Goal: Task Accomplishment & Management: Manage account settings

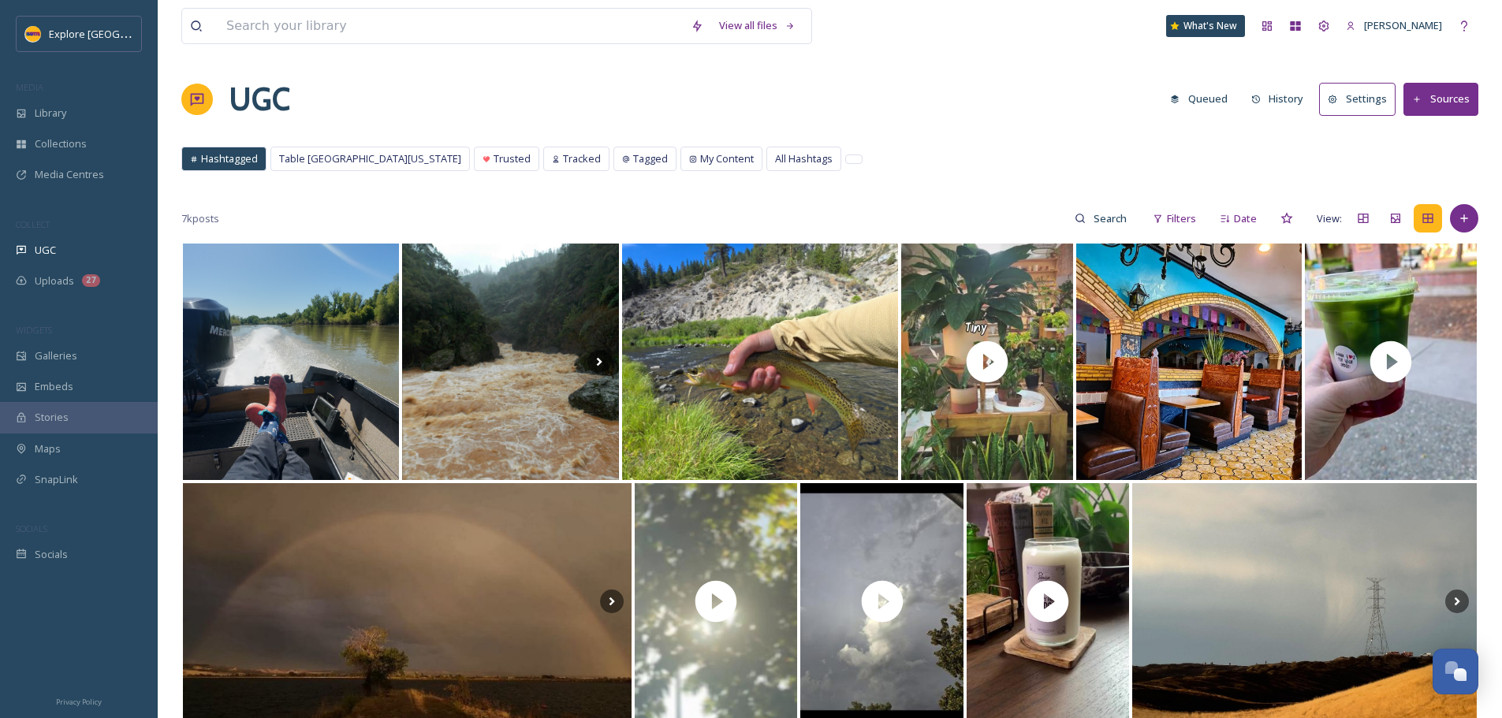
drag, startPoint x: 1033, startPoint y: 2, endPoint x: 484, endPoint y: 141, distance: 566.8
click at [493, 166] on span "Trusted" at bounding box center [511, 158] width 37 height 15
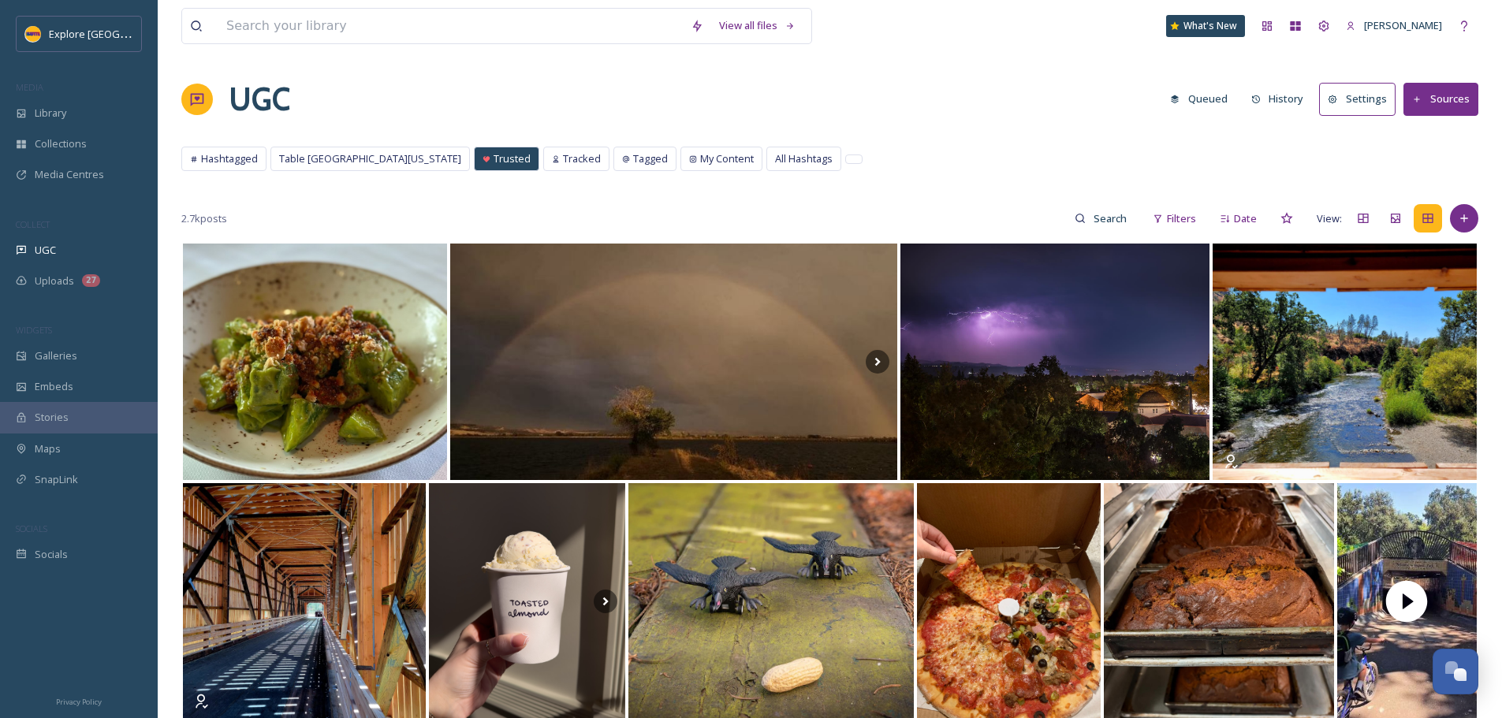
click at [354, 157] on span "Table [GEOGRAPHIC_DATA][US_STATE]" at bounding box center [370, 158] width 182 height 15
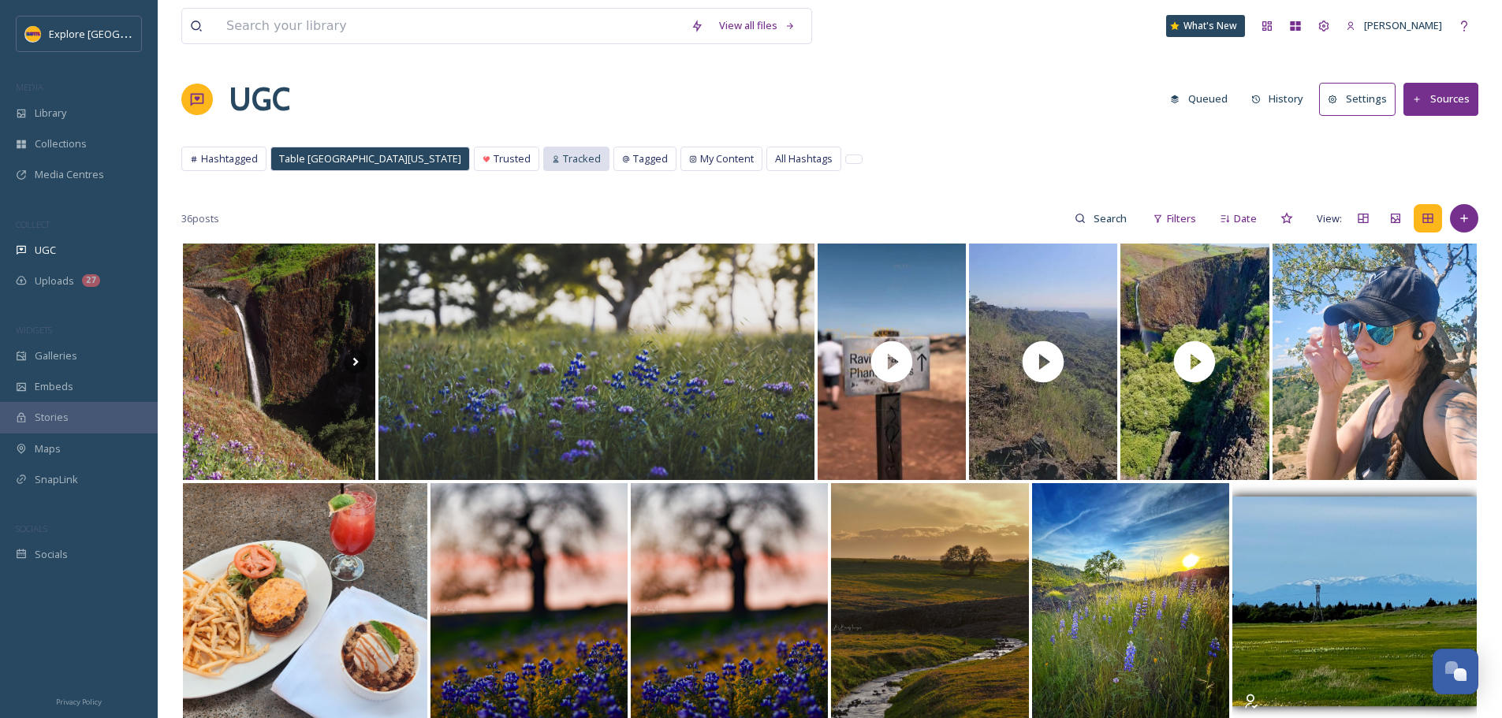
click at [563, 159] on span "Tracked" at bounding box center [582, 158] width 38 height 15
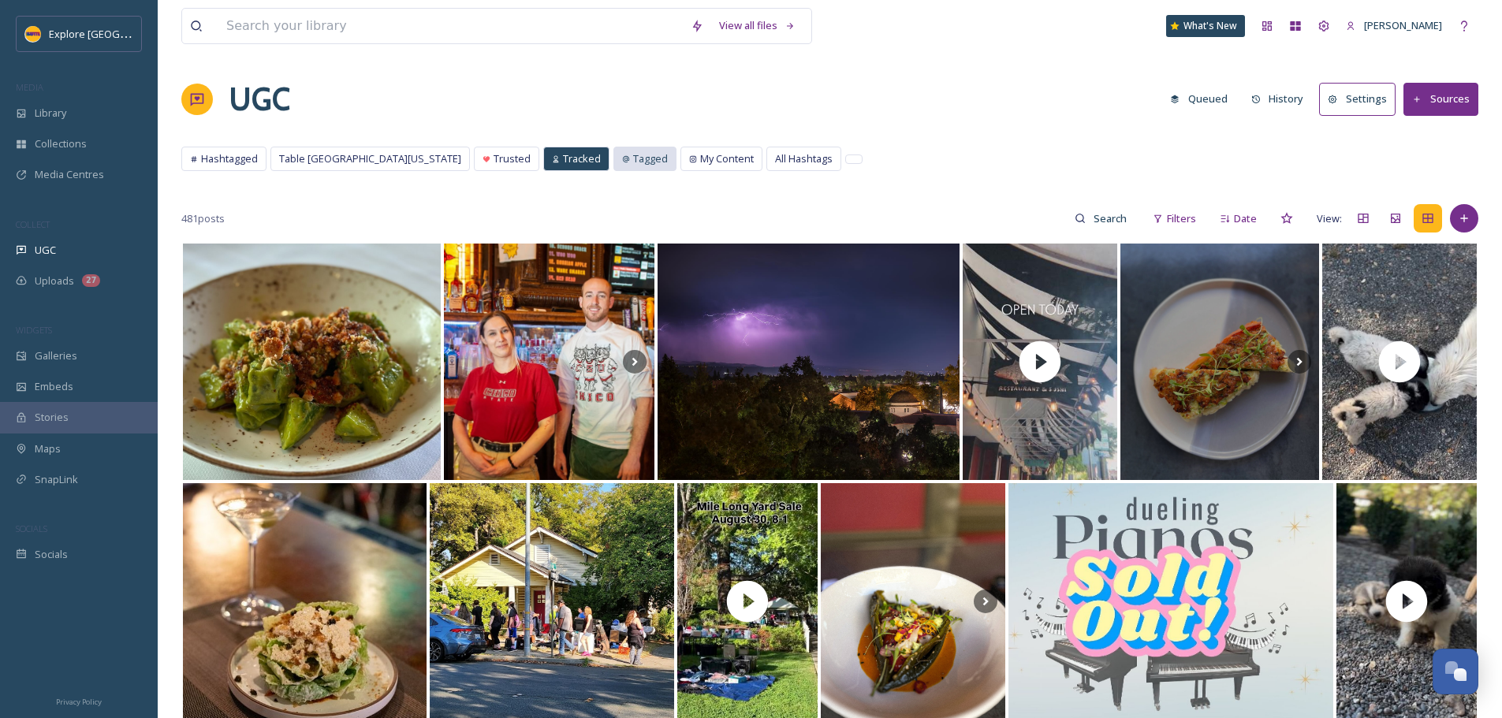
click at [633, 154] on span "Tagged" at bounding box center [650, 158] width 35 height 15
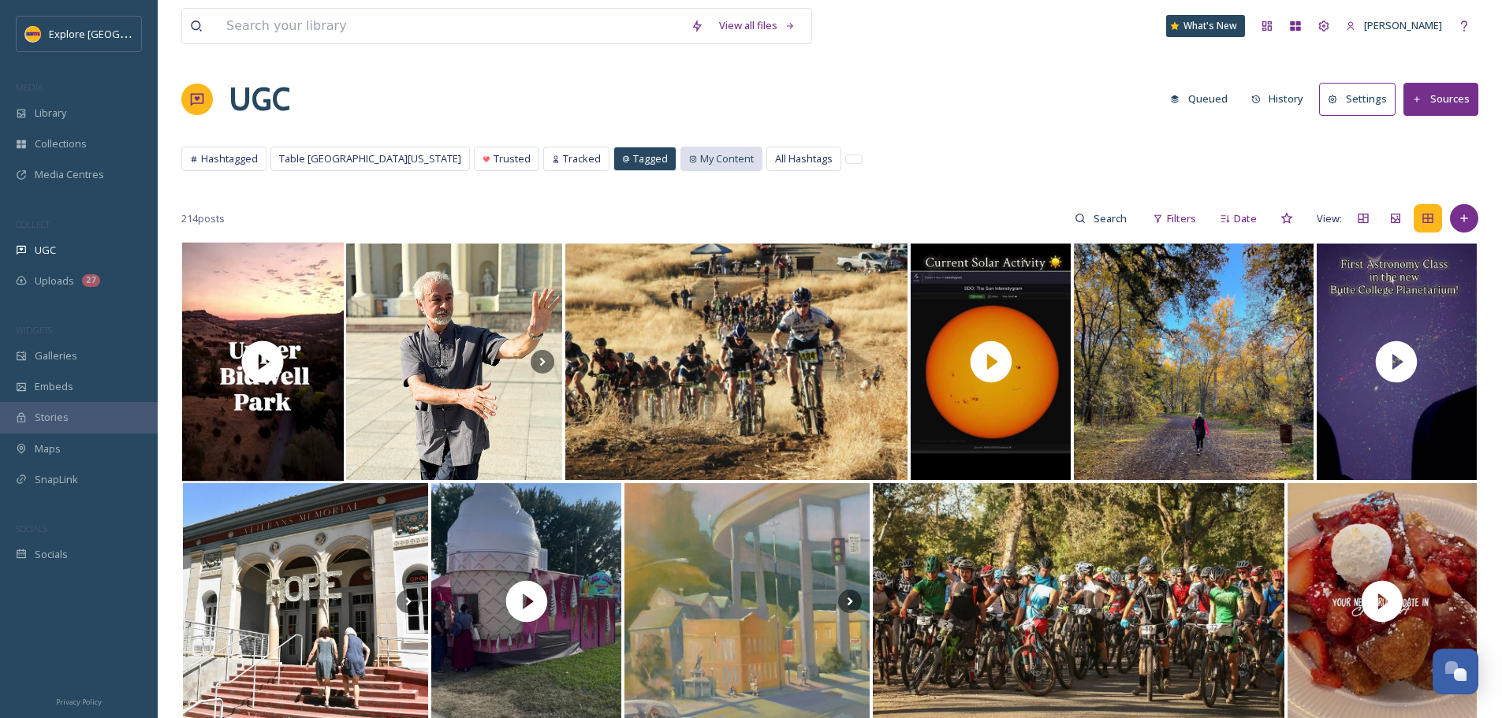
click at [700, 159] on span "My Content" at bounding box center [727, 158] width 54 height 15
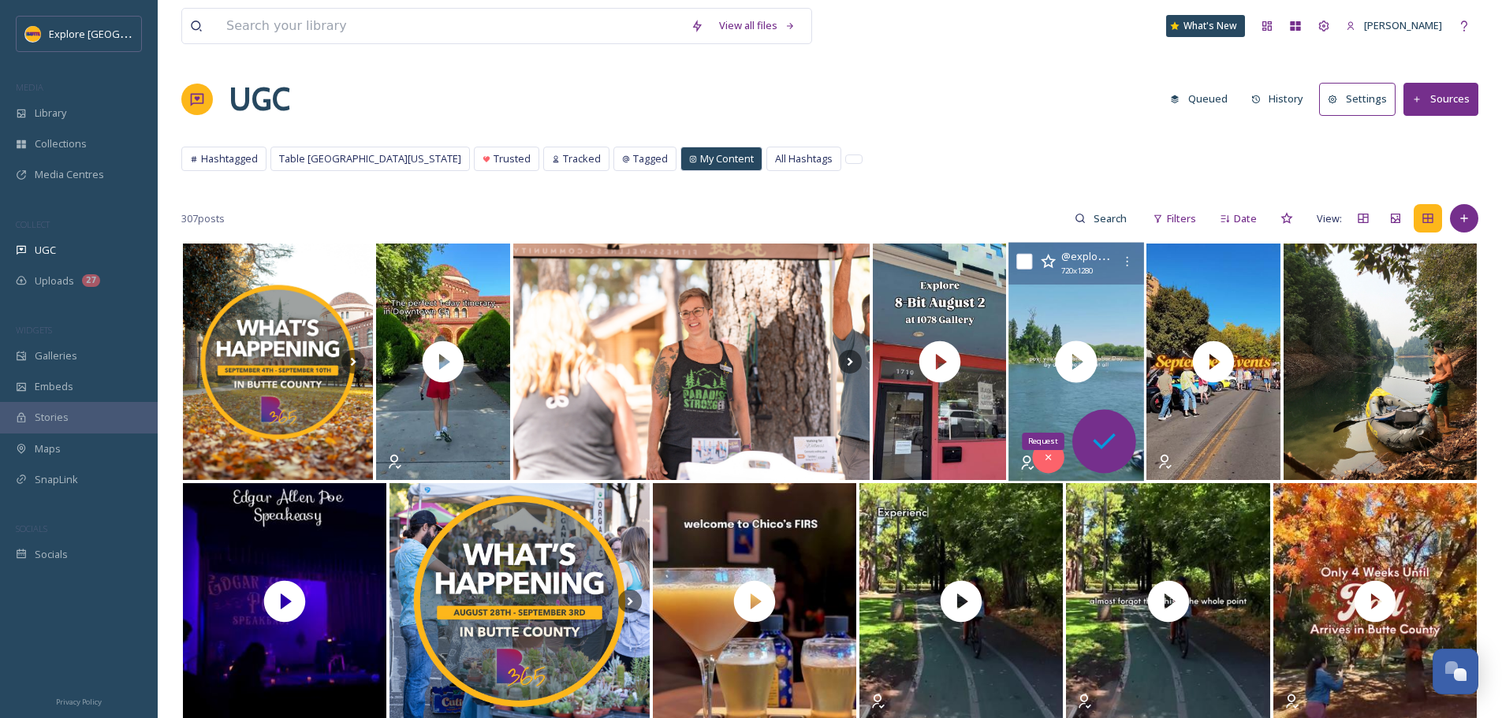
click at [1113, 452] on icon at bounding box center [1104, 442] width 32 height 32
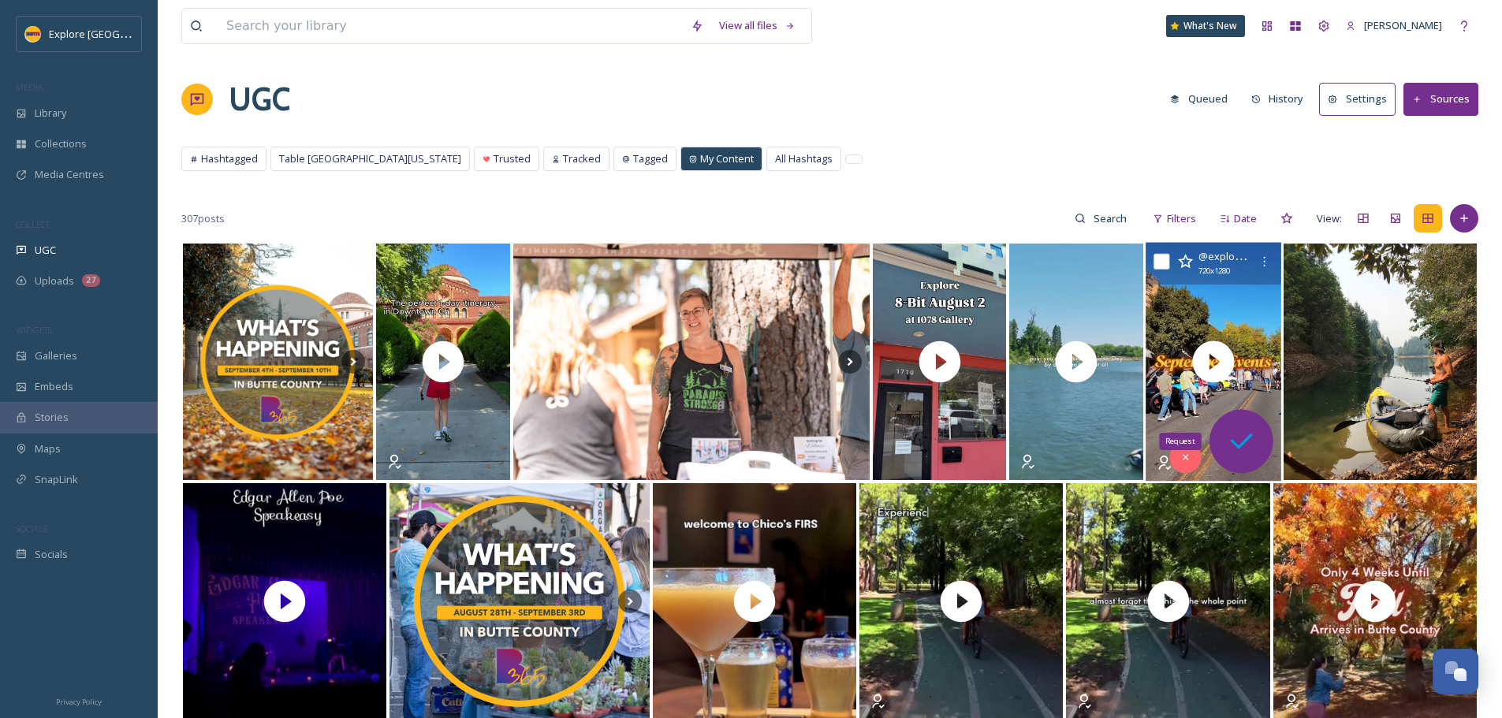
click at [1249, 440] on icon at bounding box center [1241, 442] width 32 height 32
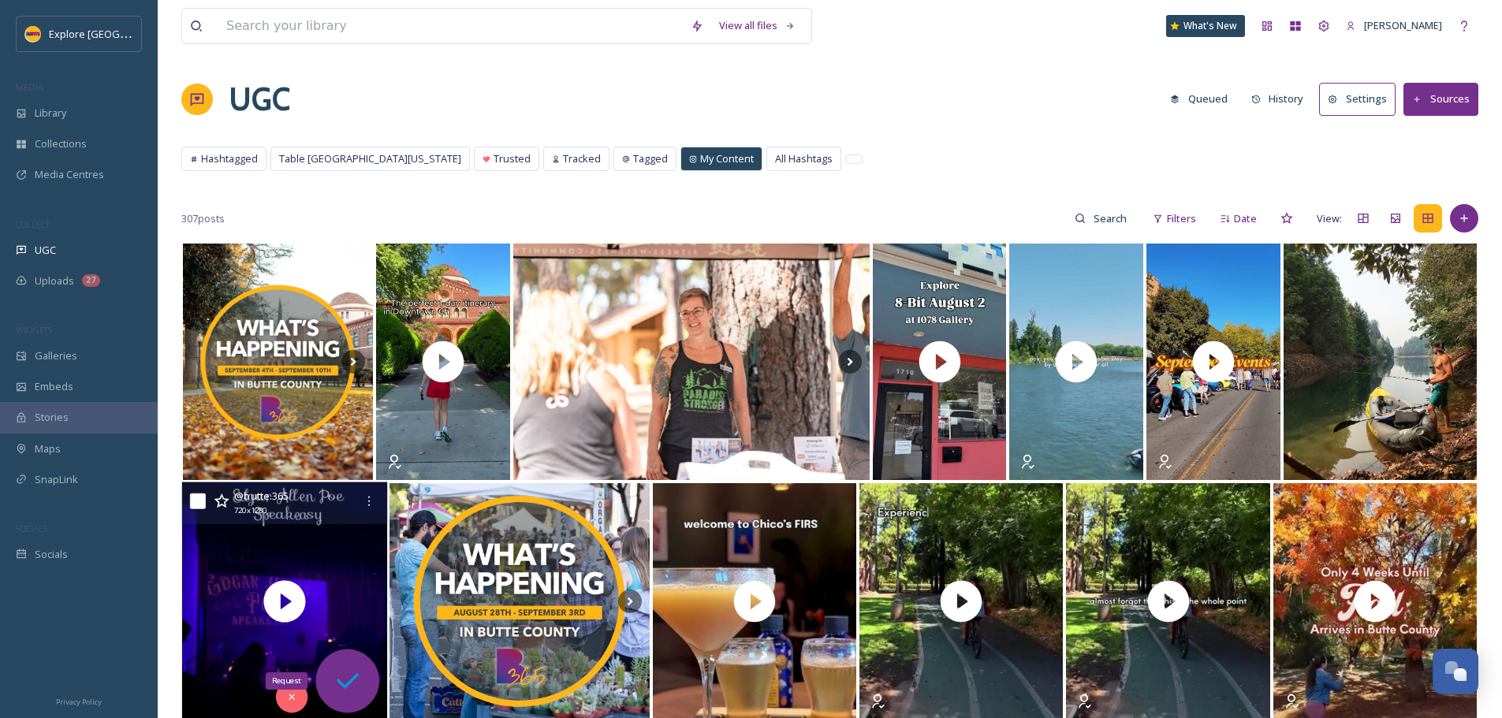
click at [345, 679] on icon at bounding box center [348, 681] width 32 height 32
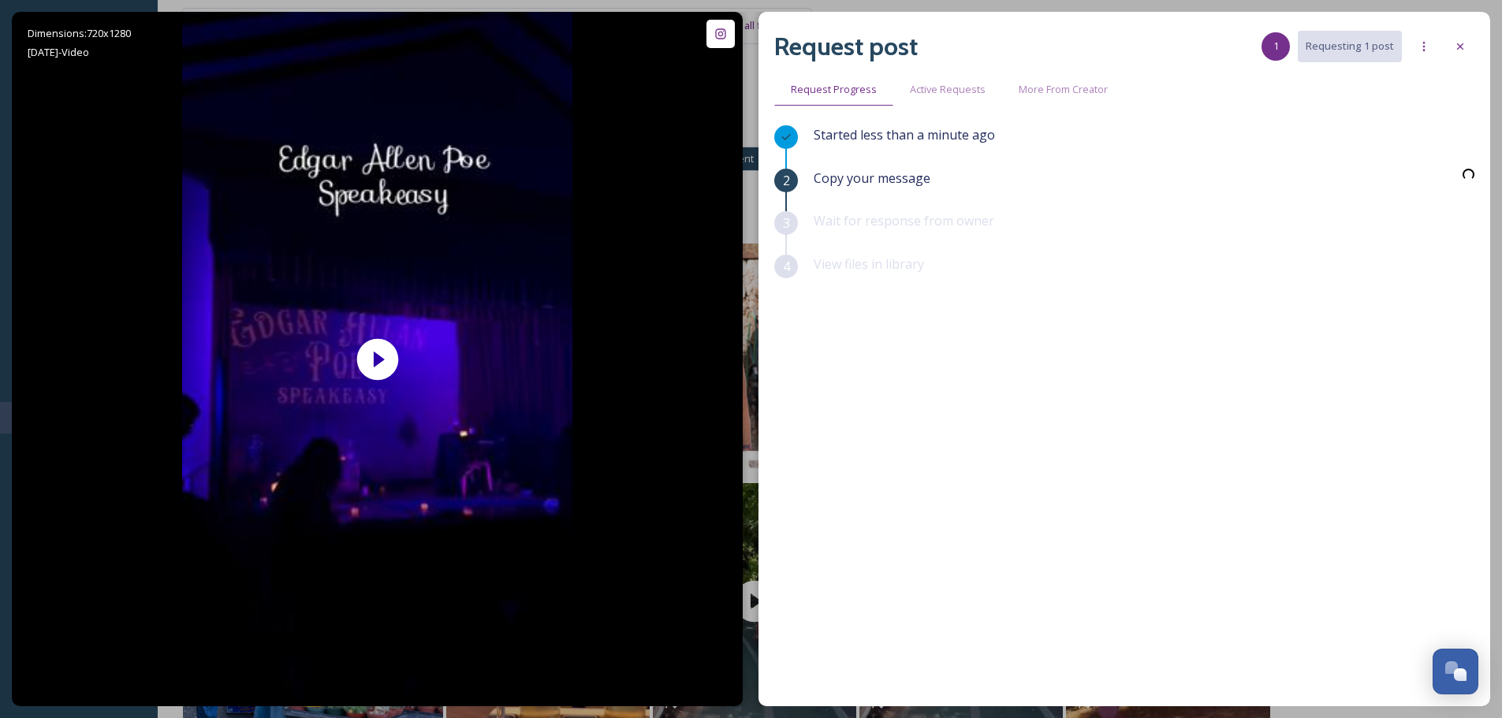
click at [969, 437] on div "Started less than a minute ago 2 Copy your message 3 Wait for response from own…" at bounding box center [1124, 374] width 700 height 499
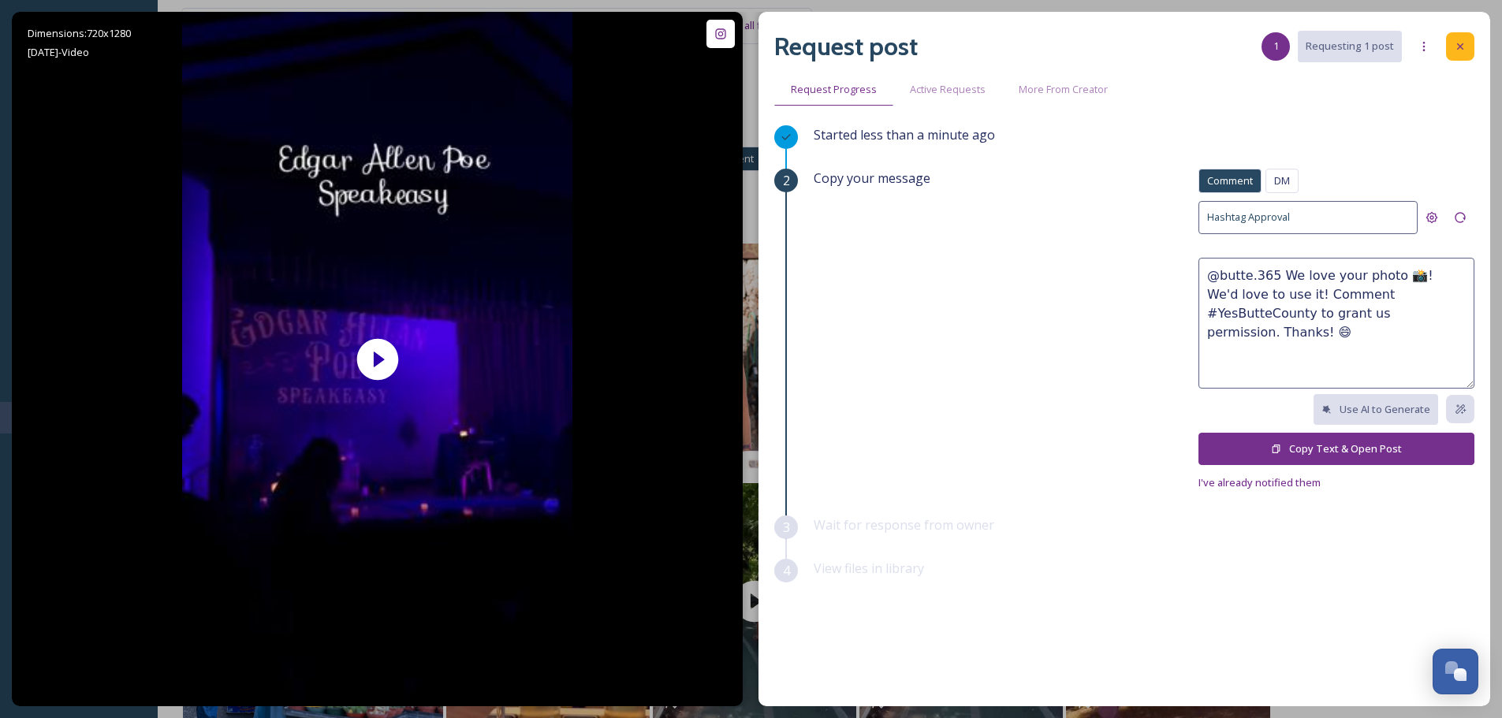
click at [1457, 43] on icon at bounding box center [1459, 46] width 13 height 13
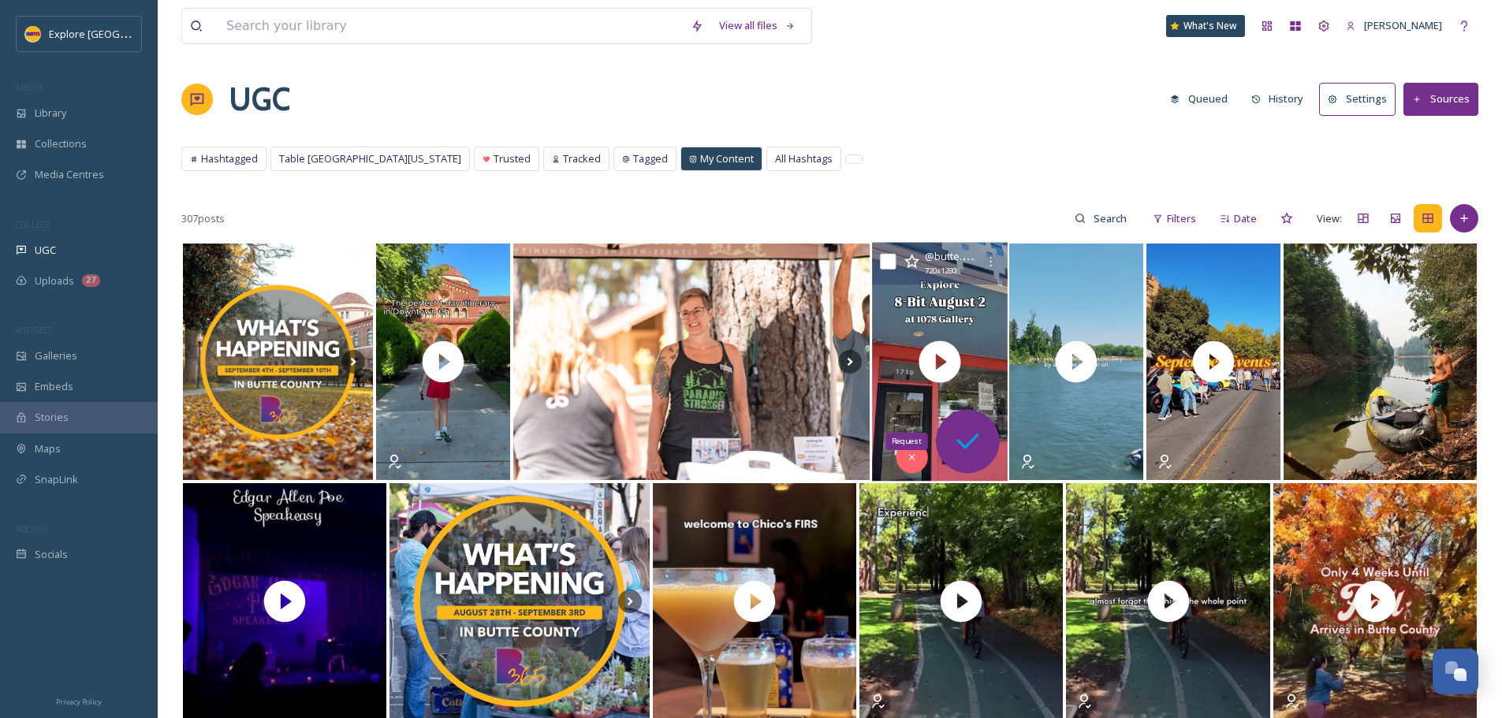
click at [971, 443] on icon at bounding box center [967, 442] width 32 height 32
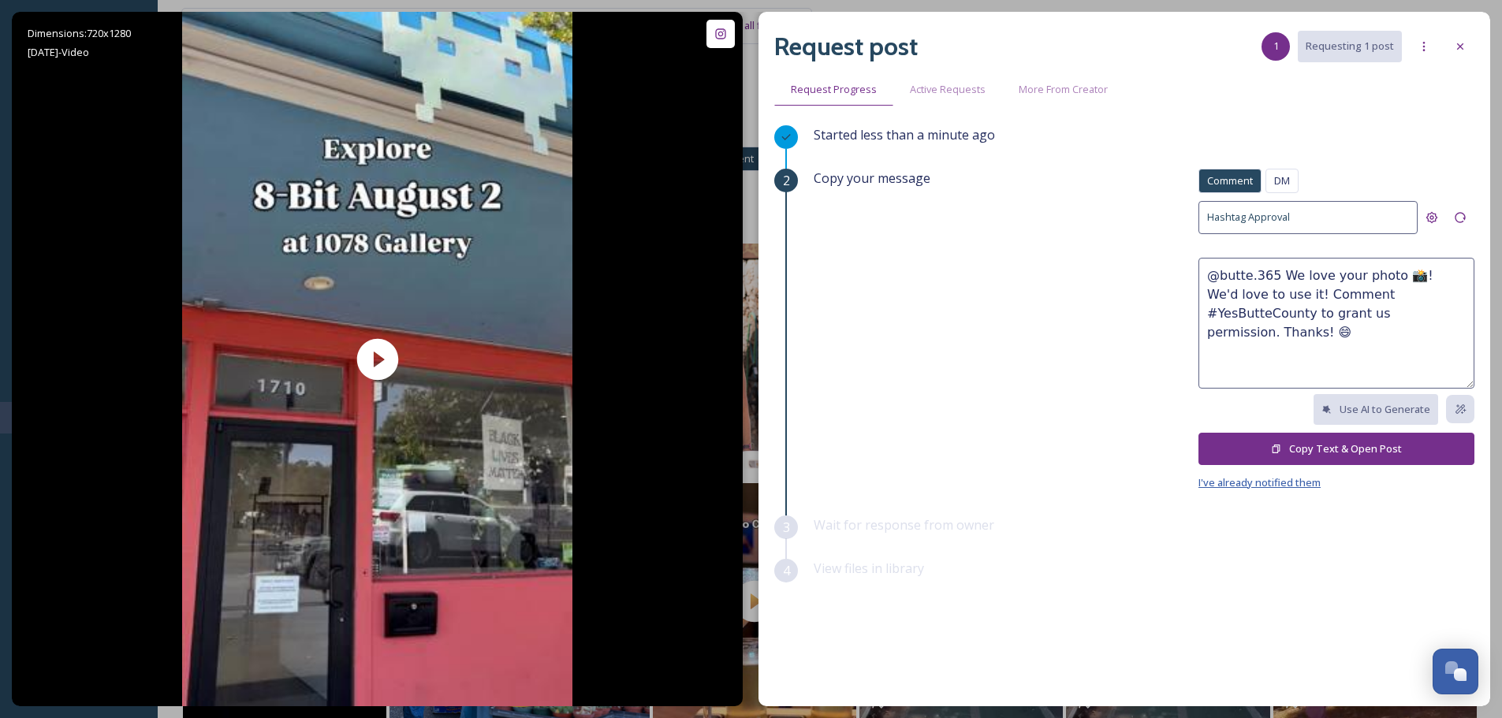
click at [1288, 486] on span "I've already notified them" at bounding box center [1259, 482] width 122 height 14
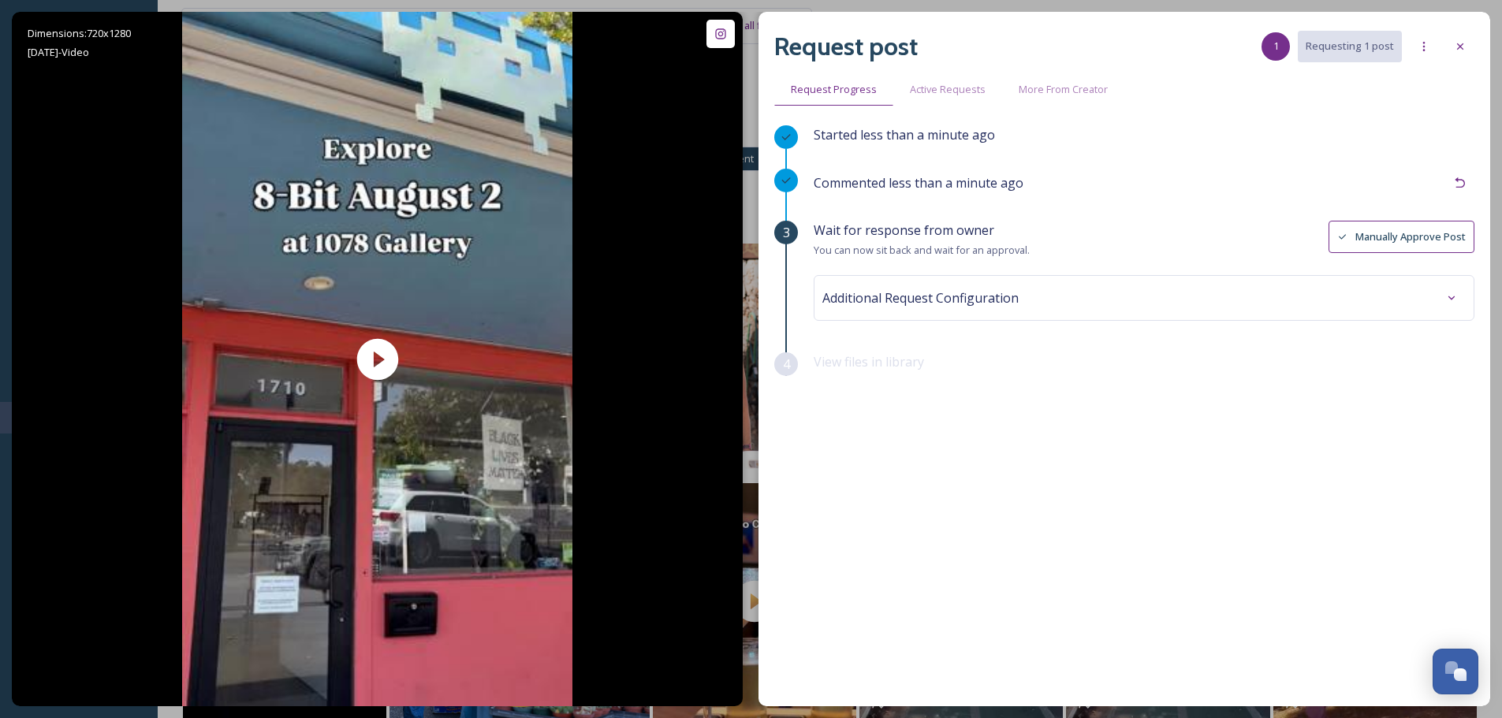
click at [1380, 243] on button "Manually Approve Post" at bounding box center [1401, 237] width 146 height 32
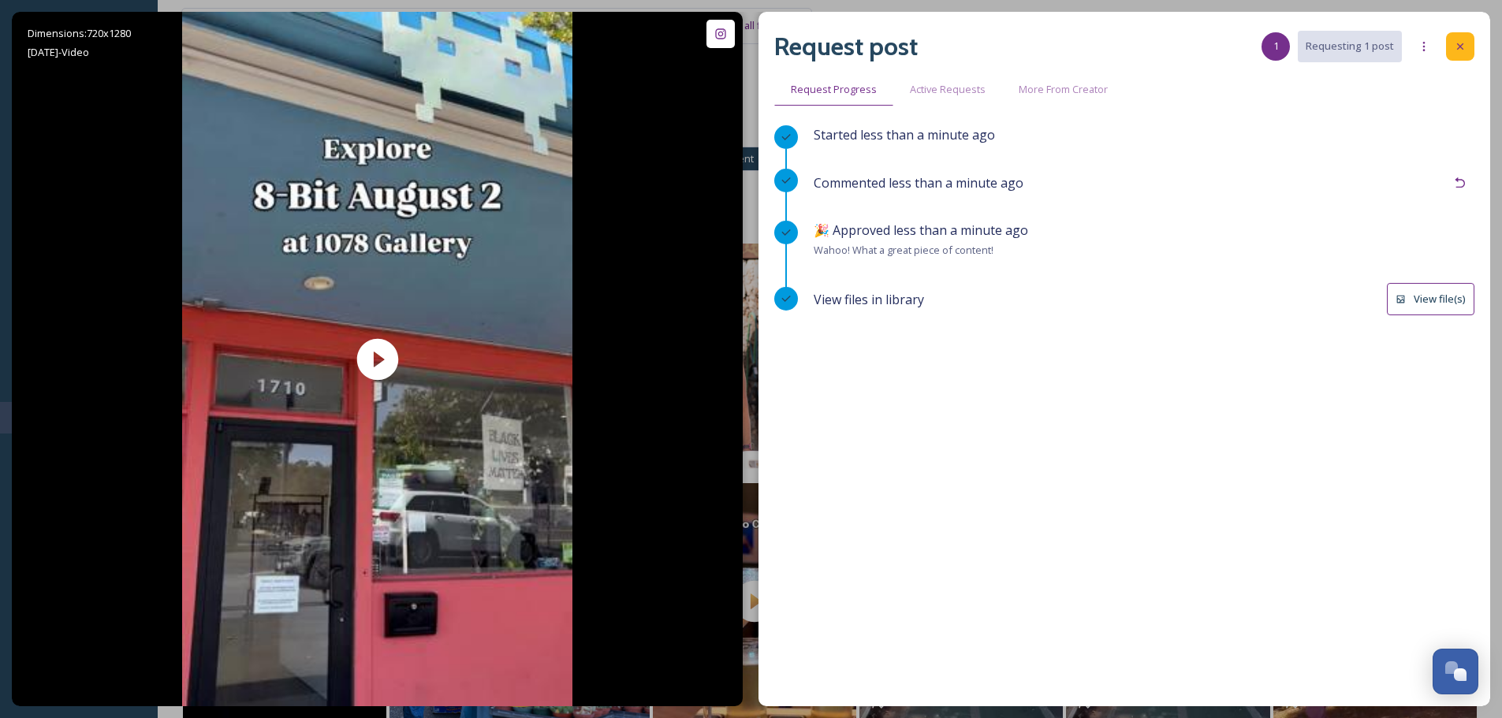
click at [1458, 42] on icon at bounding box center [1459, 46] width 13 height 13
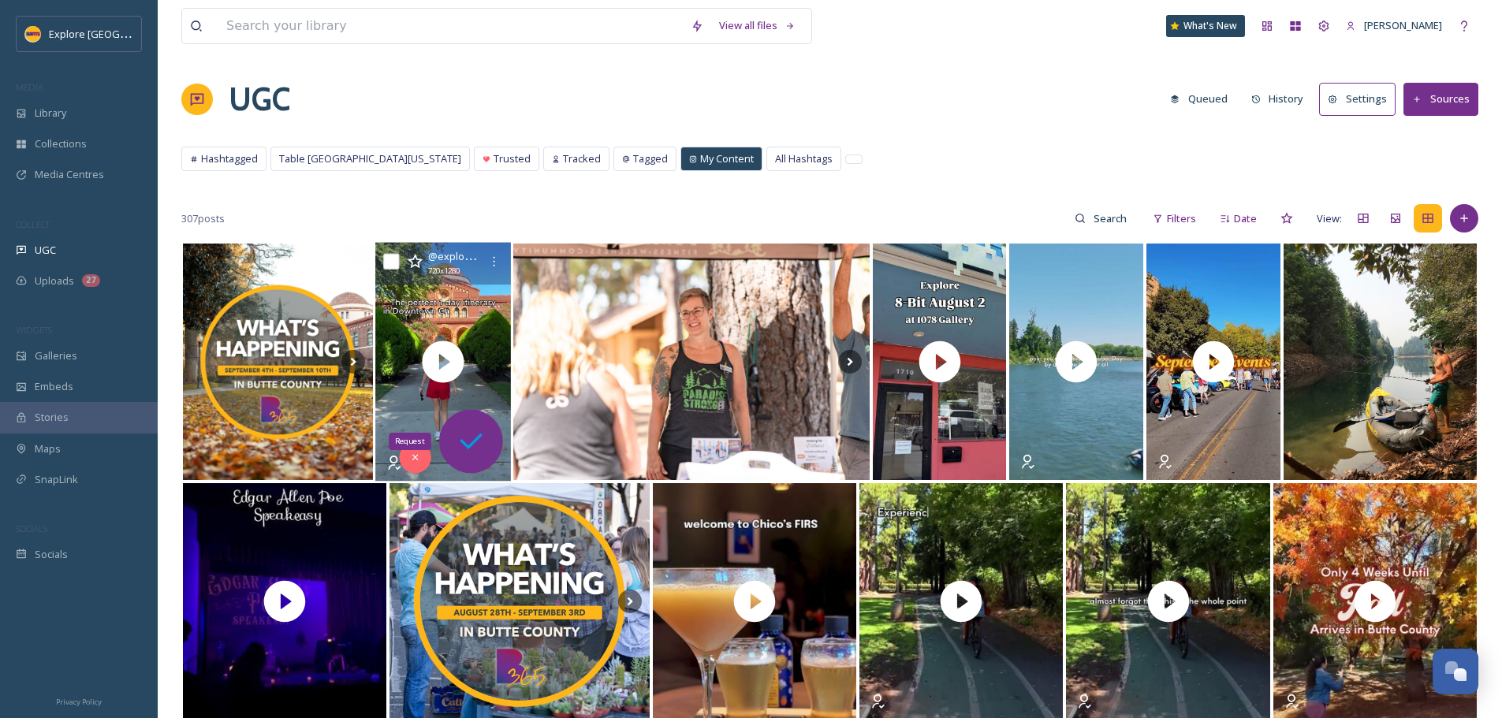
click at [461, 441] on icon at bounding box center [471, 442] width 23 height 16
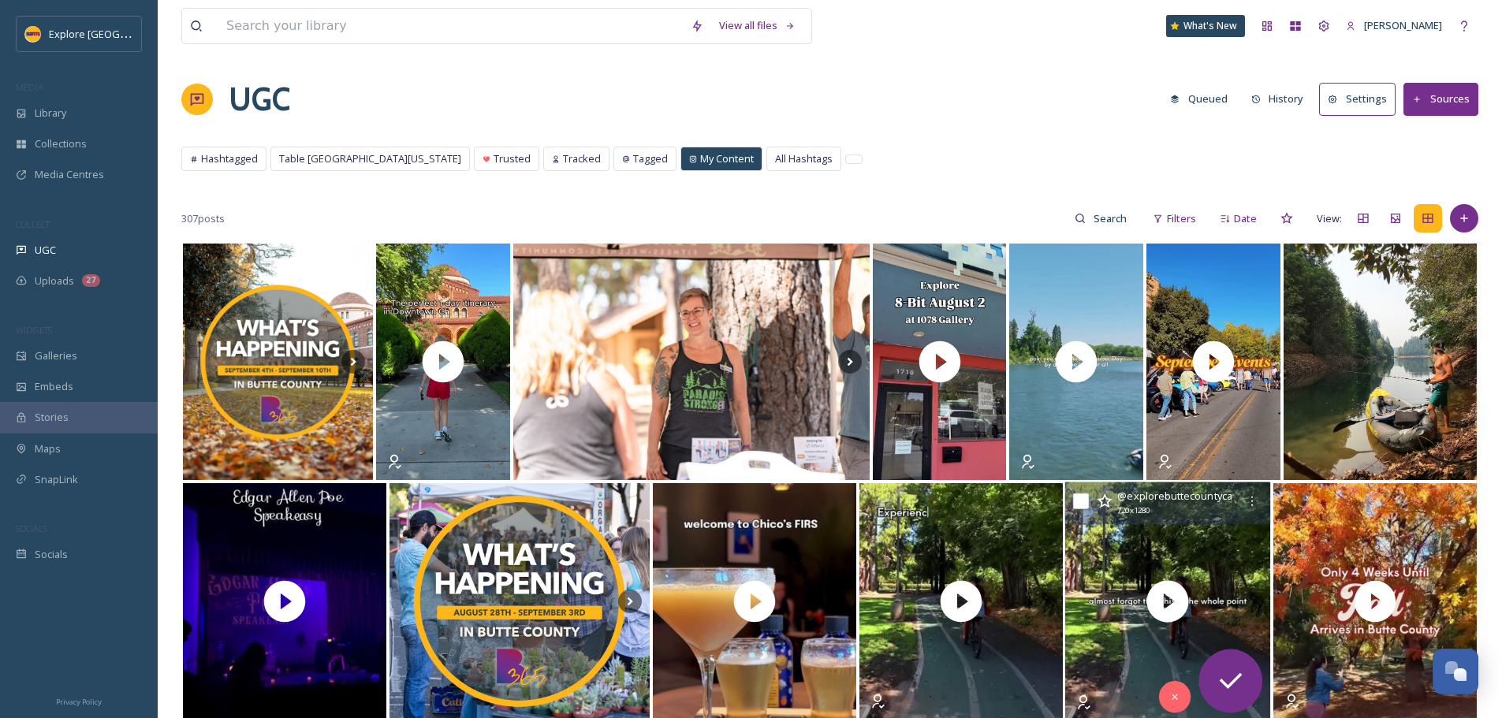
scroll to position [158, 0]
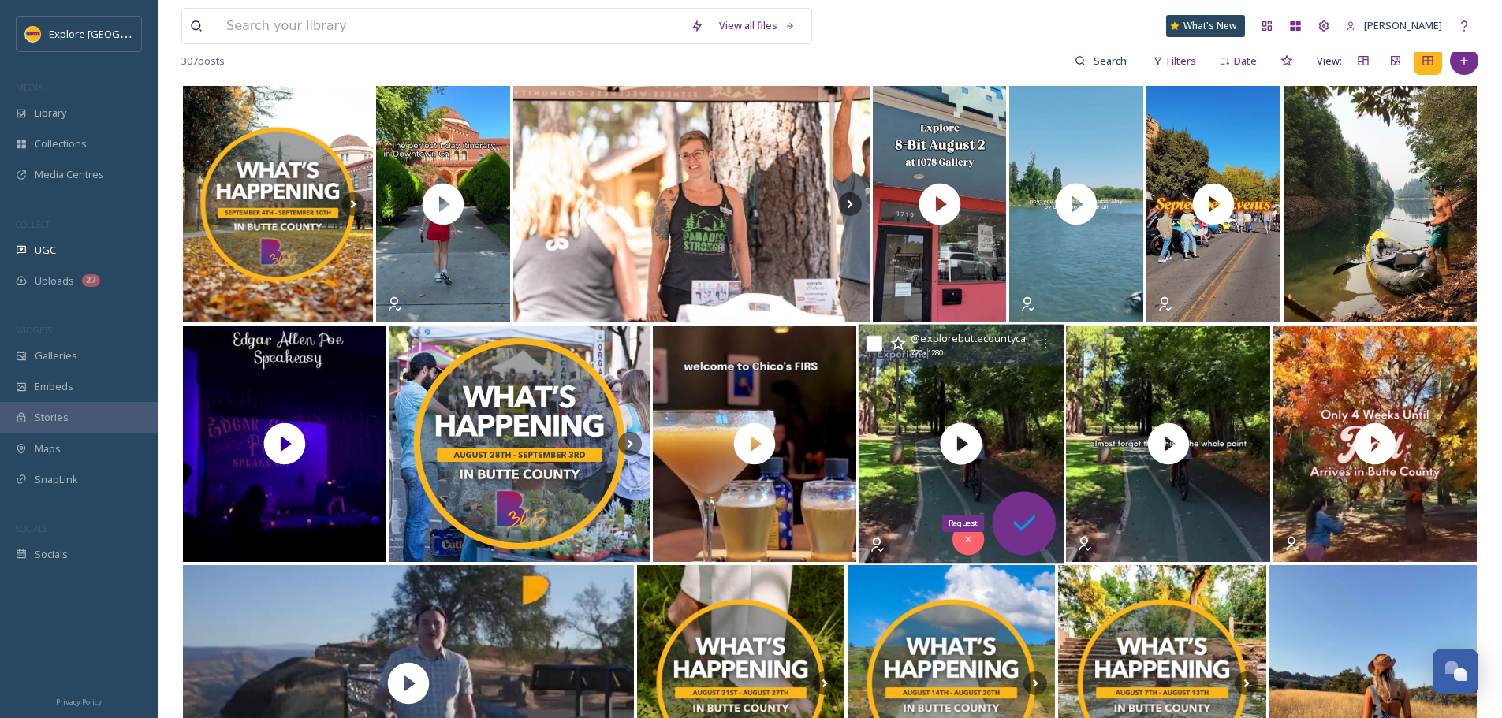
click at [1015, 534] on icon at bounding box center [1024, 524] width 32 height 32
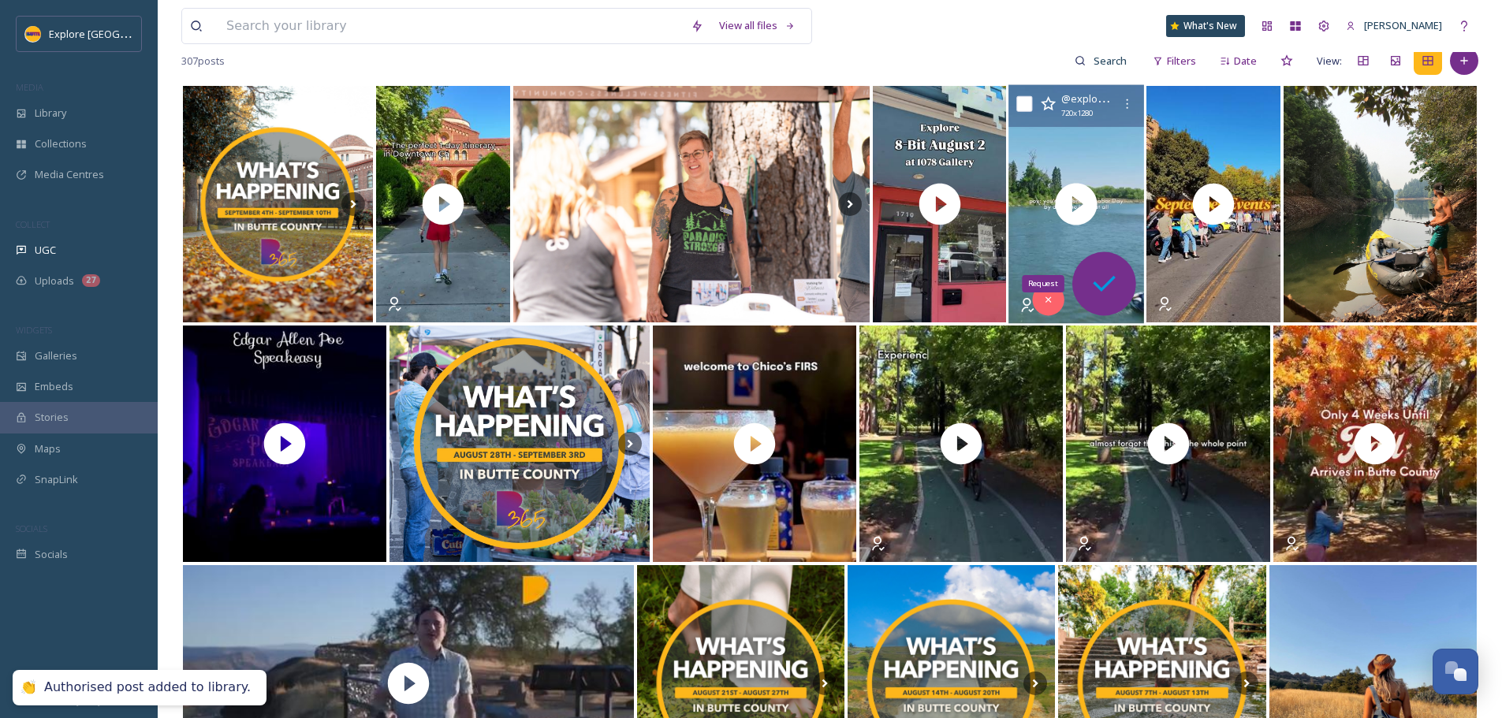
click at [1109, 280] on icon at bounding box center [1104, 284] width 32 height 32
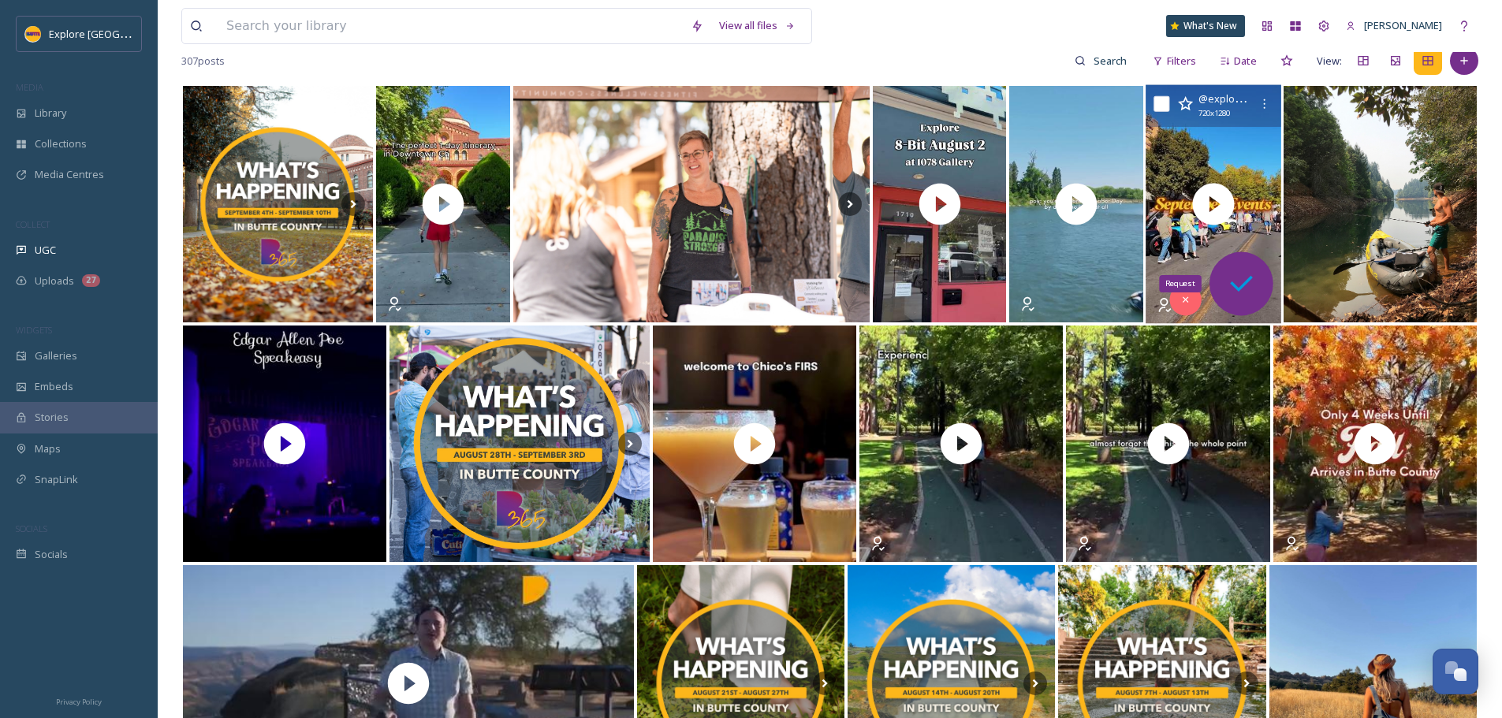
click at [1236, 296] on icon at bounding box center [1241, 284] width 32 height 32
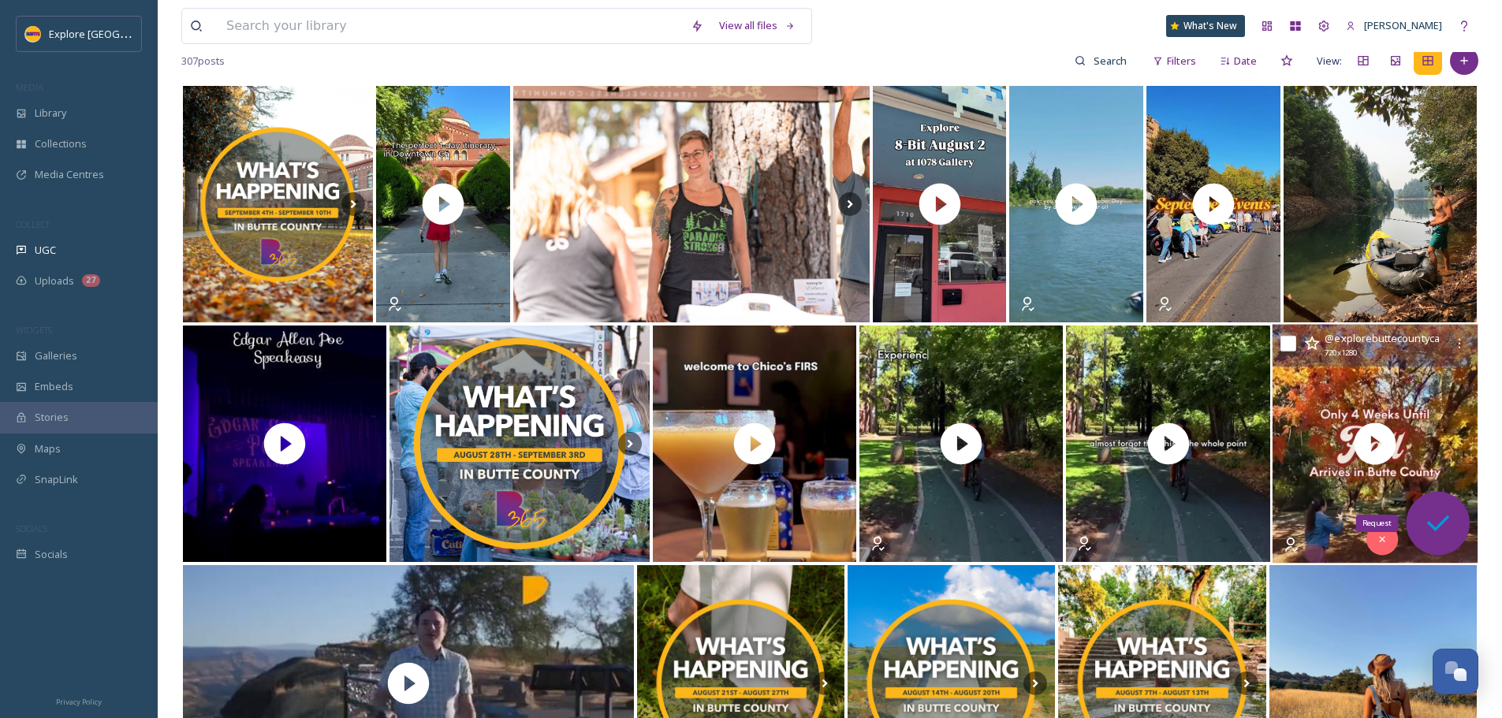
click at [1446, 530] on icon at bounding box center [1438, 524] width 32 height 32
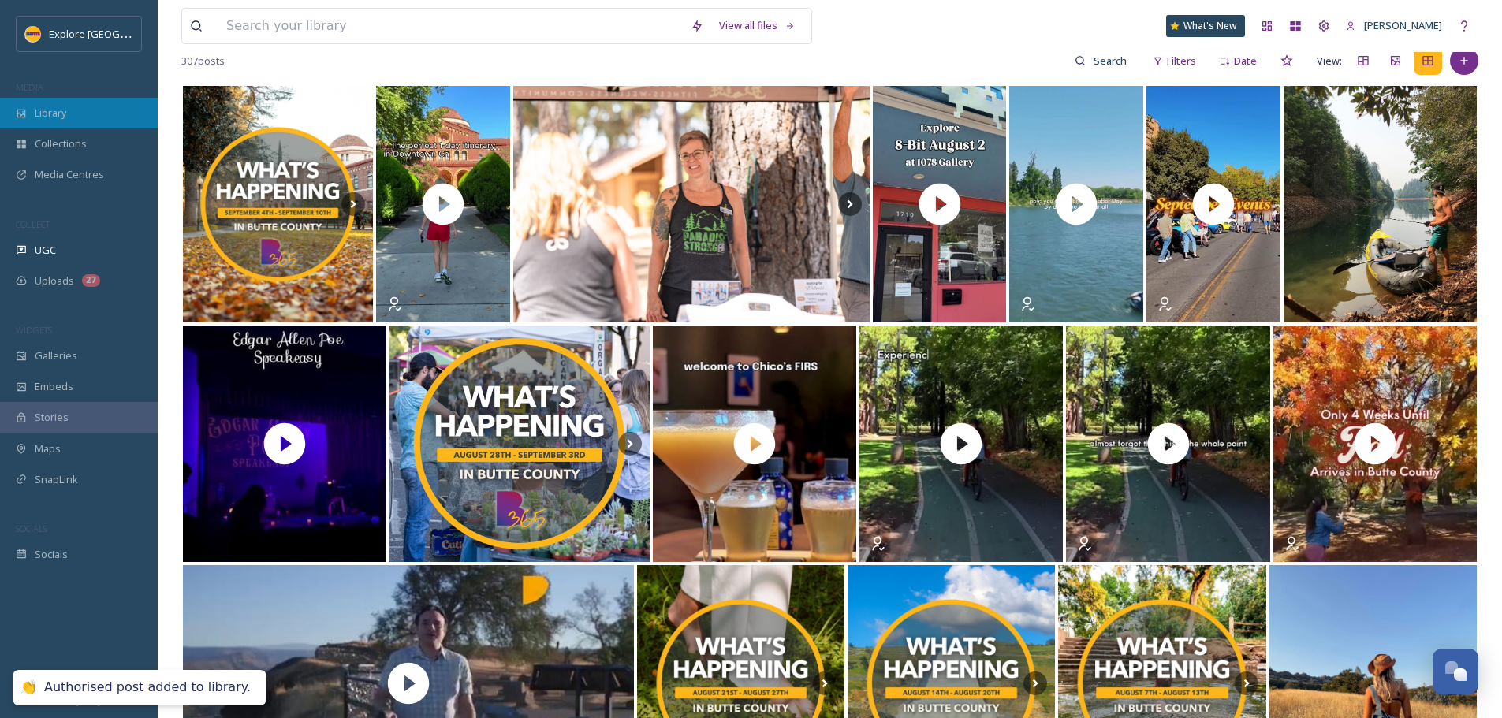
click at [74, 115] on div "Library" at bounding box center [79, 113] width 158 height 31
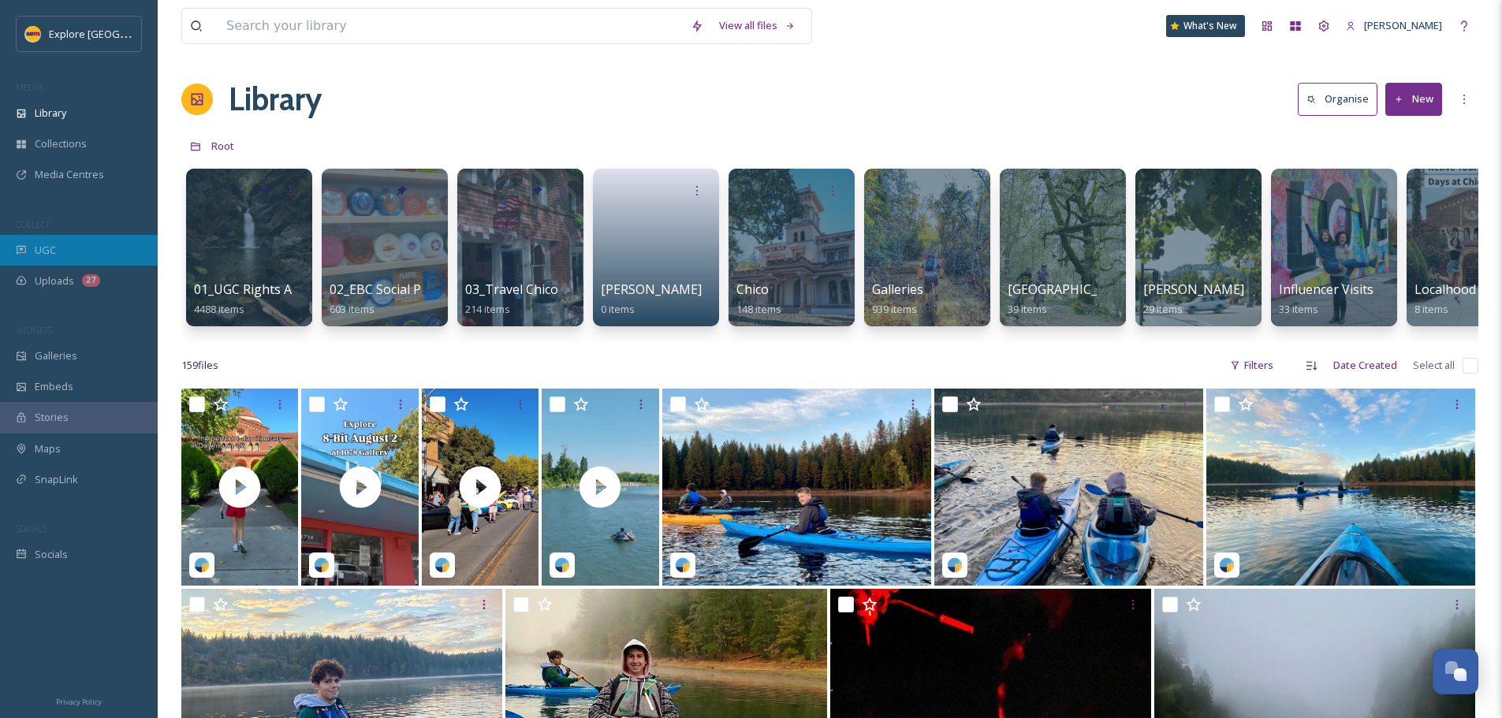
click at [59, 253] on div "UGC" at bounding box center [79, 250] width 158 height 31
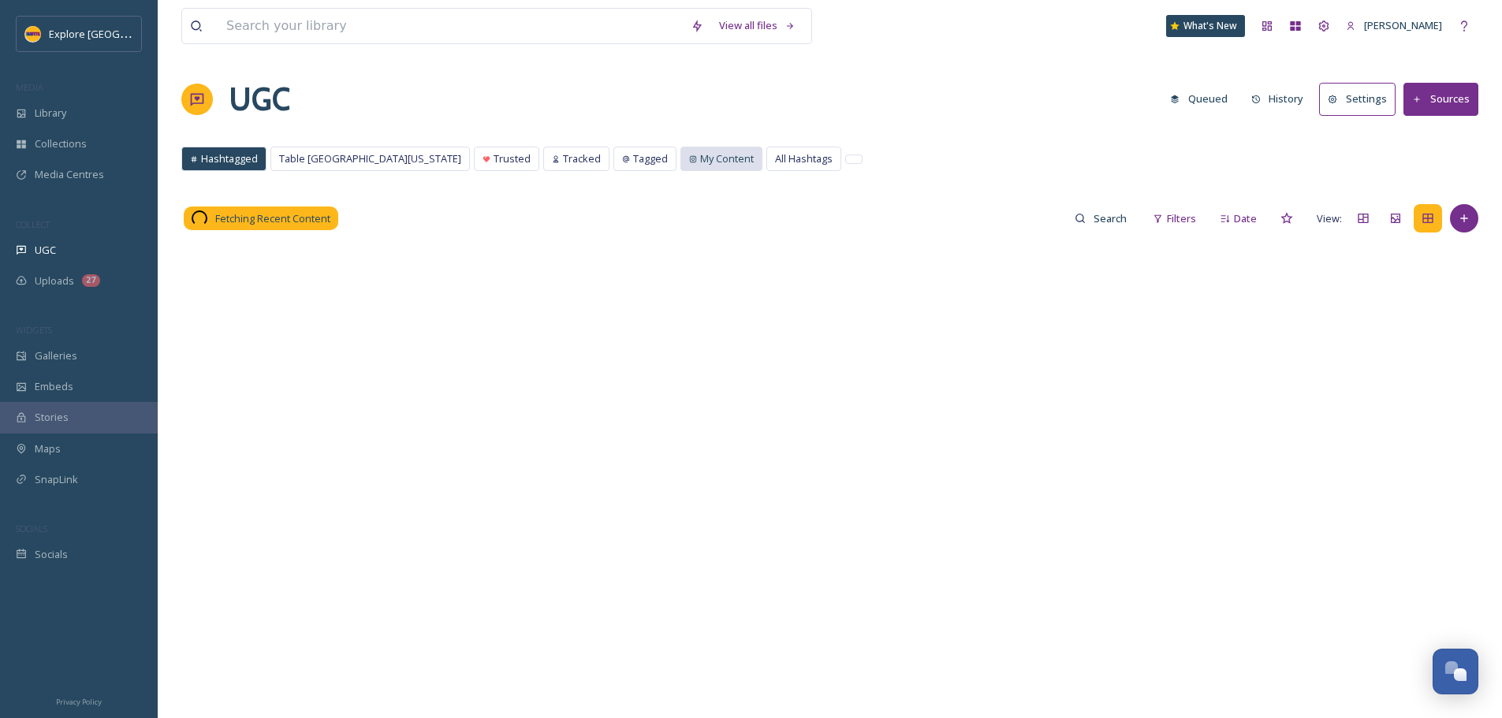
click at [700, 160] on span "My Content" at bounding box center [727, 158] width 54 height 15
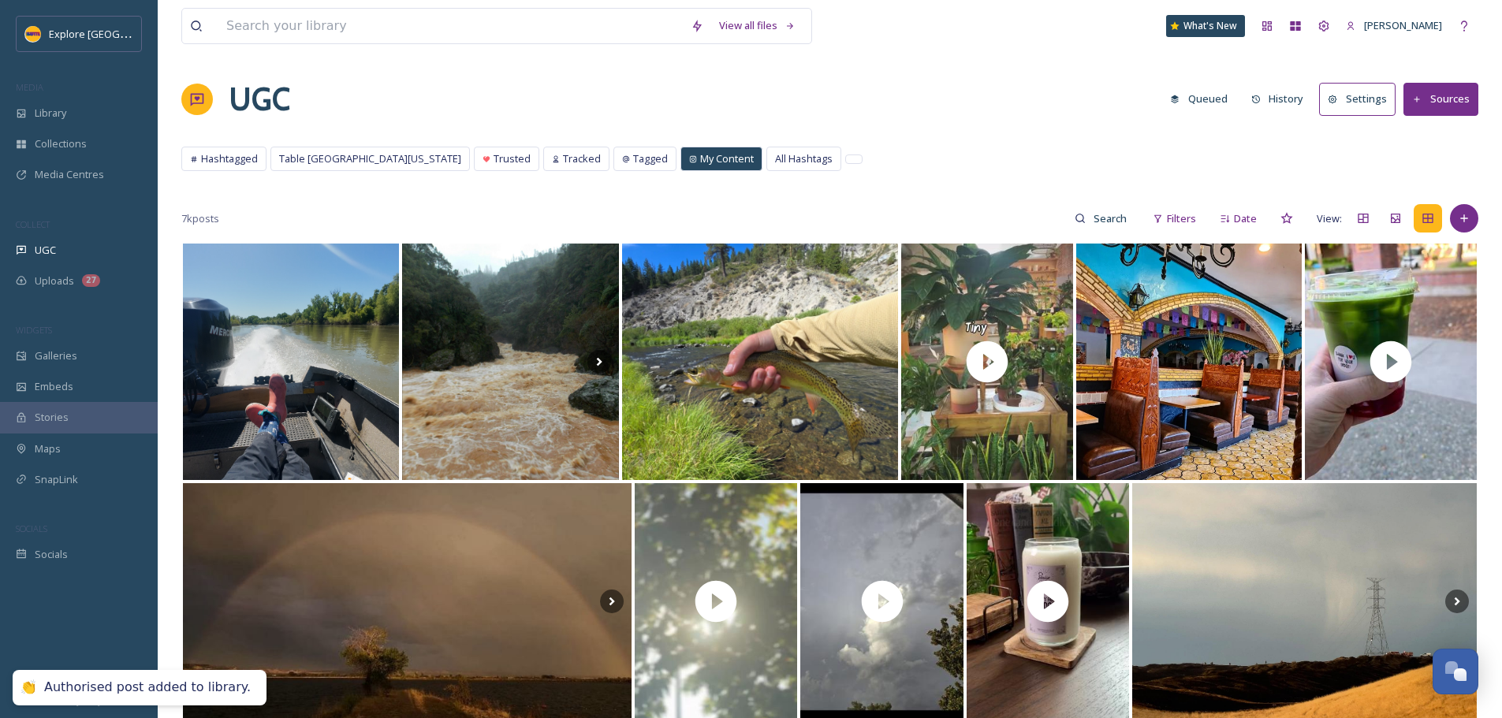
click at [700, 160] on span "My Content" at bounding box center [727, 158] width 54 height 15
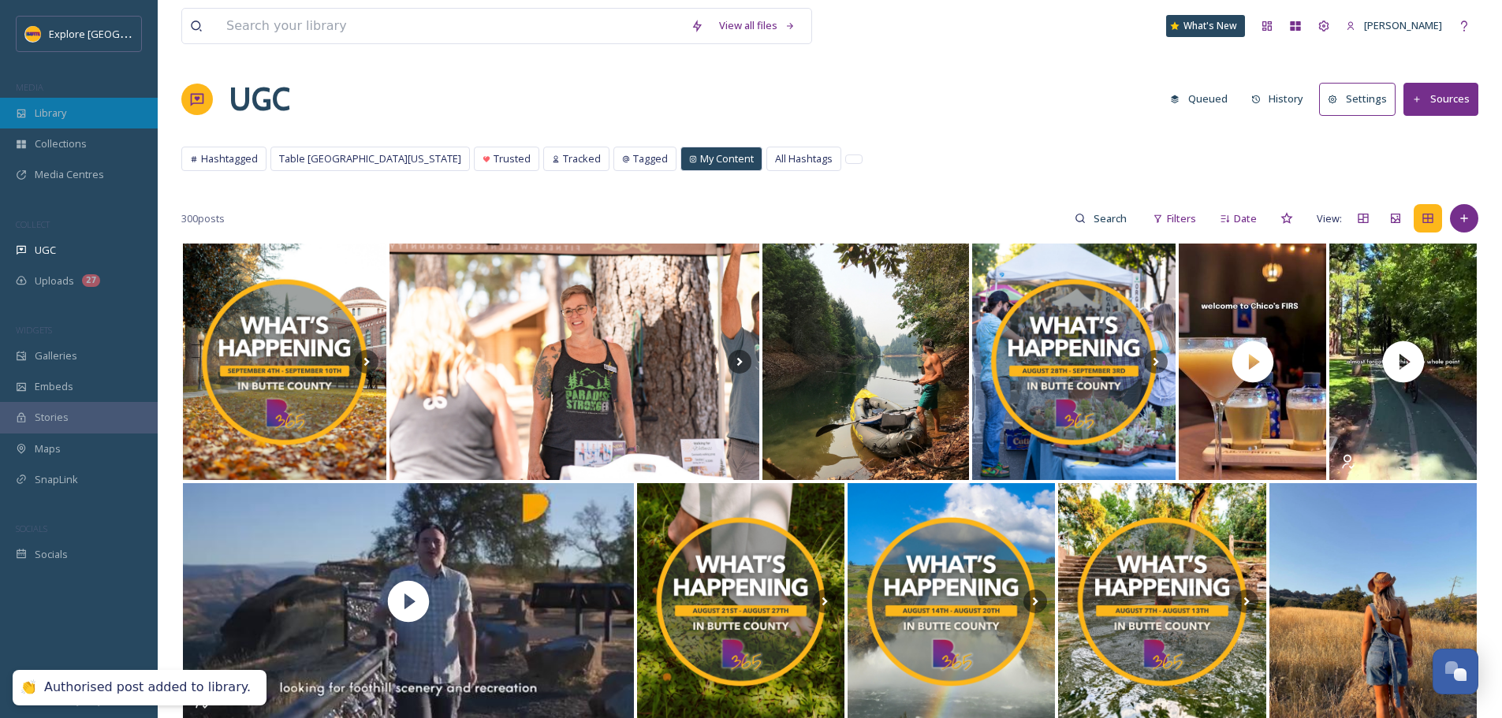
click at [61, 102] on div "Library" at bounding box center [79, 113] width 158 height 31
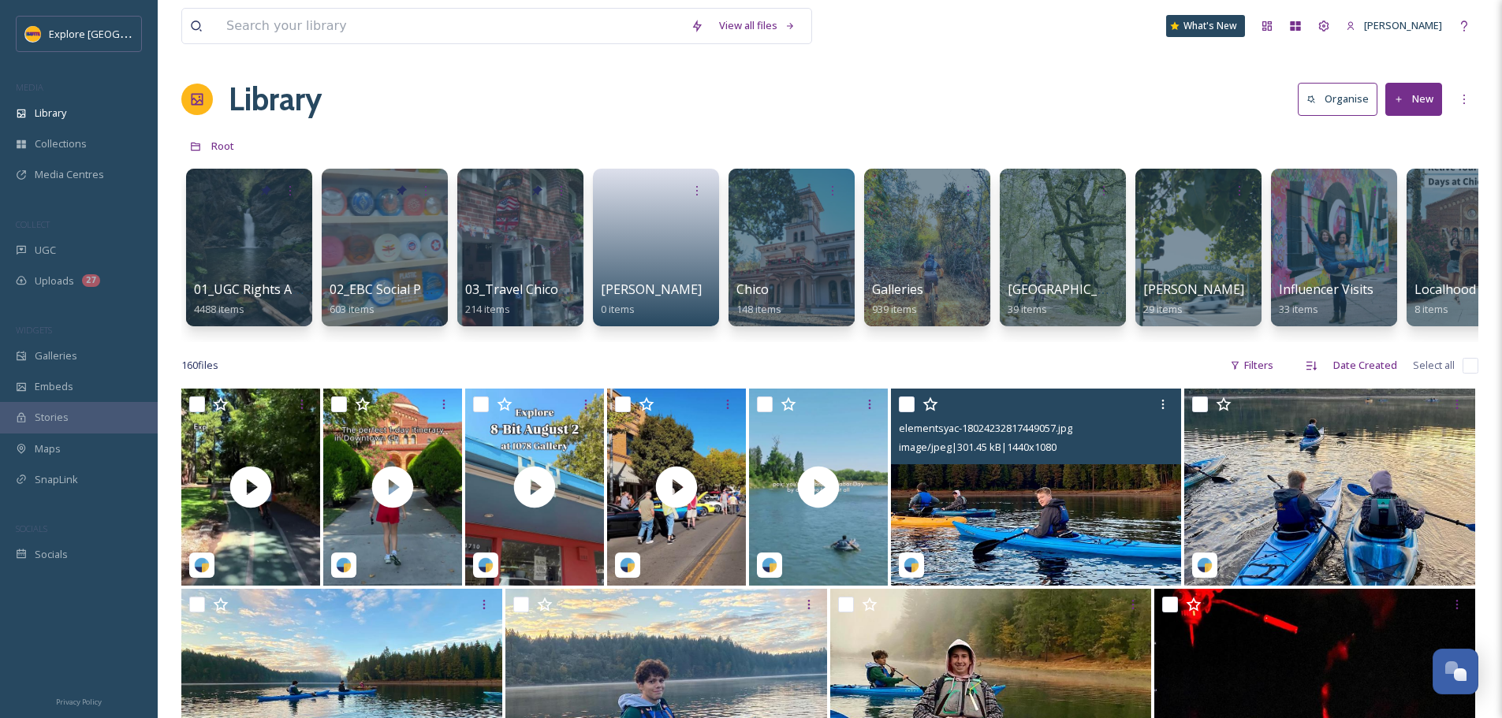
scroll to position [158, 0]
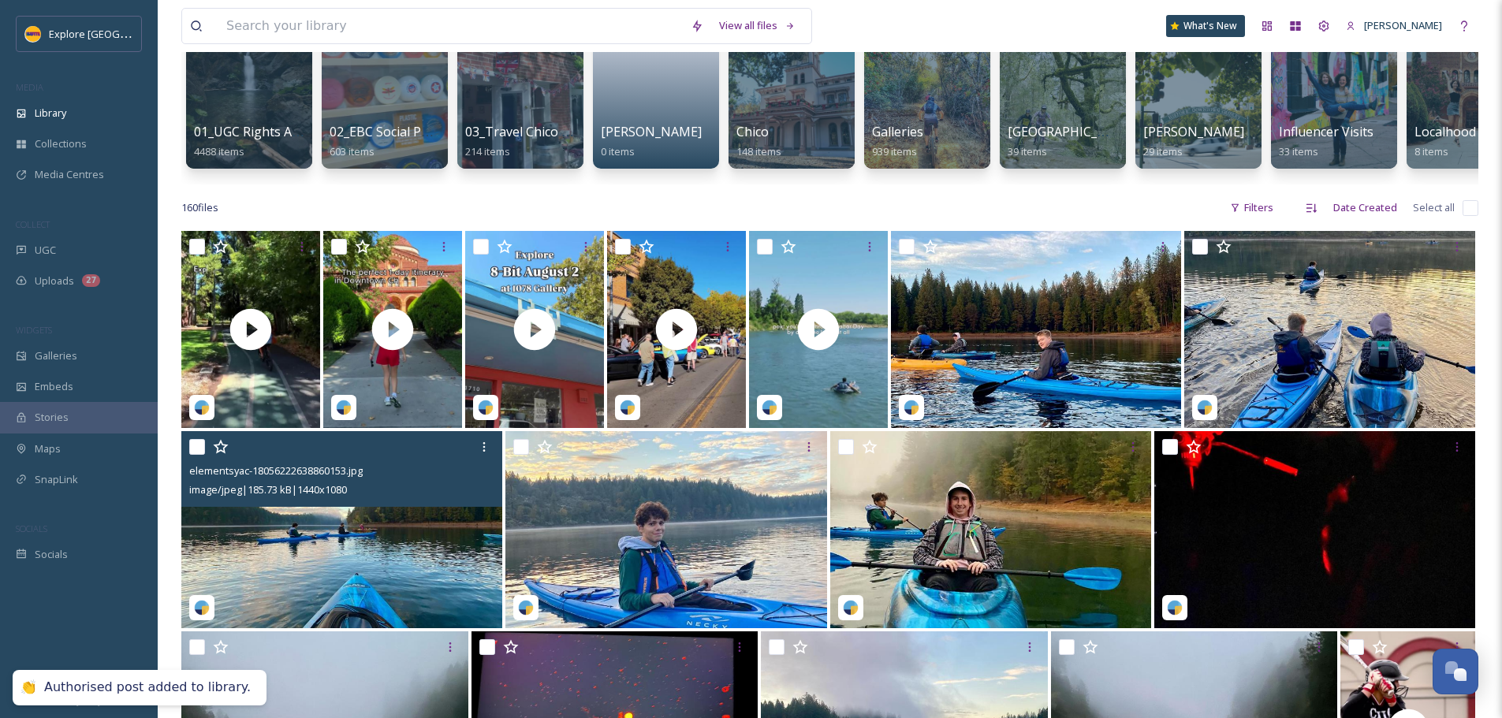
click at [342, 553] on img at bounding box center [341, 529] width 321 height 197
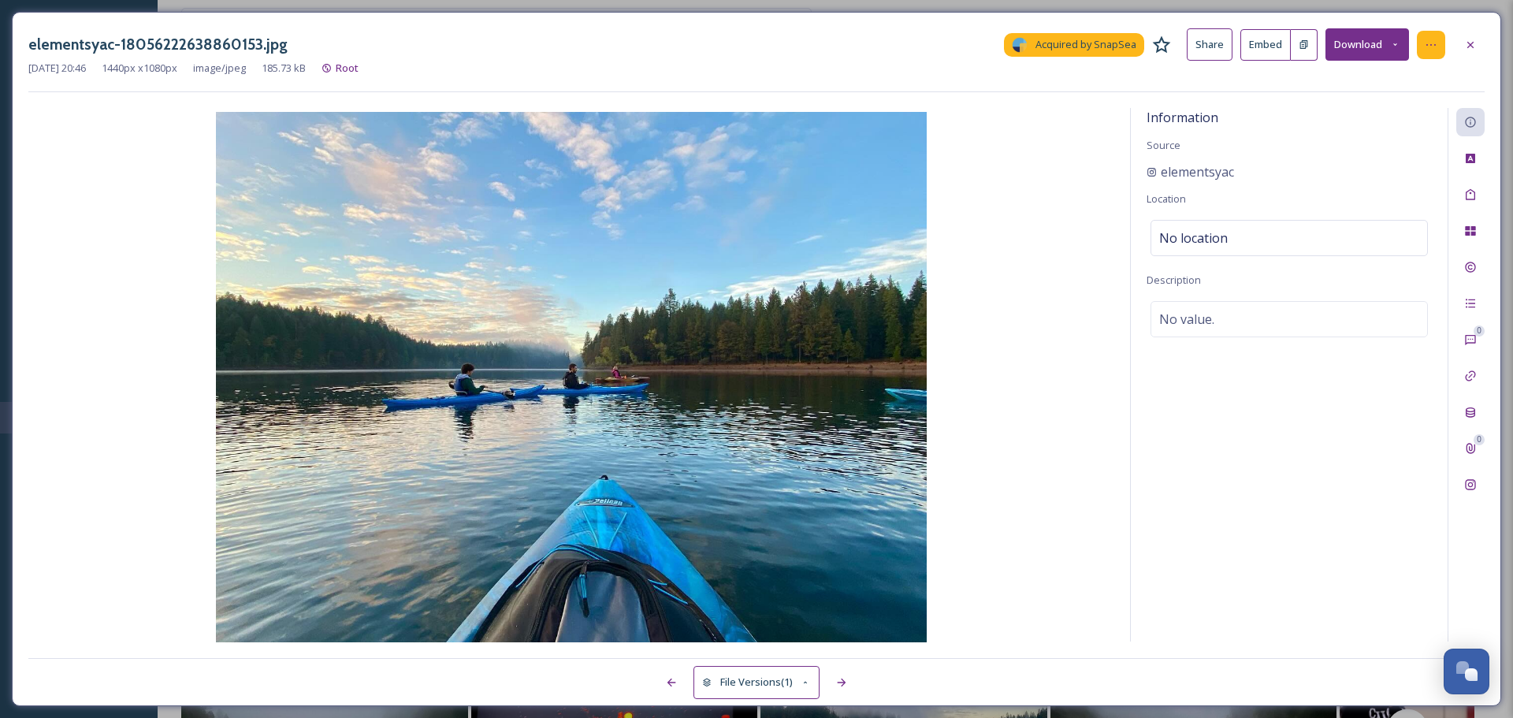
click at [1418, 47] on div at bounding box center [1431, 45] width 28 height 28
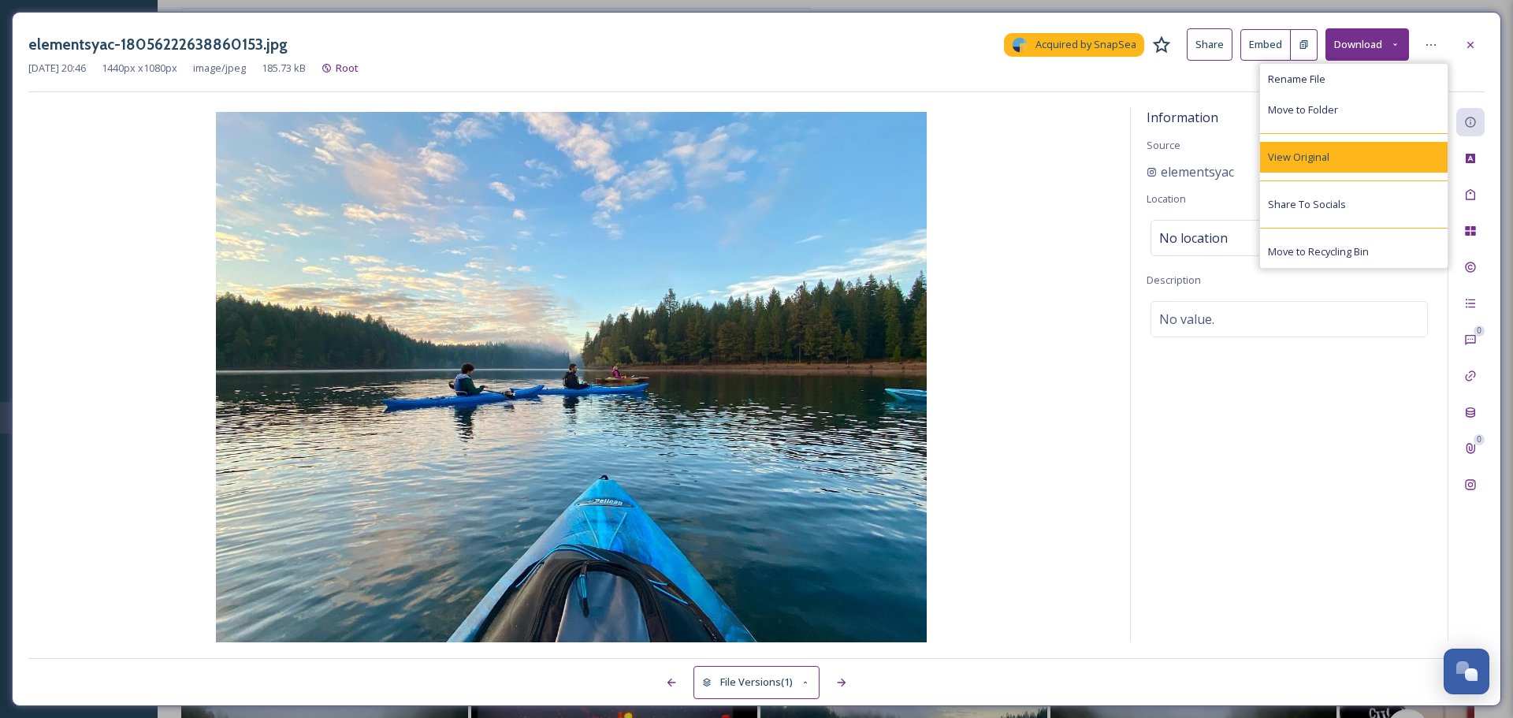
click at [1355, 151] on div "View Original" at bounding box center [1354, 157] width 188 height 31
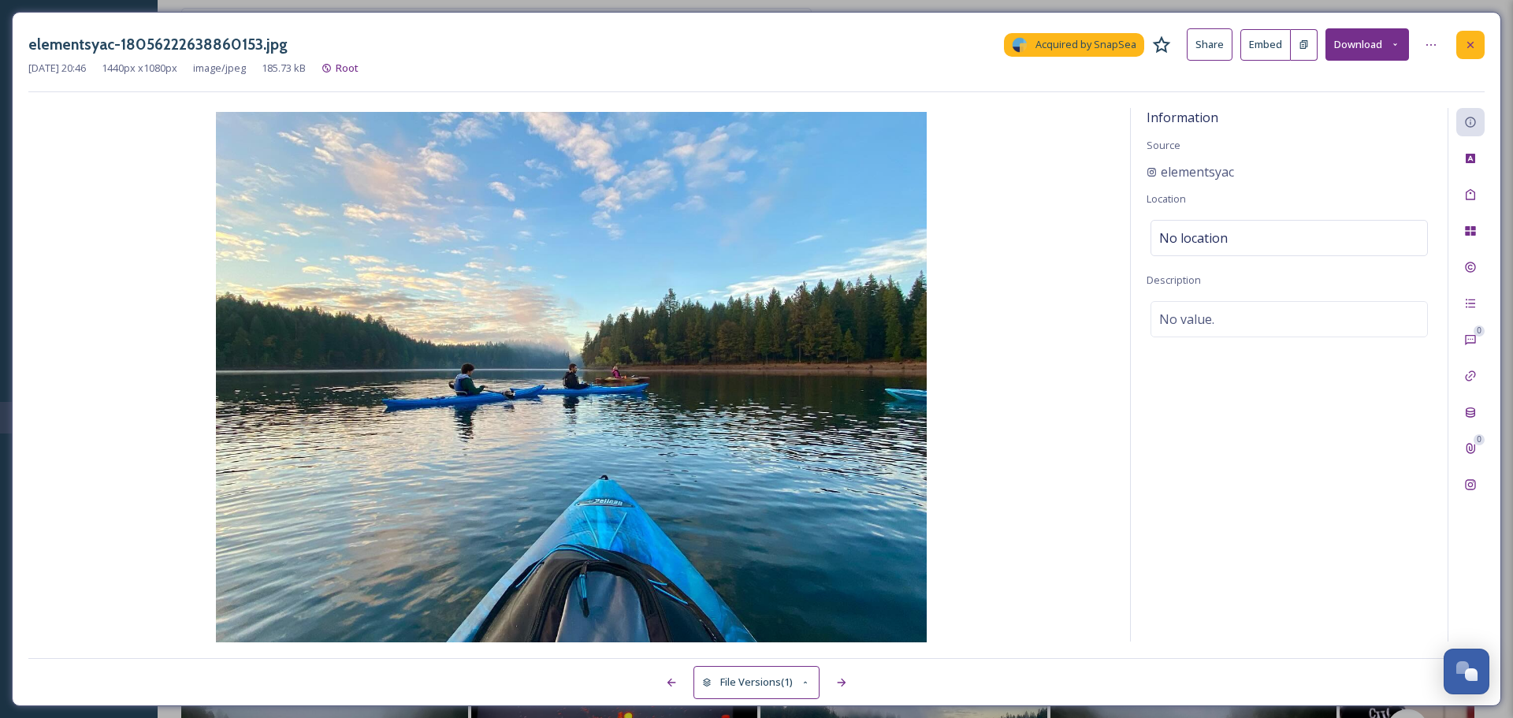
click at [1468, 50] on icon at bounding box center [1470, 45] width 13 height 13
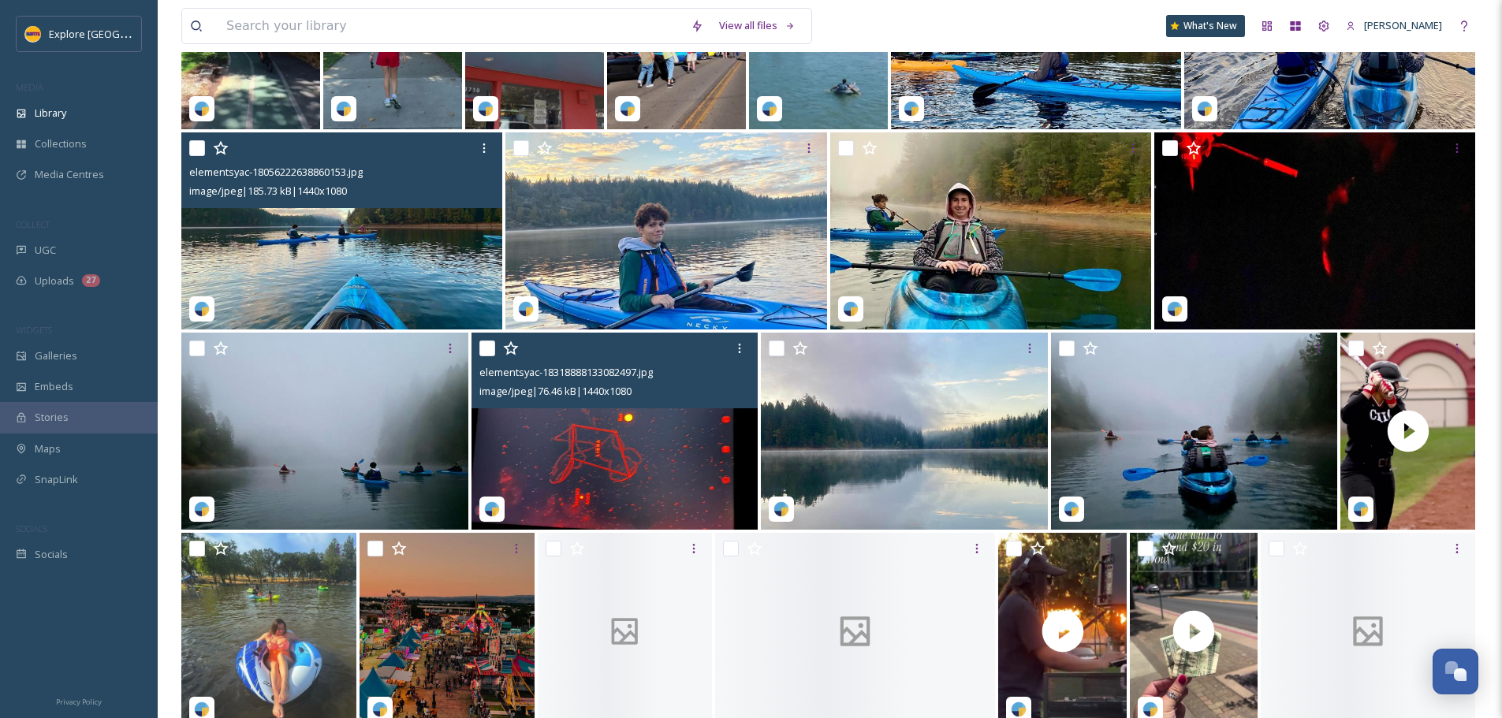
scroll to position [473, 0]
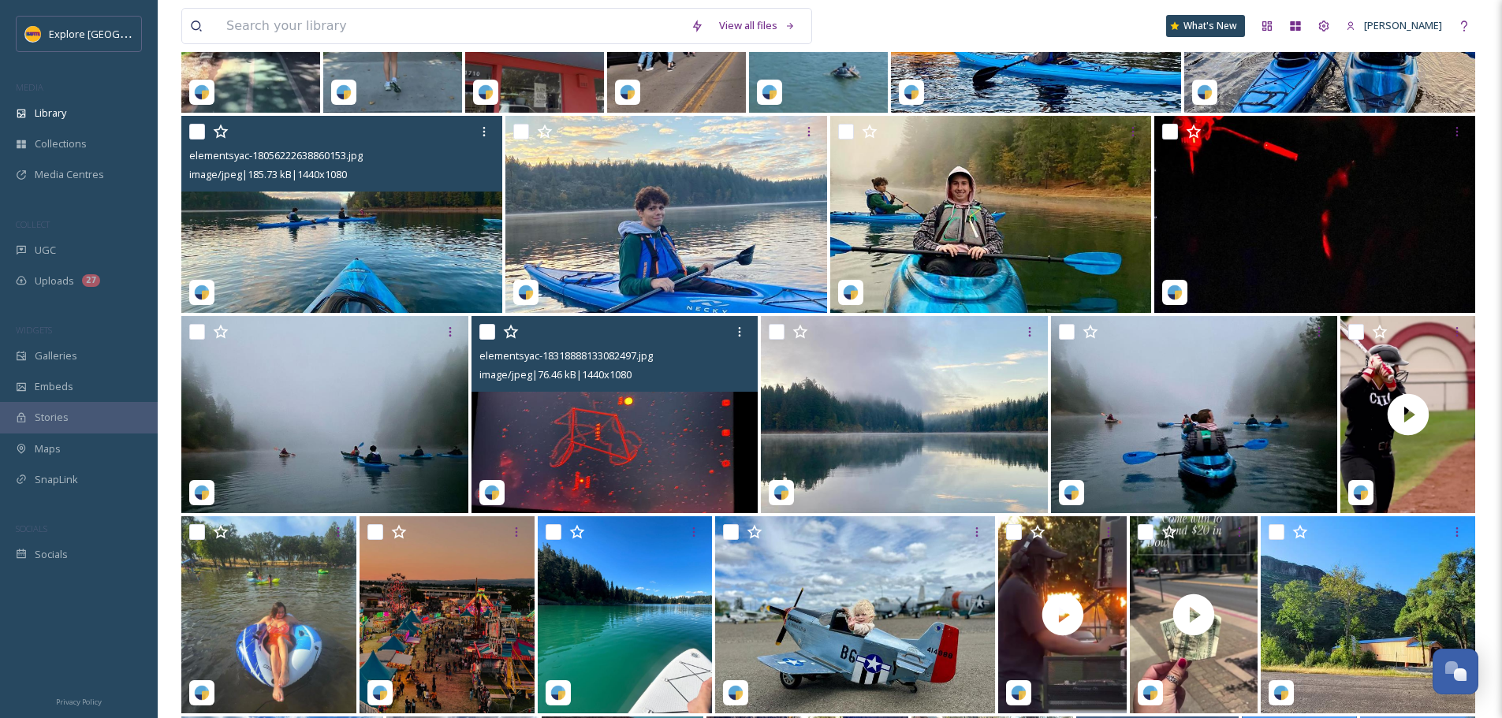
click at [486, 340] on input "checkbox" at bounding box center [487, 332] width 16 height 16
checkbox input "true"
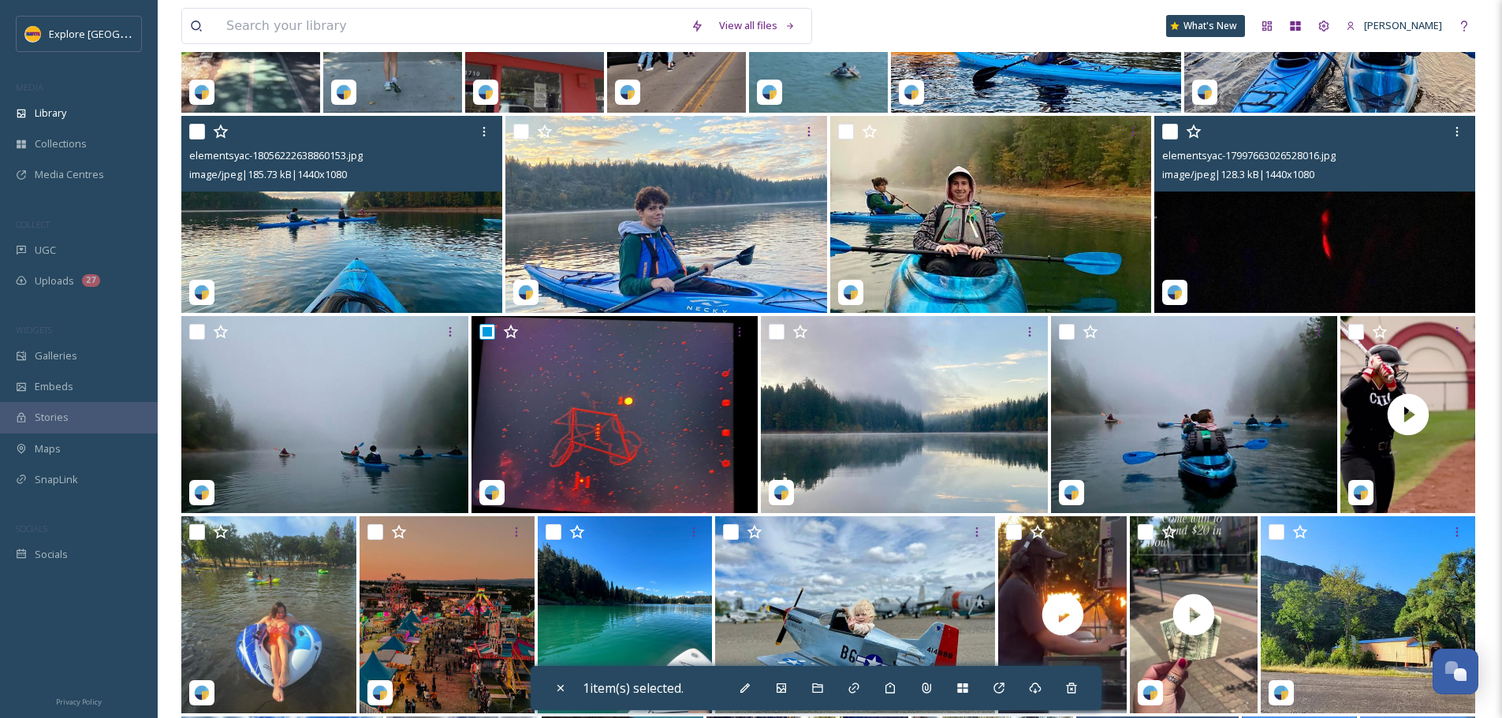
click at [1169, 132] on div at bounding box center [1316, 131] width 309 height 28
click at [1170, 140] on input "checkbox" at bounding box center [1170, 132] width 16 height 16
checkbox input "true"
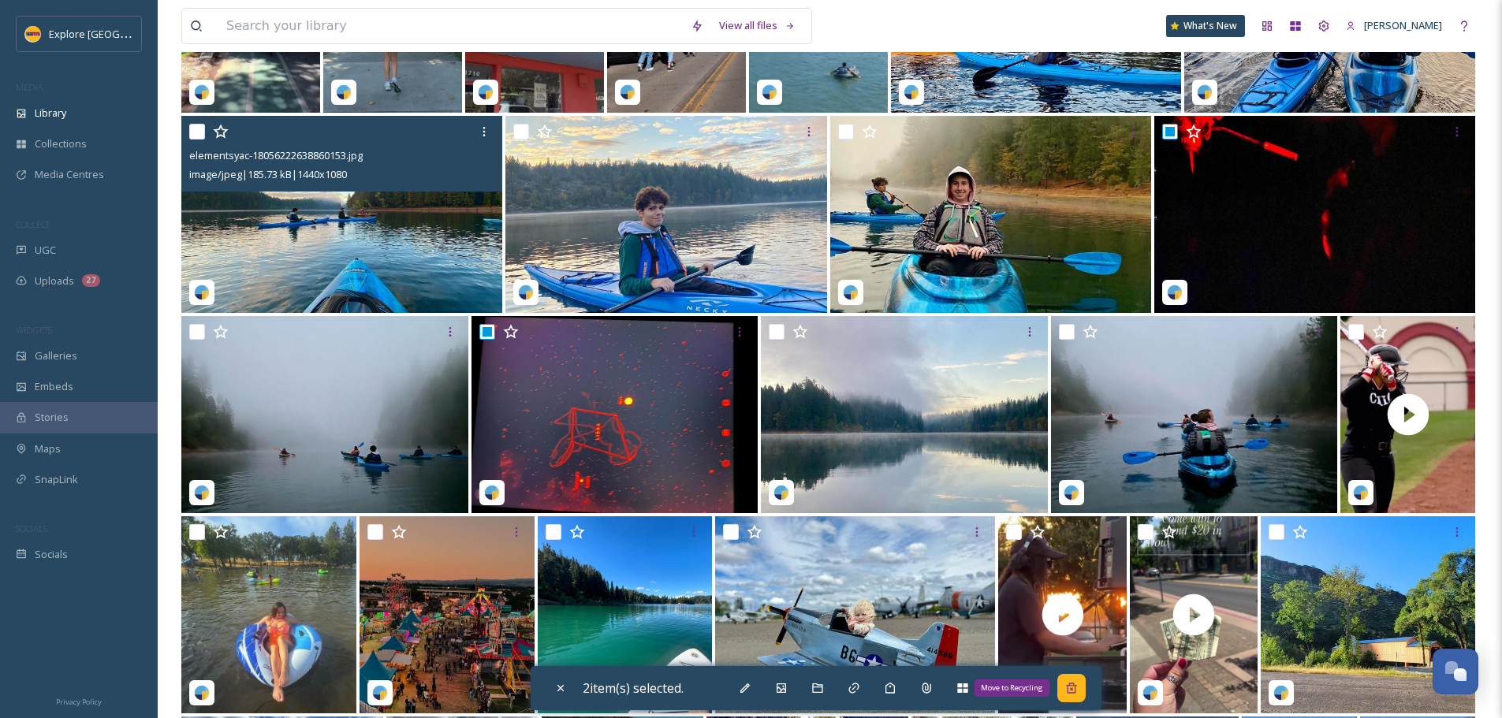
click at [1077, 688] on icon at bounding box center [1071, 688] width 13 height 13
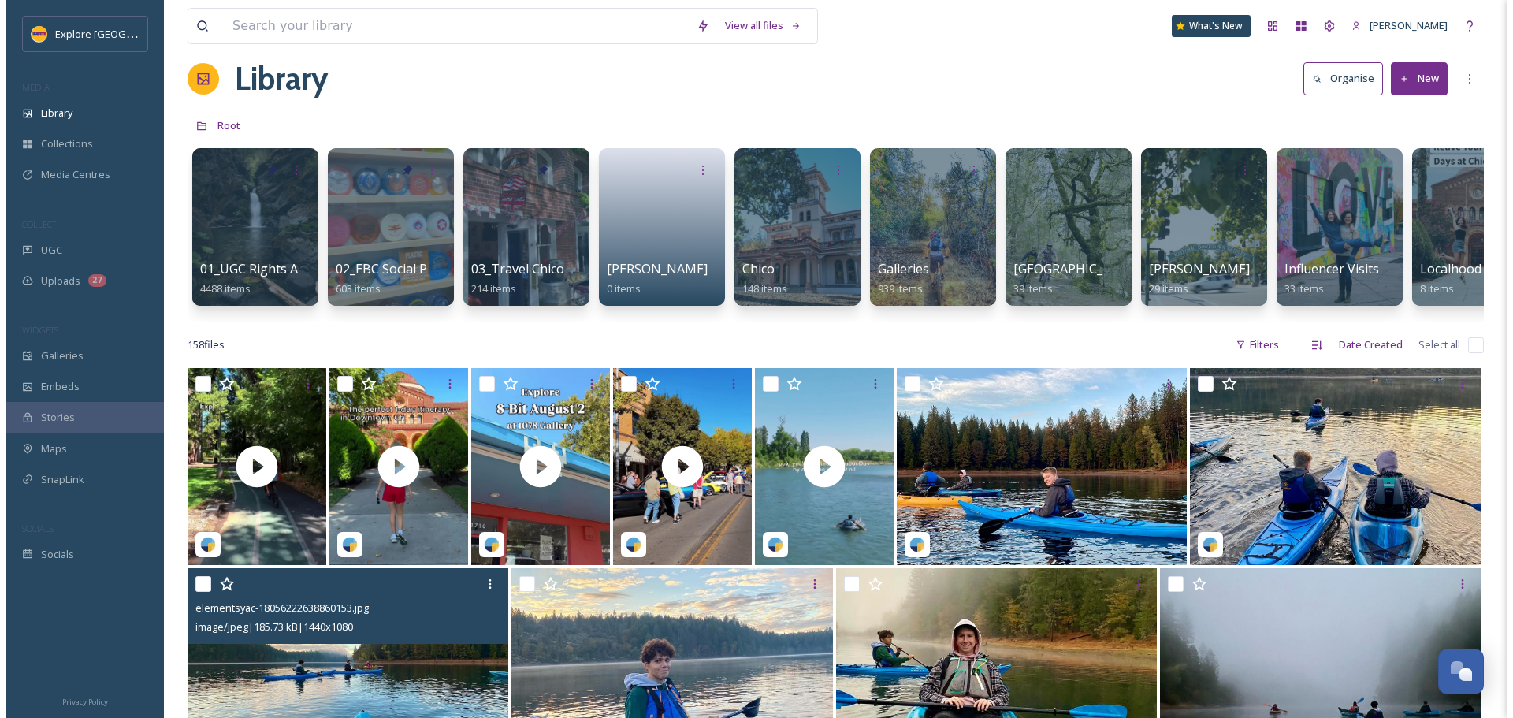
scroll to position [0, 0]
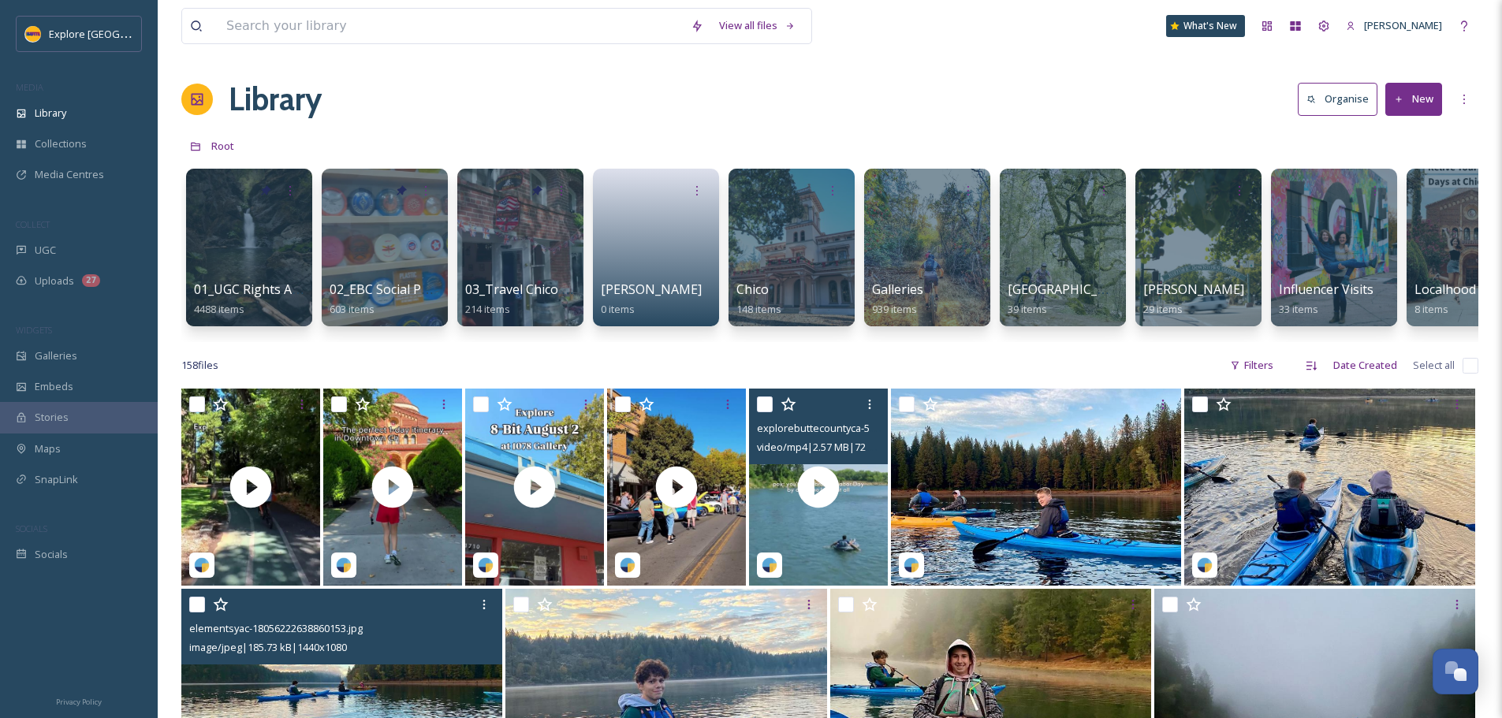
click at [763, 412] on input "checkbox" at bounding box center [765, 404] width 16 height 16
checkbox input "true"
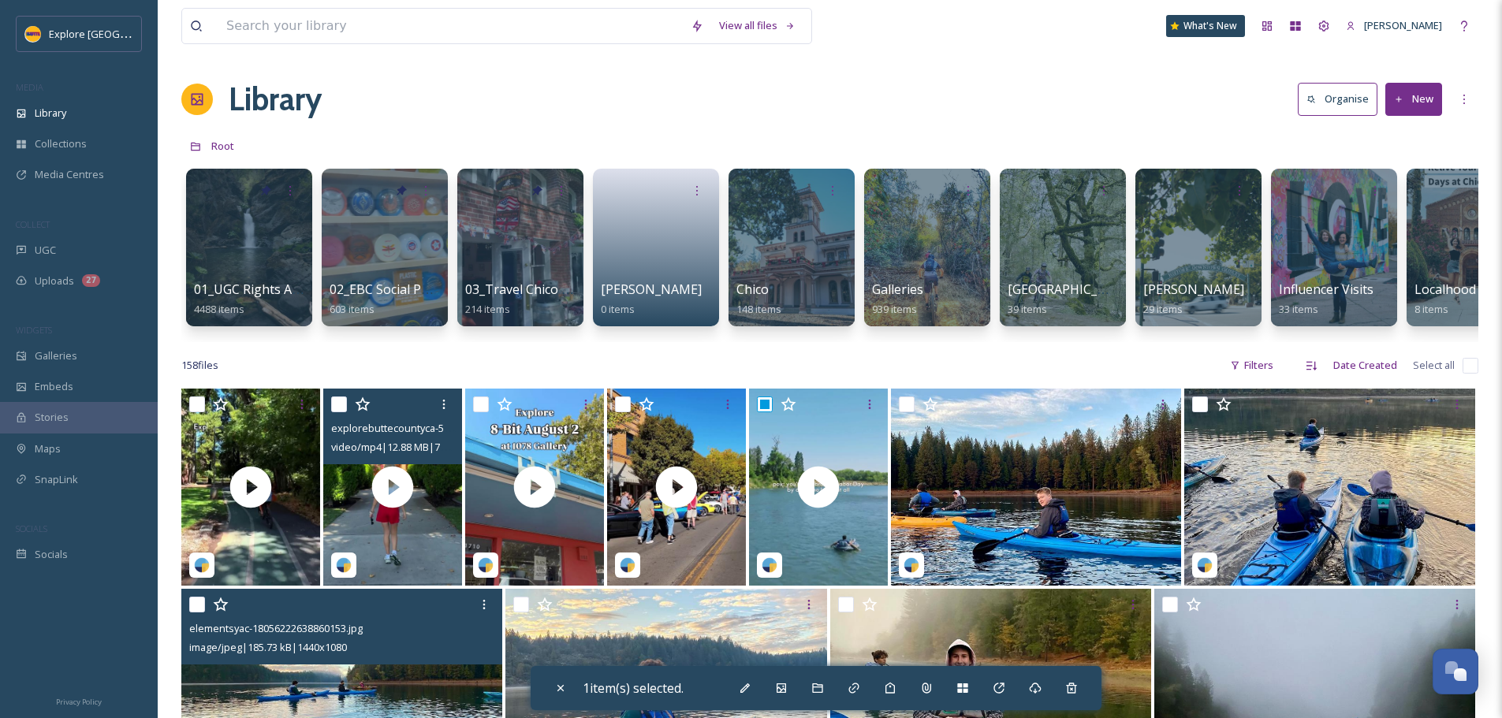
click at [339, 412] on input "checkbox" at bounding box center [339, 404] width 16 height 16
checkbox input "true"
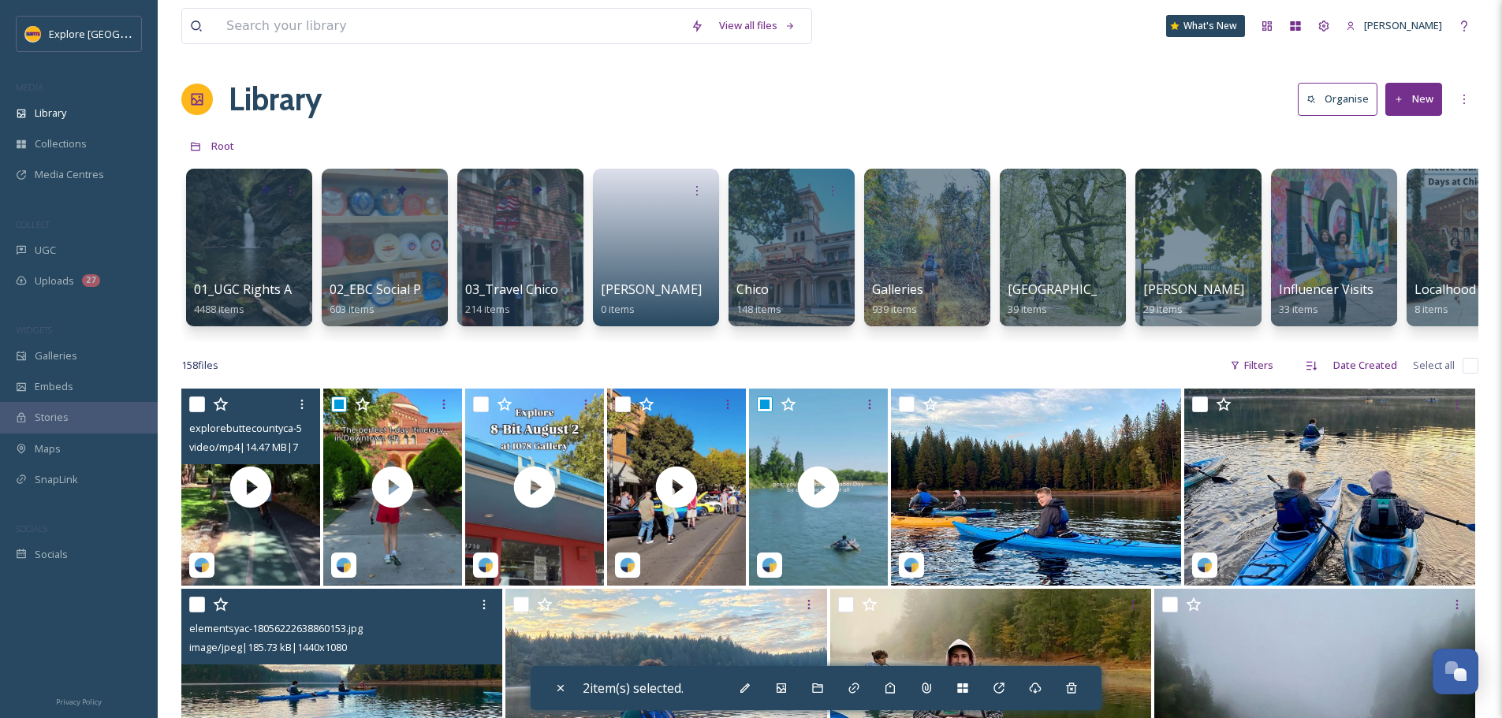
click at [193, 412] on input "checkbox" at bounding box center [197, 404] width 16 height 16
checkbox input "true"
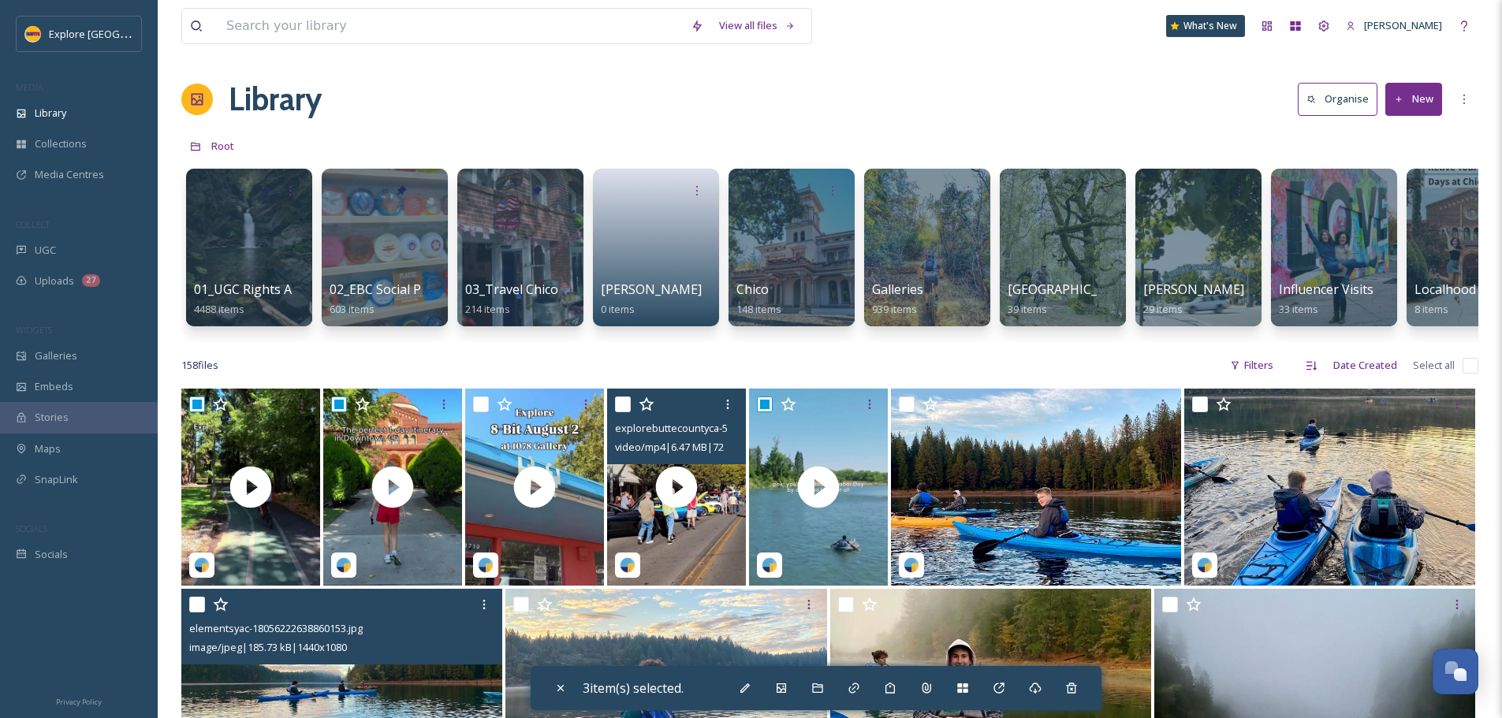
click at [628, 419] on div at bounding box center [678, 404] width 127 height 28
click at [623, 412] on input "checkbox" at bounding box center [623, 404] width 16 height 16
checkbox input "true"
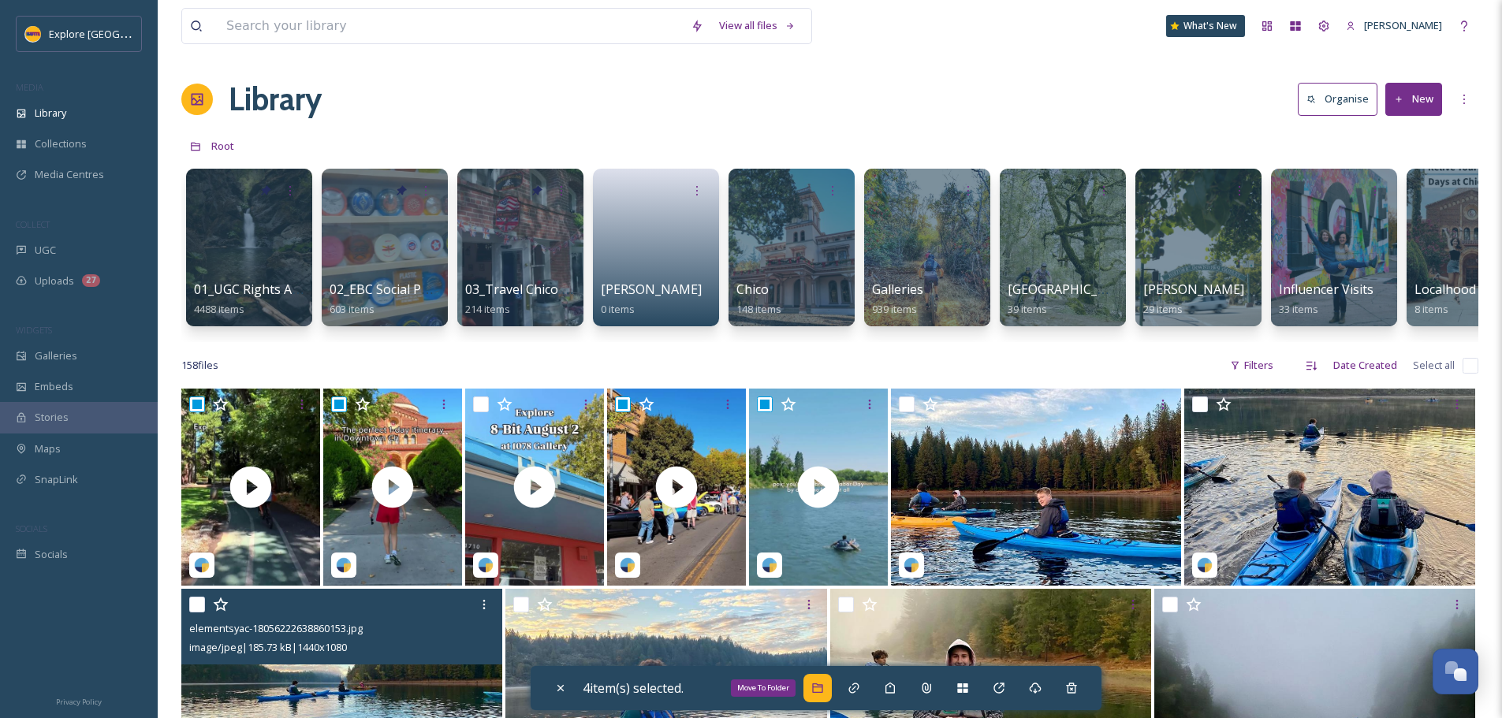
click at [818, 696] on div "Move To Folder" at bounding box center [817, 688] width 28 height 28
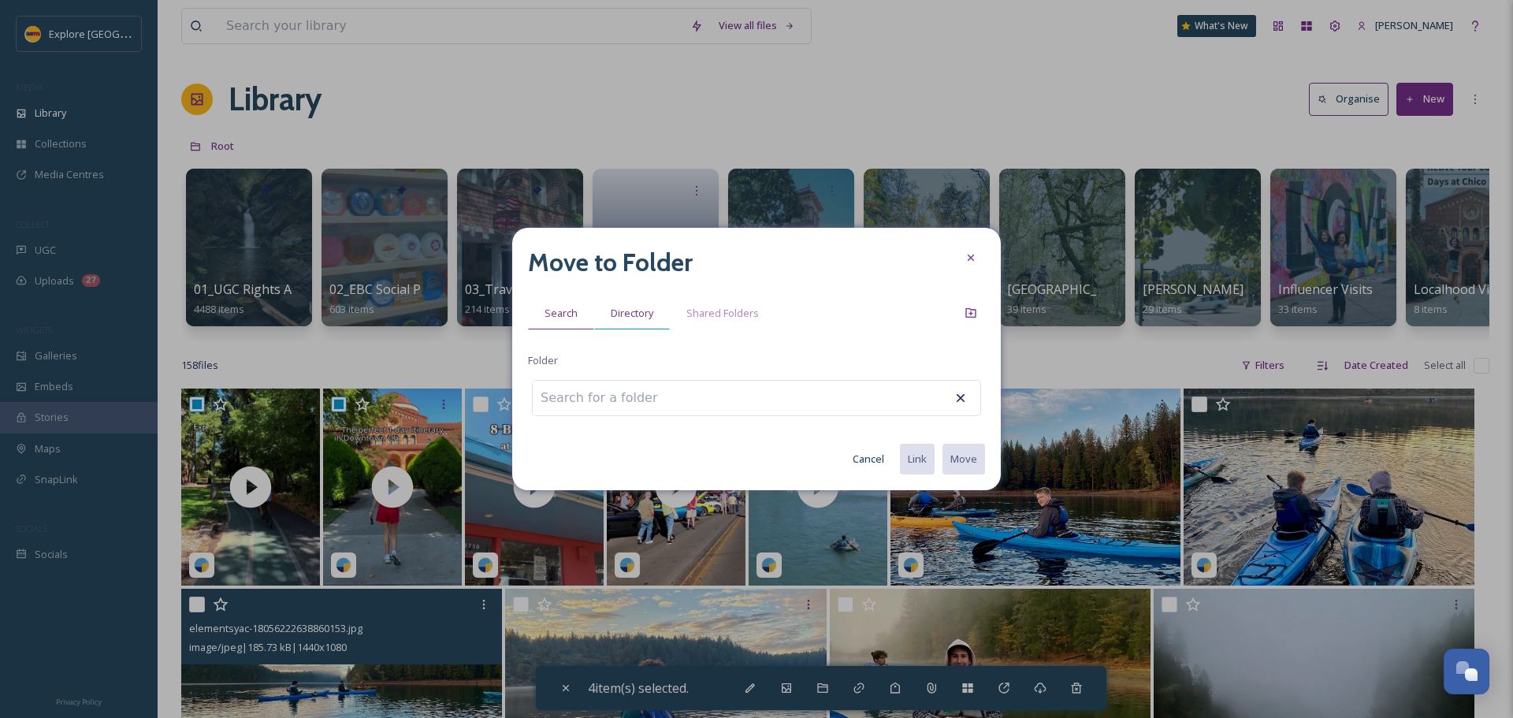
click at [640, 318] on span "Directory" at bounding box center [632, 313] width 43 height 15
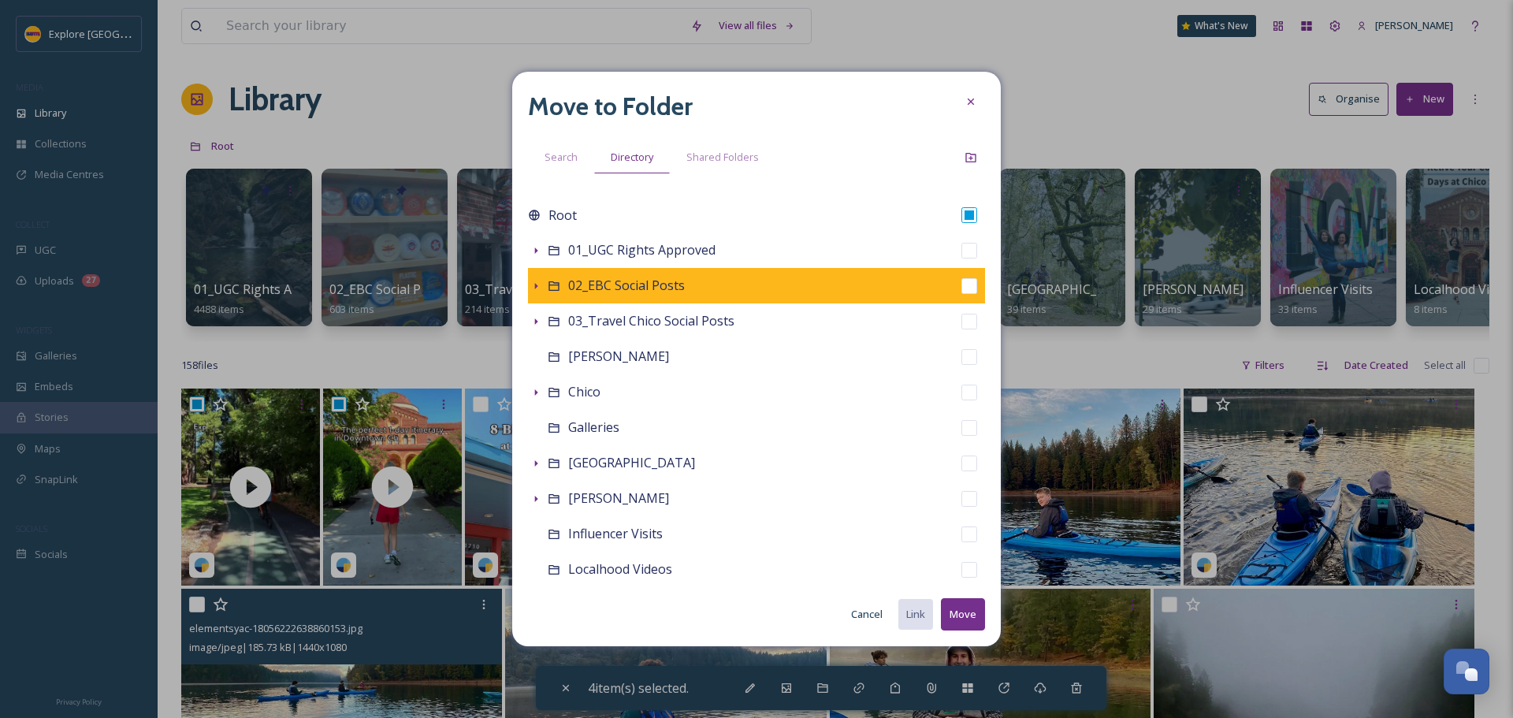
click at [962, 288] on input "checkbox" at bounding box center [970, 286] width 16 height 16
checkbox input "true"
checkbox input "false"
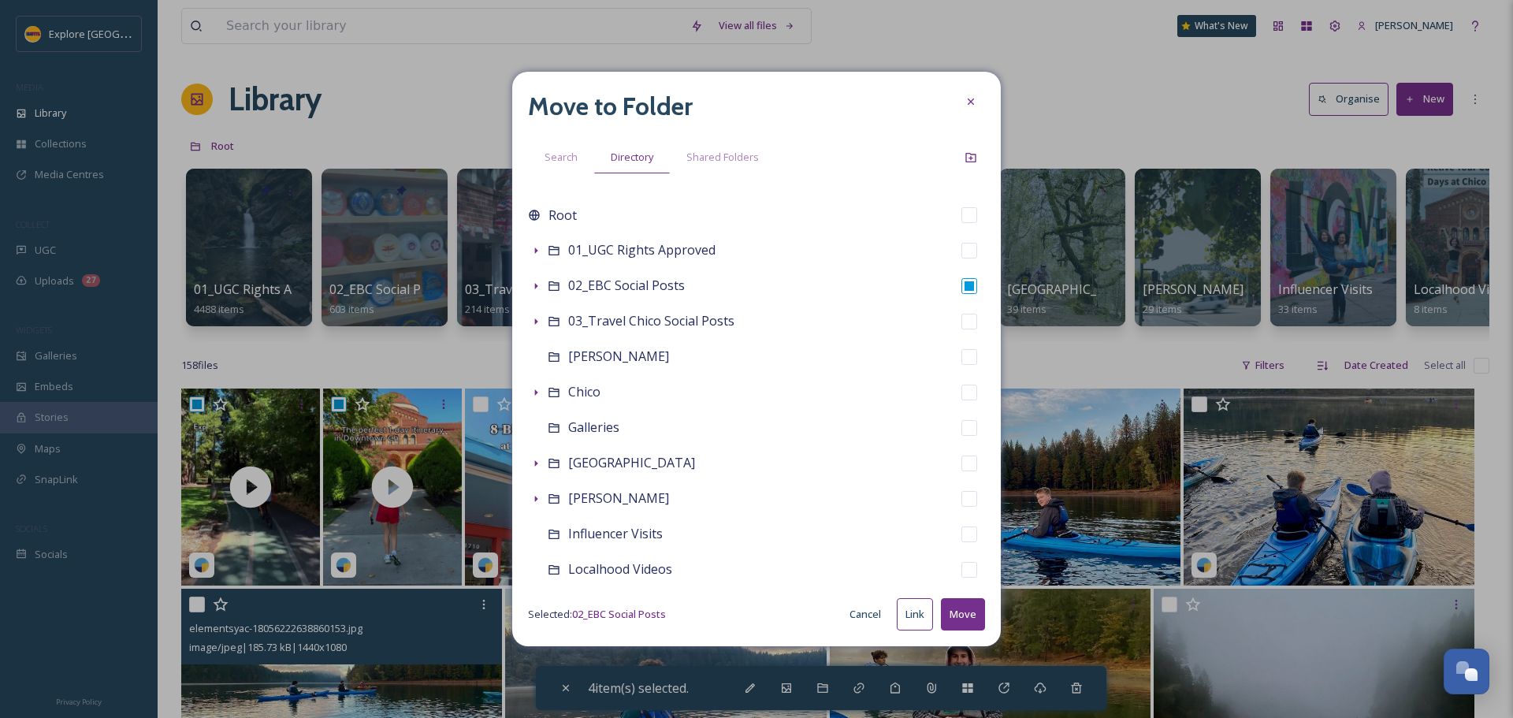
click at [957, 615] on button "Move" at bounding box center [963, 614] width 44 height 32
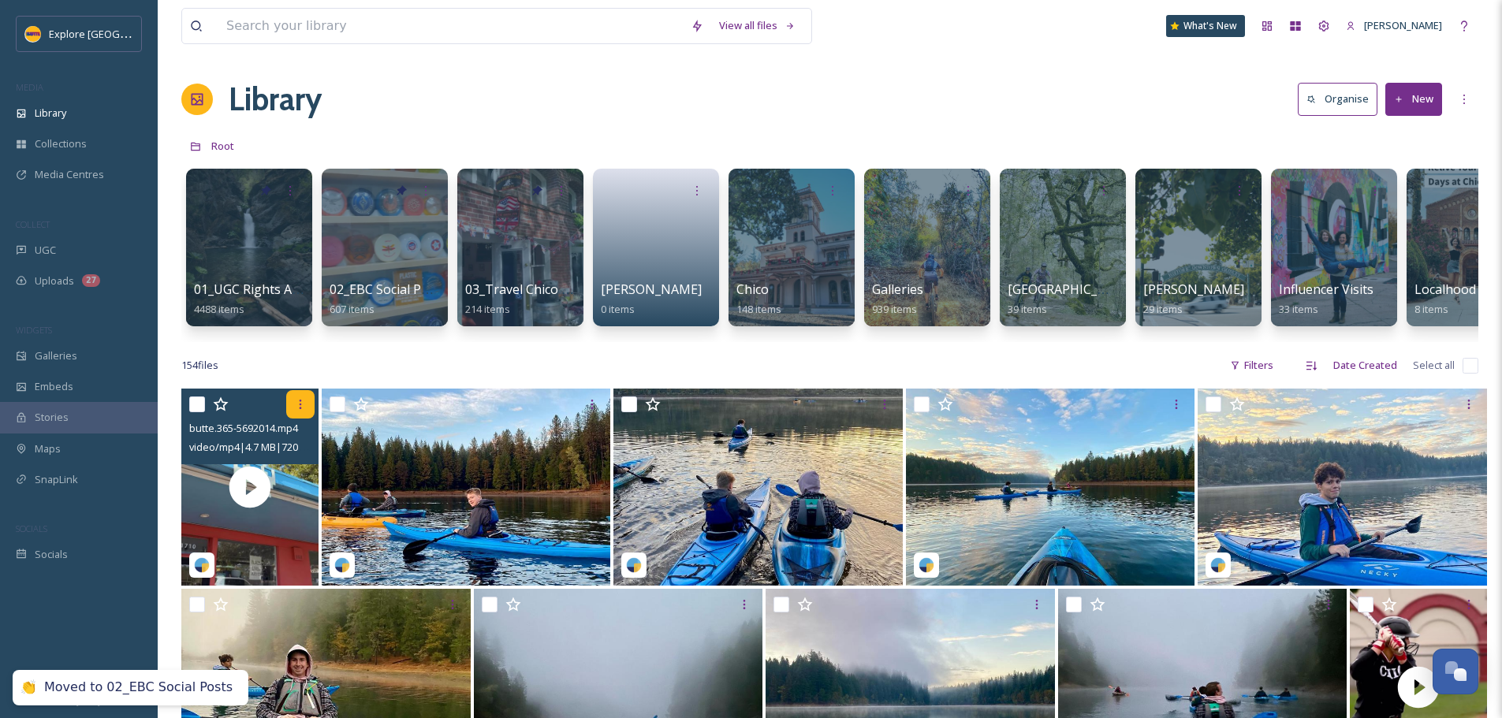
click at [299, 411] on icon at bounding box center [300, 404] width 13 height 13
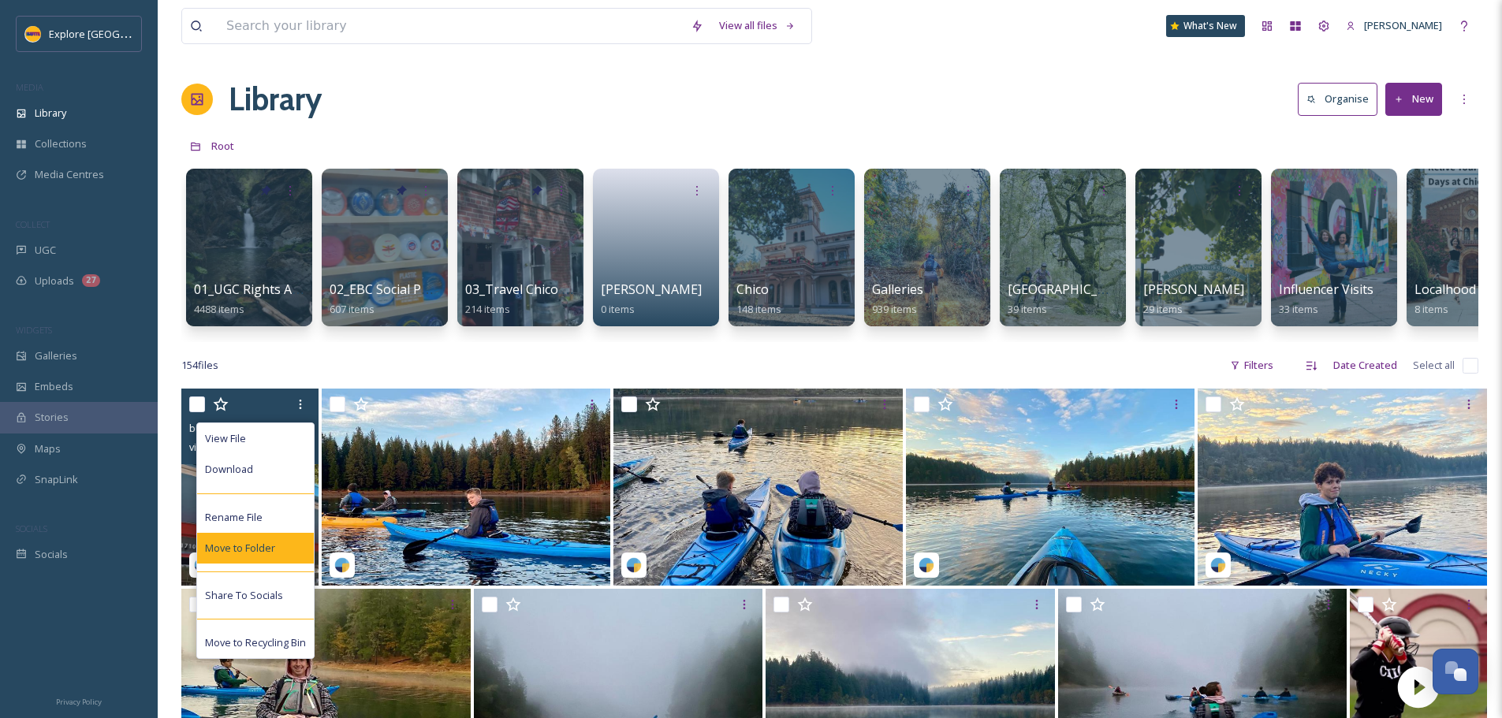
click at [285, 555] on div "Move to Folder" at bounding box center [255, 548] width 117 height 31
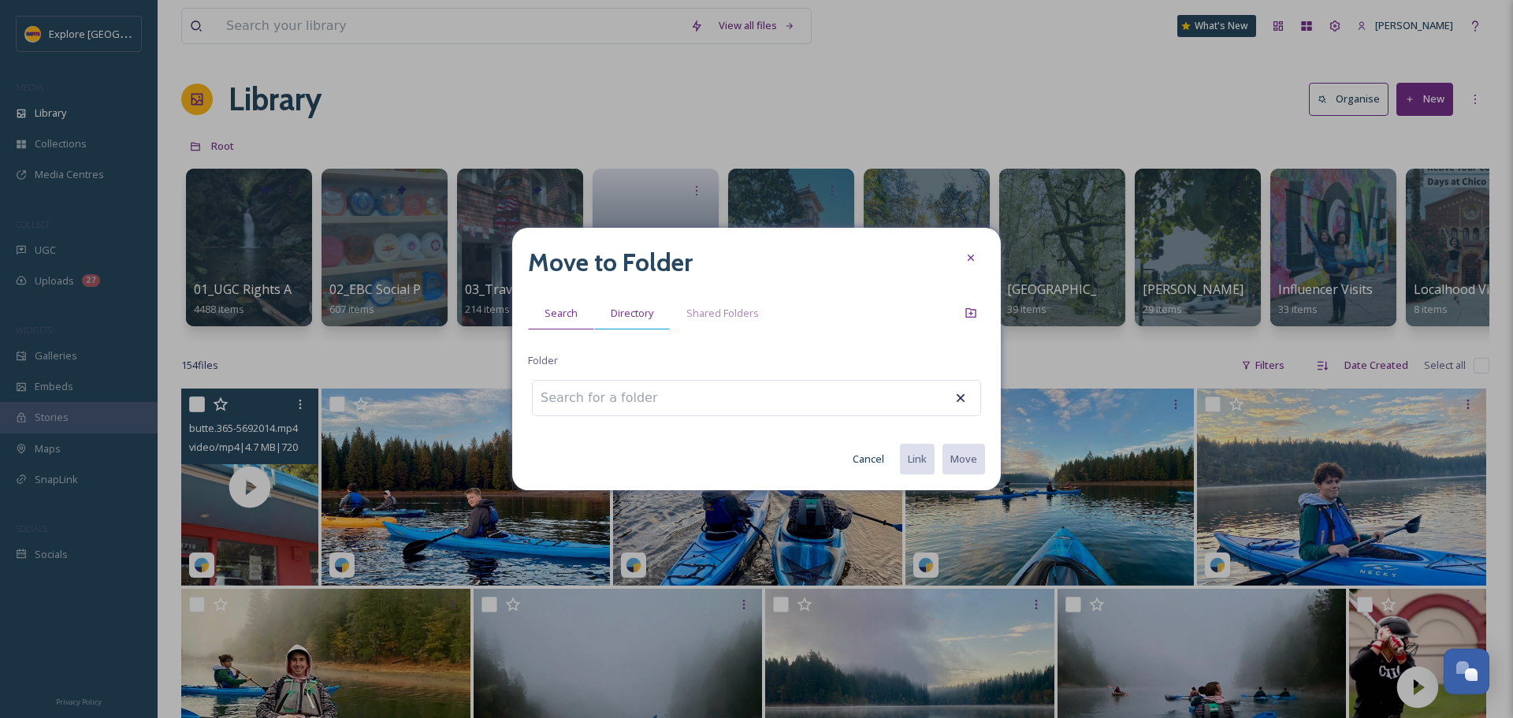
click at [623, 297] on div "Directory" at bounding box center [632, 313] width 76 height 32
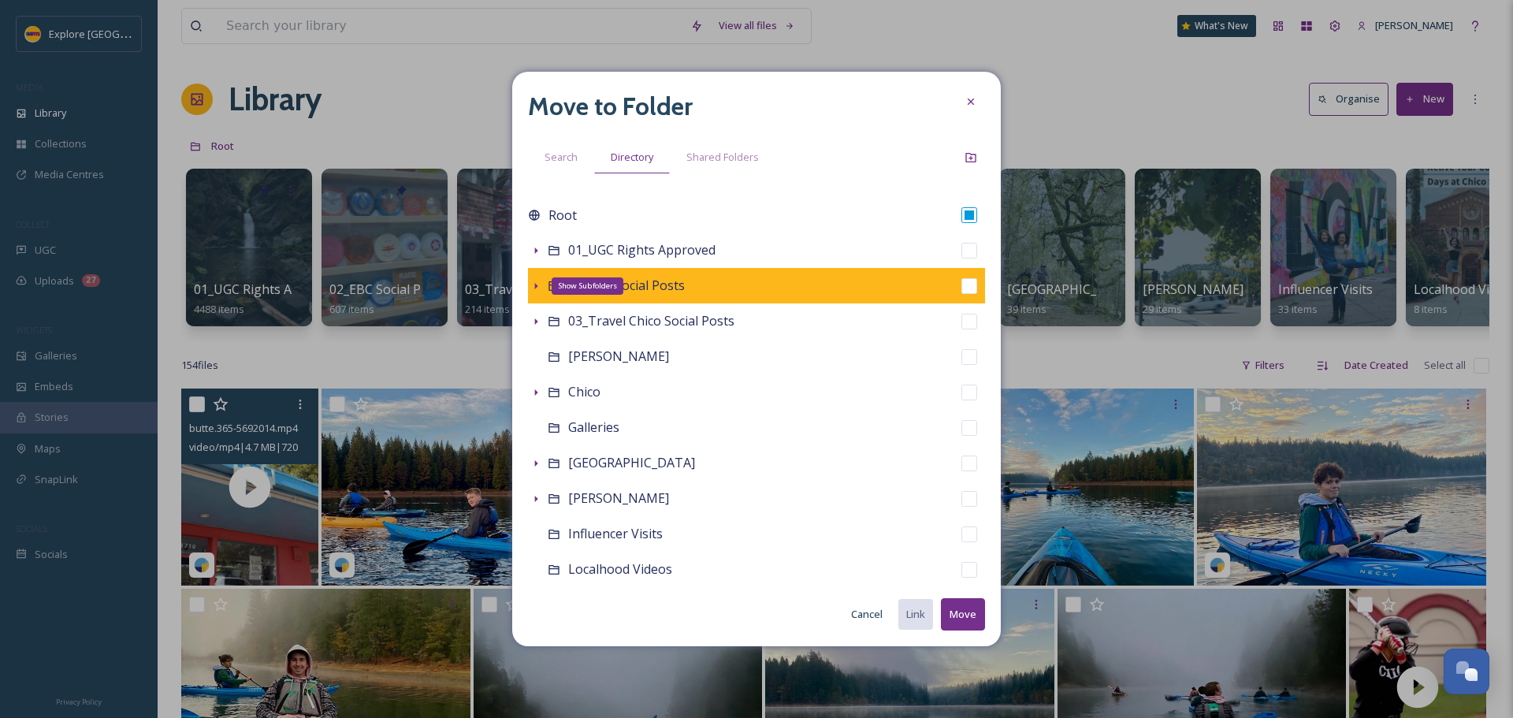
click at [530, 286] on icon at bounding box center [536, 286] width 13 height 13
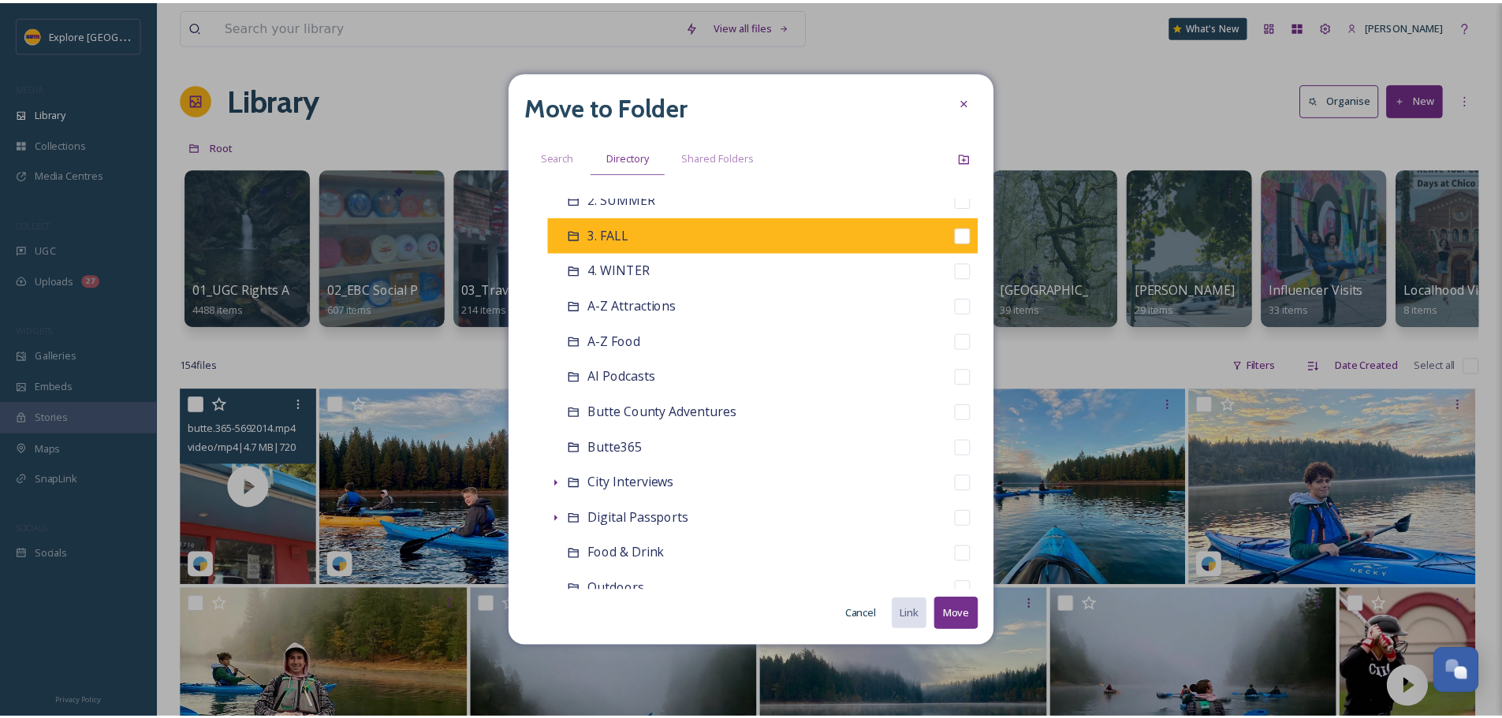
scroll to position [315, 0]
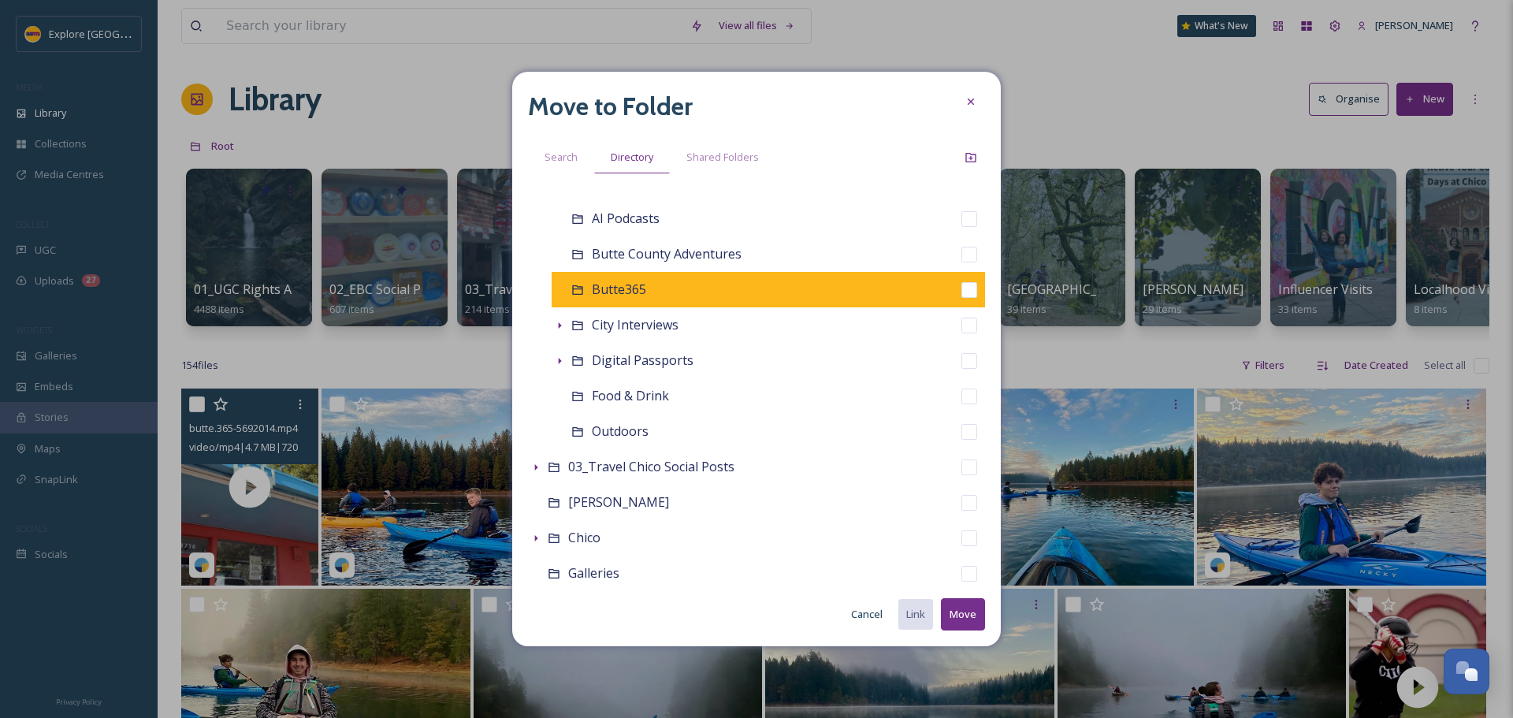
click at [962, 286] on input "checkbox" at bounding box center [970, 290] width 16 height 16
checkbox input "true"
checkbox input "false"
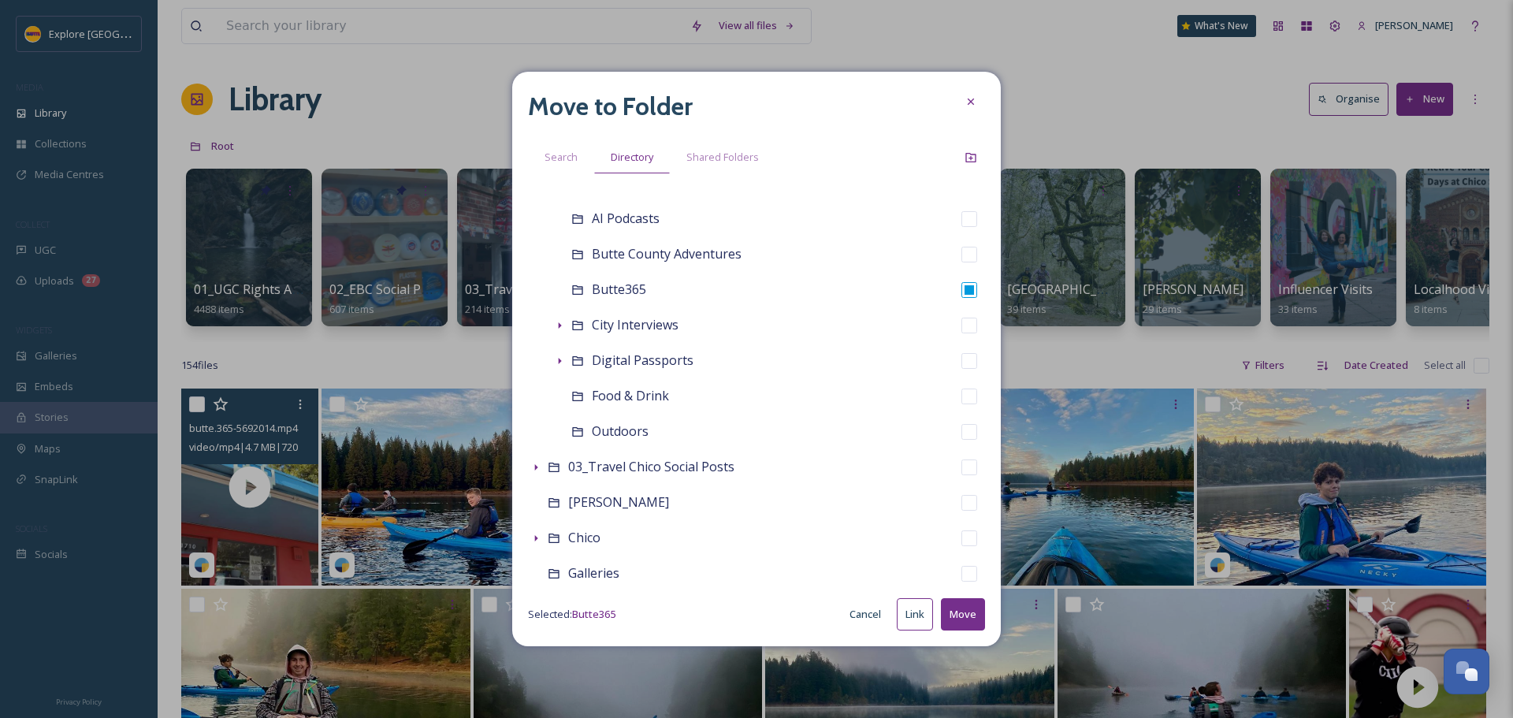
click at [957, 623] on button "Move" at bounding box center [963, 614] width 44 height 32
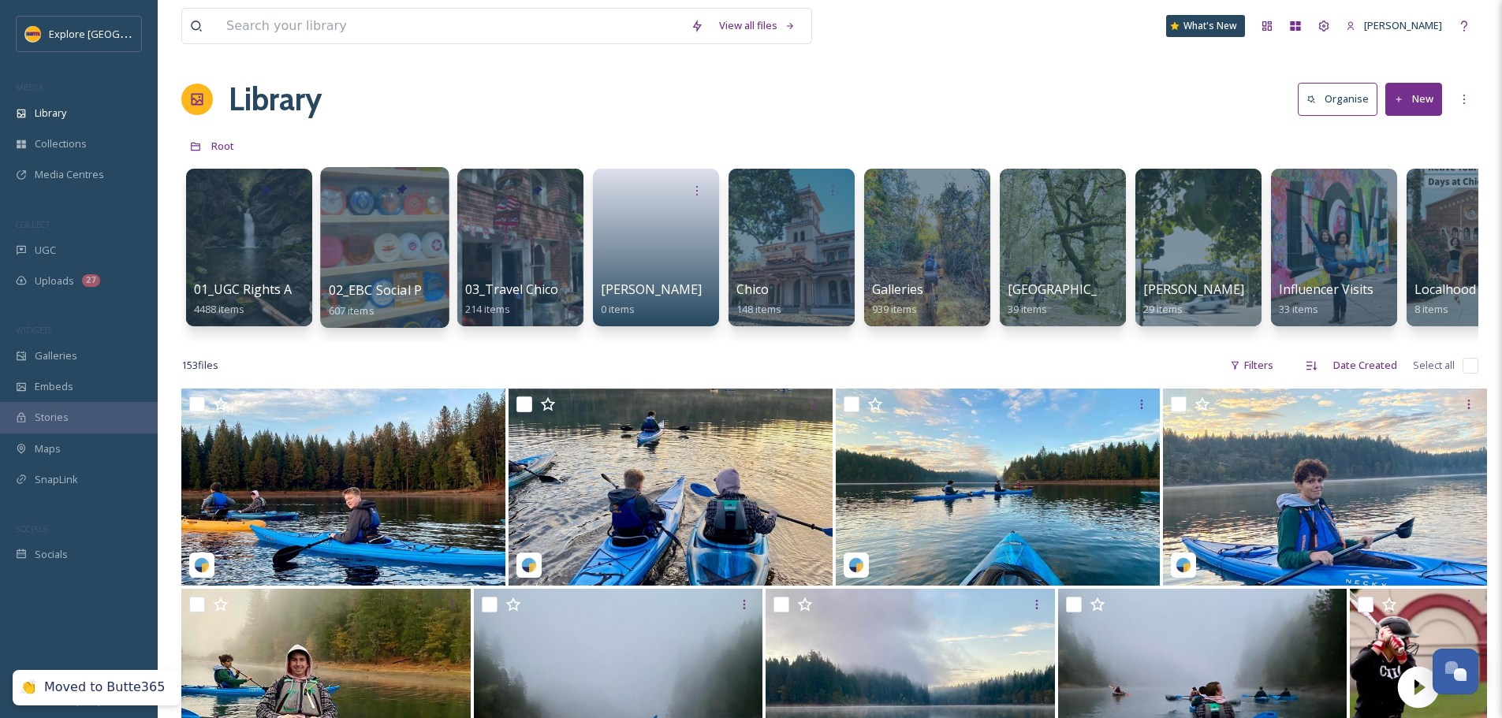
click at [378, 259] on div at bounding box center [384, 247] width 128 height 161
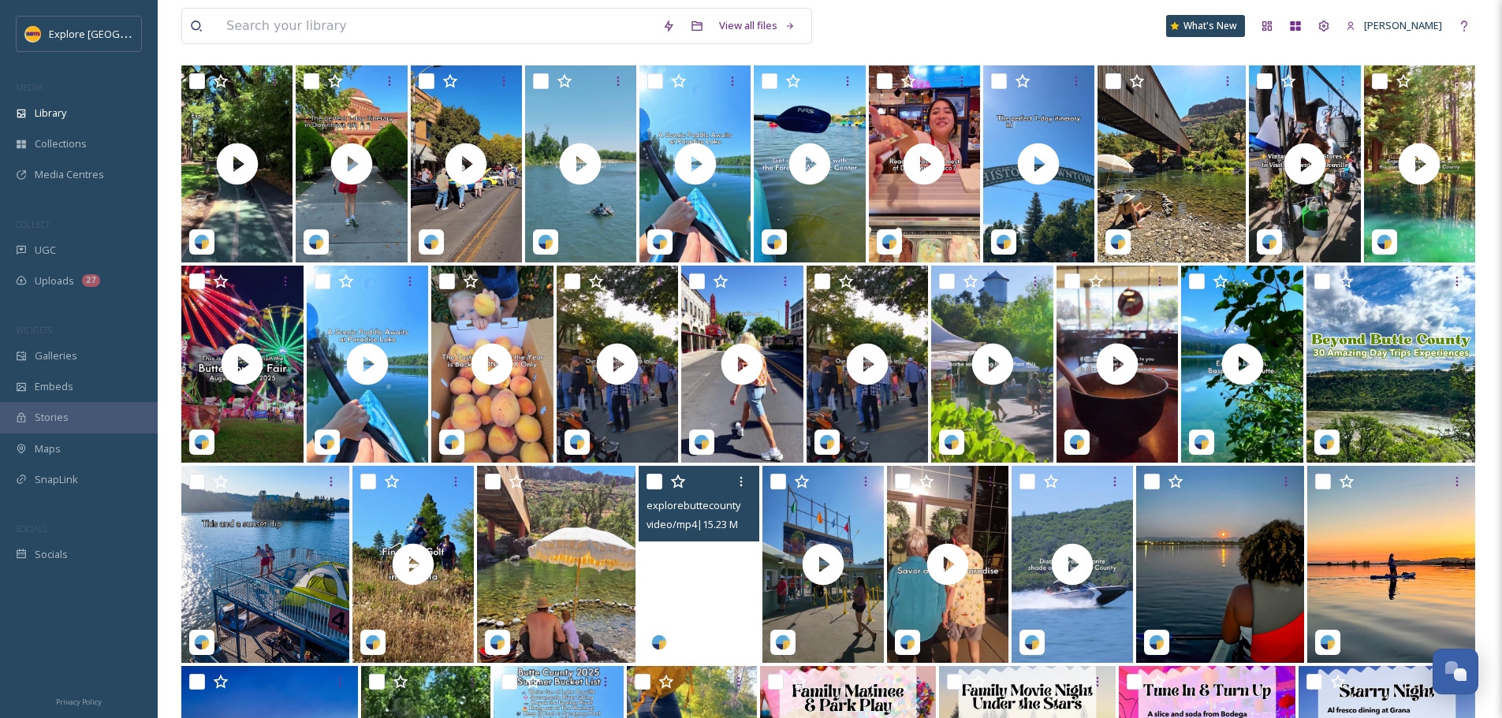
scroll to position [158, 0]
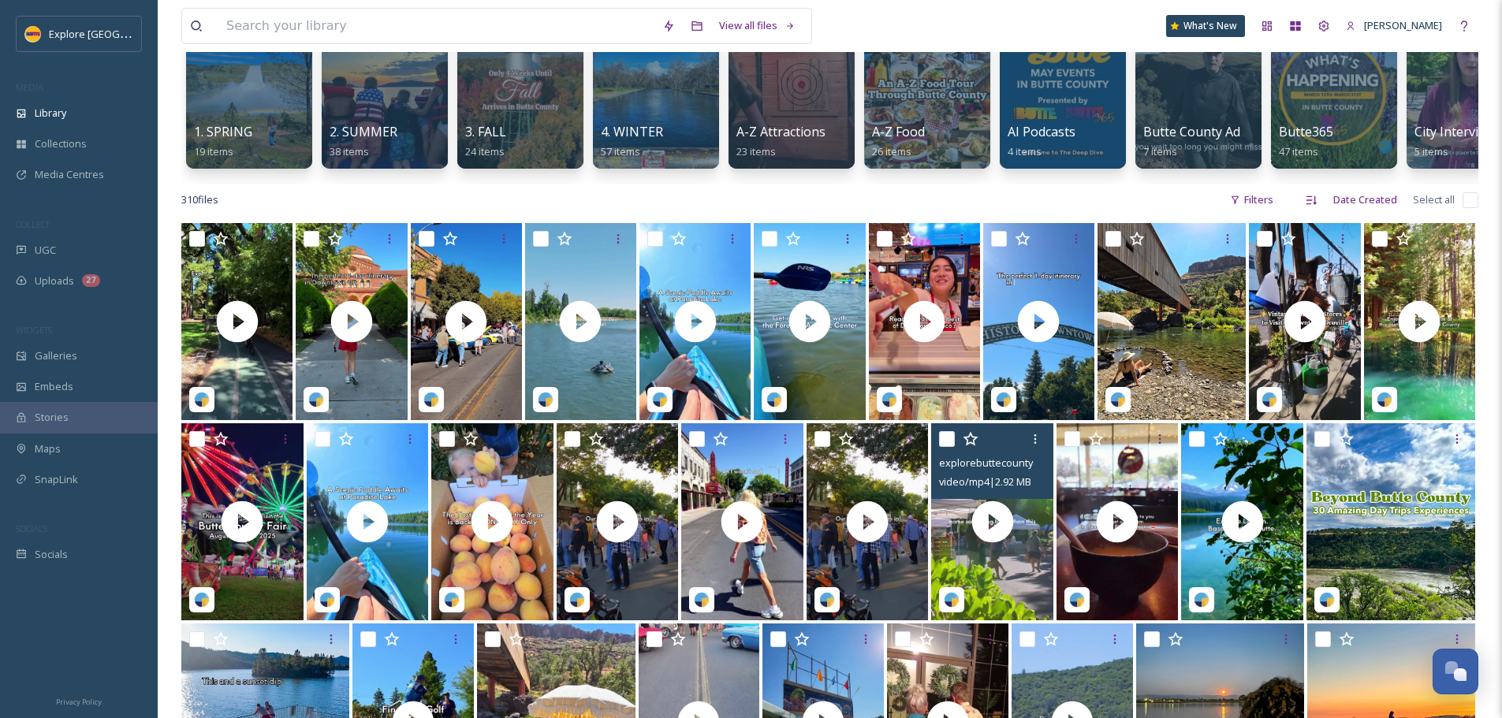
click at [944, 447] on input "checkbox" at bounding box center [947, 439] width 16 height 16
checkbox input "true"
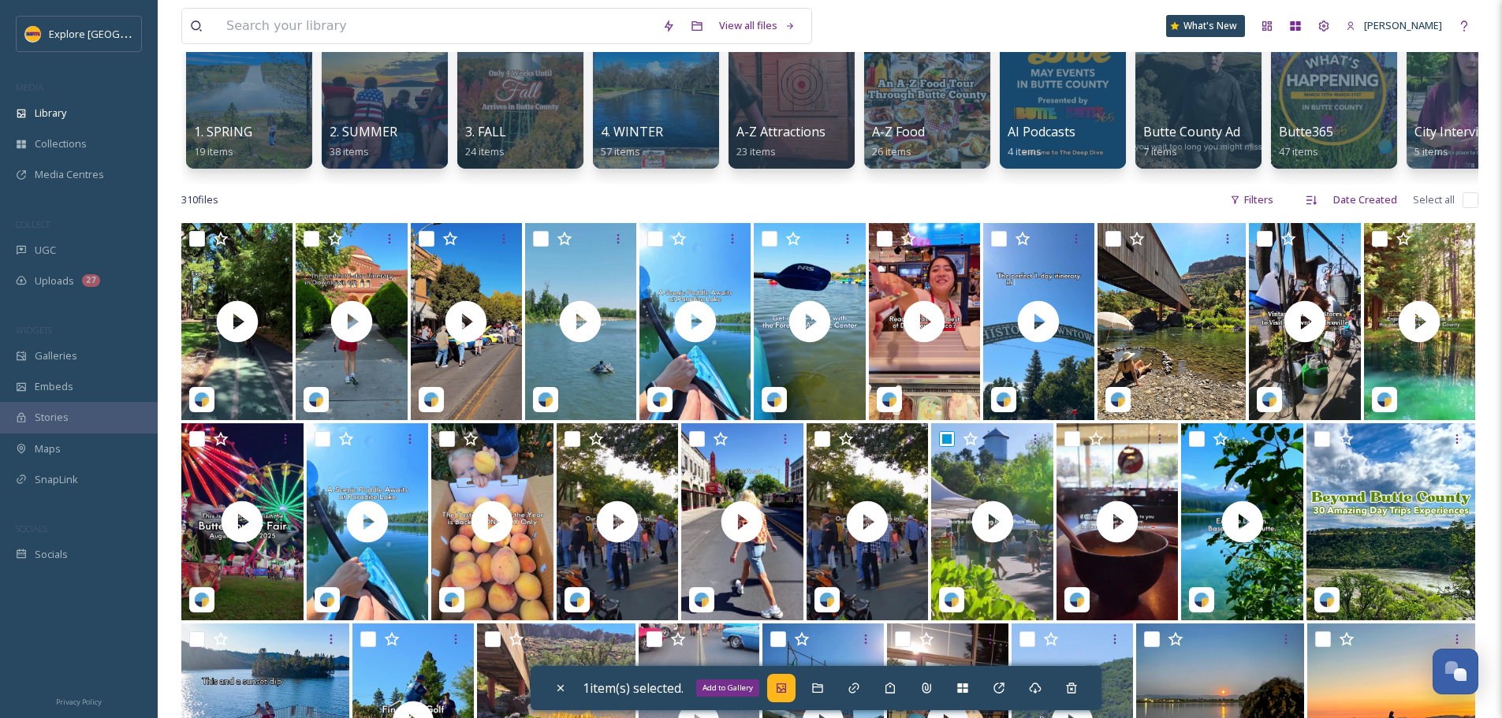
click at [786, 687] on icon at bounding box center [780, 687] width 9 height 9
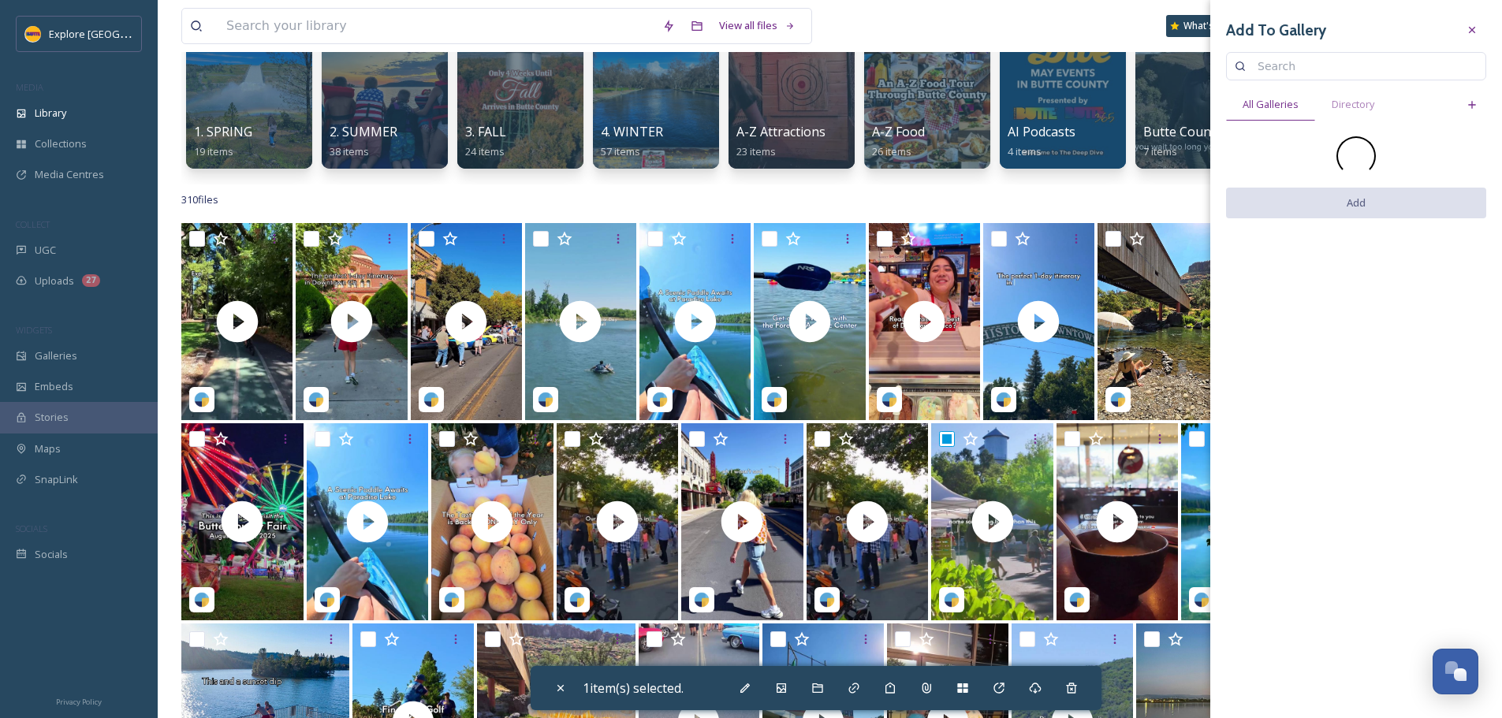
click at [1269, 78] on input at bounding box center [1363, 66] width 228 height 32
type input "locally"
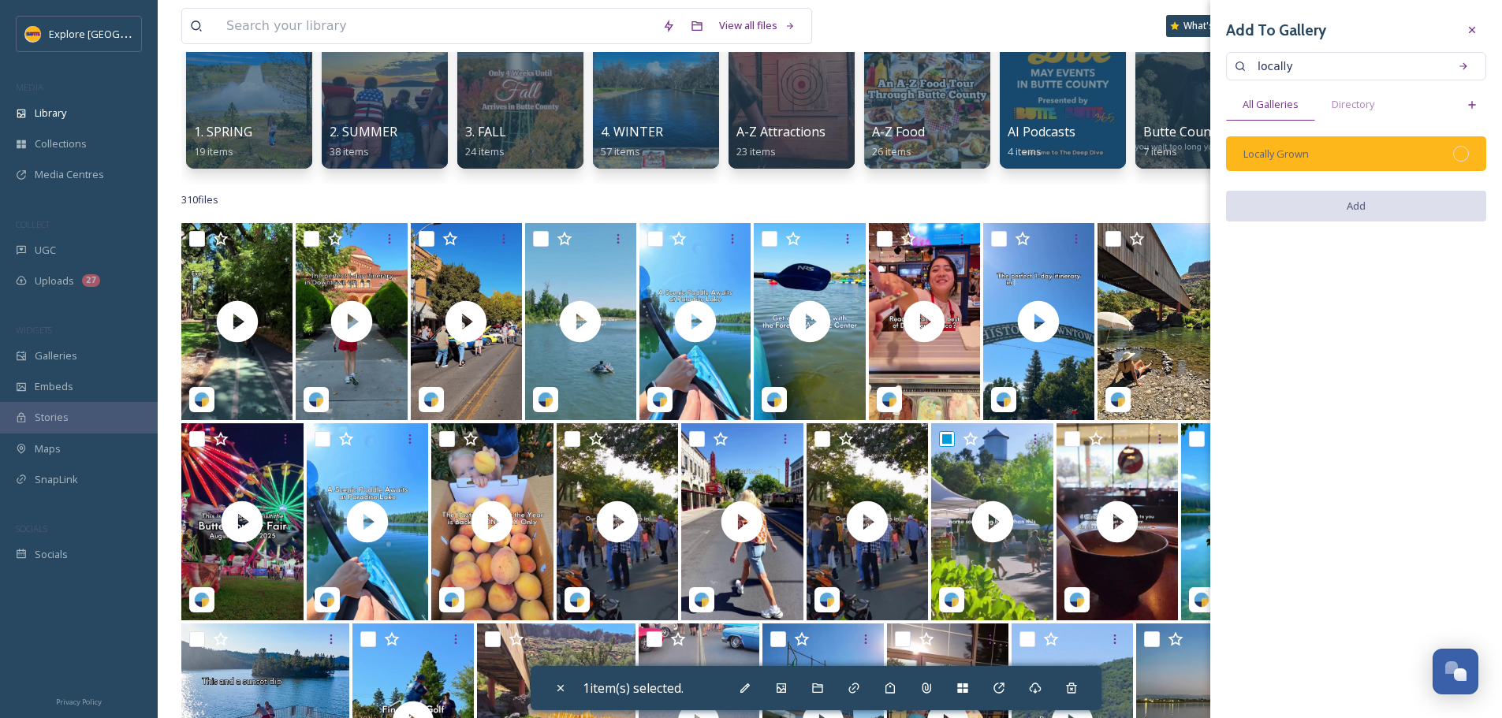
click at [1451, 154] on div "Locally Grown" at bounding box center [1356, 153] width 260 height 35
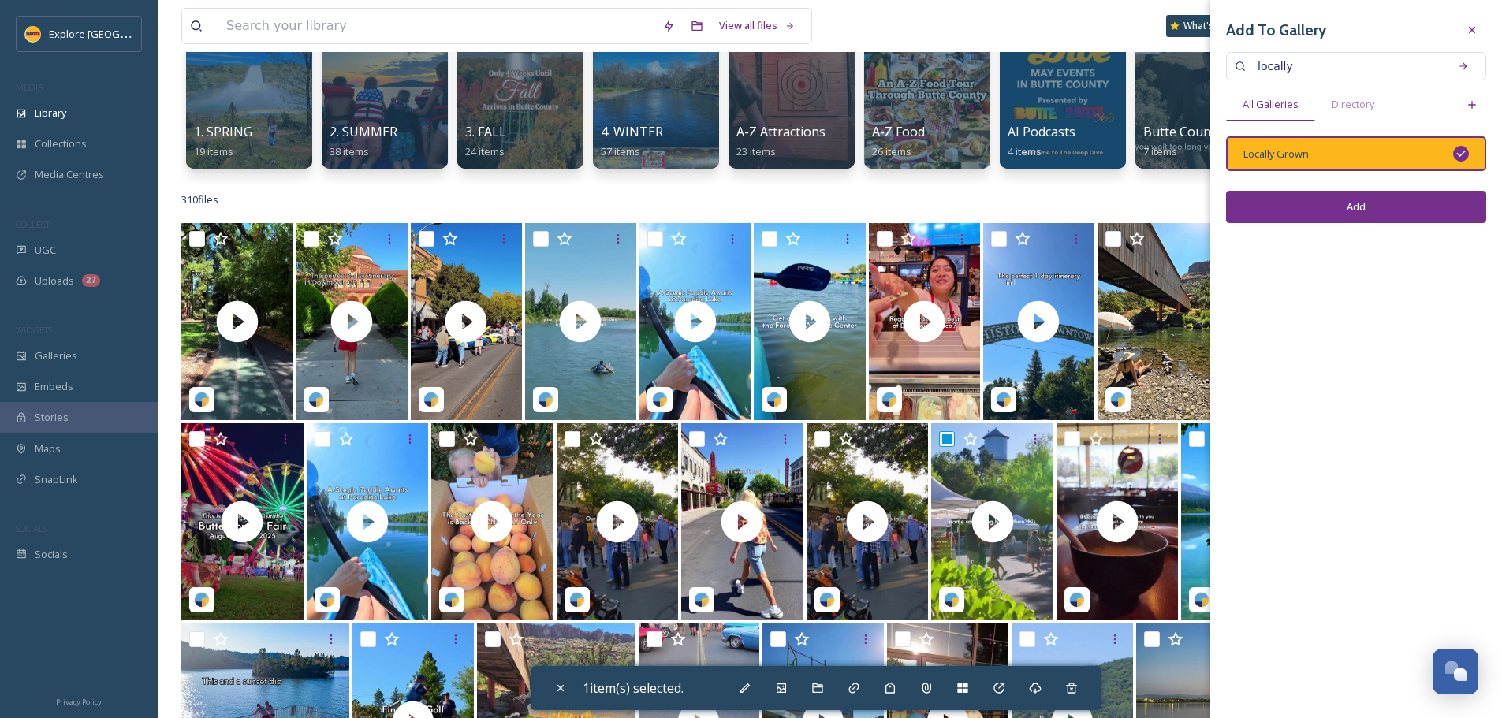
click at [1424, 209] on button "Add" at bounding box center [1356, 207] width 260 height 32
checkbox input "false"
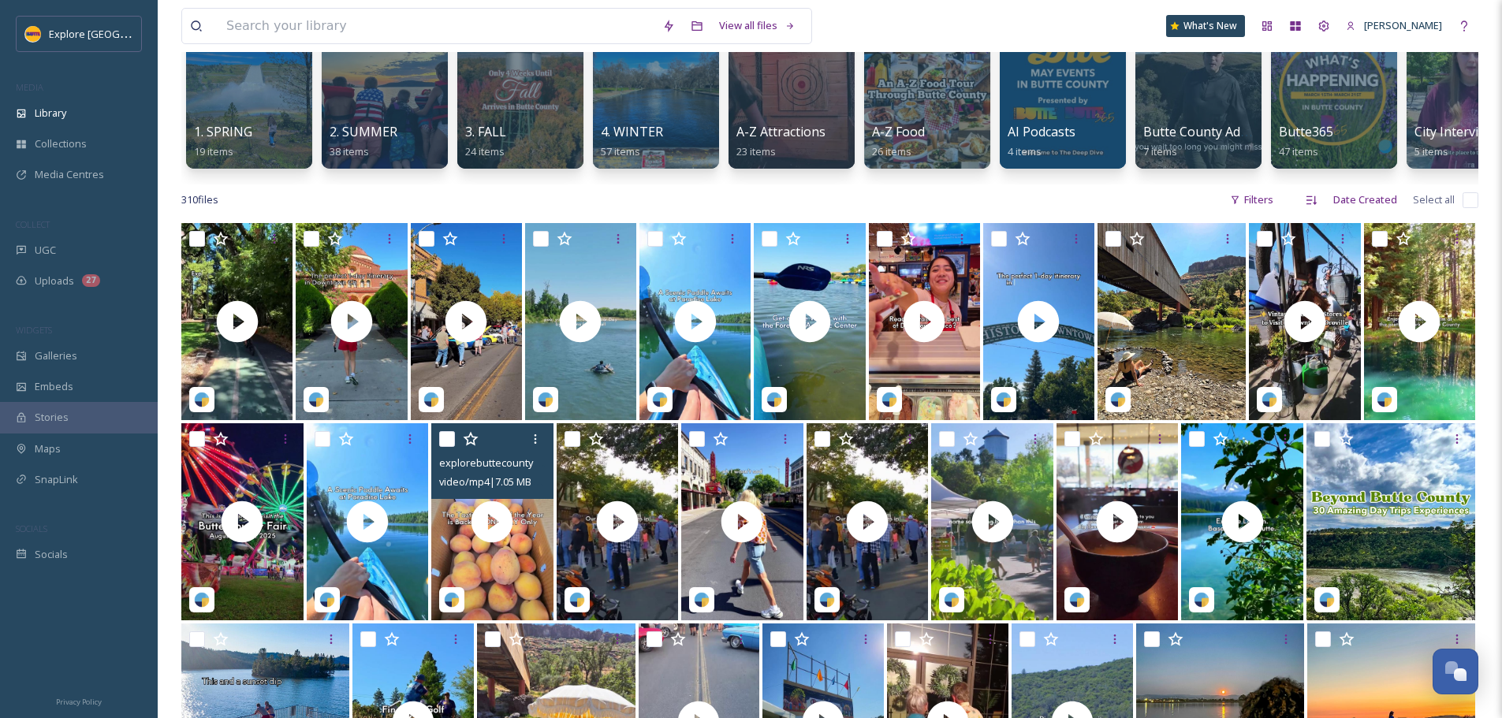
click at [447, 447] on input "checkbox" at bounding box center [447, 439] width 16 height 16
checkbox input "true"
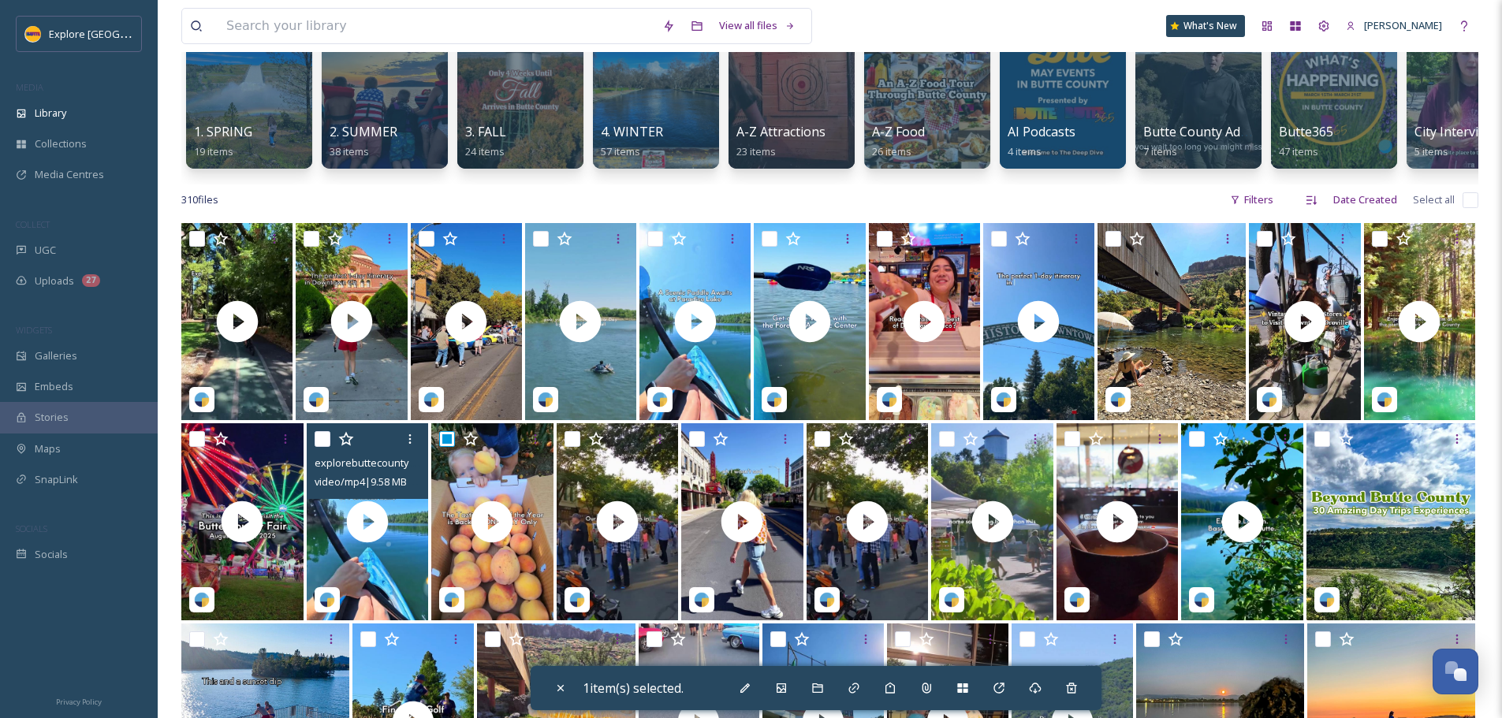
click at [318, 446] on input "checkbox" at bounding box center [322, 439] width 16 height 16
checkbox input "true"
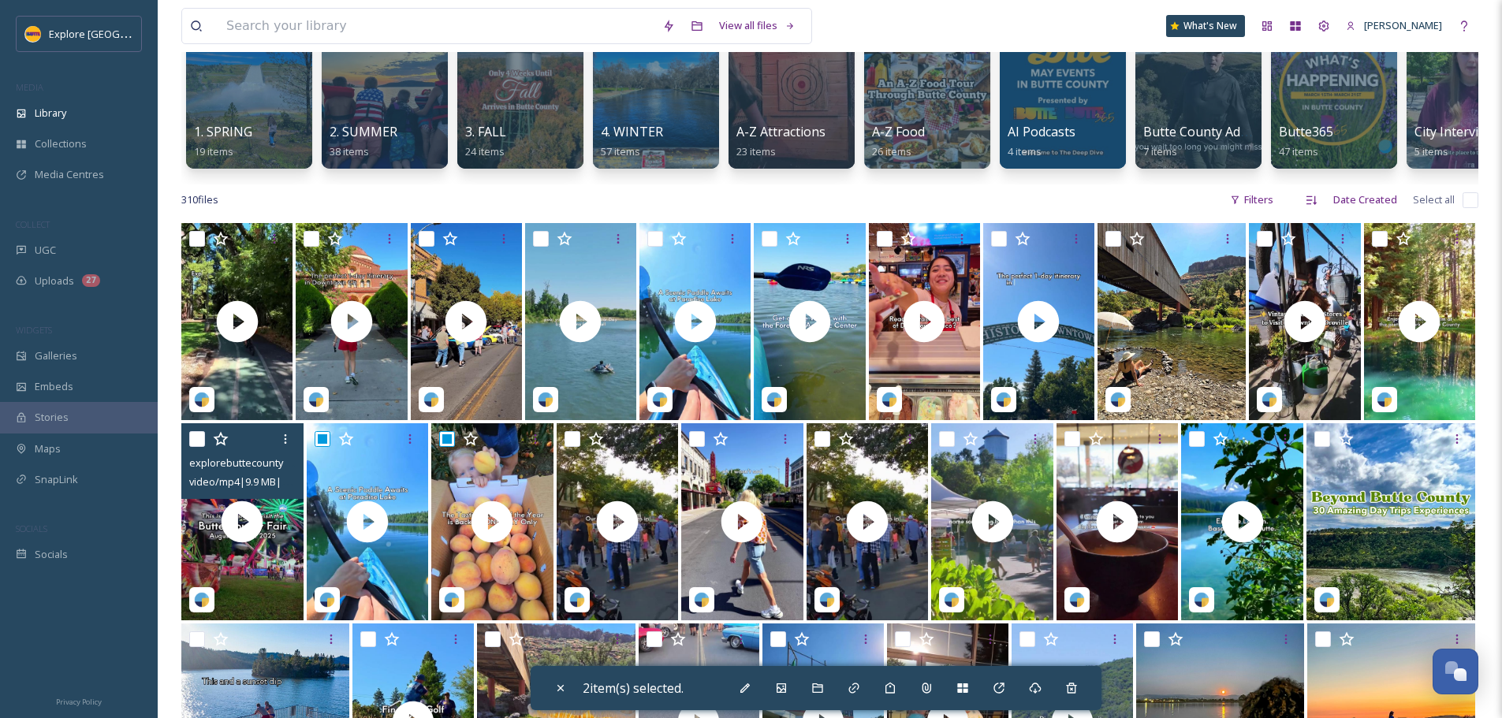
click at [194, 447] on input "checkbox" at bounding box center [197, 439] width 16 height 16
checkbox input "true"
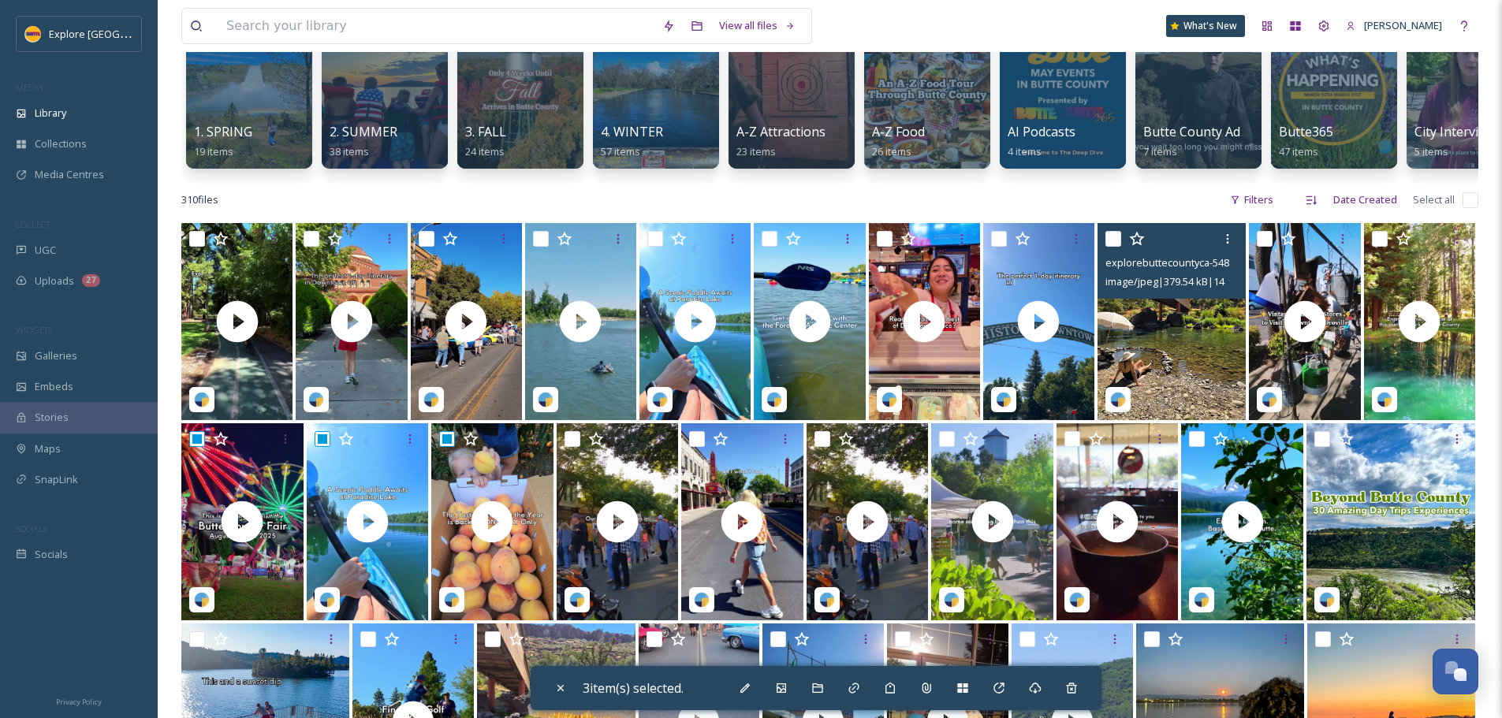
click at [1117, 247] on input "checkbox" at bounding box center [1113, 239] width 16 height 16
checkbox input "true"
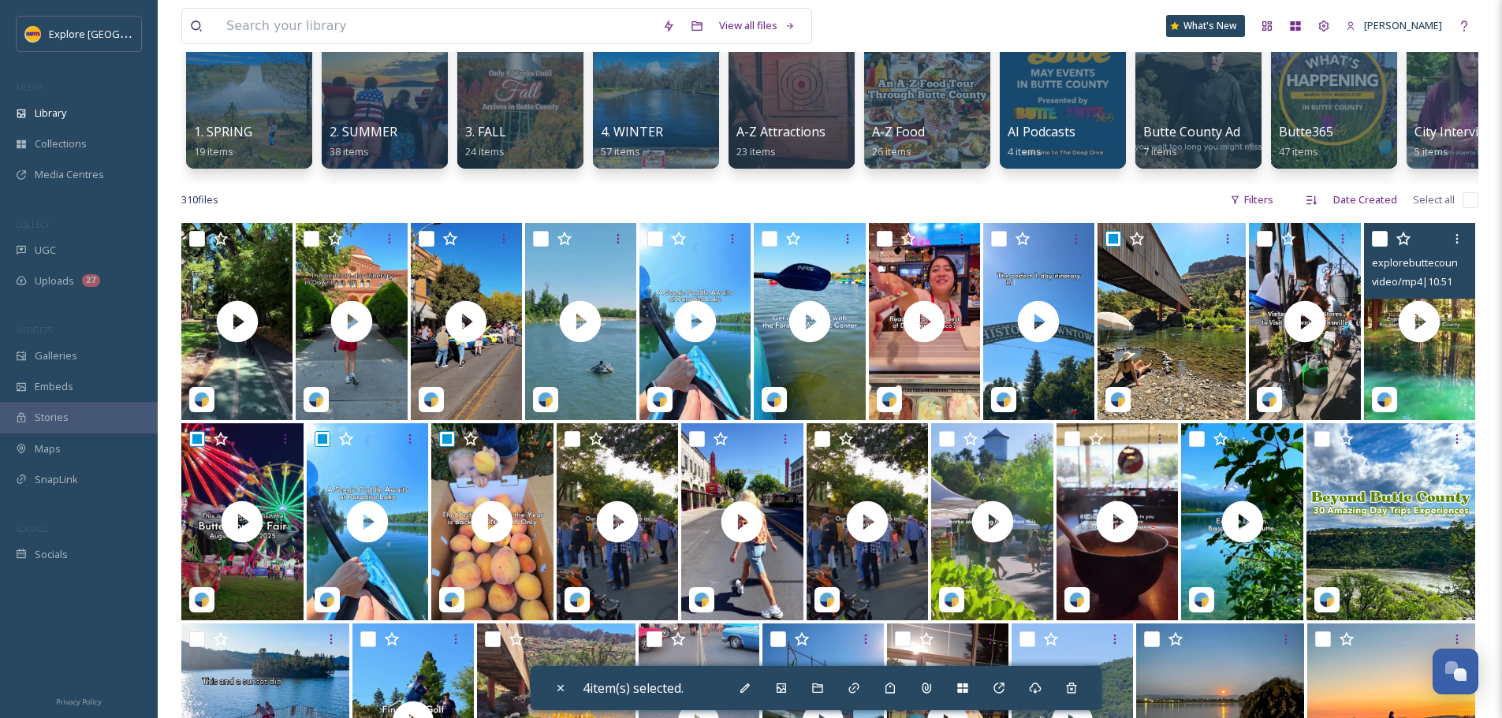
click at [1375, 247] on input "checkbox" at bounding box center [1379, 239] width 16 height 16
checkbox input "true"
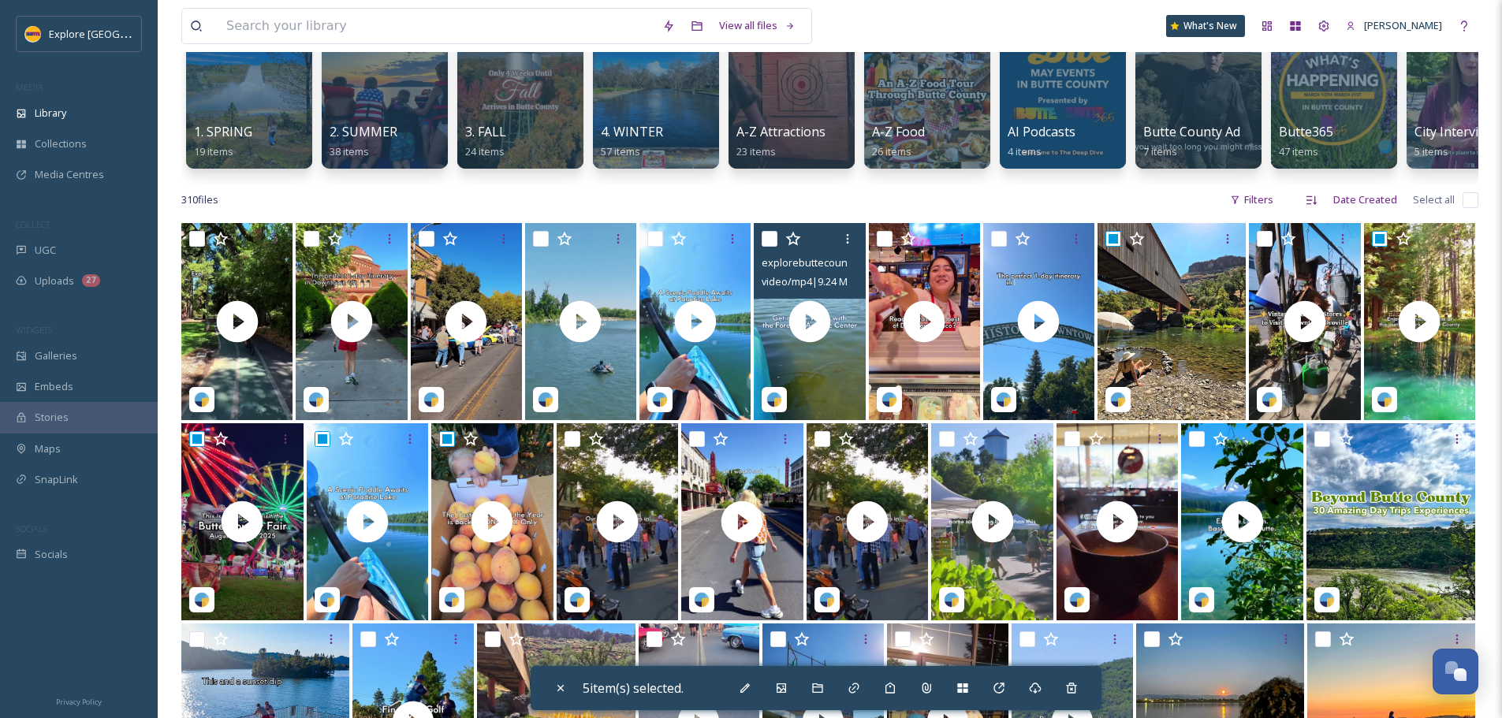
click at [772, 247] on input "checkbox" at bounding box center [769, 239] width 16 height 16
checkbox input "true"
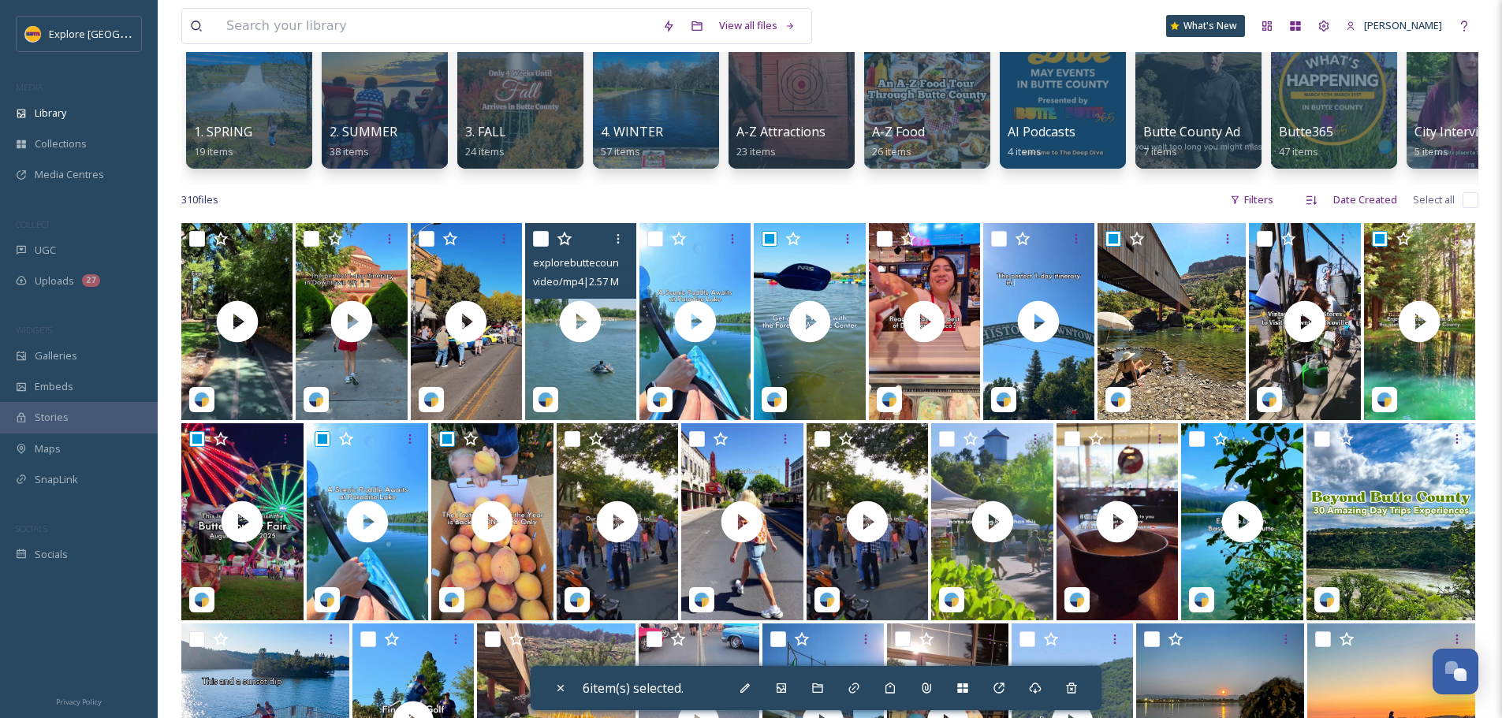
click at [543, 247] on input "checkbox" at bounding box center [541, 239] width 16 height 16
checkbox input "true"
click at [775, 684] on div "Add to Gallery" at bounding box center [781, 688] width 28 height 28
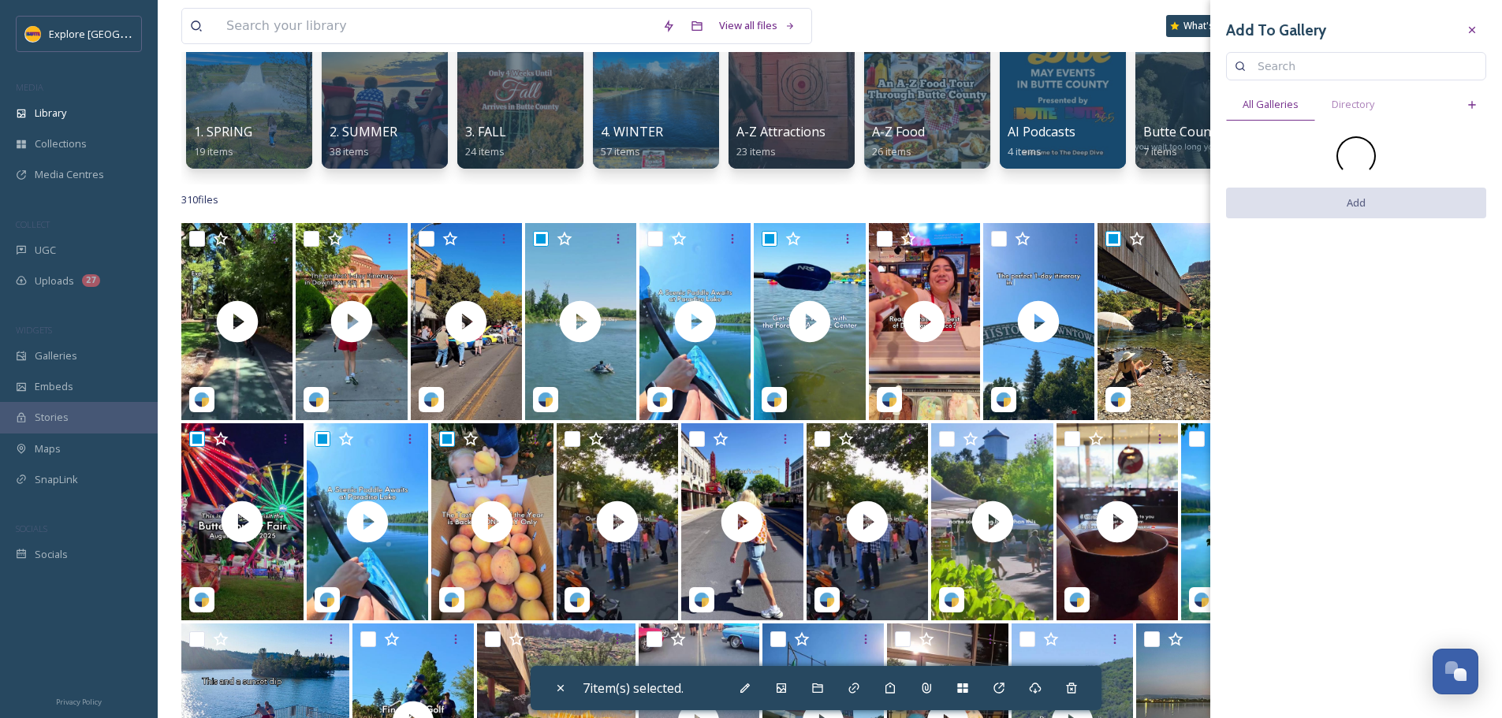
click at [1286, 65] on input at bounding box center [1363, 66] width 228 height 32
type input "summer"
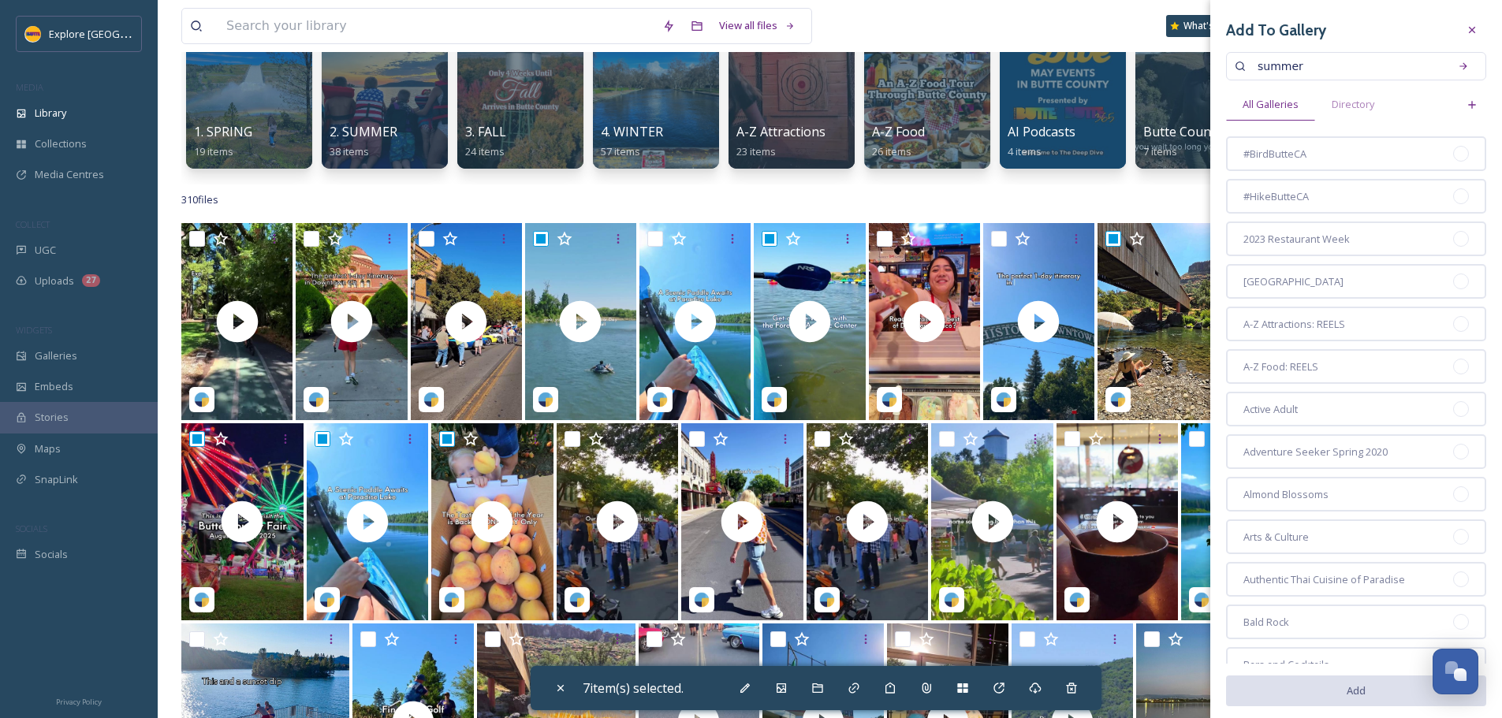
click at [1324, 71] on input "summer" at bounding box center [1346, 66] width 195 height 32
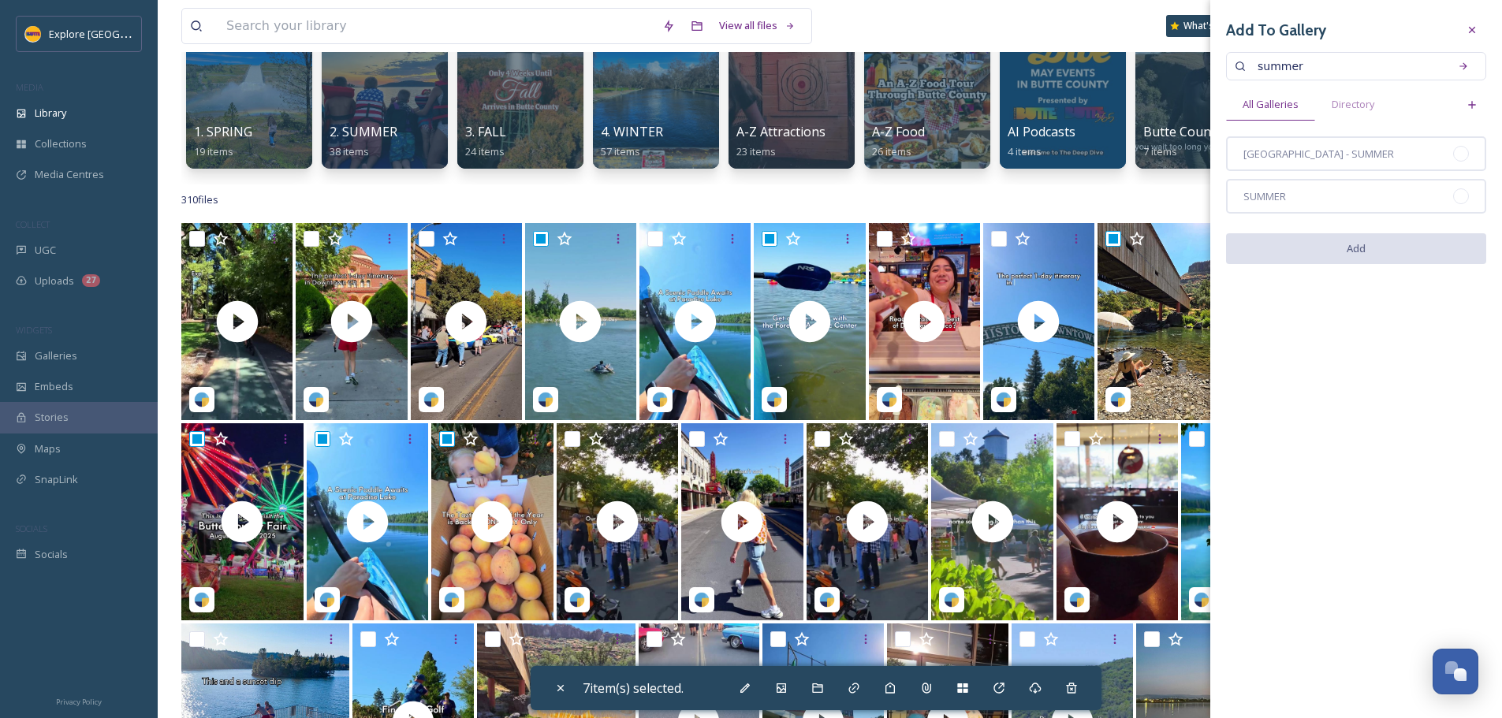
drag, startPoint x: 1464, startPoint y: 198, endPoint x: 1453, endPoint y: 215, distance: 20.6
click at [1461, 198] on div at bounding box center [1461, 196] width 16 height 16
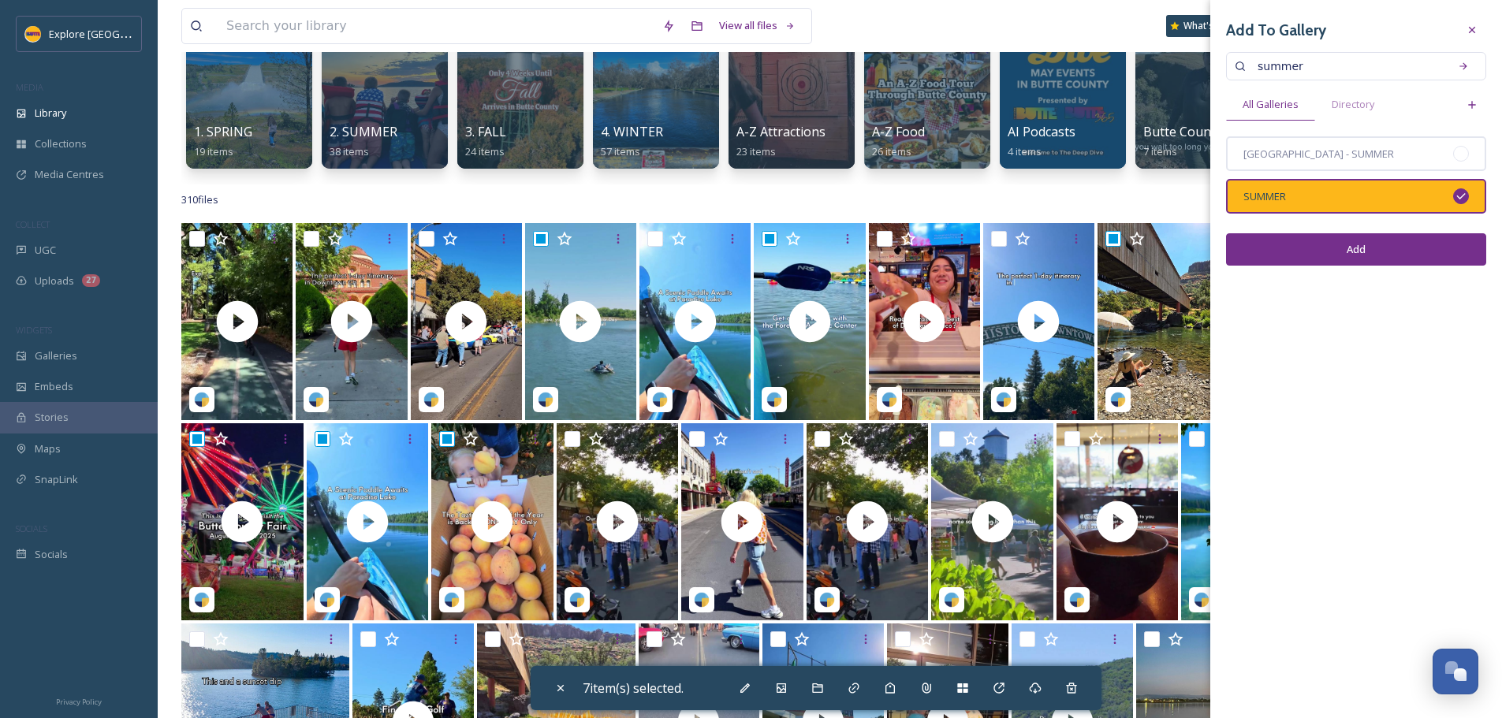
click at [1401, 249] on button "Add" at bounding box center [1356, 249] width 260 height 32
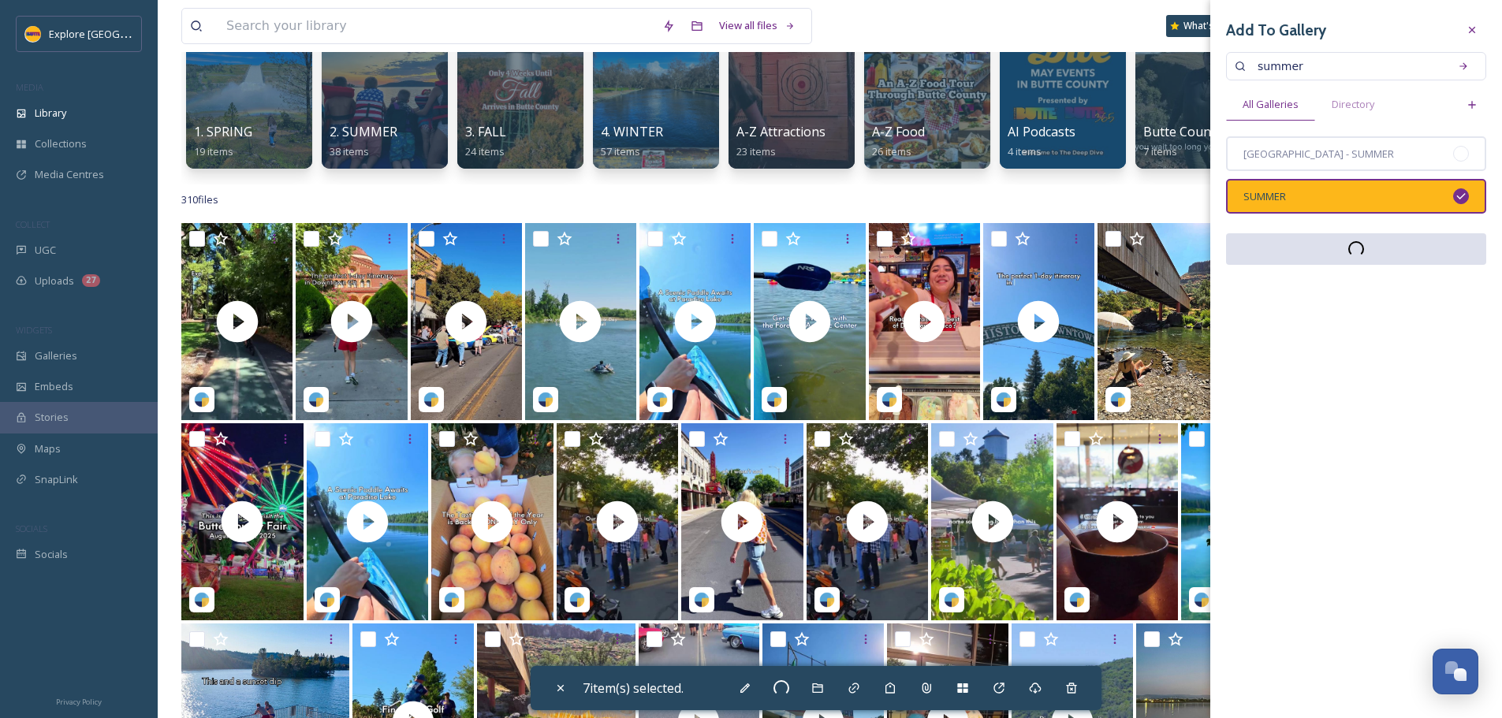
checkbox input "false"
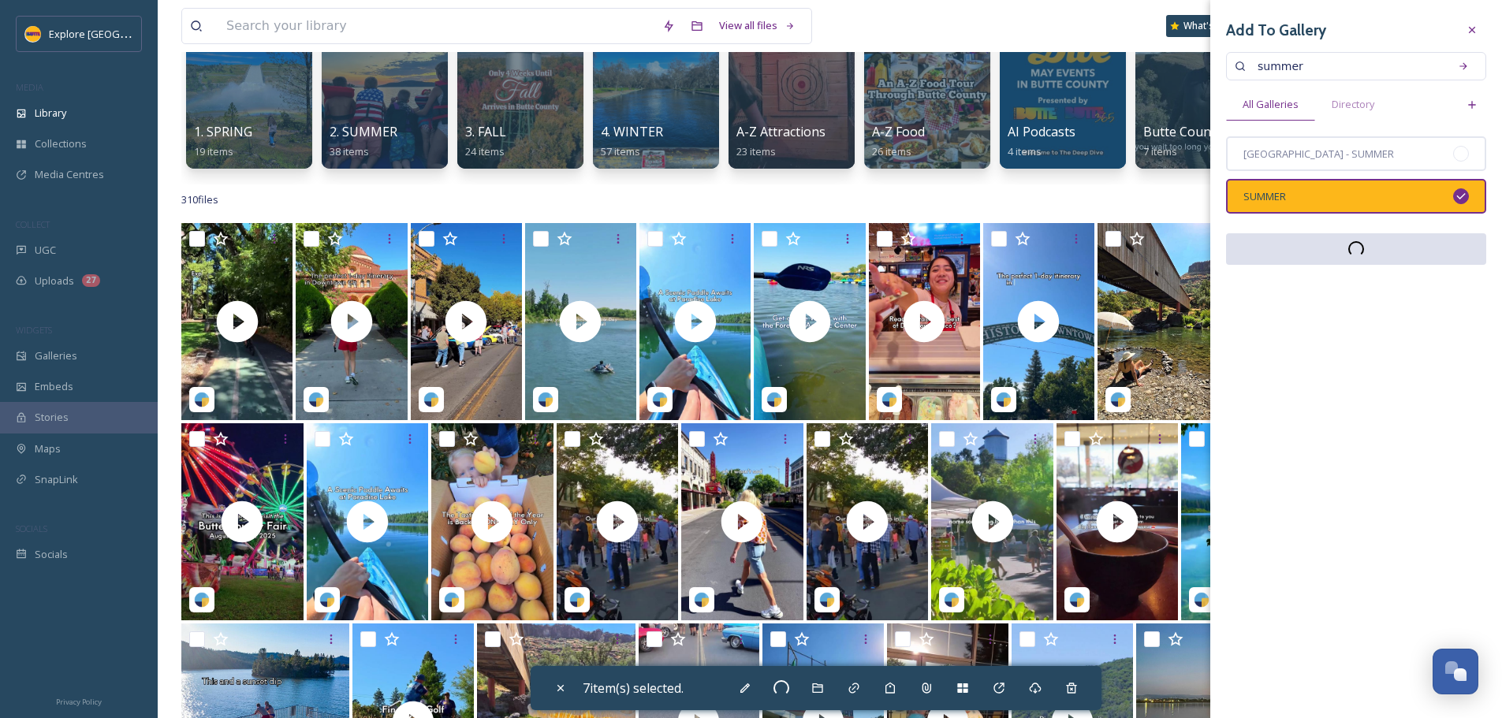
checkbox input "false"
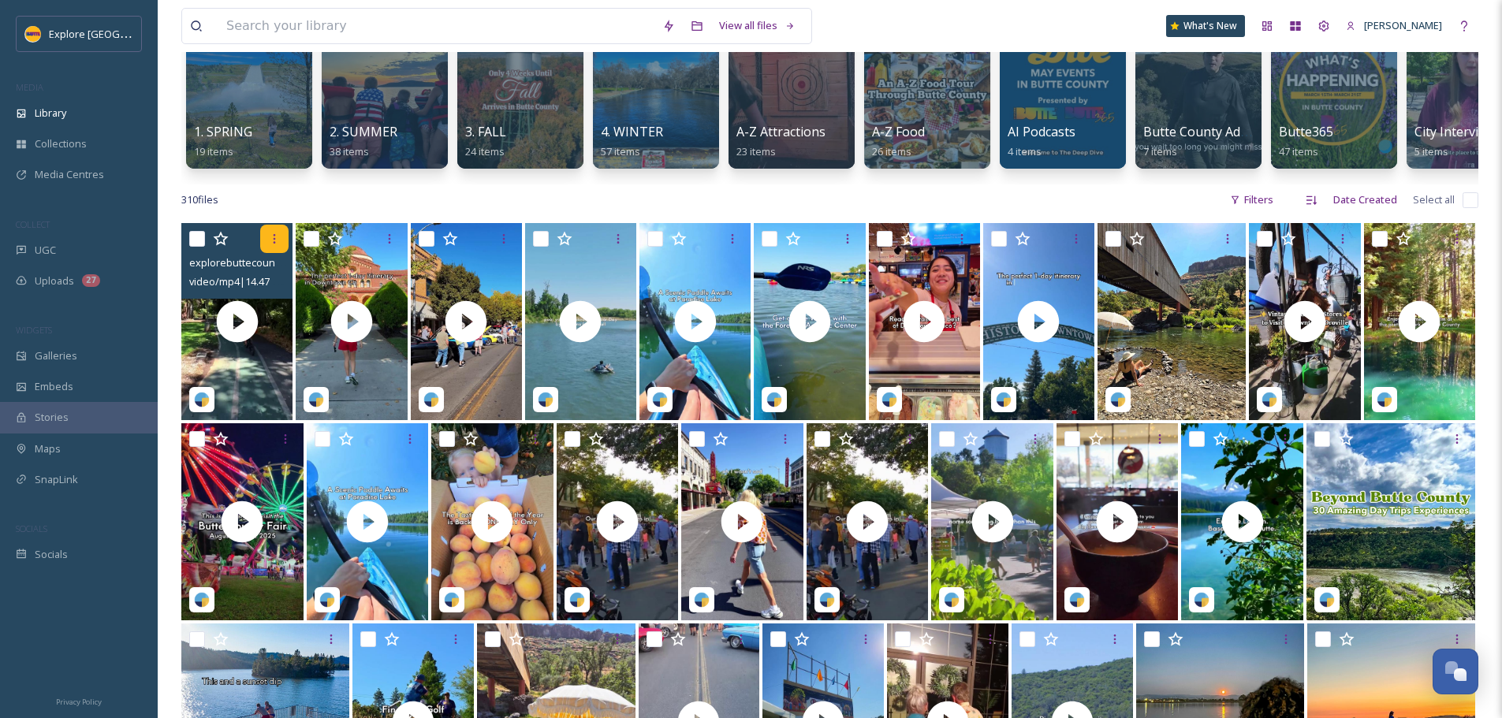
click at [275, 244] on icon at bounding box center [275, 238] width 2 height 9
click at [296, 199] on div "310 file s Filters Date Created Select all" at bounding box center [829, 199] width 1297 height 31
click at [200, 247] on input "checkbox" at bounding box center [197, 239] width 16 height 16
checkbox input "true"
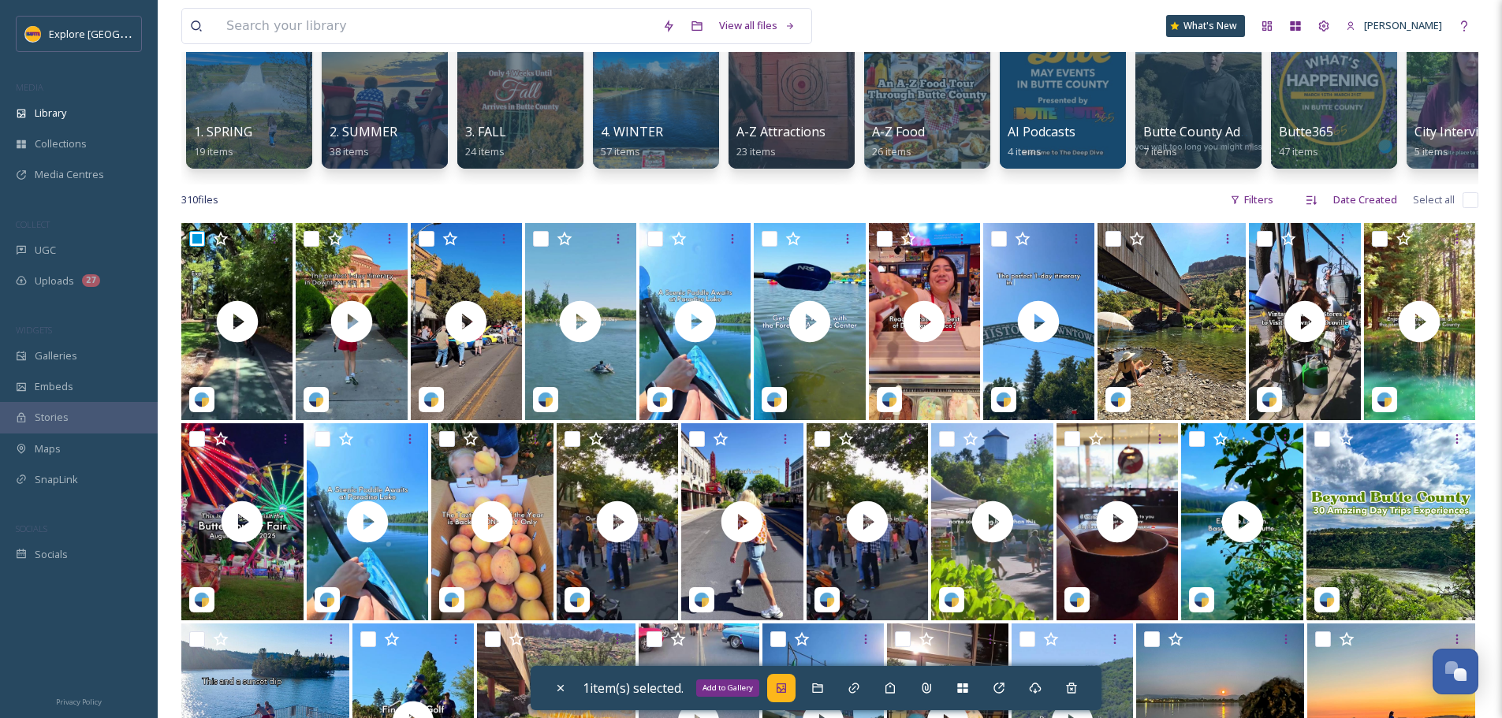
click at [778, 687] on div "Add to Gallery" at bounding box center [781, 688] width 28 height 28
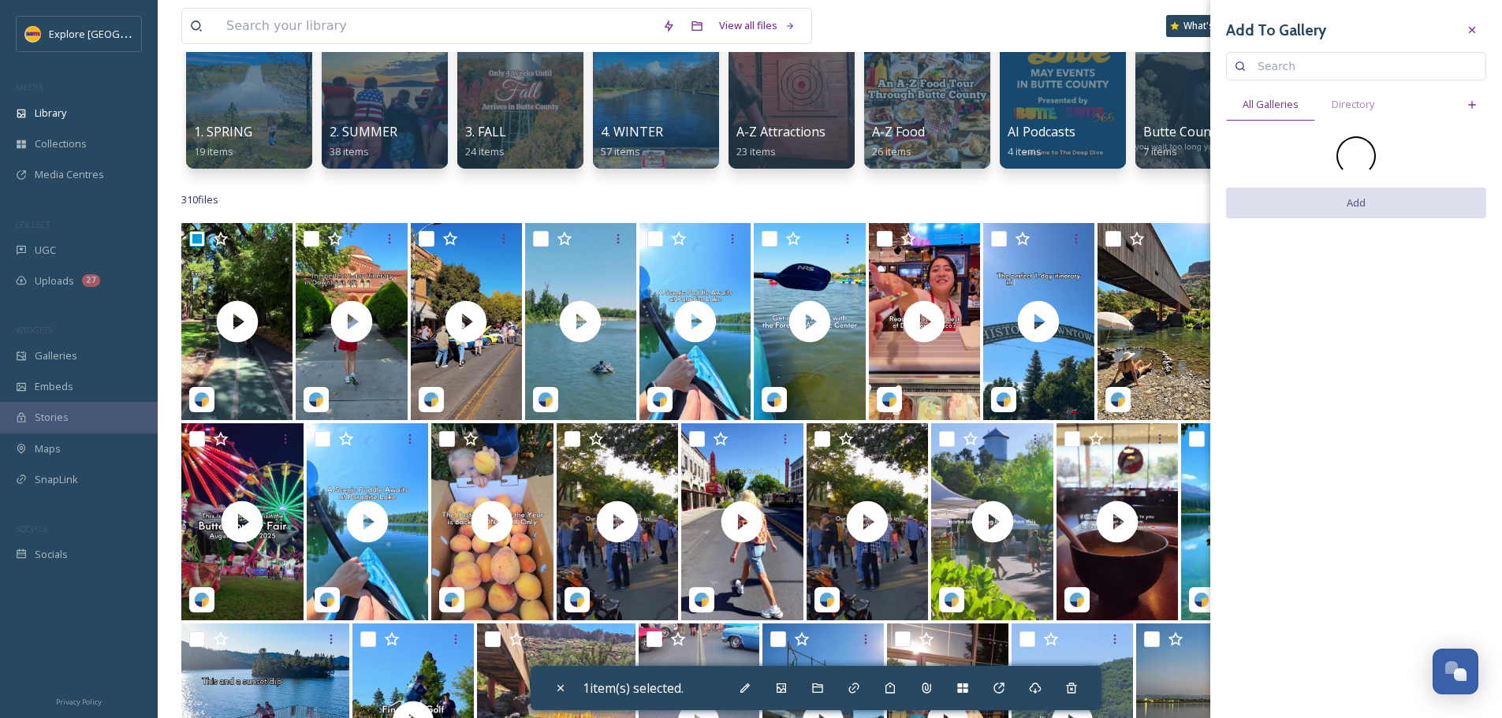
click at [1282, 72] on input at bounding box center [1363, 66] width 228 height 32
type input "cycling"
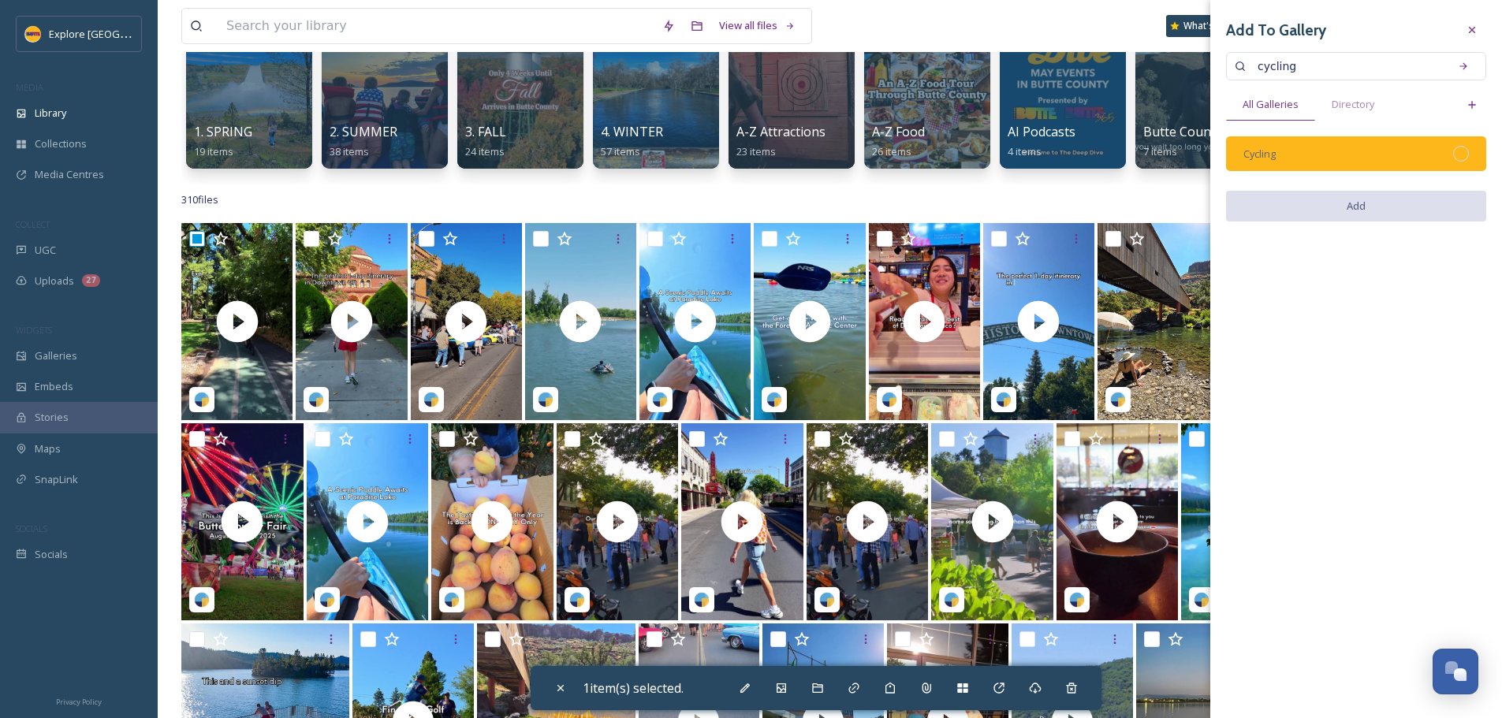
click at [1462, 158] on div at bounding box center [1461, 154] width 16 height 16
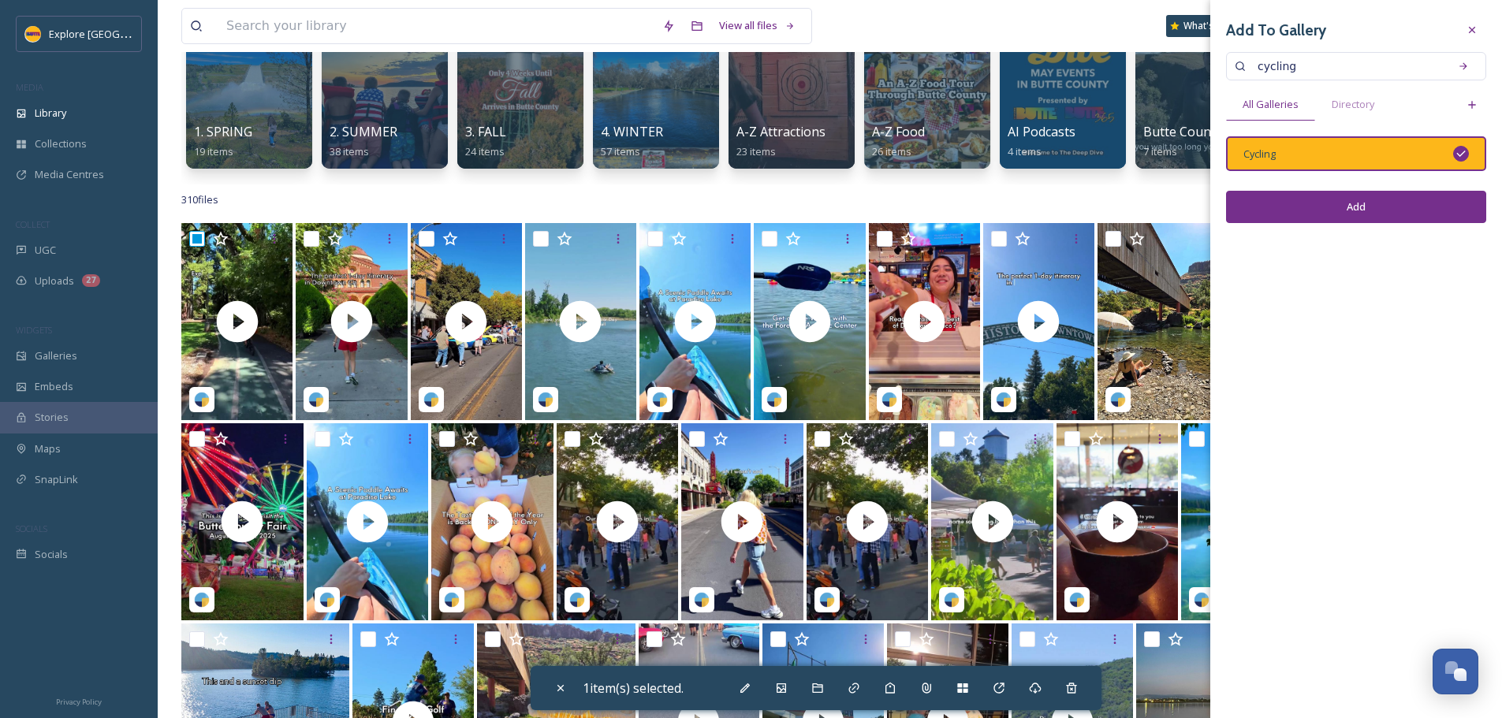
click at [1435, 217] on button "Add" at bounding box center [1356, 207] width 260 height 32
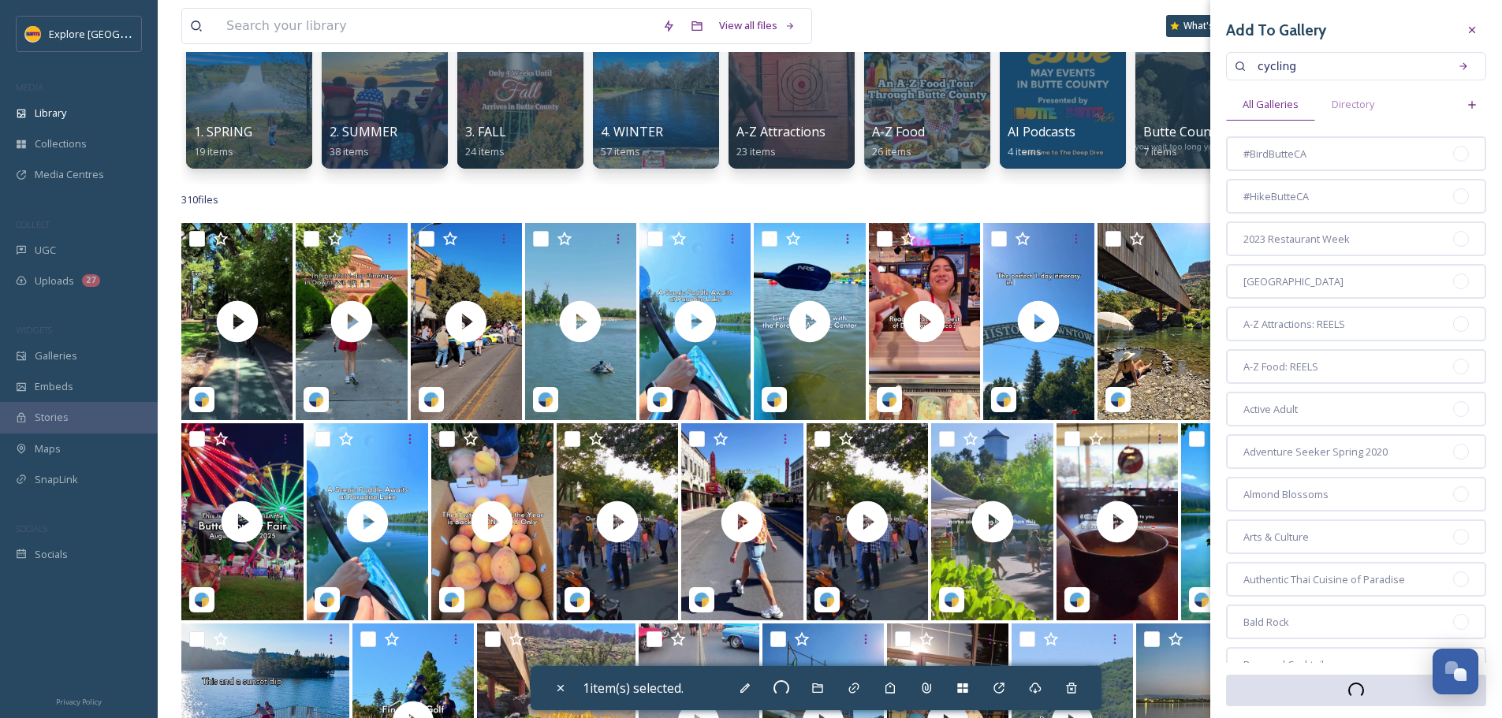
checkbox input "false"
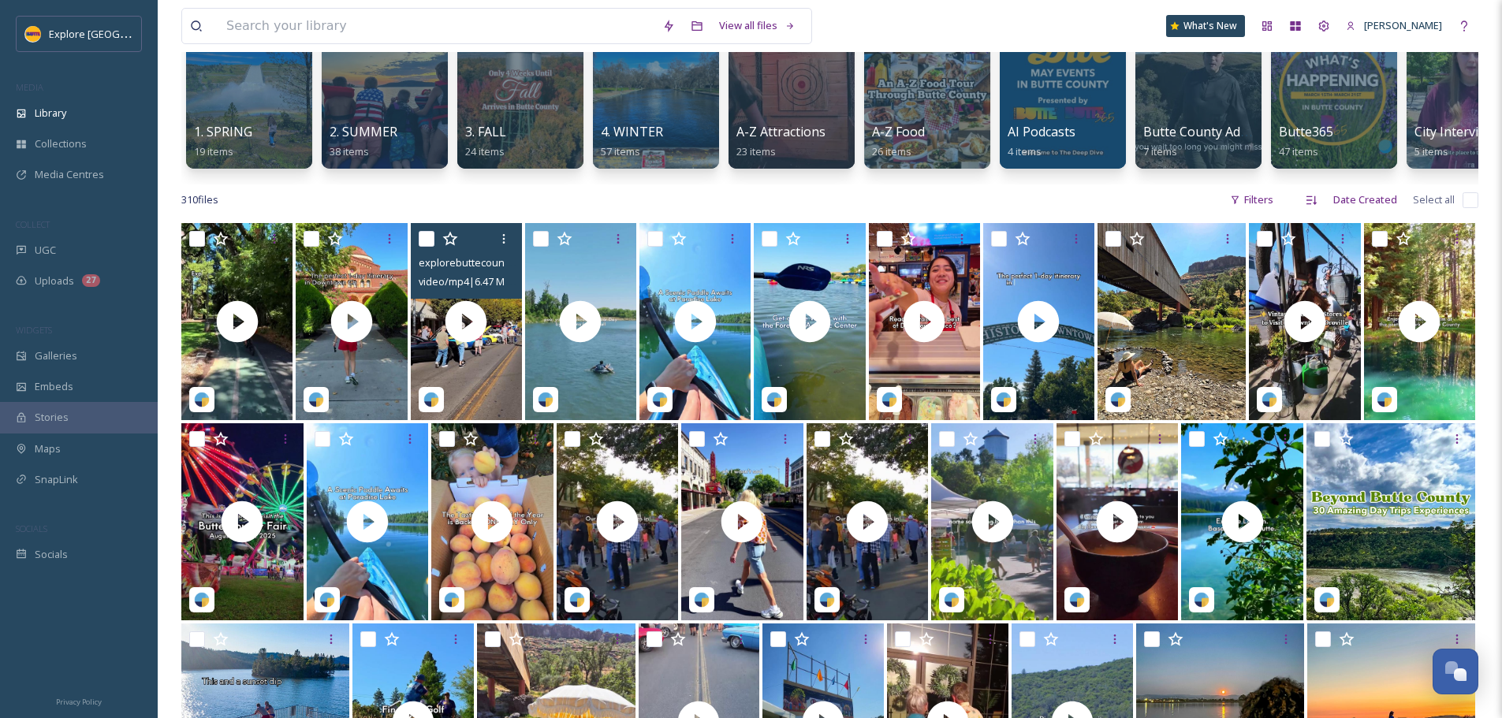
click at [422, 247] on input "checkbox" at bounding box center [427, 239] width 16 height 16
checkbox input "true"
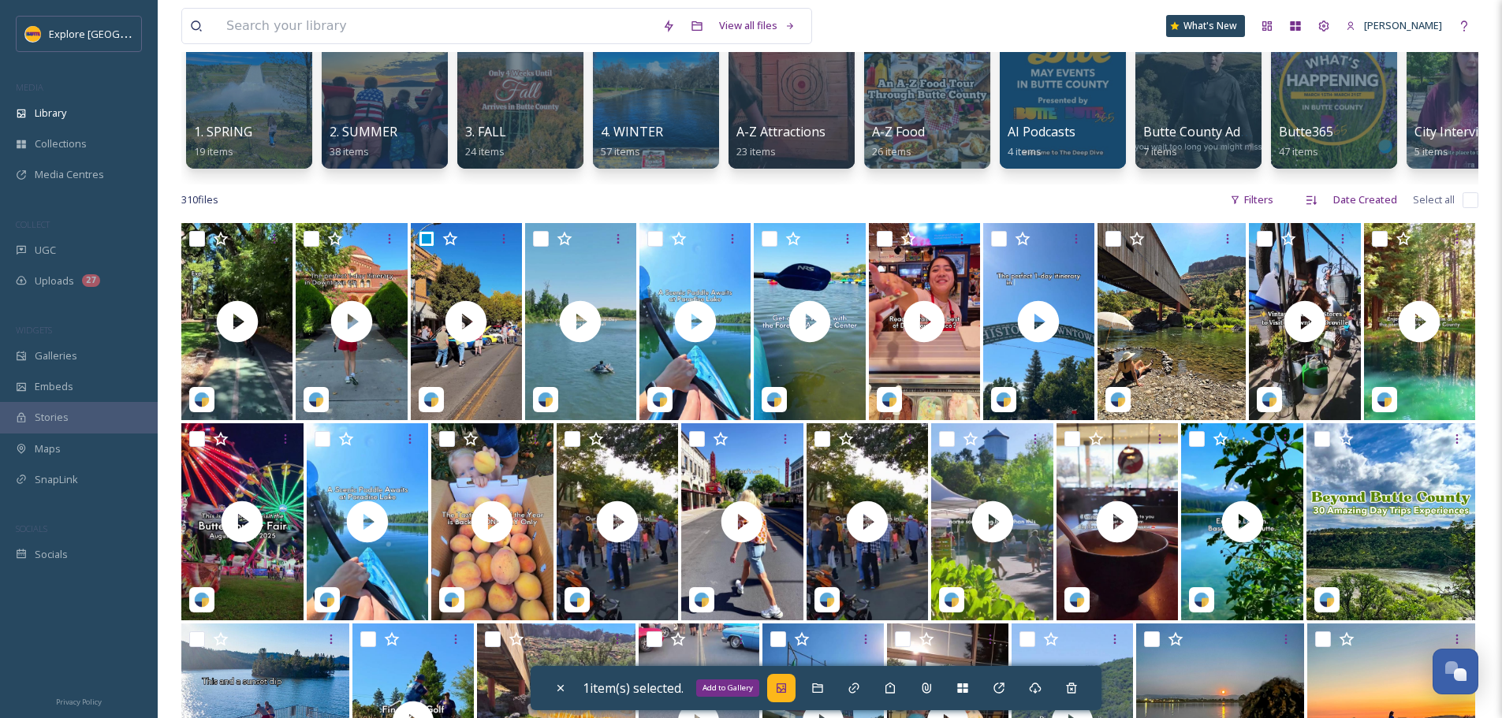
click at [789, 696] on div "Add to Gallery" at bounding box center [781, 688] width 28 height 28
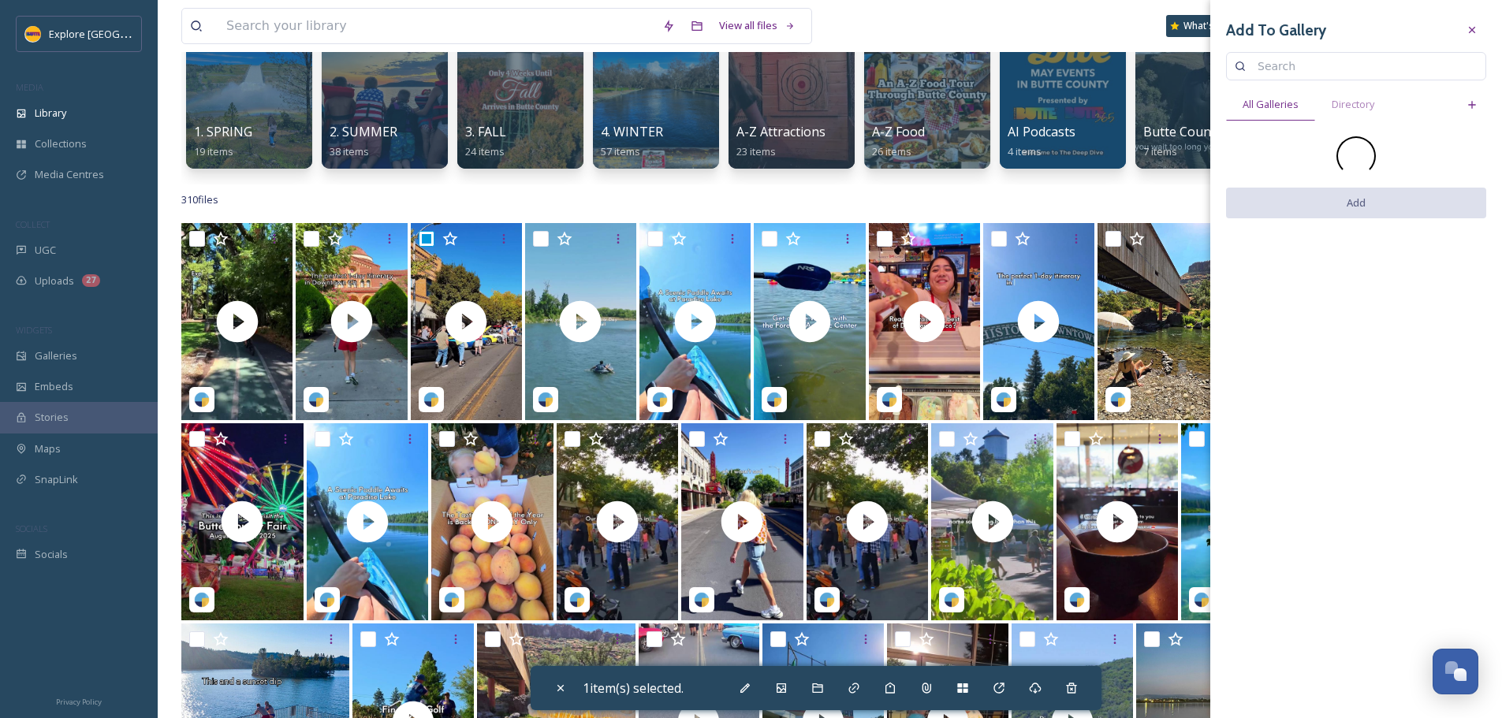
click at [1268, 62] on input at bounding box center [1363, 66] width 228 height 32
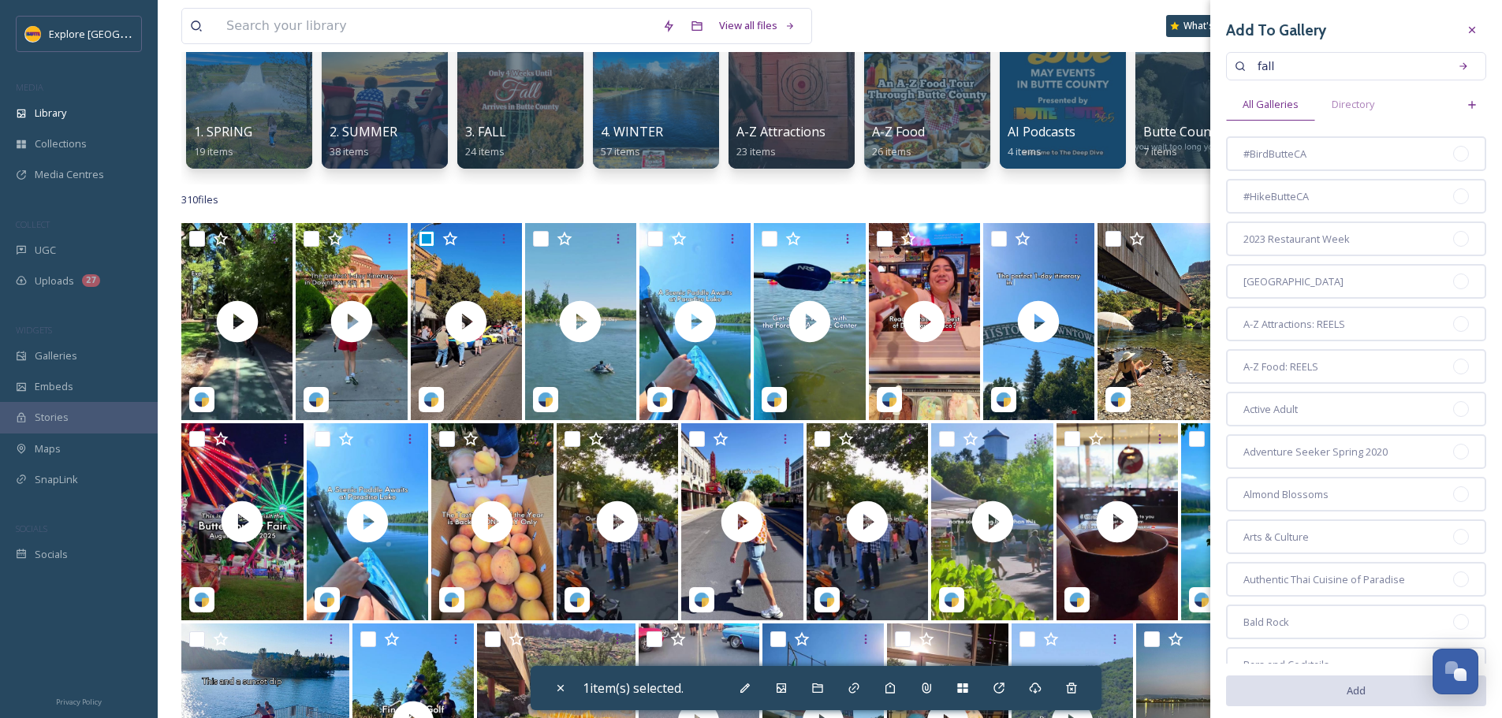
type input "fall"
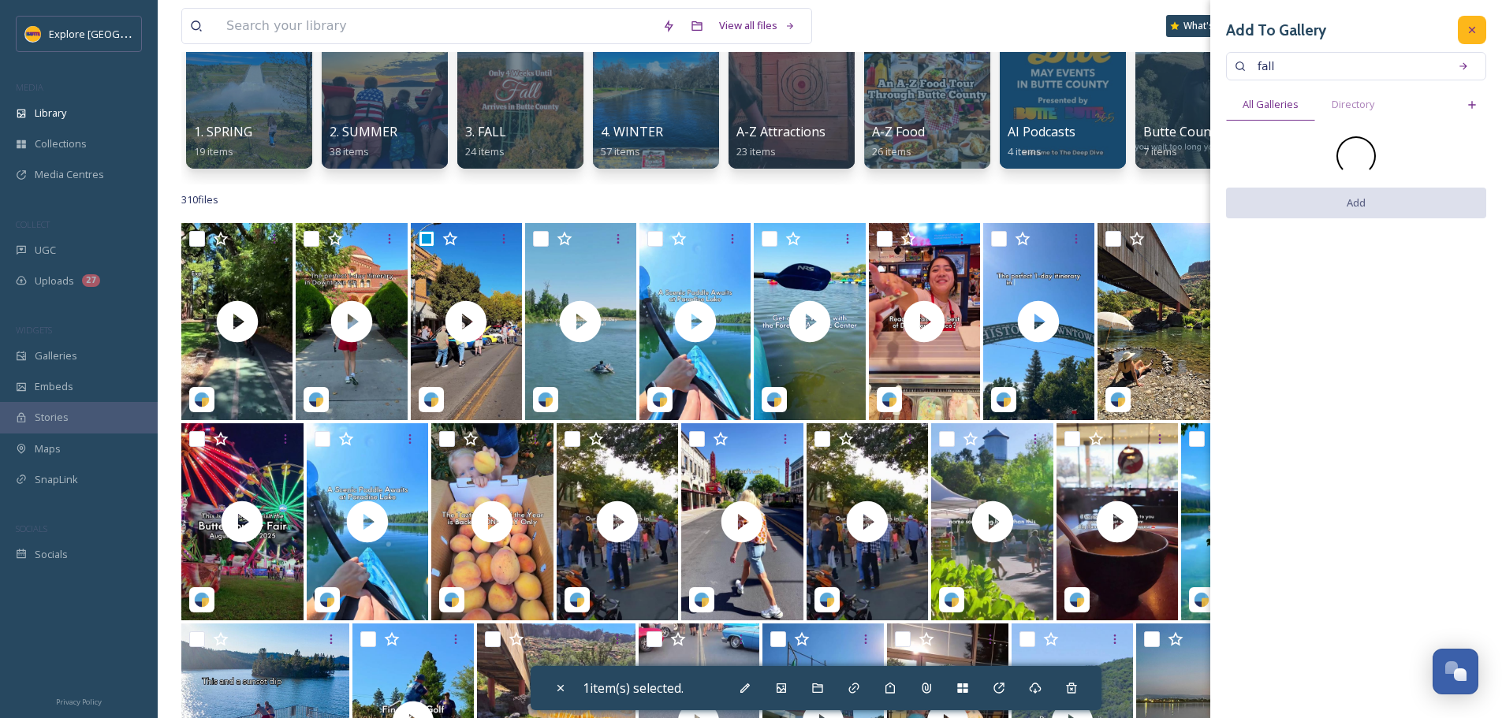
click at [1472, 31] on icon at bounding box center [1471, 30] width 13 height 13
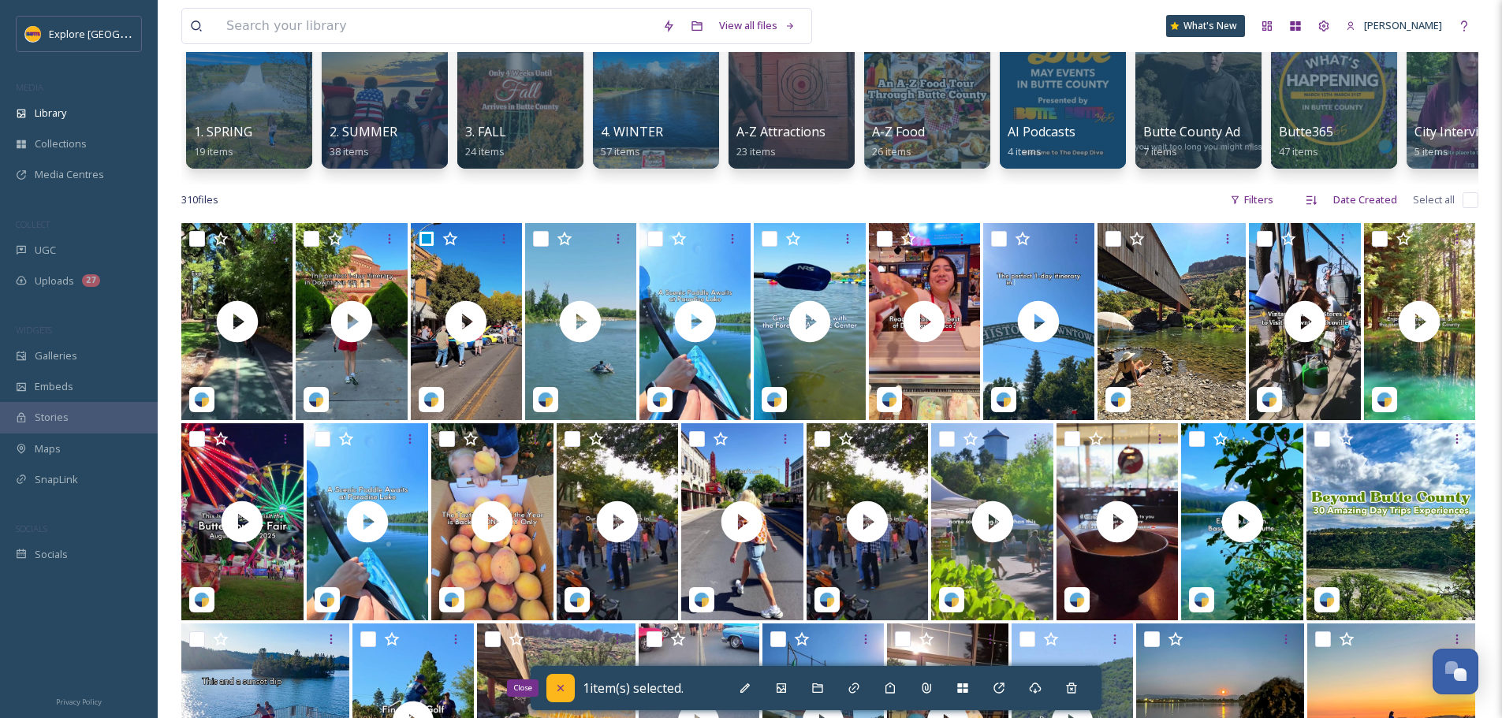
click at [552, 694] on div "Close" at bounding box center [560, 688] width 28 height 28
checkbox input "false"
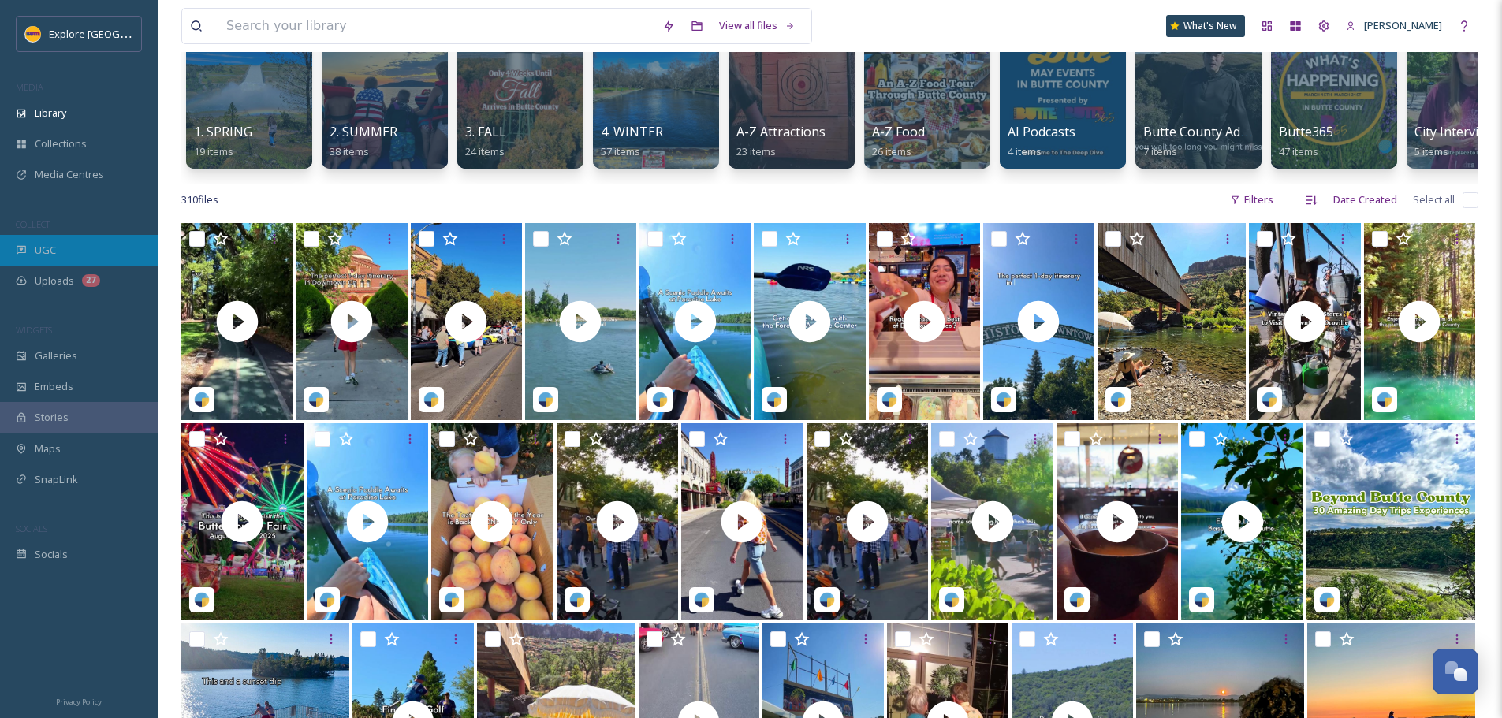
click at [68, 251] on div "UGC" at bounding box center [79, 250] width 158 height 31
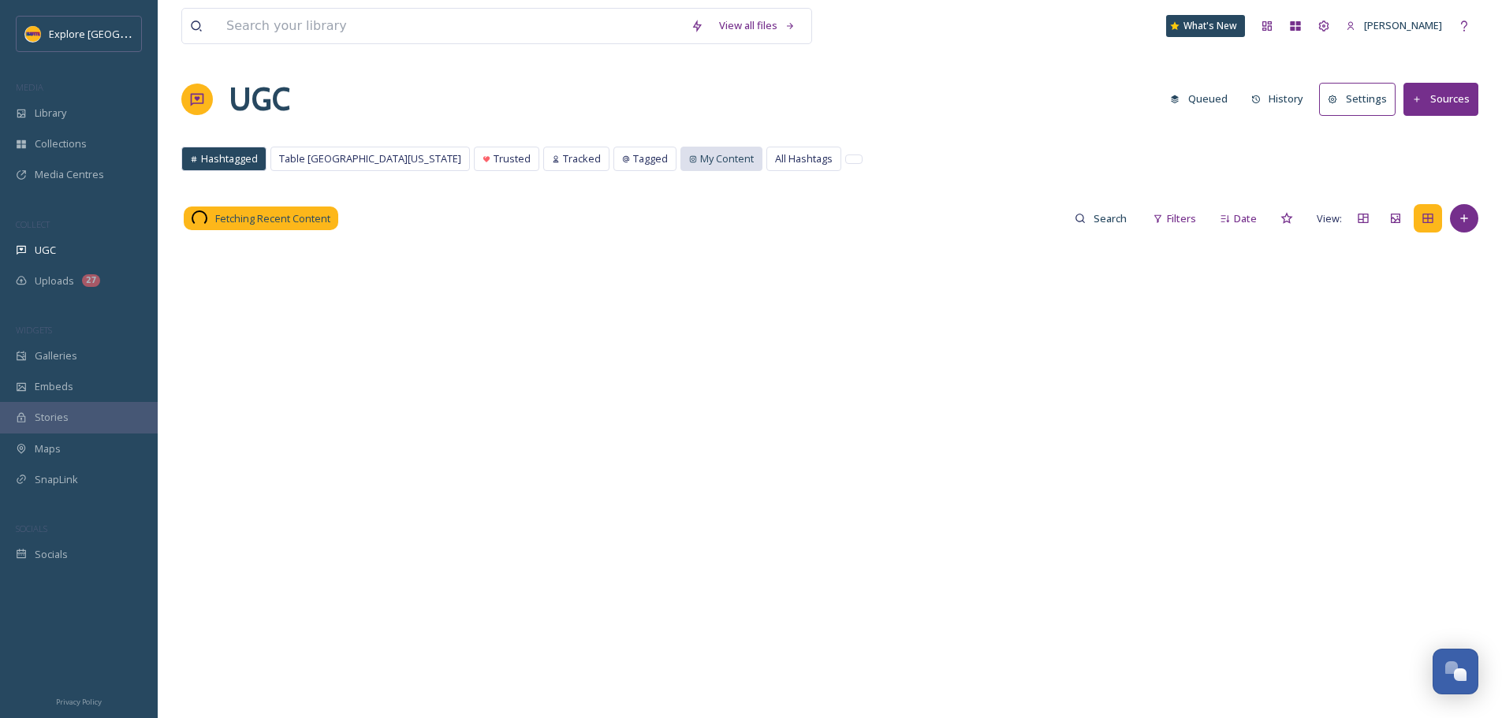
click at [700, 162] on span "My Content" at bounding box center [727, 158] width 54 height 15
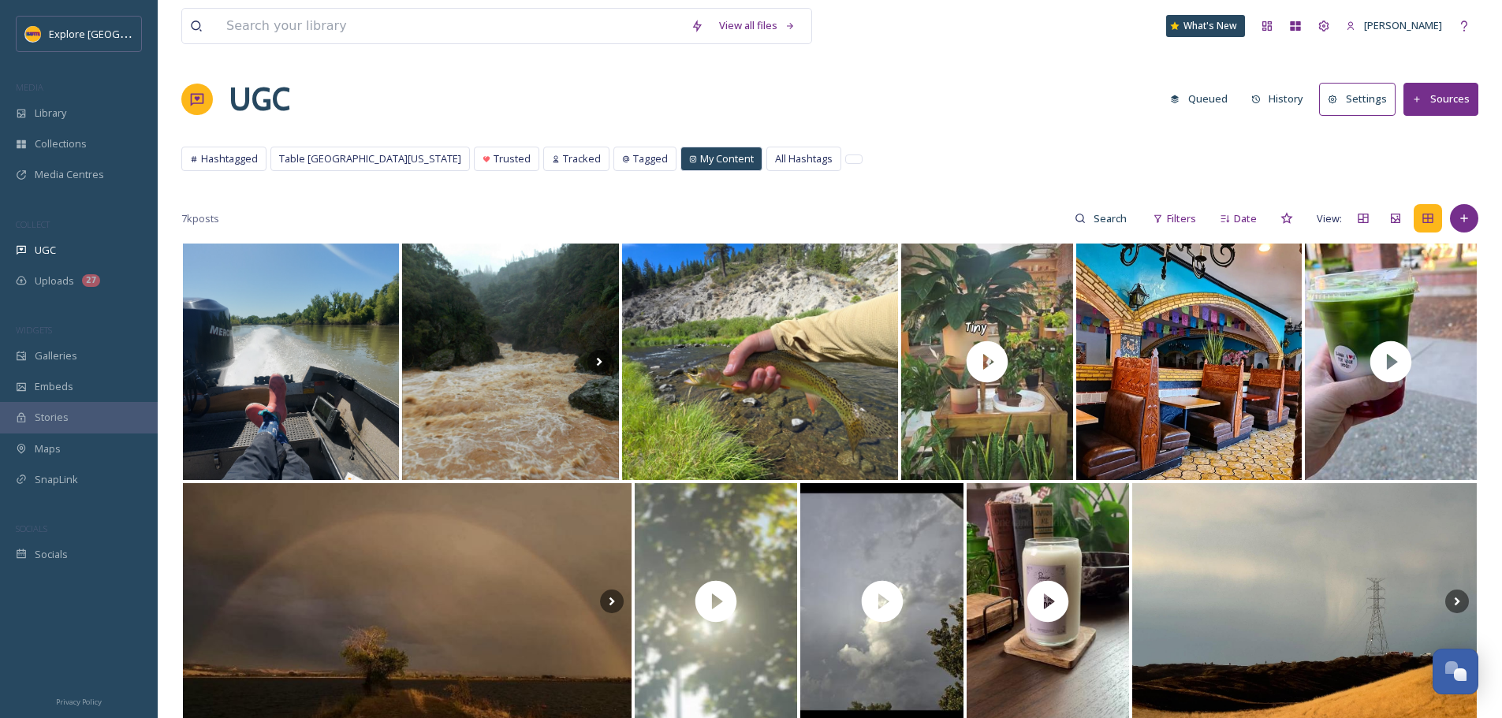
click at [681, 167] on div "My Content" at bounding box center [721, 158] width 80 height 23
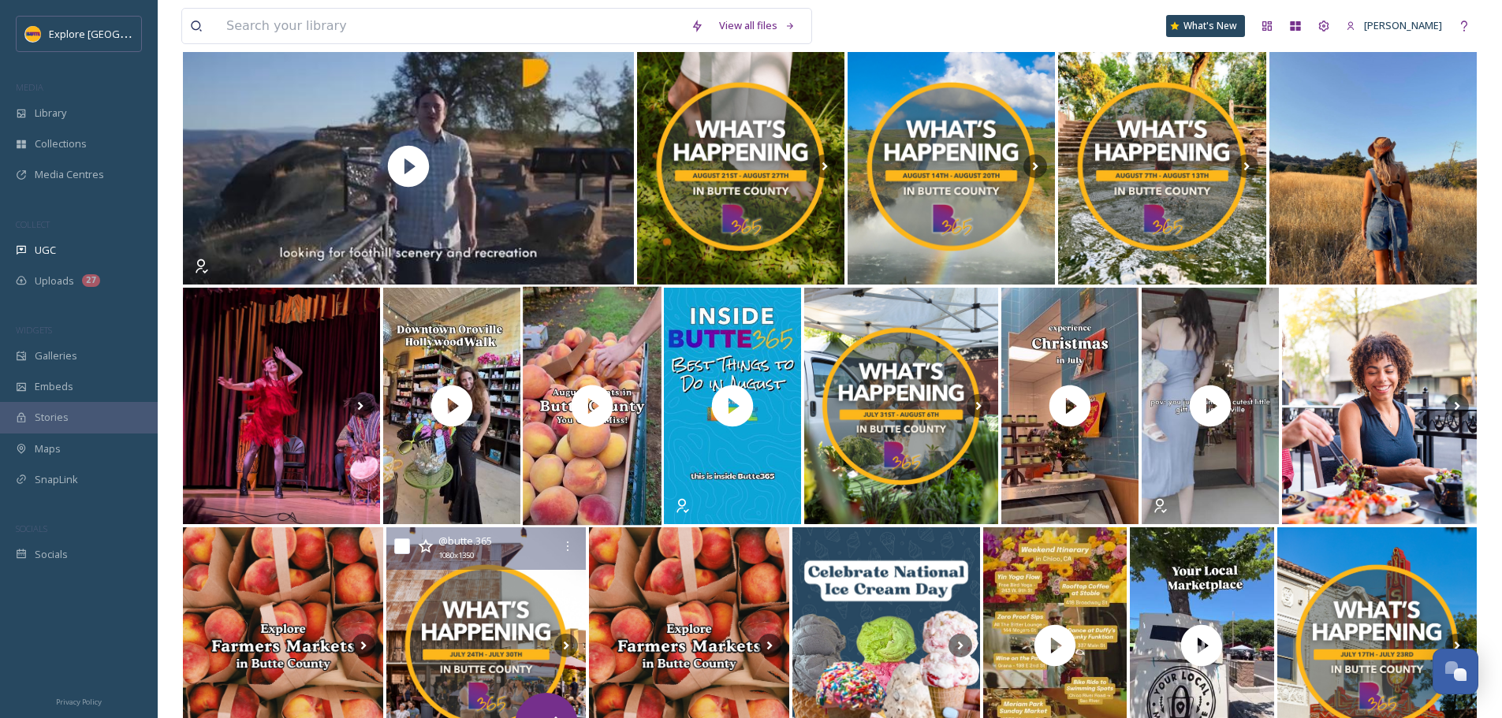
scroll to position [473, 0]
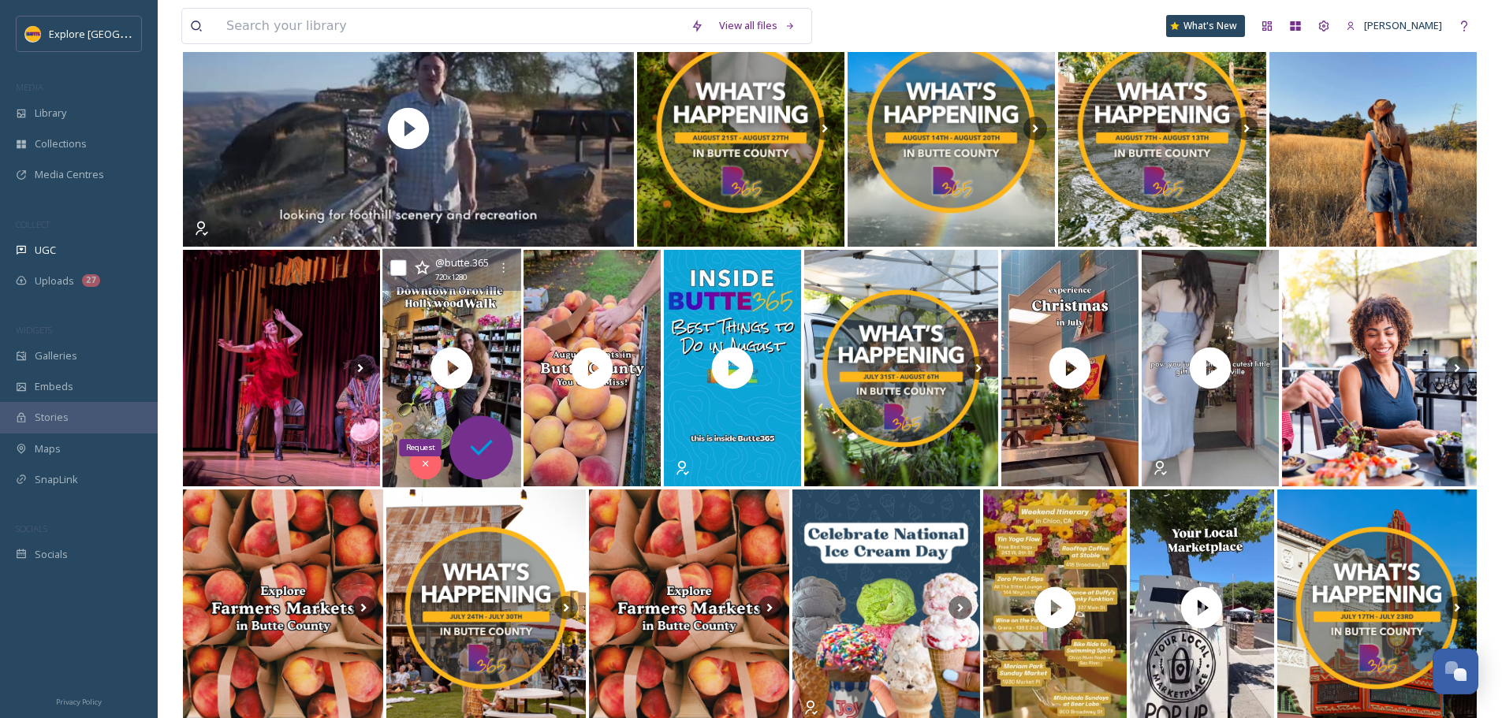
click at [476, 451] on icon at bounding box center [481, 448] width 23 height 16
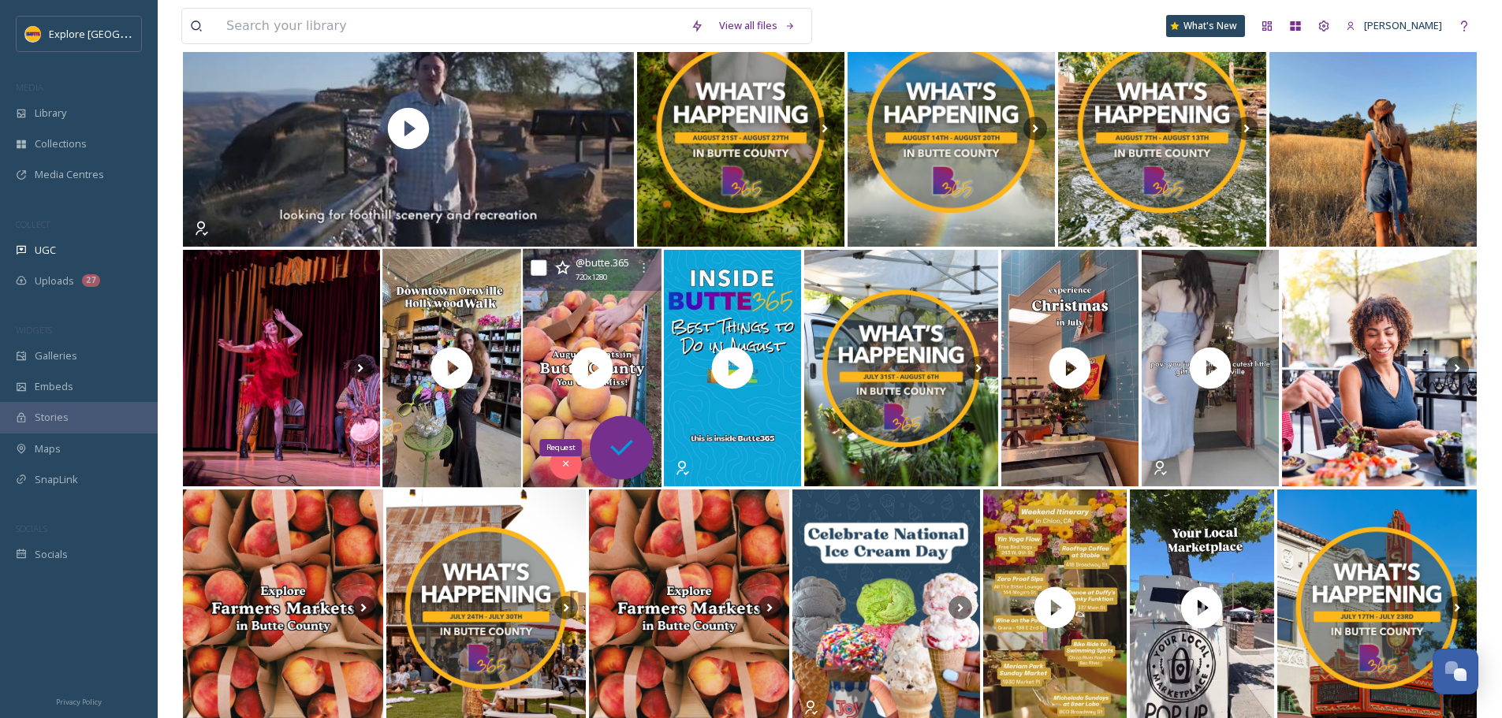
click at [637, 449] on div "@ [GEOGRAPHIC_DATA]365 720 x 1280 Request" at bounding box center [829, 368] width 1297 height 240
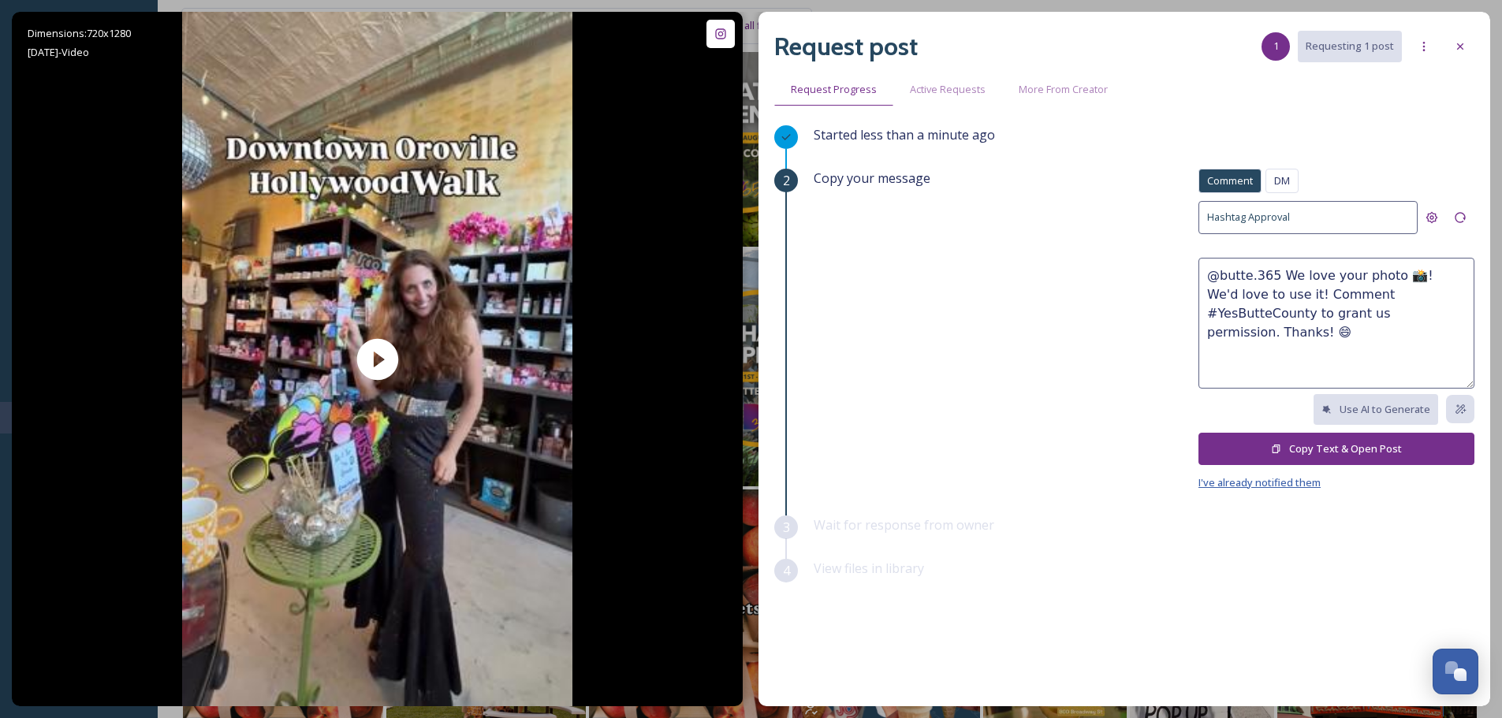
click at [1286, 486] on span "I've already notified them" at bounding box center [1259, 482] width 122 height 14
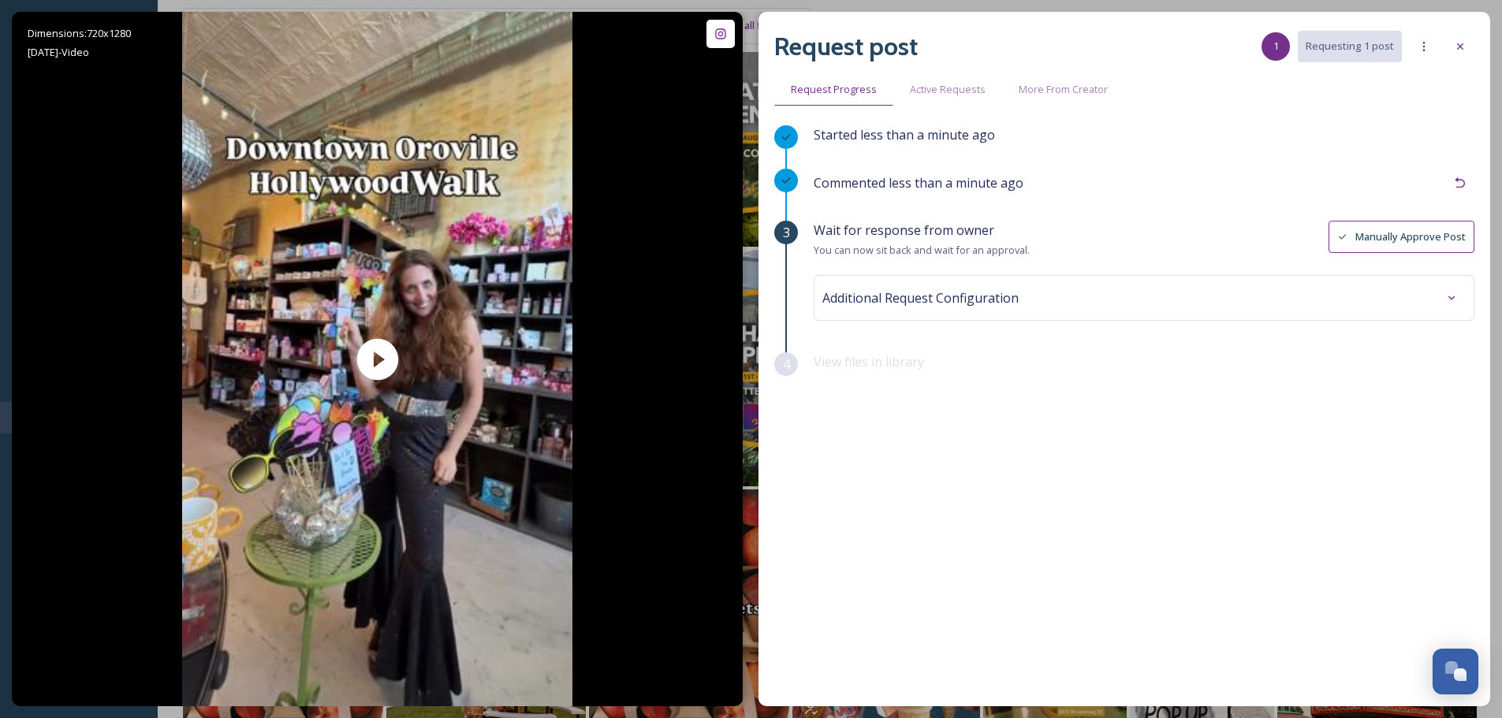
click at [1401, 233] on button "Manually Approve Post" at bounding box center [1401, 237] width 146 height 32
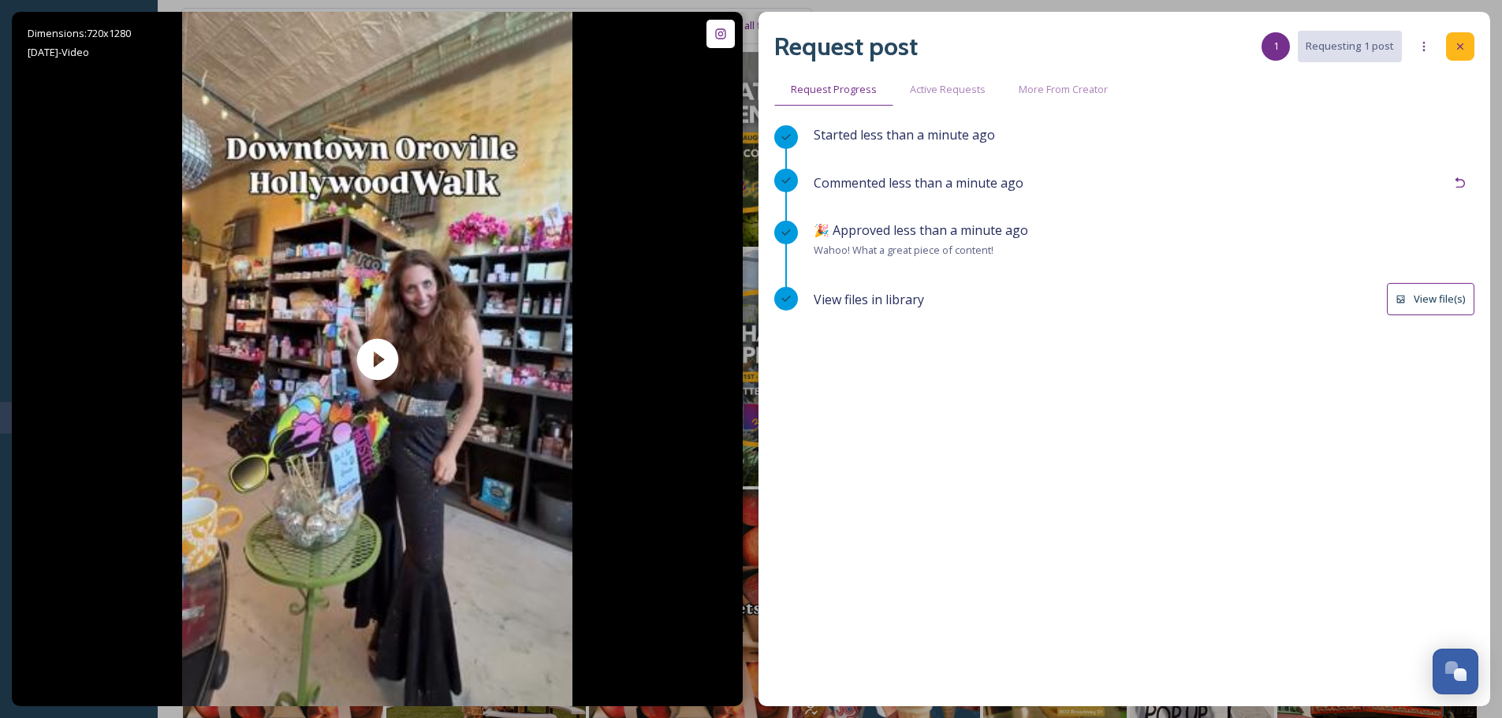
click at [1464, 38] on div at bounding box center [1460, 46] width 28 height 28
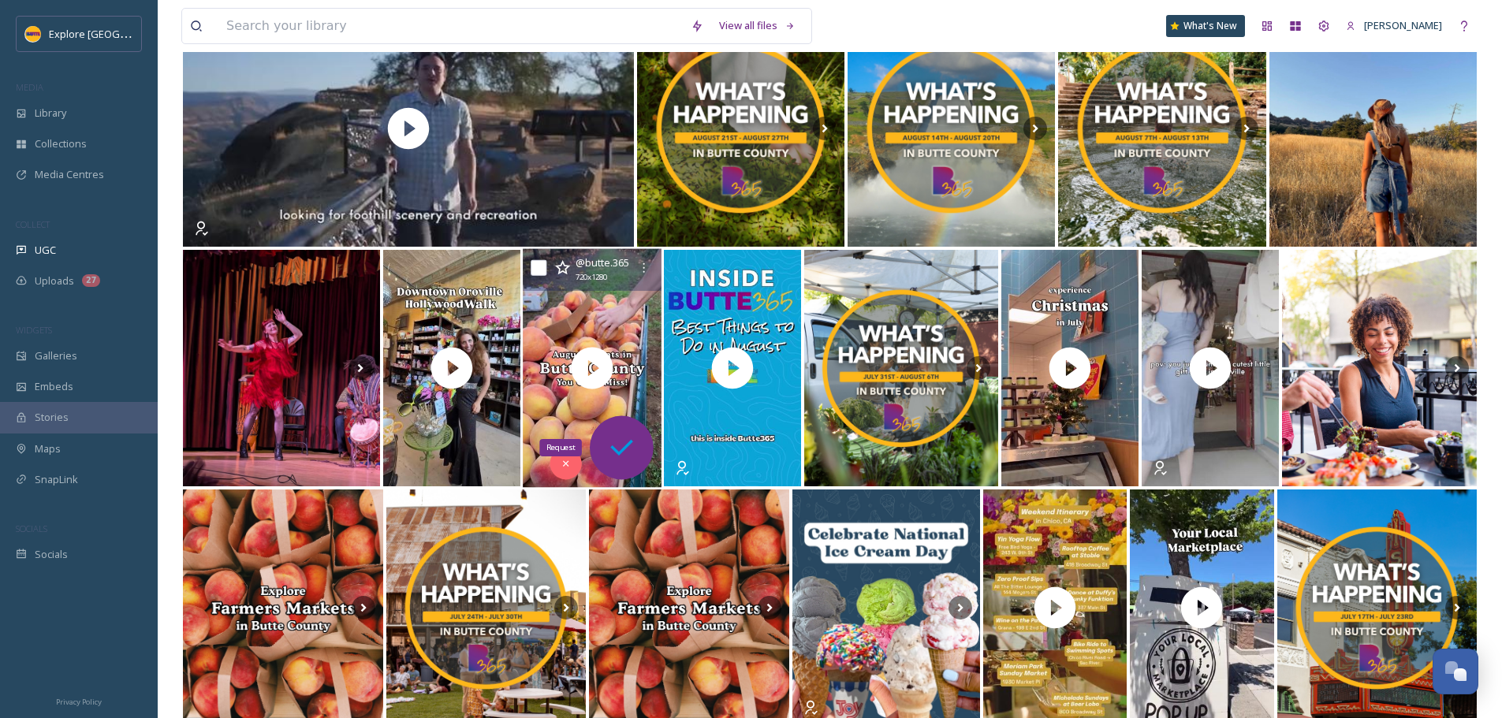
click at [637, 455] on icon at bounding box center [621, 448] width 32 height 32
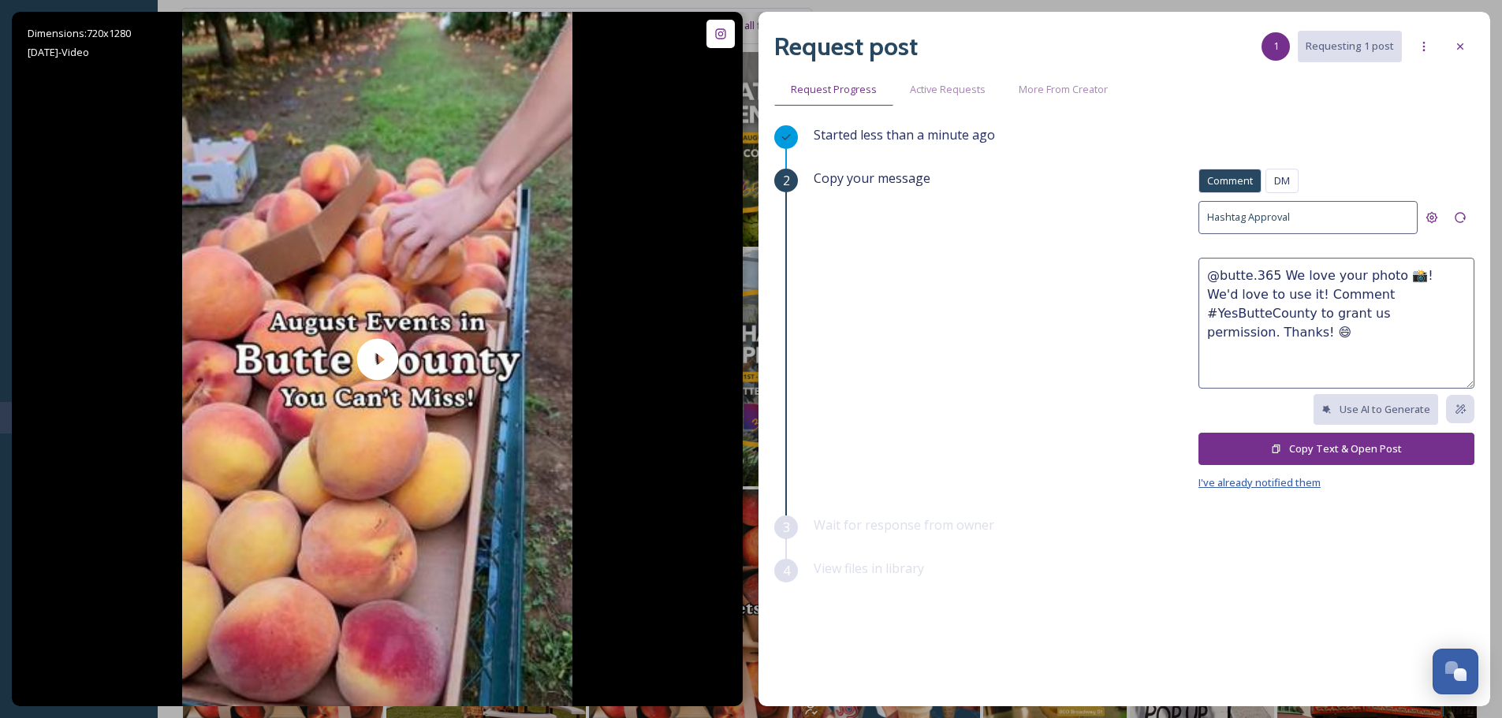
click at [1284, 487] on span "I've already notified them" at bounding box center [1259, 482] width 122 height 14
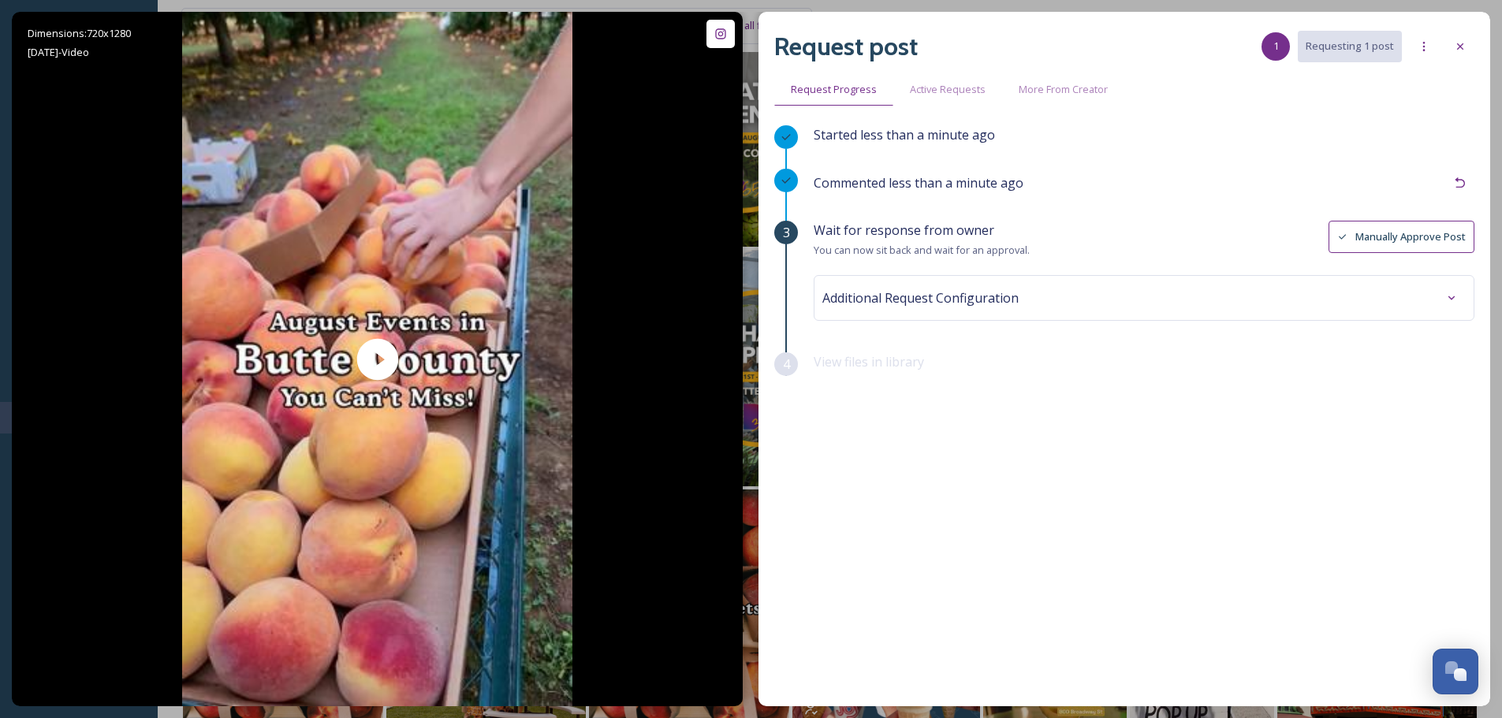
click at [1387, 242] on button "Manually Approve Post" at bounding box center [1401, 237] width 146 height 32
click at [1458, 296] on div at bounding box center [1451, 298] width 28 height 28
click at [1467, 53] on div at bounding box center [1460, 46] width 28 height 28
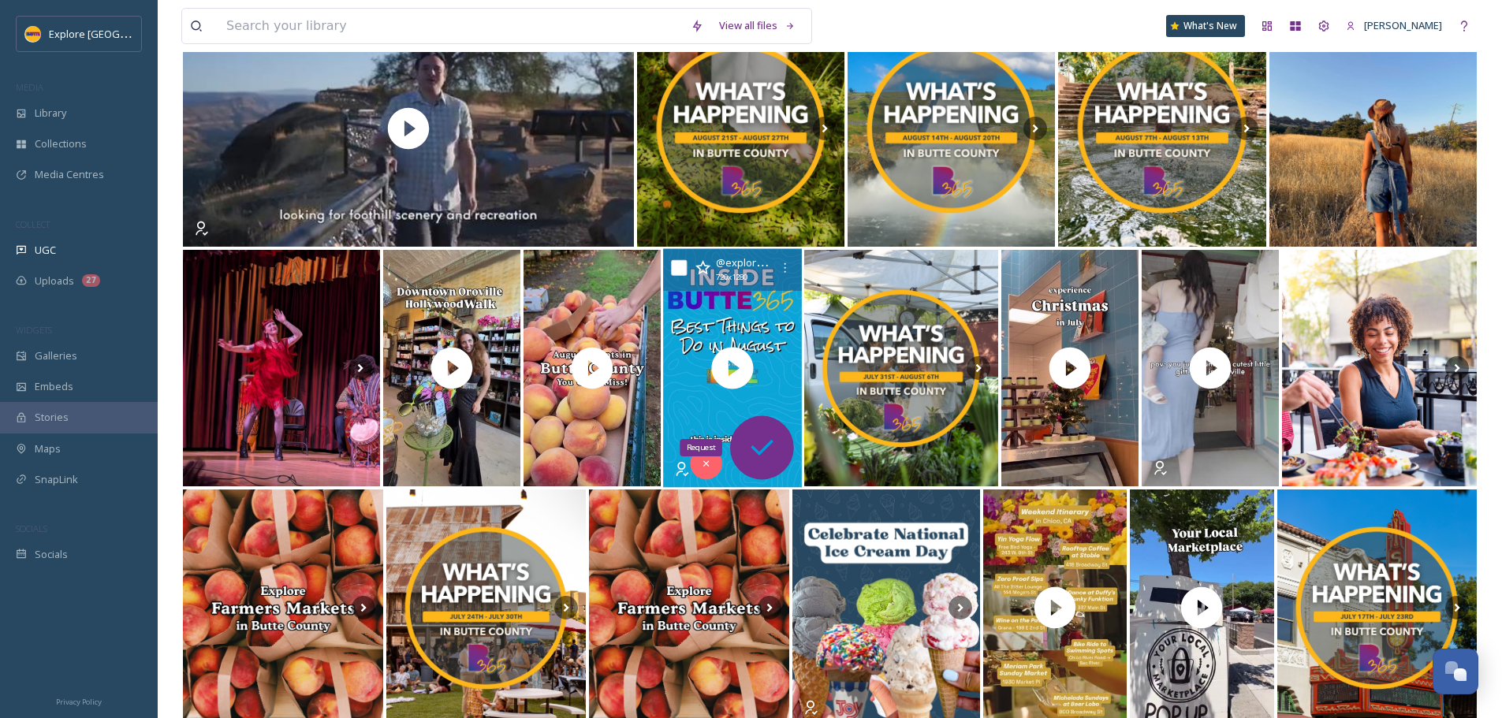
click at [778, 452] on div "Request" at bounding box center [762, 448] width 64 height 64
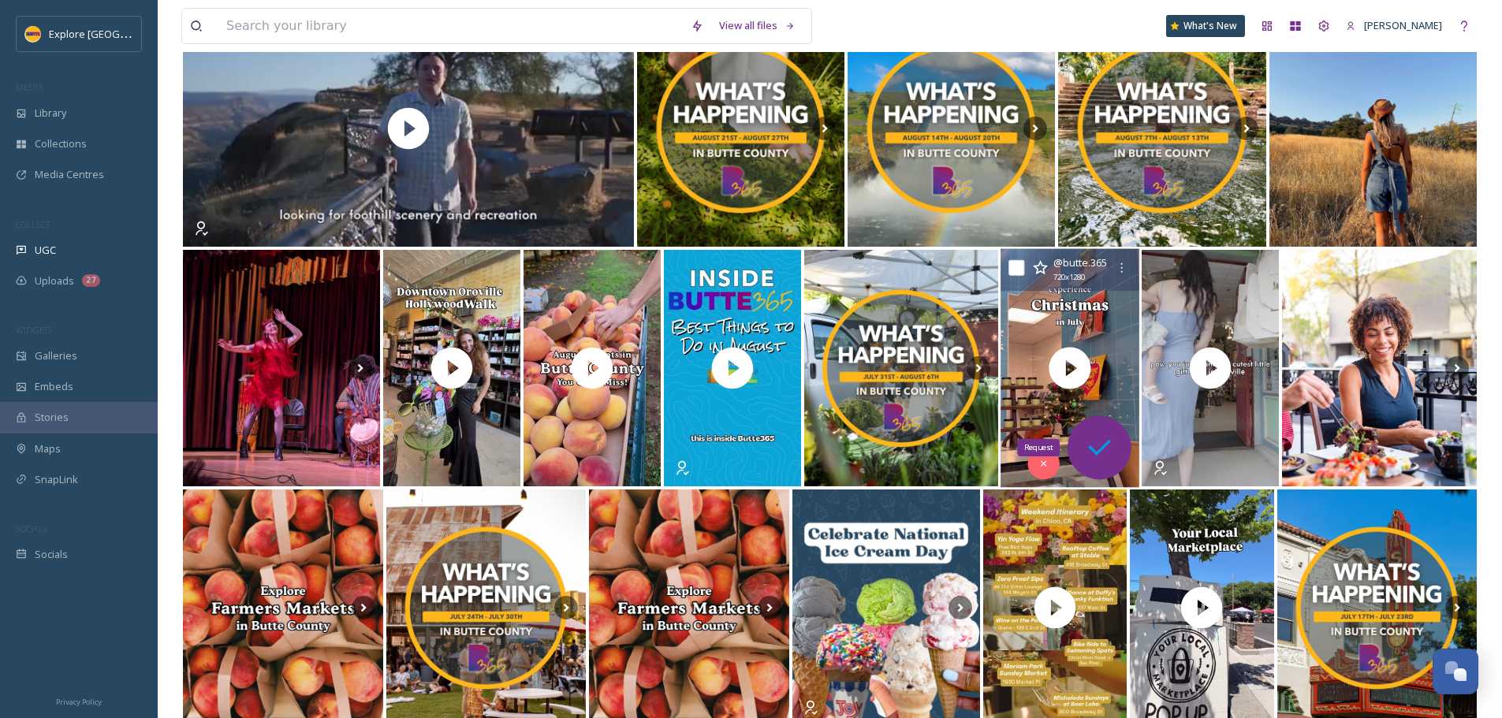
click at [1096, 451] on icon at bounding box center [1099, 448] width 32 height 32
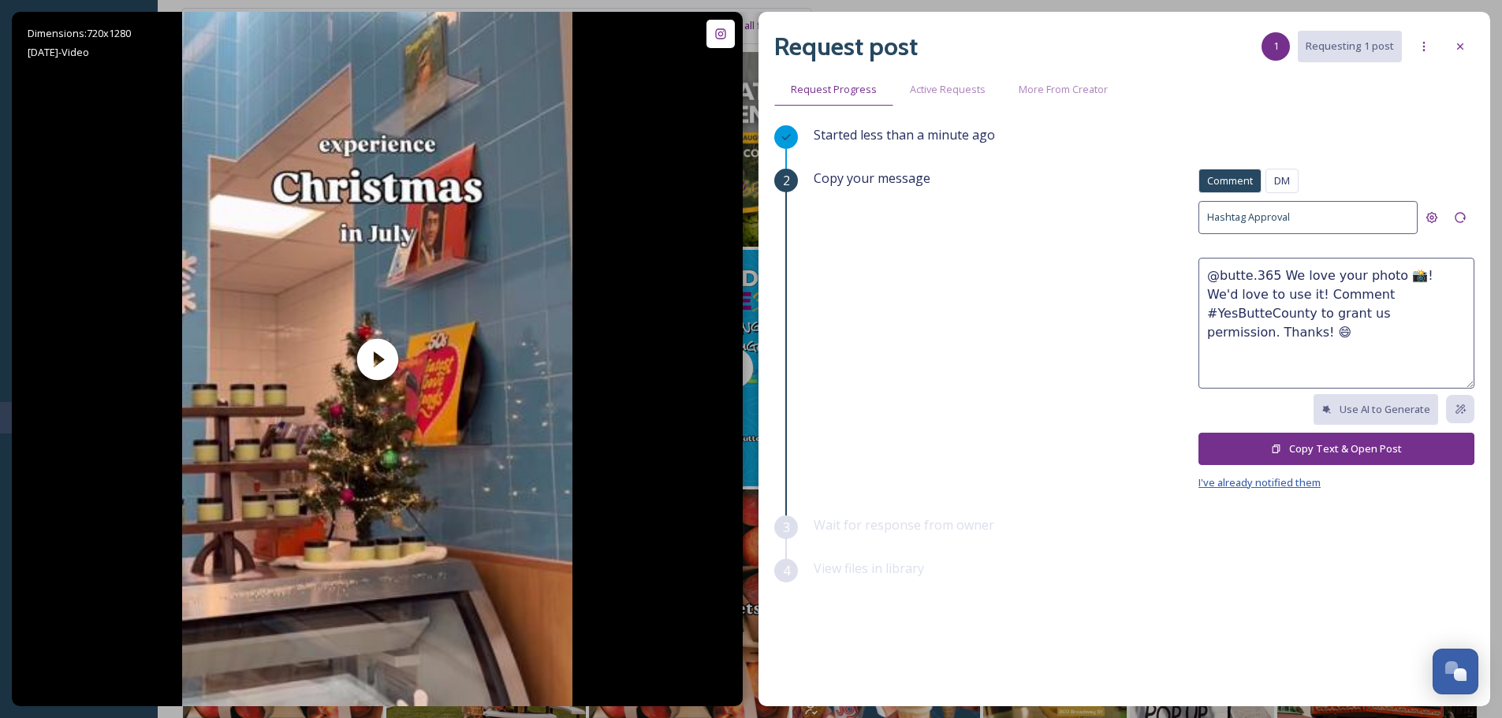
click at [1285, 475] on span "I've already notified them" at bounding box center [1259, 482] width 122 height 14
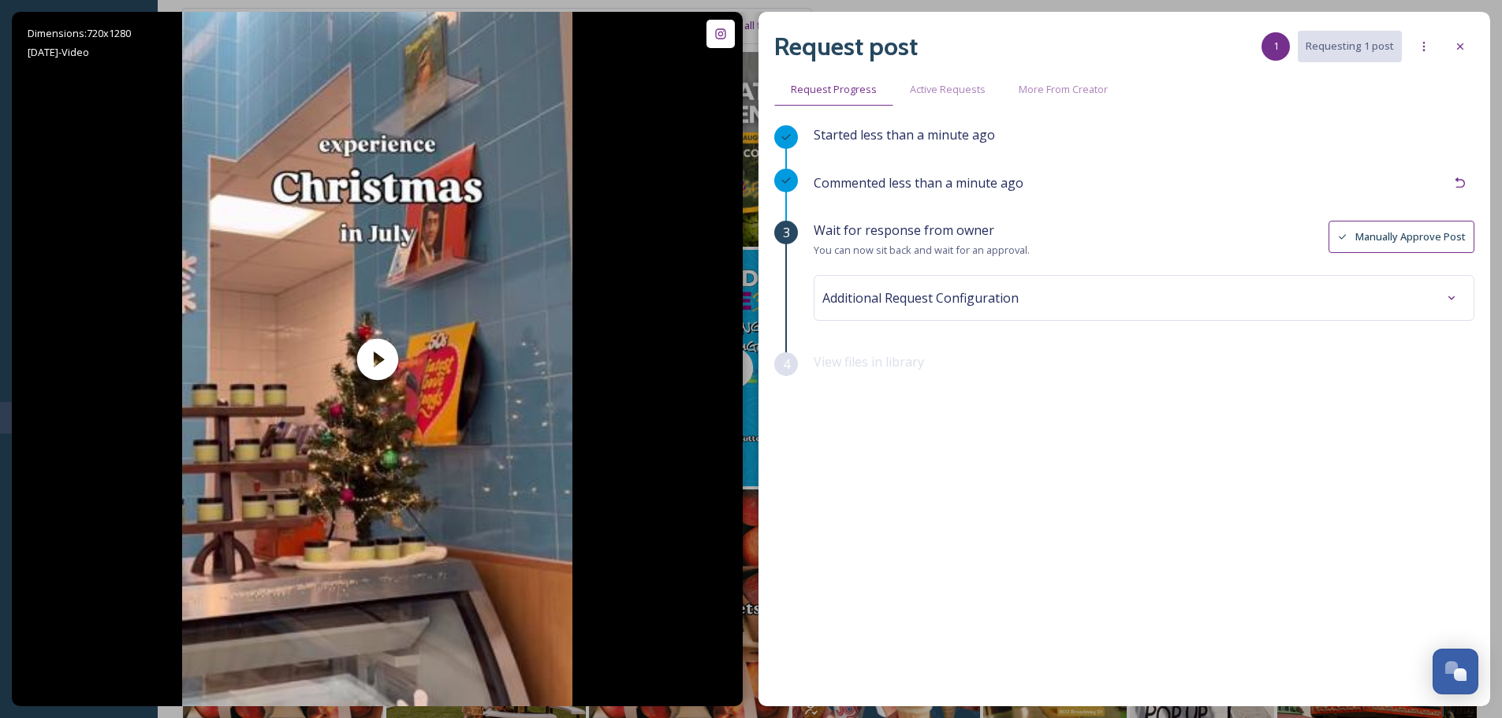
click at [1260, 300] on div "Additional Request Configuration" at bounding box center [1143, 298] width 643 height 28
click at [1060, 380] on div "Additional Request Configuration Destination Folder Tags No tags Save Changes" at bounding box center [1143, 385] width 661 height 220
click at [1019, 363] on div at bounding box center [1143, 361] width 635 height 36
click at [884, 344] on input at bounding box center [913, 361] width 173 height 35
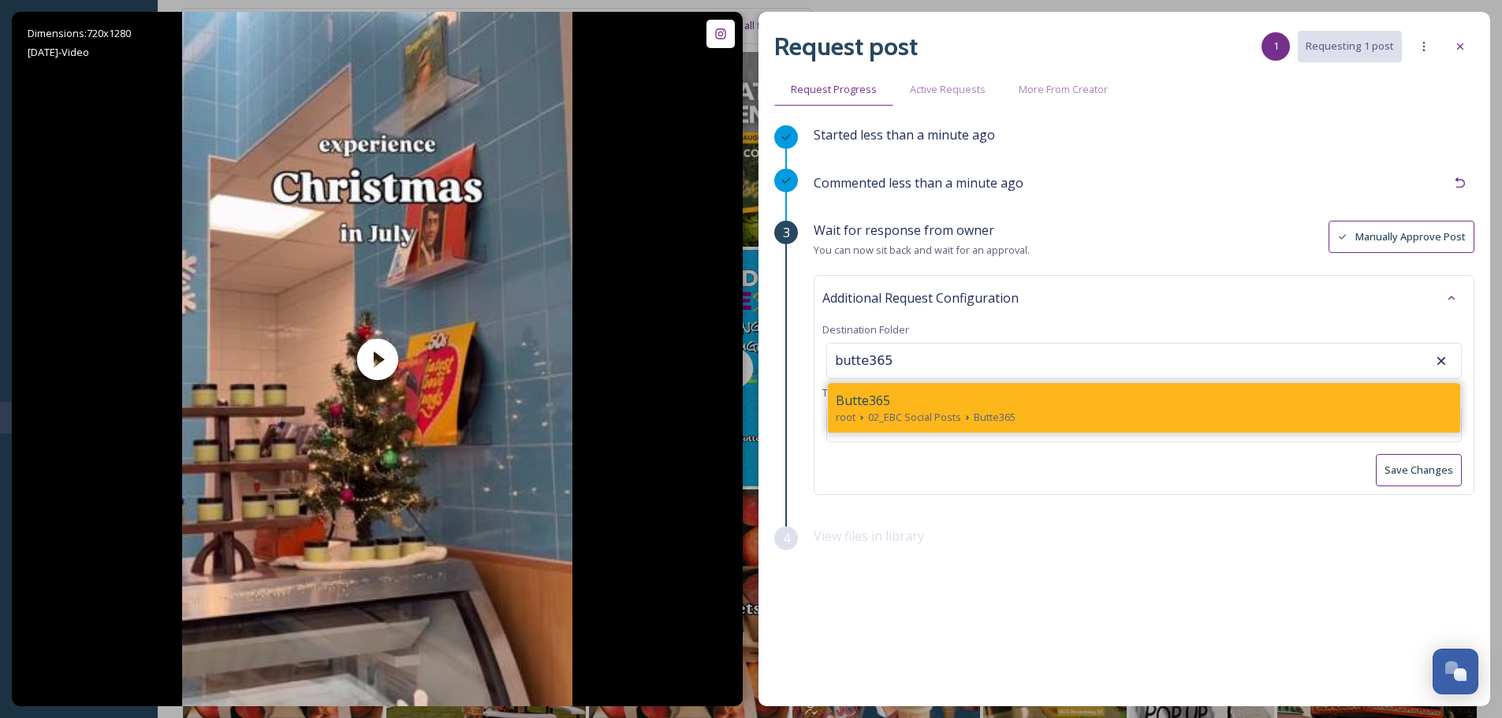
click at [862, 404] on span "Butte365" at bounding box center [862, 400] width 54 height 19
type input "Butte365"
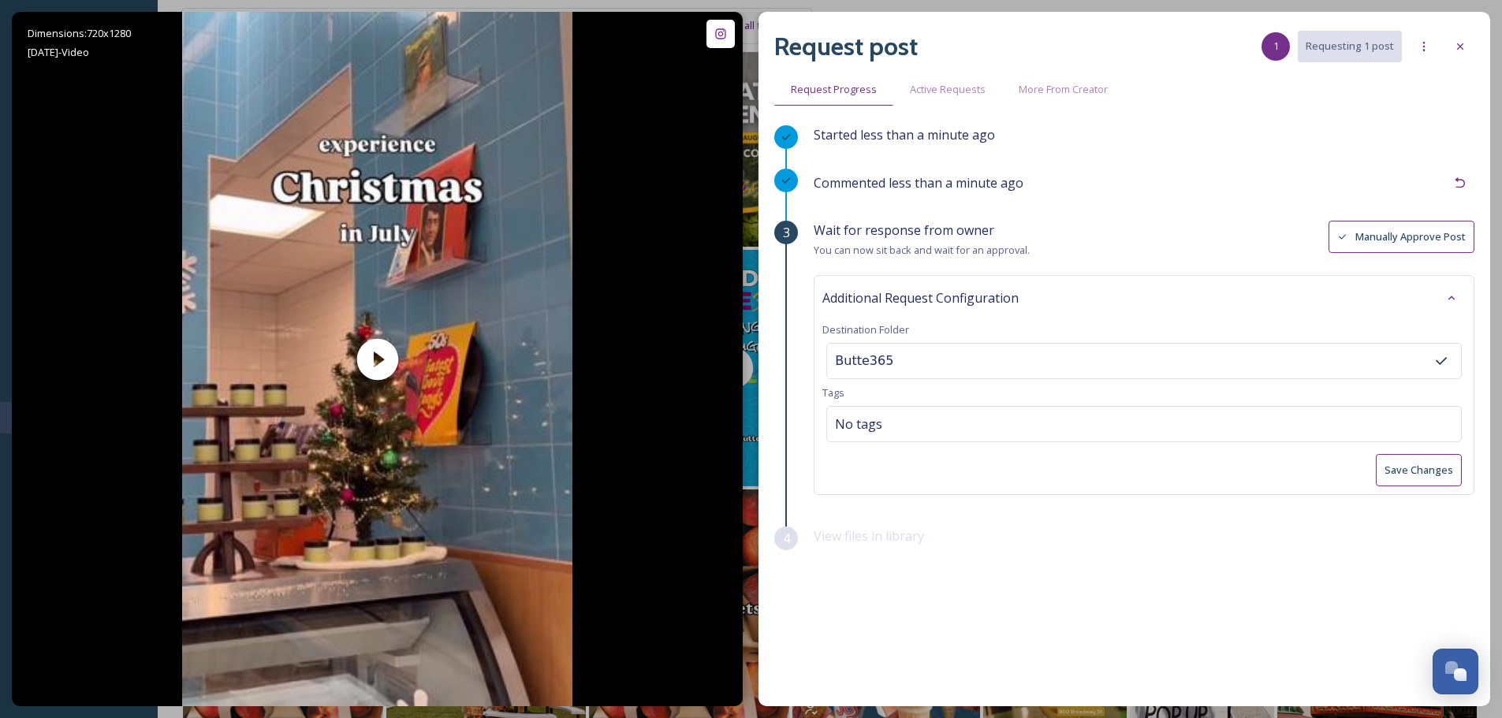
click at [1380, 255] on div "Wait for response from owner You can now sit back and wait for an approval. Man…" at bounding box center [1143, 240] width 661 height 39
click at [1376, 233] on button "Manually Approve Post" at bounding box center [1401, 237] width 146 height 32
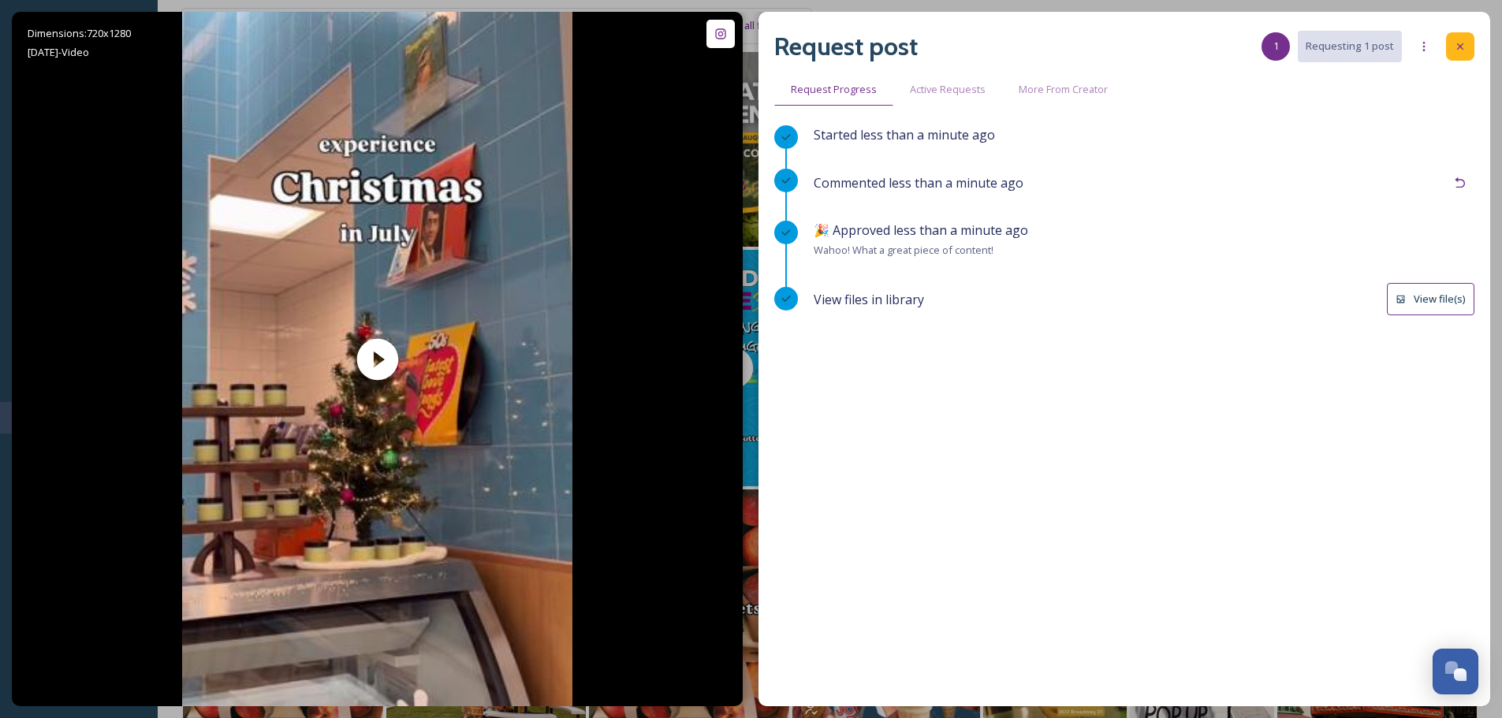
click at [1468, 41] on div at bounding box center [1460, 46] width 28 height 28
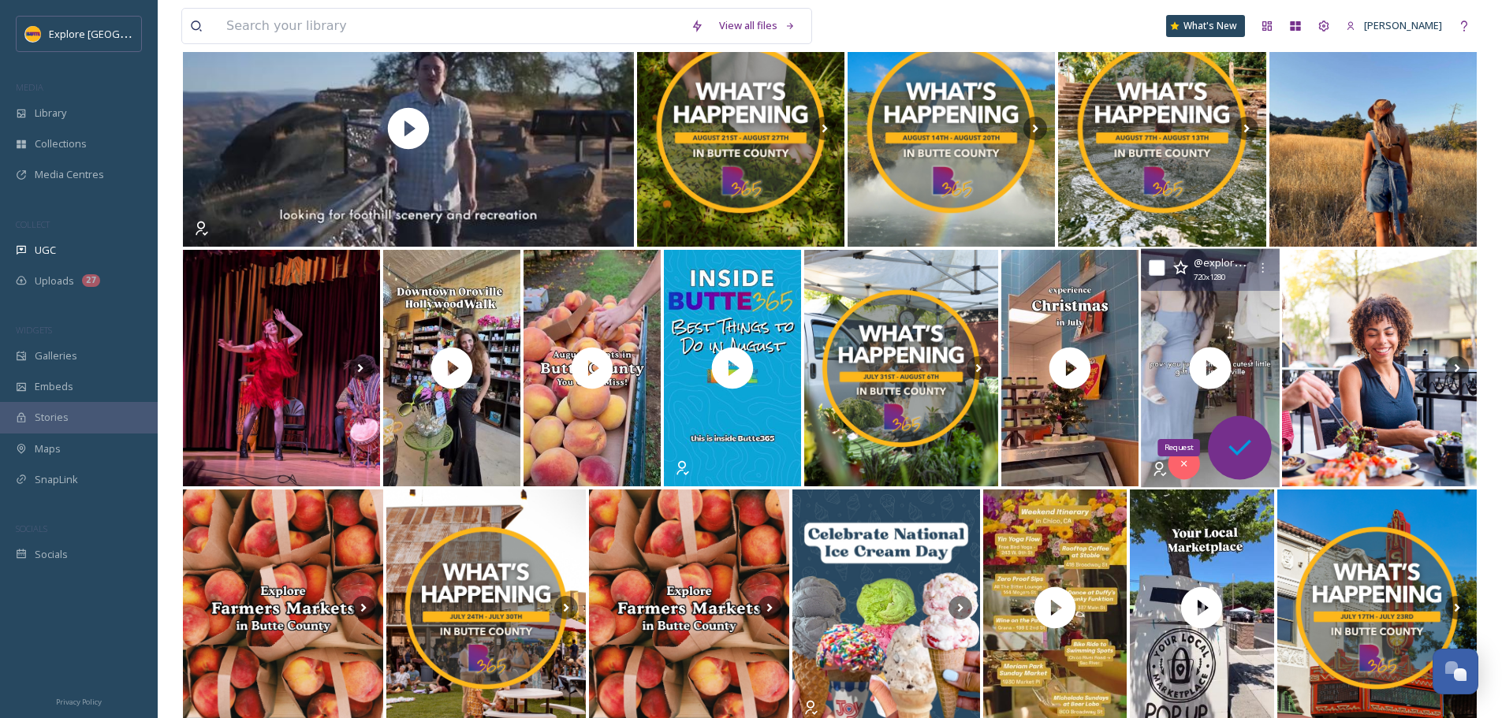
click at [1249, 445] on icon at bounding box center [1239, 448] width 32 height 32
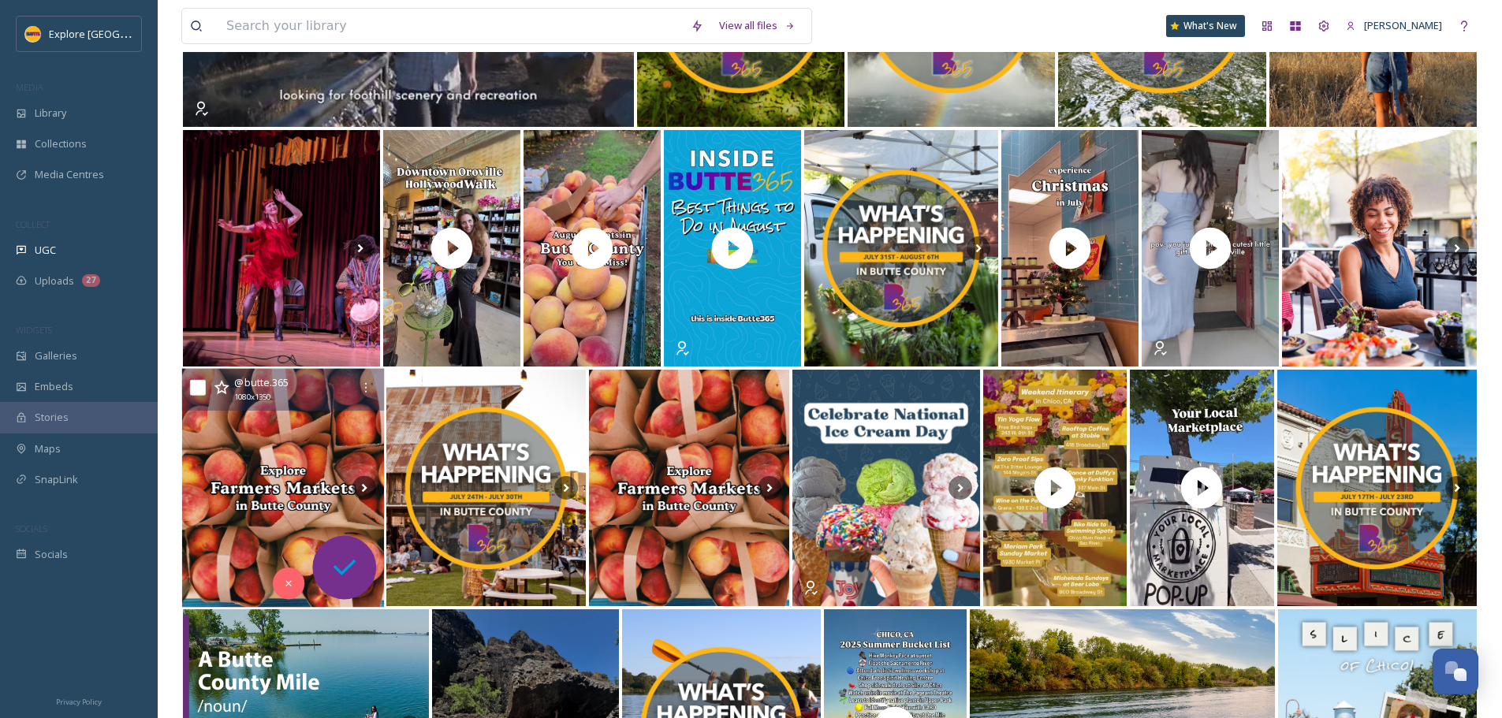
scroll to position [631, 0]
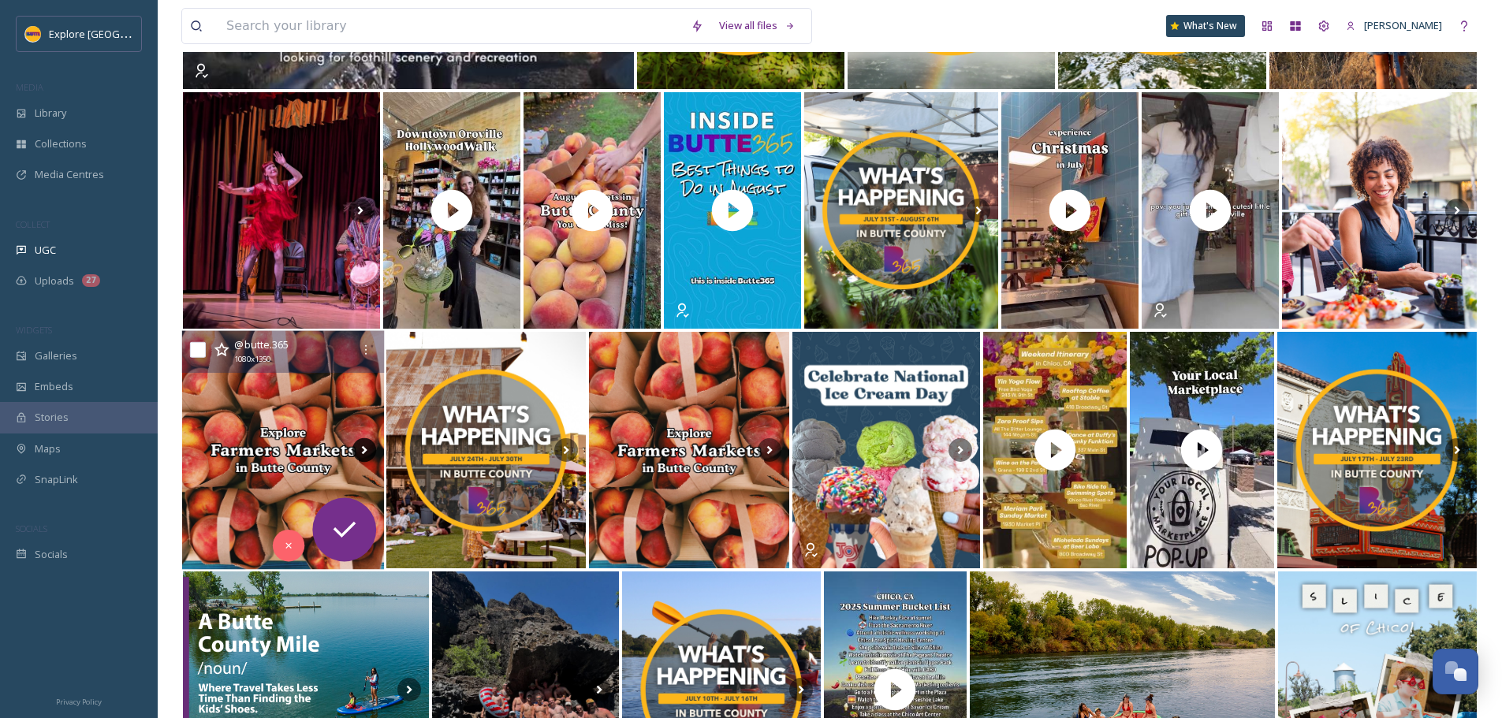
click at [355, 455] on icon at bounding box center [364, 450] width 24 height 24
click at [363, 452] on icon at bounding box center [364, 450] width 6 height 9
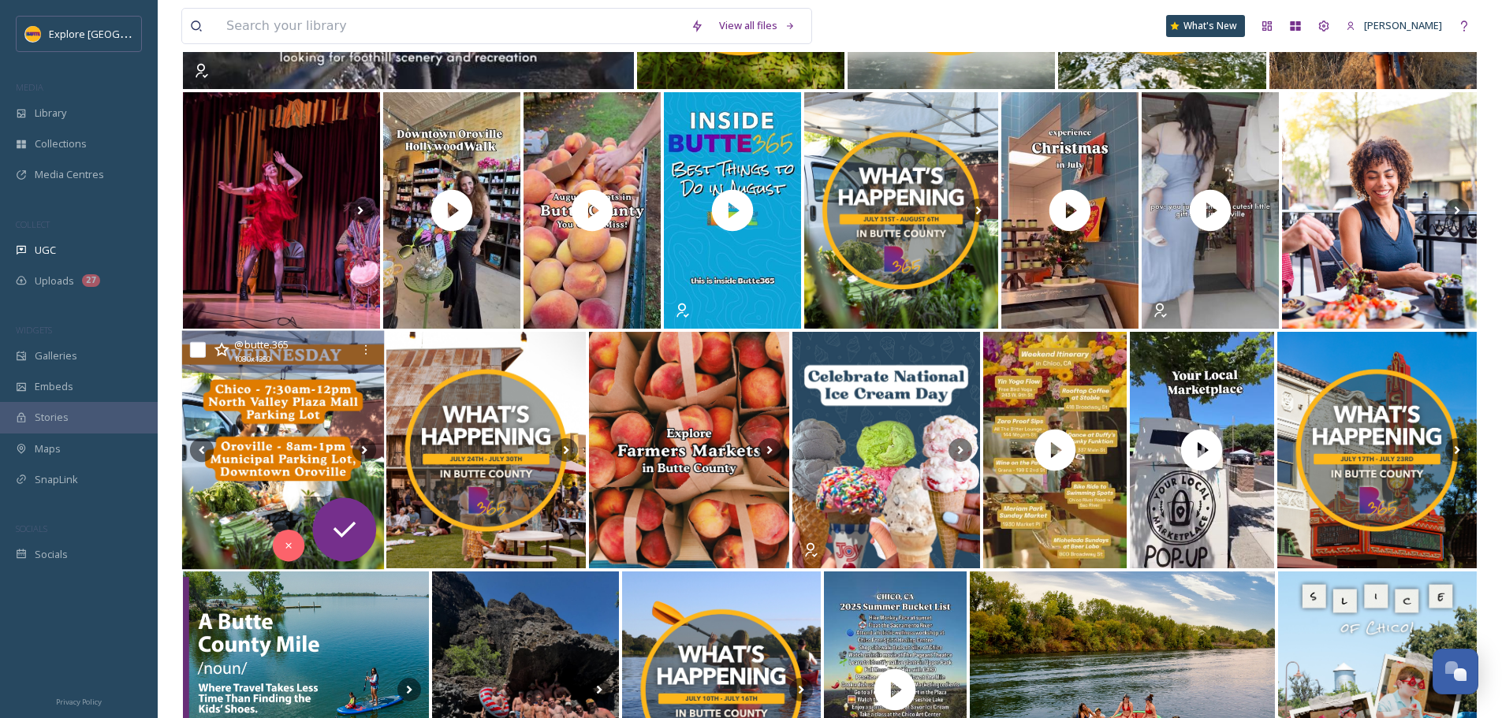
click at [250, 445] on img at bounding box center [283, 450] width 202 height 239
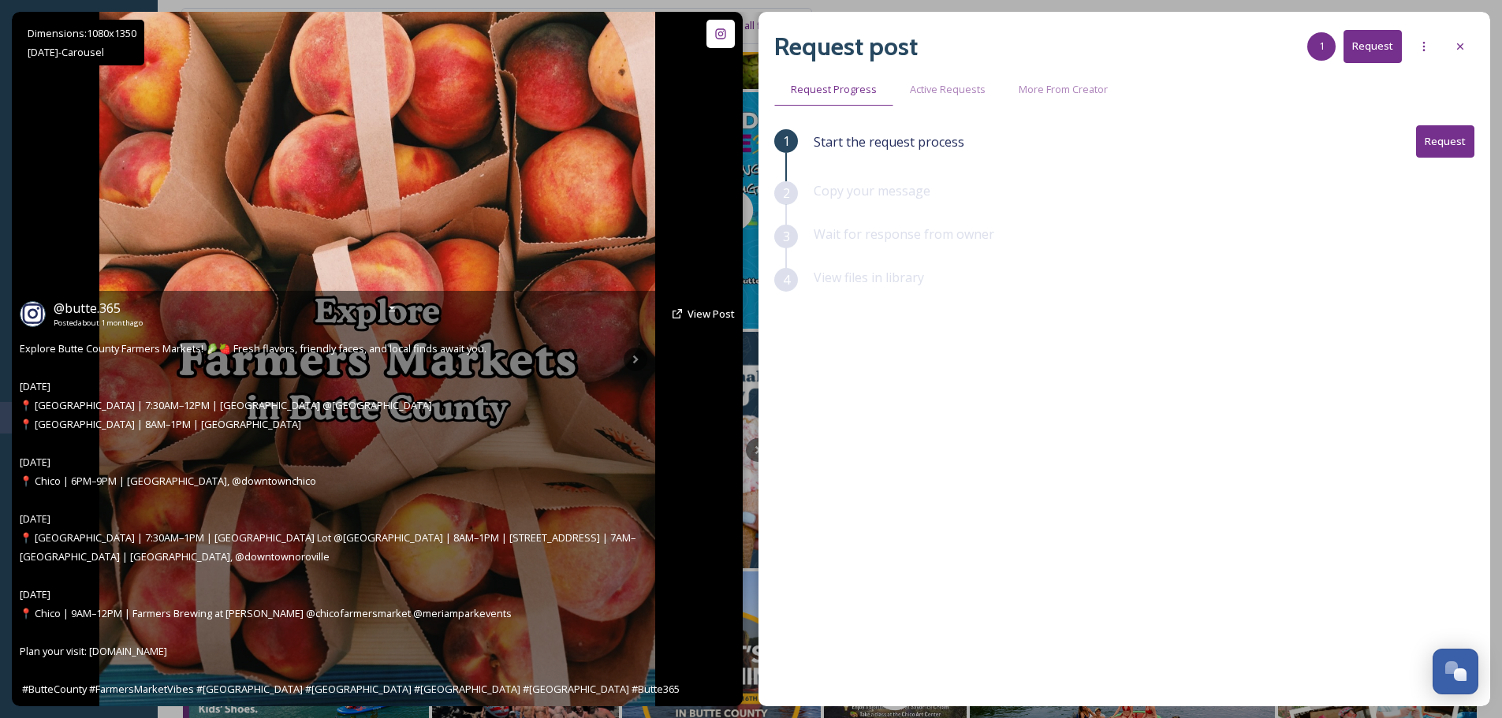
click at [562, 206] on img at bounding box center [377, 359] width 556 height 694
click at [635, 363] on div "@ [GEOGRAPHIC_DATA]365 Posted about [DATE] View Post Explore [GEOGRAPHIC_DATA] …" at bounding box center [377, 498] width 731 height 415
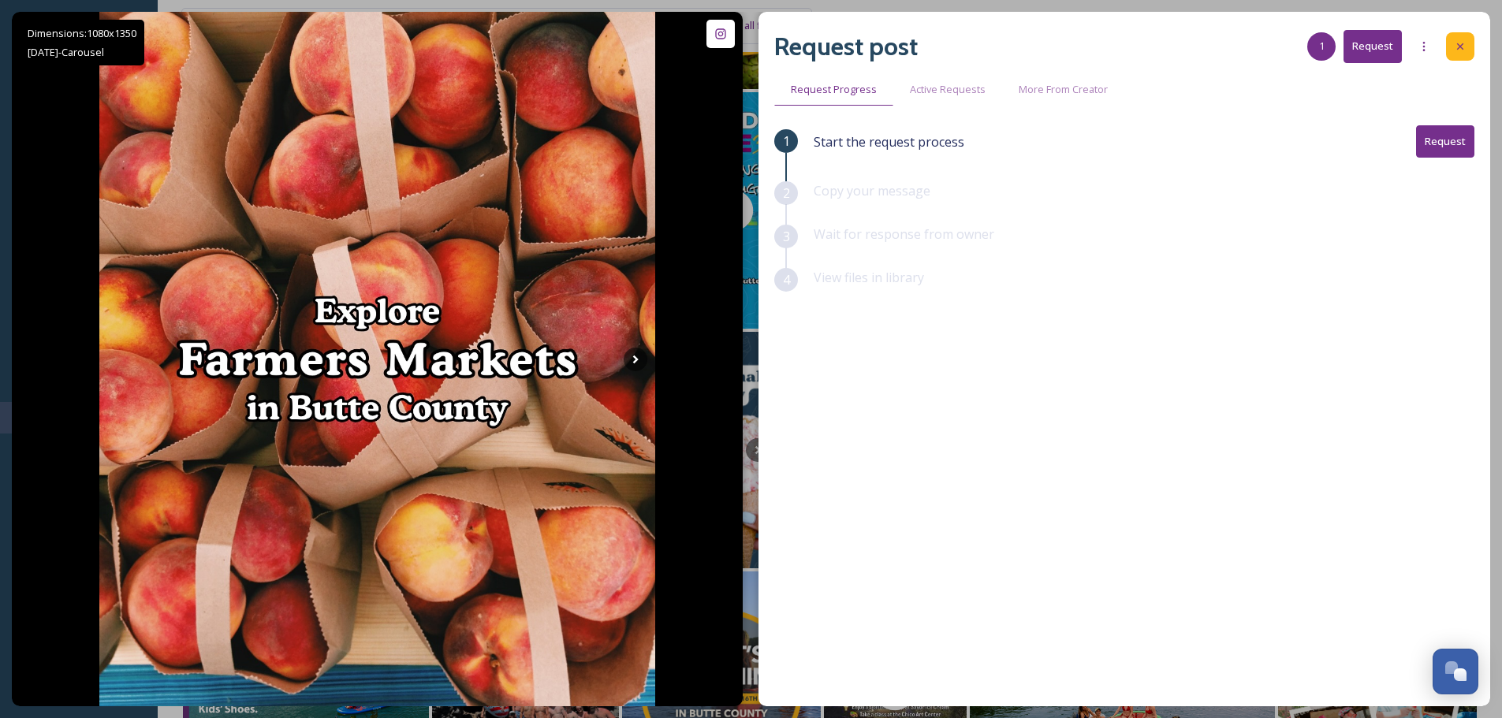
click at [1453, 55] on div at bounding box center [1460, 46] width 28 height 28
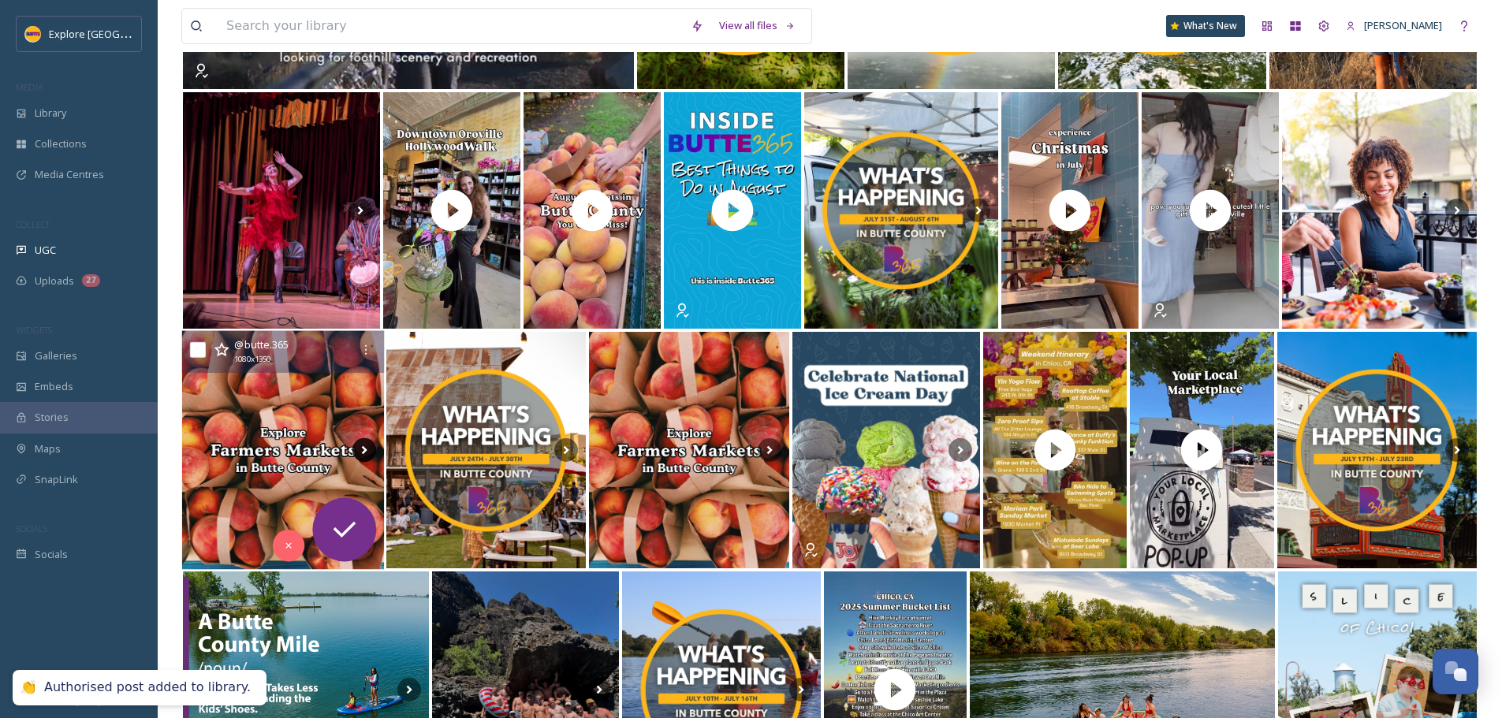
click at [367, 446] on icon at bounding box center [364, 450] width 24 height 24
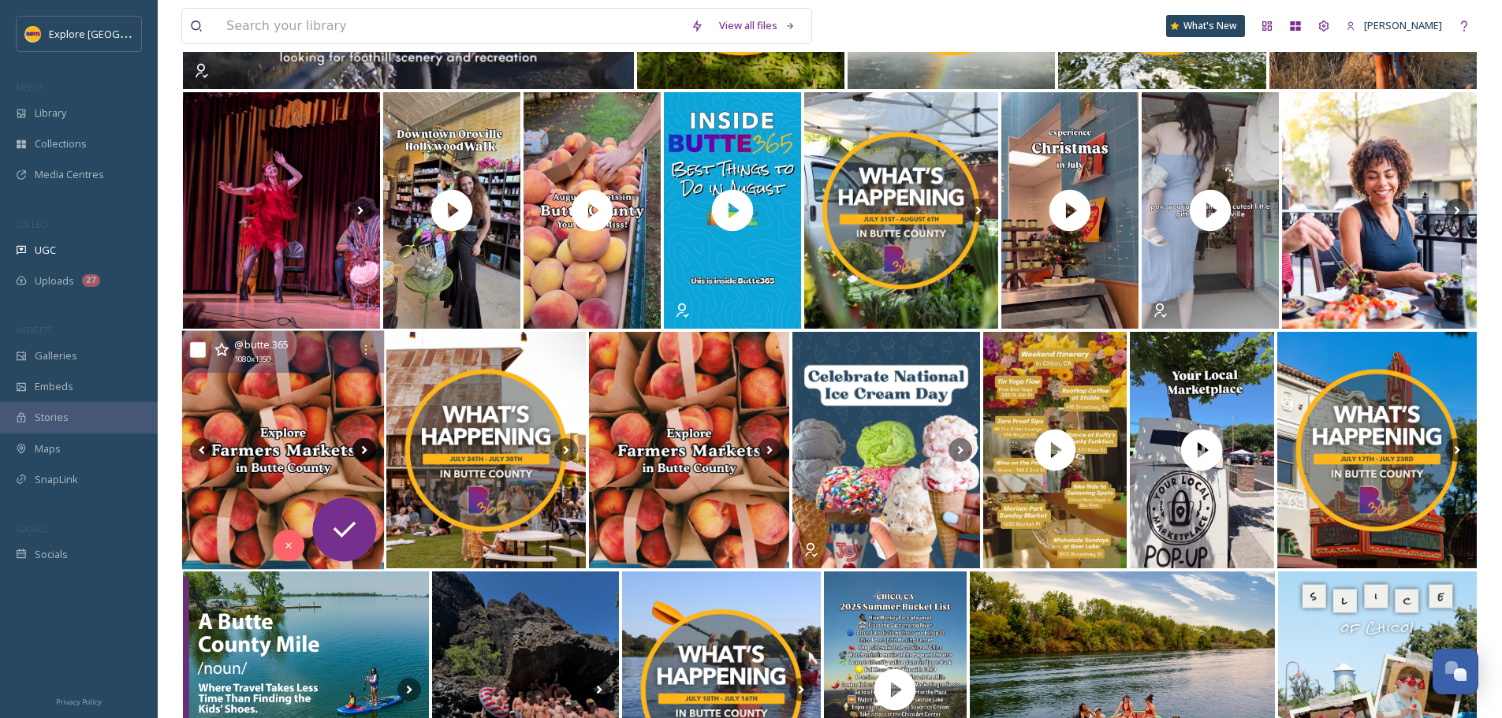
click at [371, 456] on icon at bounding box center [364, 450] width 24 height 24
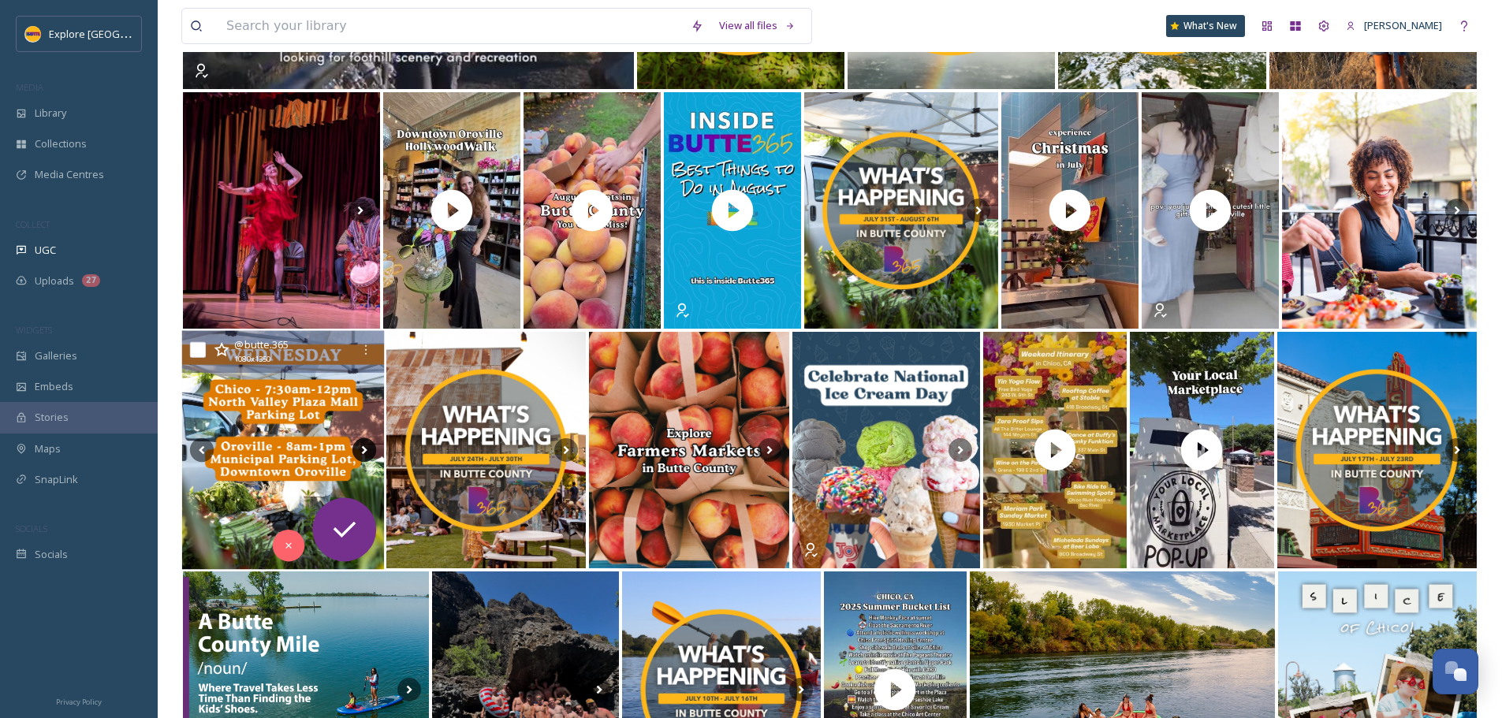
click at [371, 456] on icon at bounding box center [364, 450] width 24 height 24
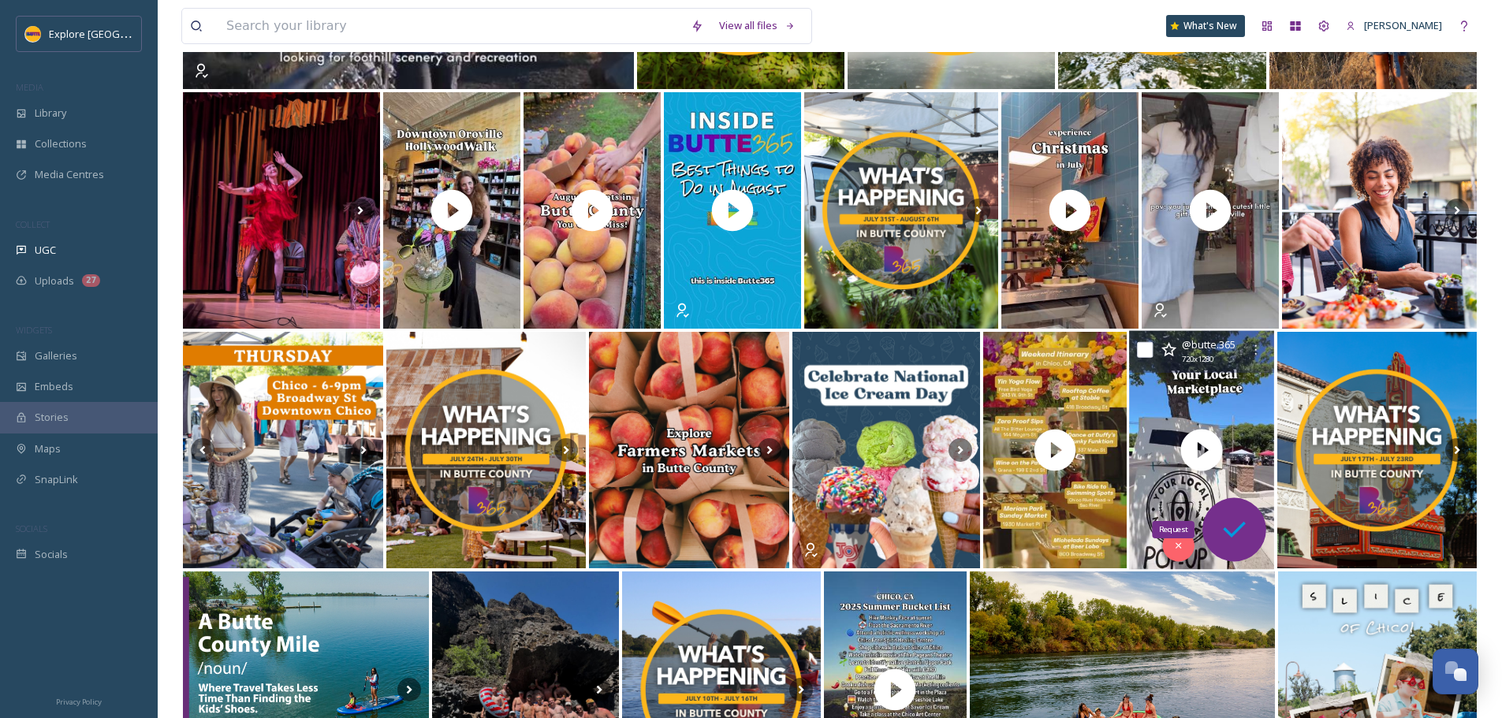
click at [1244, 528] on icon at bounding box center [1235, 530] width 32 height 32
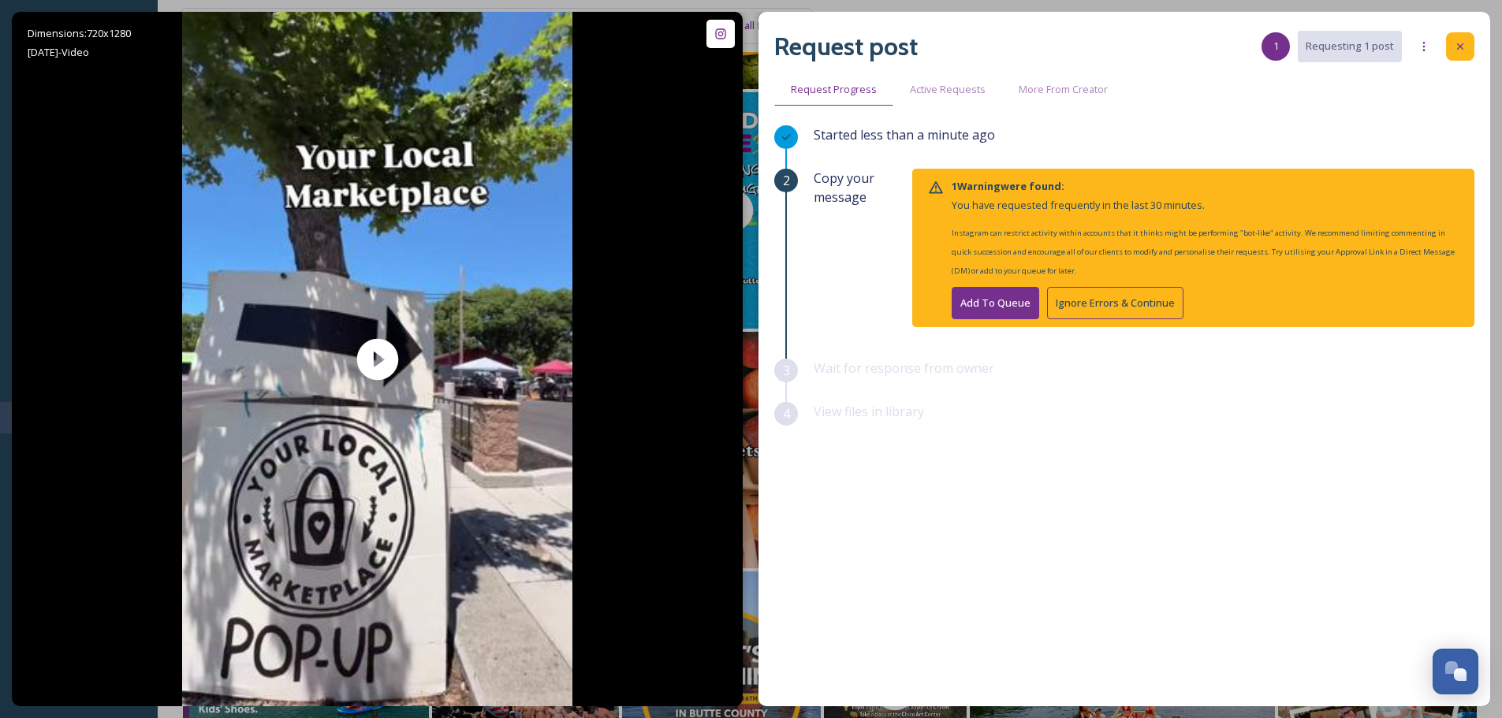
click at [1455, 47] on icon at bounding box center [1459, 46] width 13 height 13
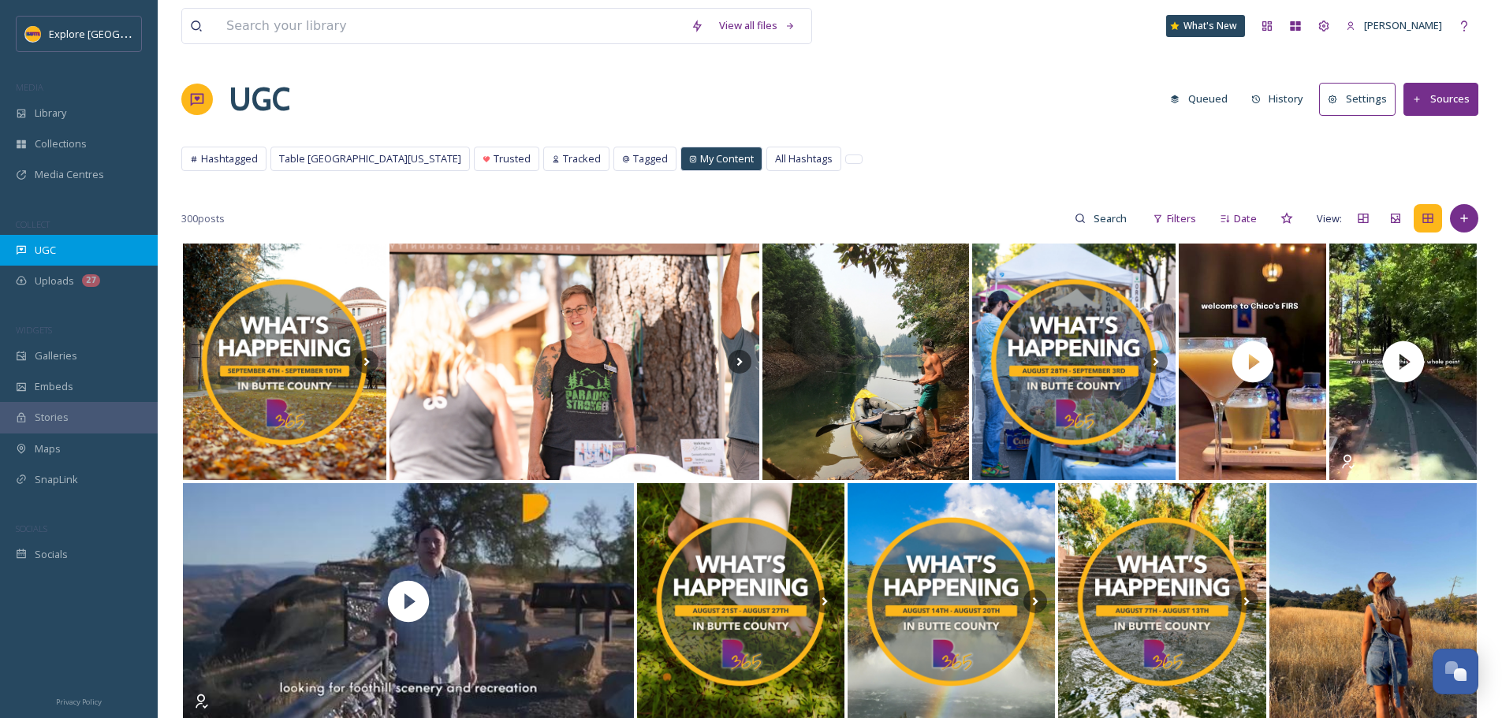
click at [89, 247] on div "UGC" at bounding box center [79, 250] width 158 height 31
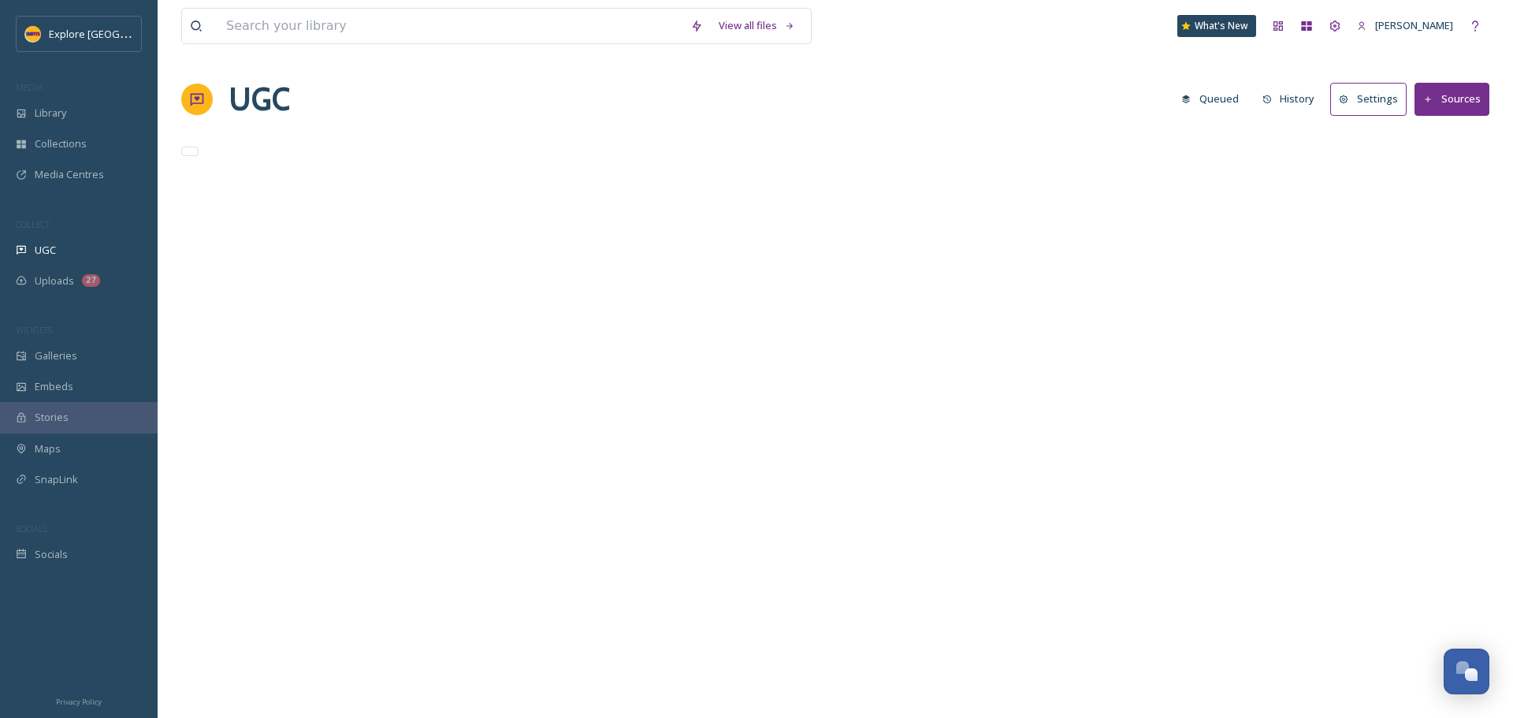
click at [94, 110] on div "Library" at bounding box center [79, 113] width 158 height 31
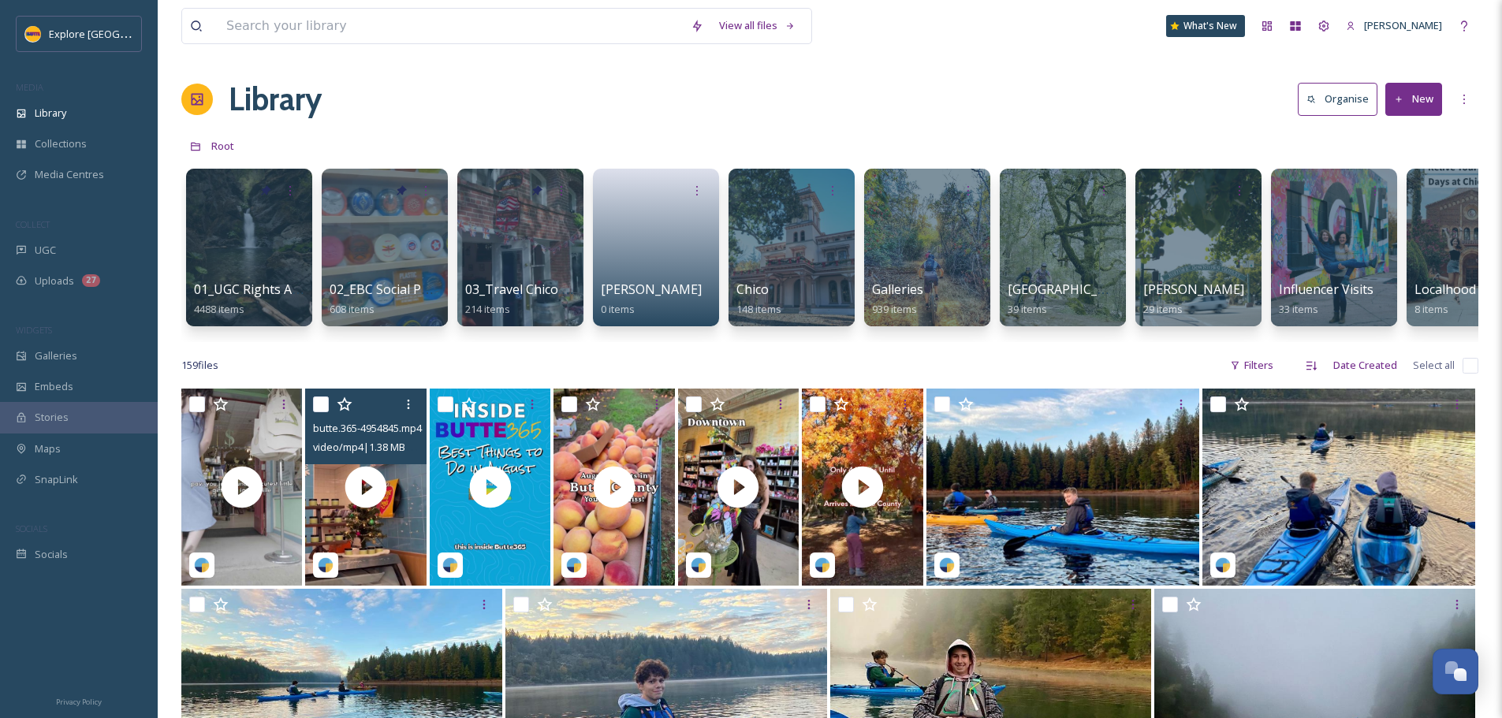
click at [318, 412] on input "checkbox" at bounding box center [321, 404] width 16 height 16
checkbox input "true"
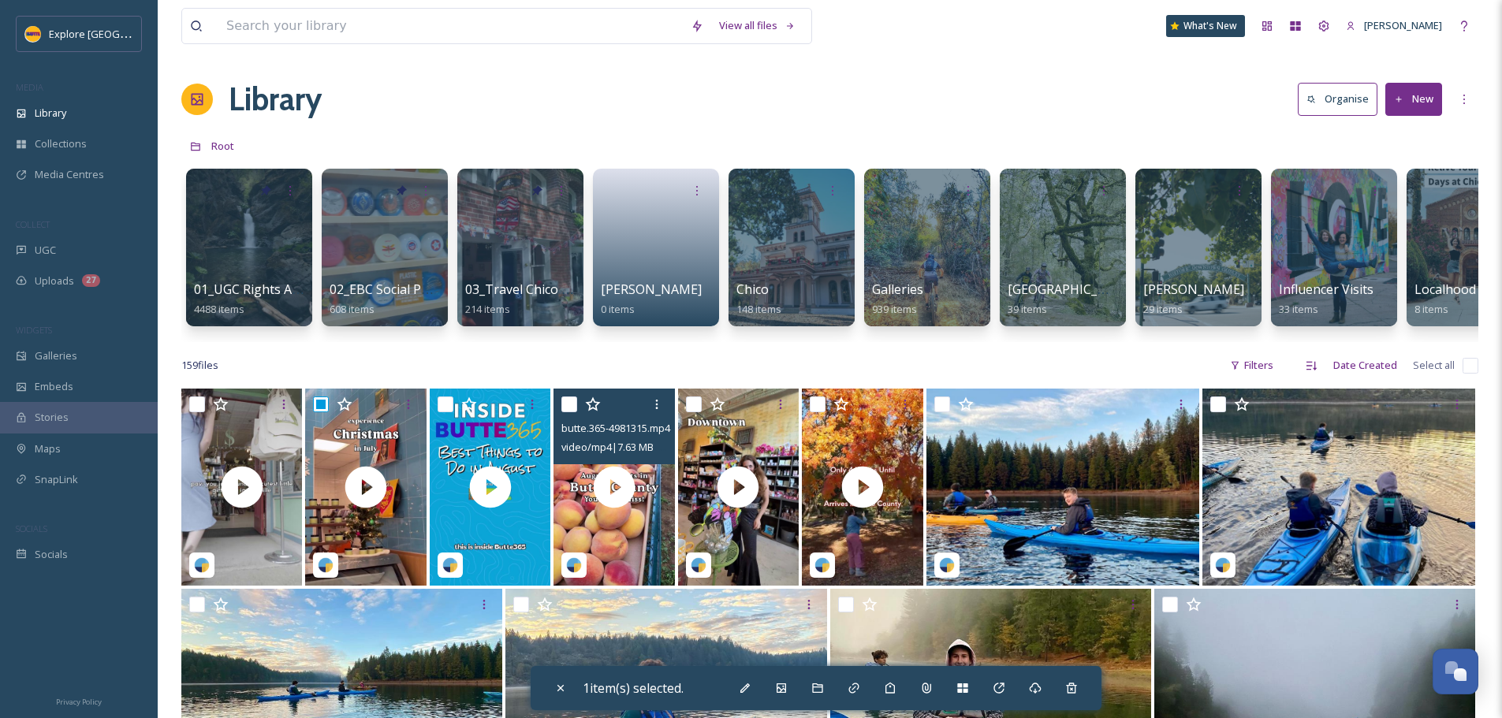
click at [567, 412] on input "checkbox" at bounding box center [569, 404] width 16 height 16
checkbox input "true"
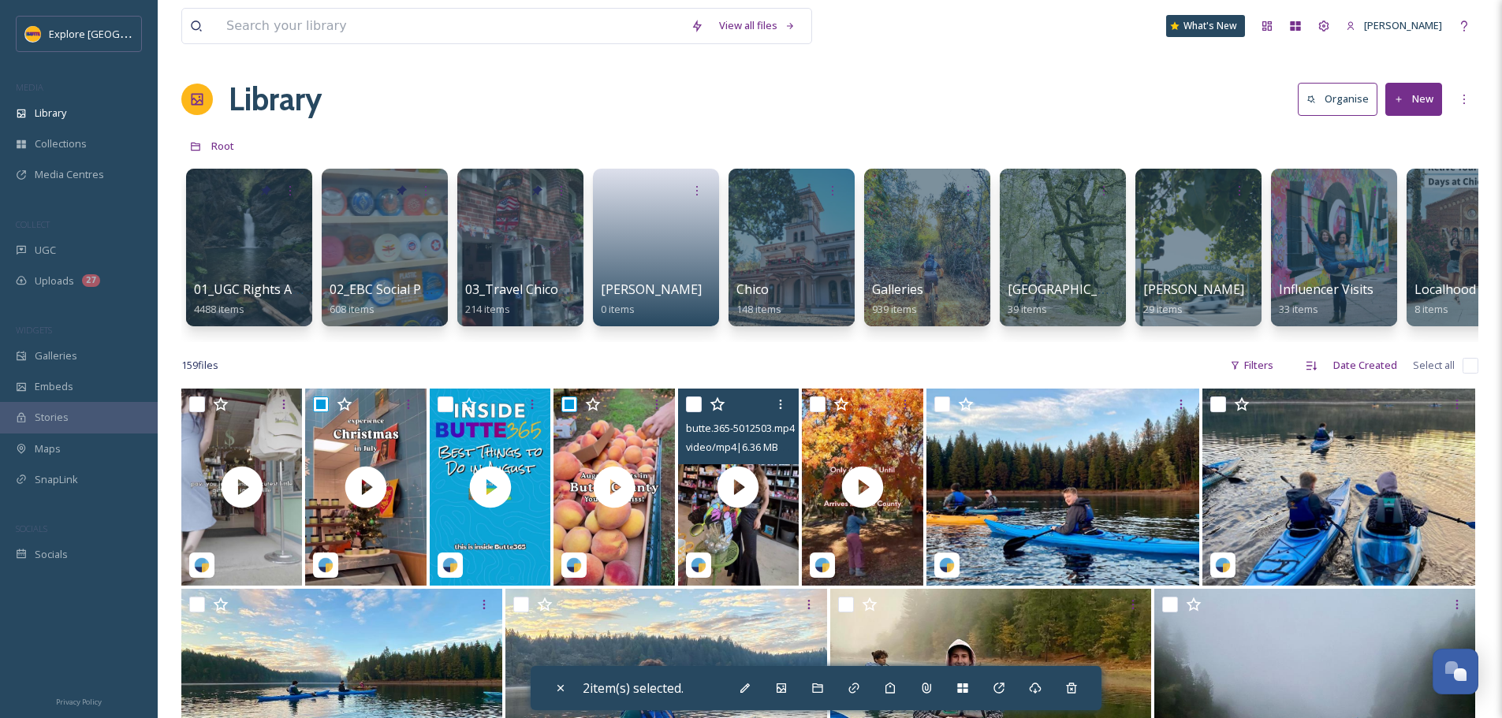
click at [693, 412] on input "checkbox" at bounding box center [694, 404] width 16 height 16
checkbox input "true"
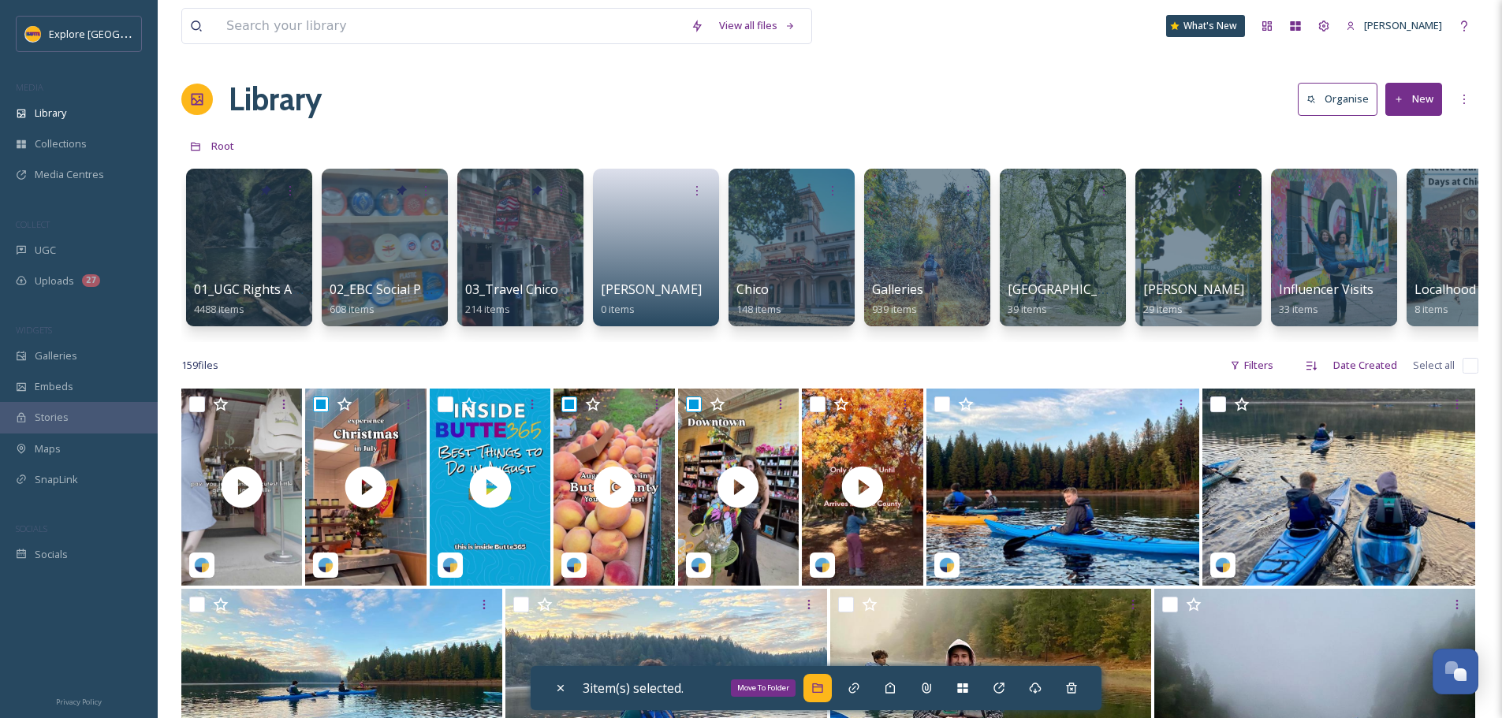
click at [819, 696] on div "Move To Folder" at bounding box center [817, 688] width 28 height 28
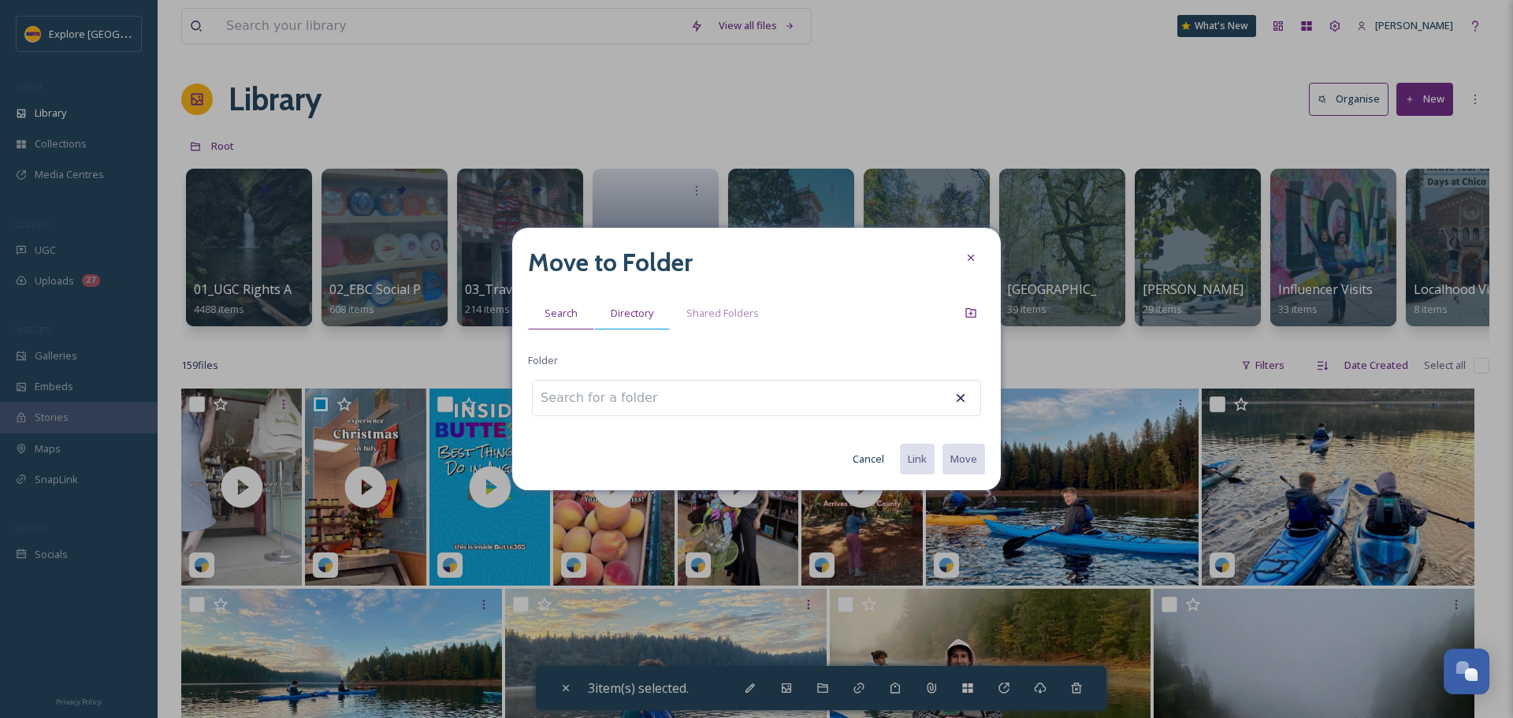
click at [657, 320] on div "Directory" at bounding box center [632, 313] width 76 height 32
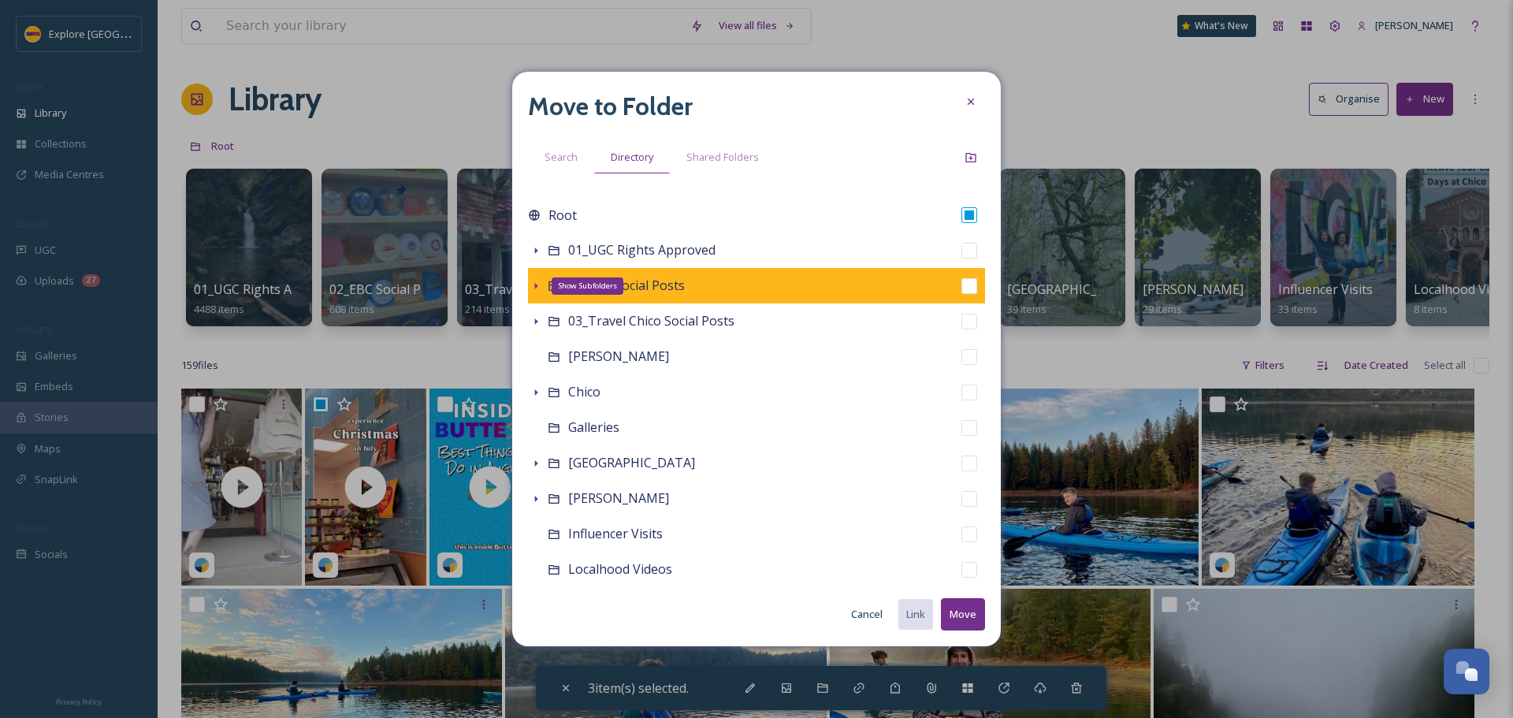
click at [538, 292] on div "Show Subfolders" at bounding box center [536, 286] width 16 height 16
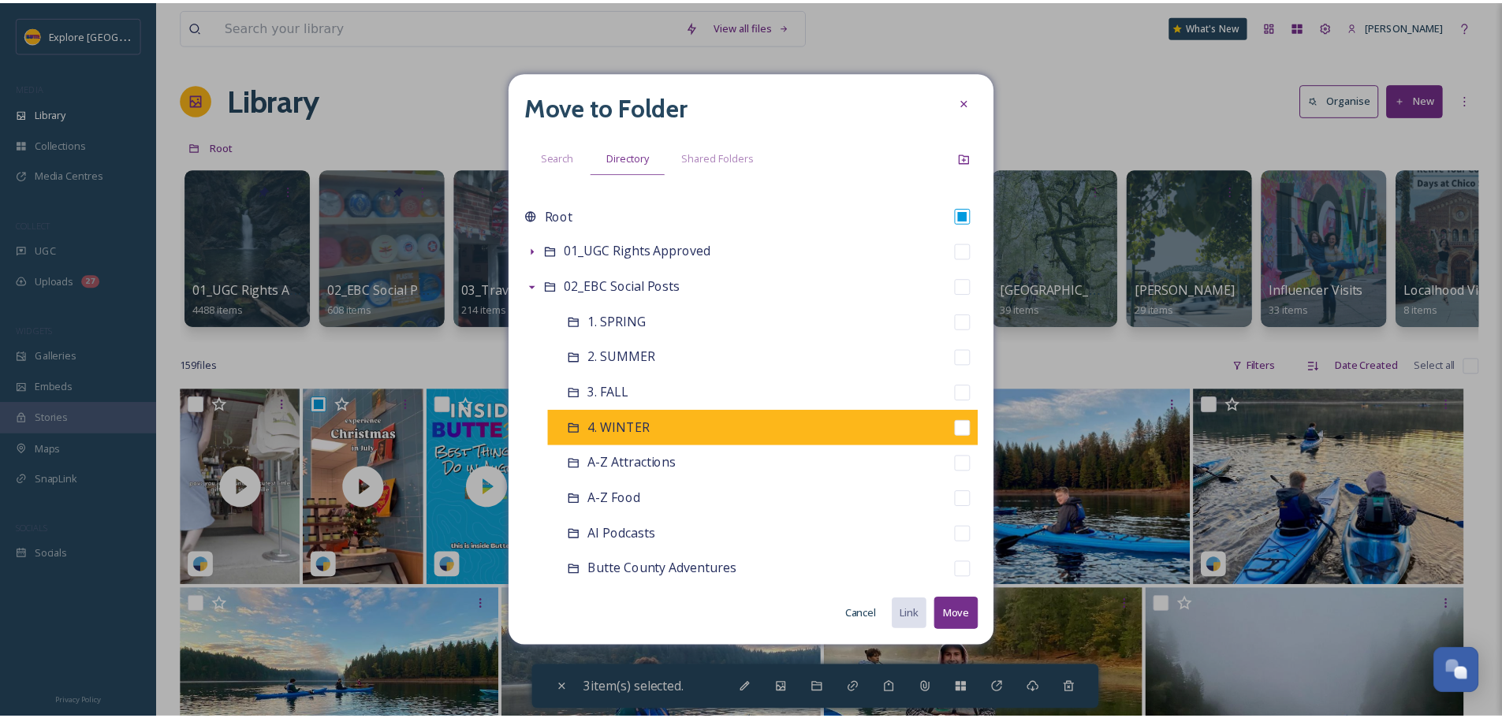
scroll to position [158, 0]
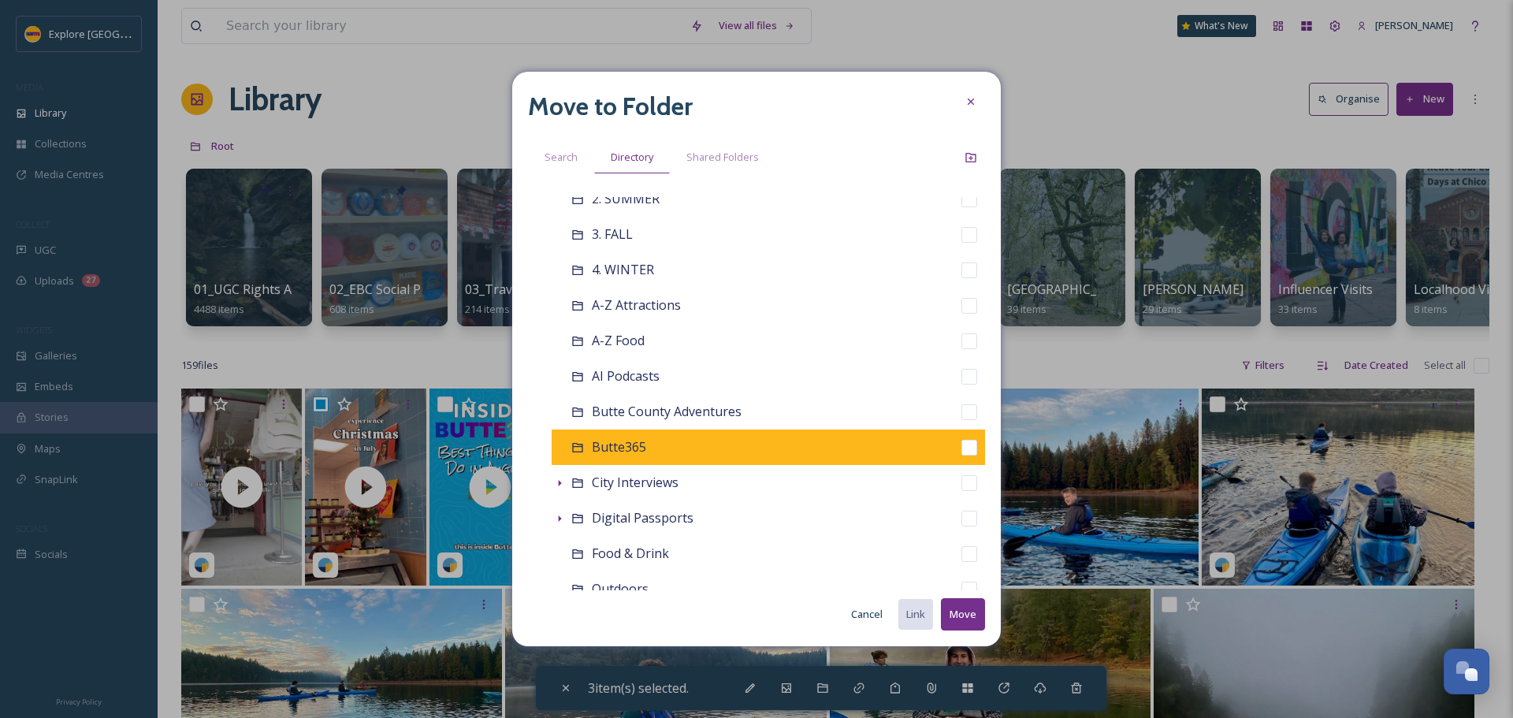
click at [644, 450] on span "Butte365" at bounding box center [619, 446] width 54 height 17
checkbox input "false"
checkbox input "true"
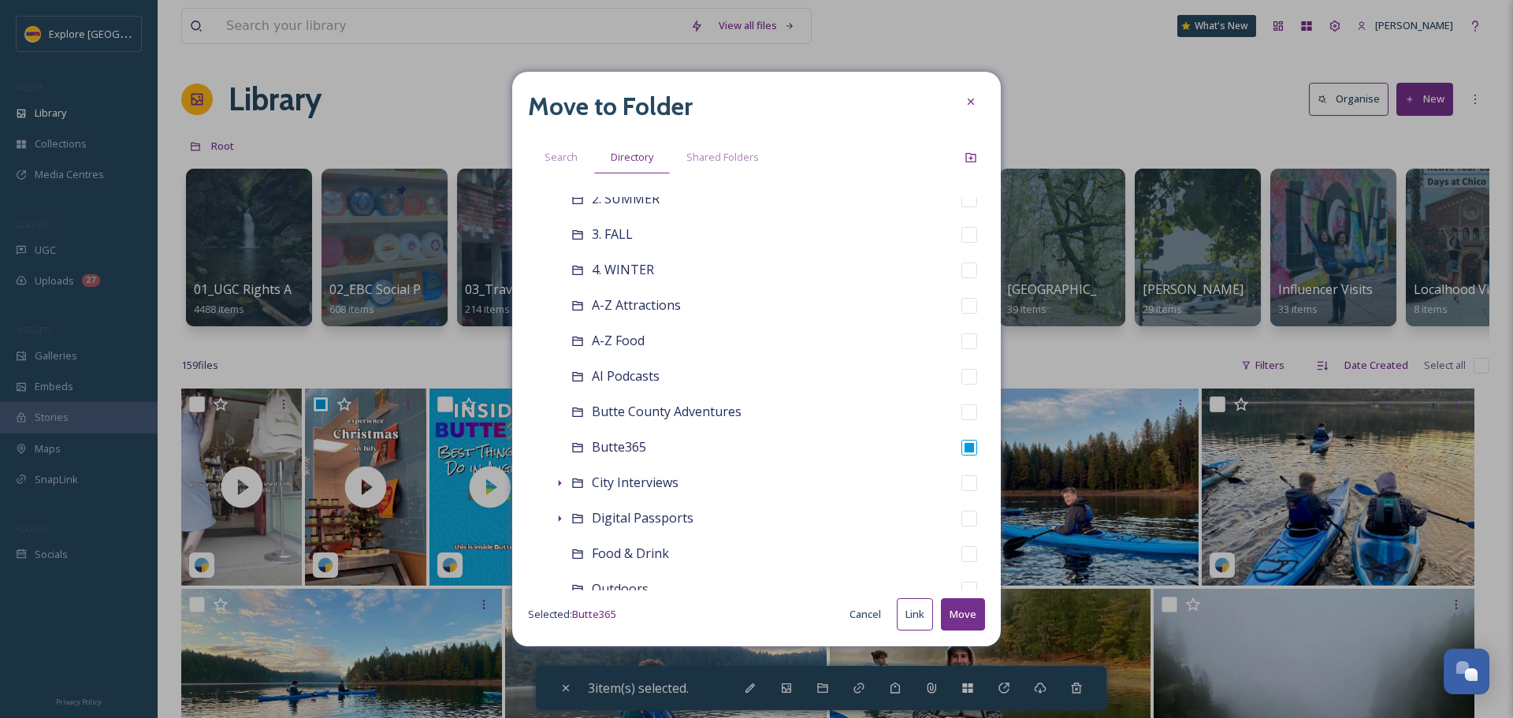
click at [964, 623] on button "Move" at bounding box center [963, 614] width 44 height 32
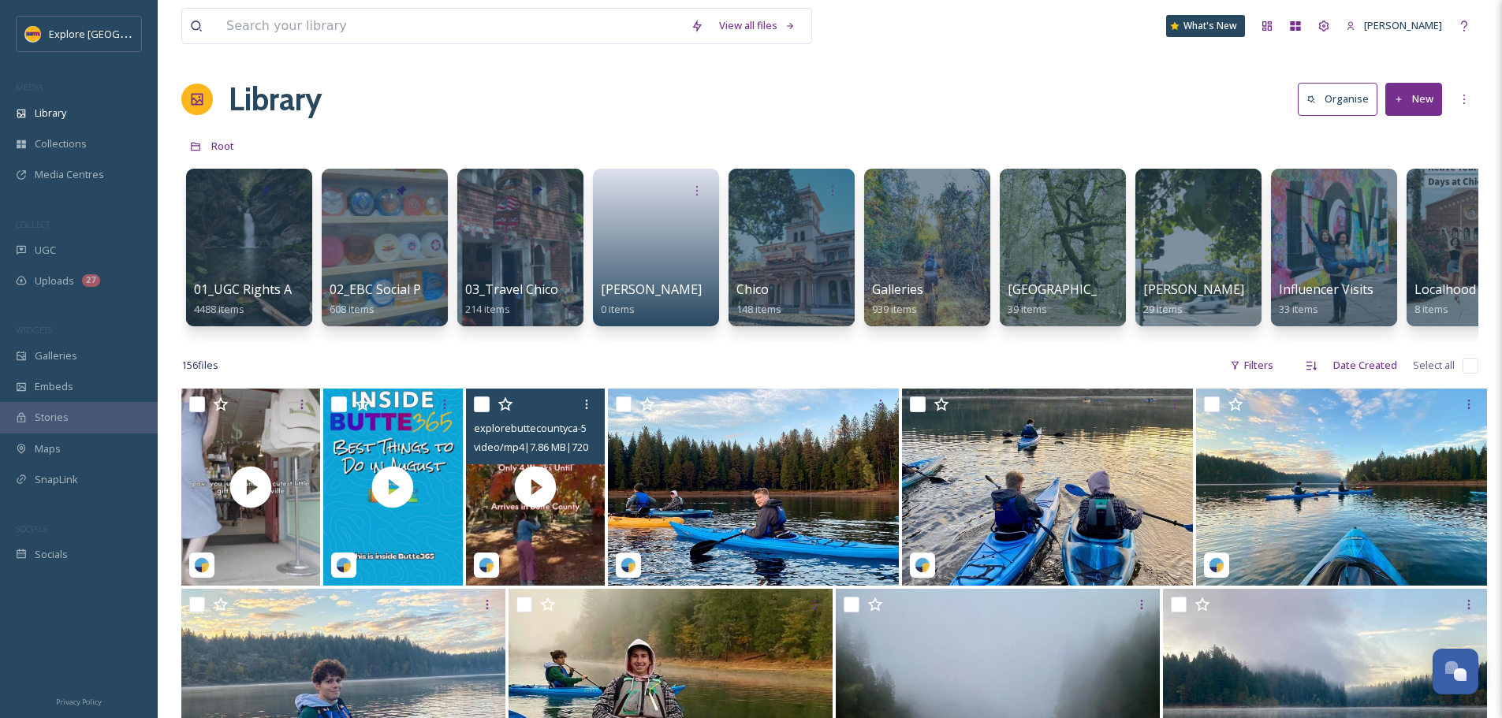
click at [472, 414] on div "explorebuttecountyca-5546543.mp4 video/mp4 | 7.86 MB | 720 x 1280" at bounding box center [535, 427] width 139 height 76
click at [481, 412] on input "checkbox" at bounding box center [482, 404] width 16 height 16
checkbox input "true"
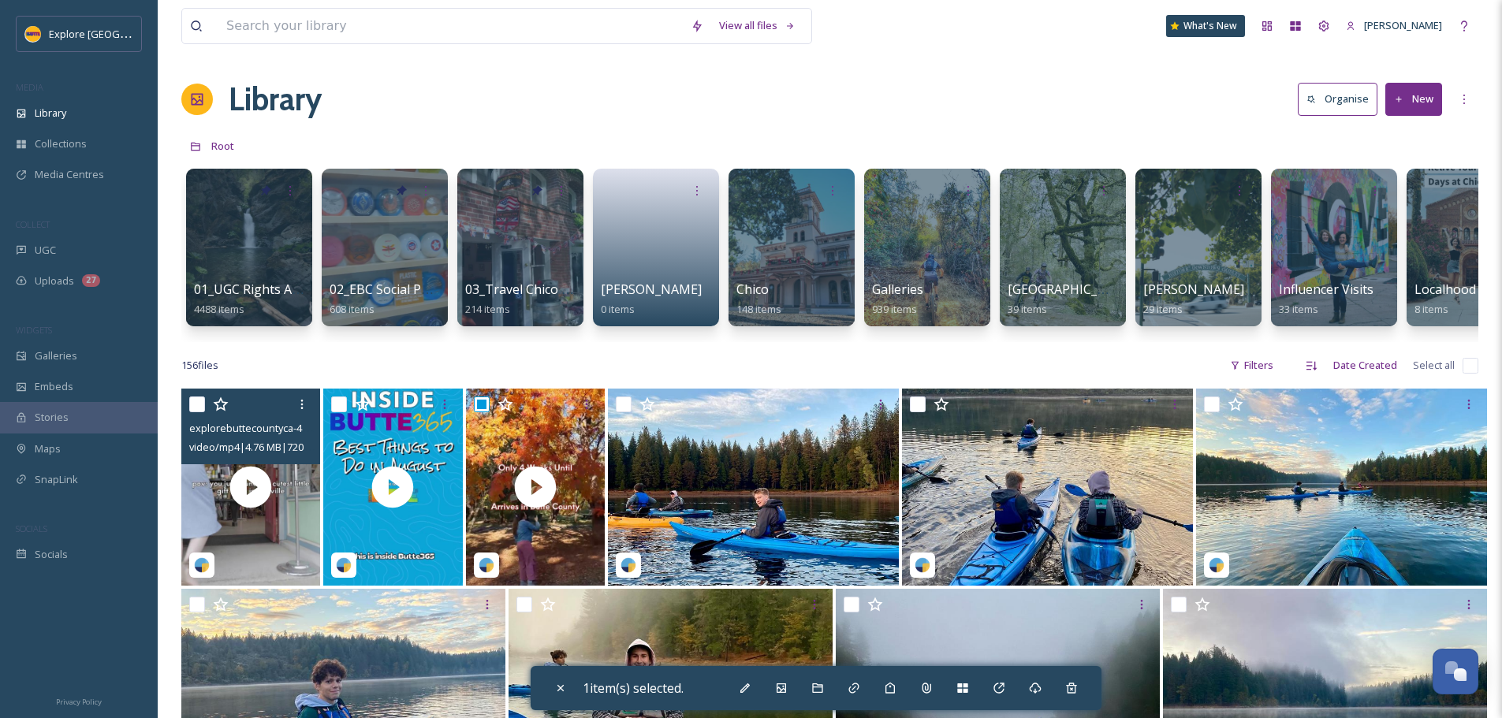
click at [197, 412] on input "checkbox" at bounding box center [197, 404] width 16 height 16
checkbox input "true"
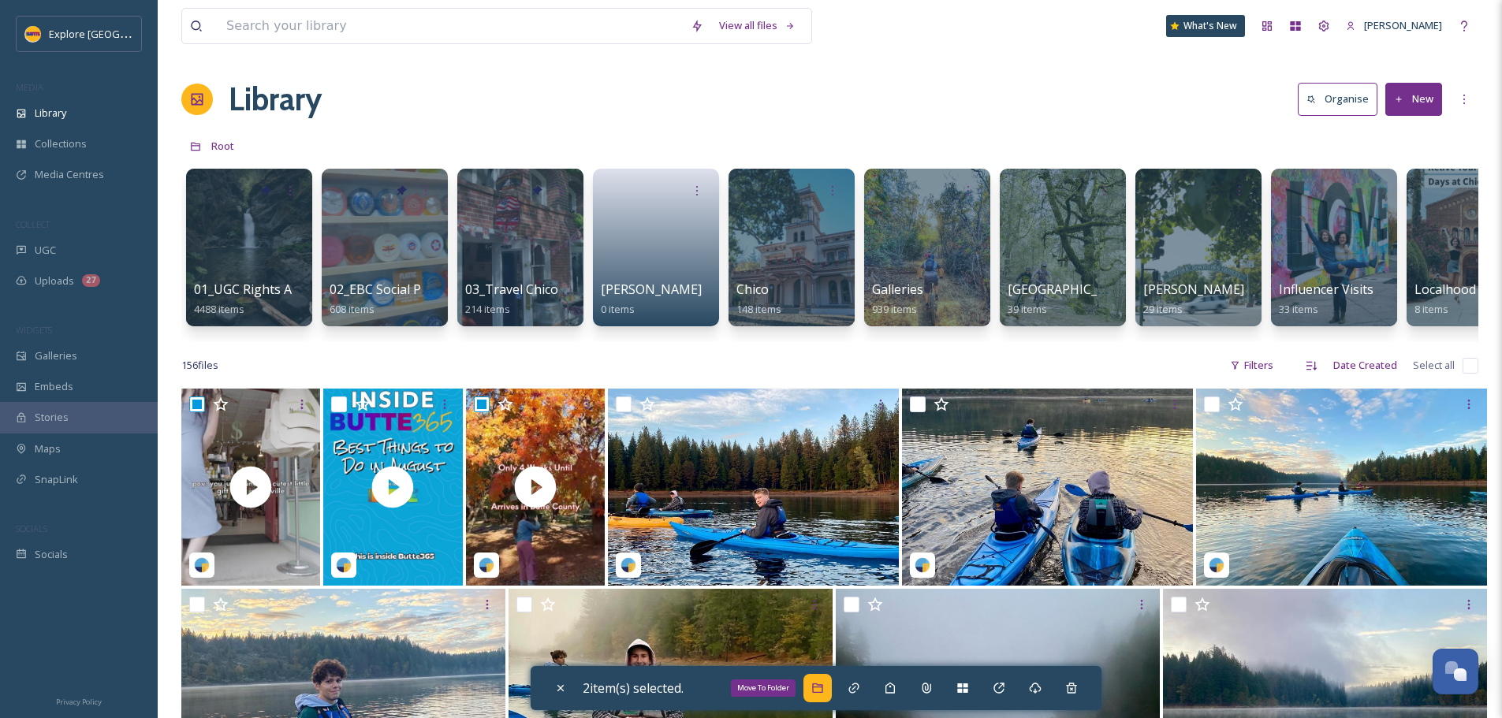
click at [813, 687] on div "Move To Folder" at bounding box center [817, 688] width 28 height 28
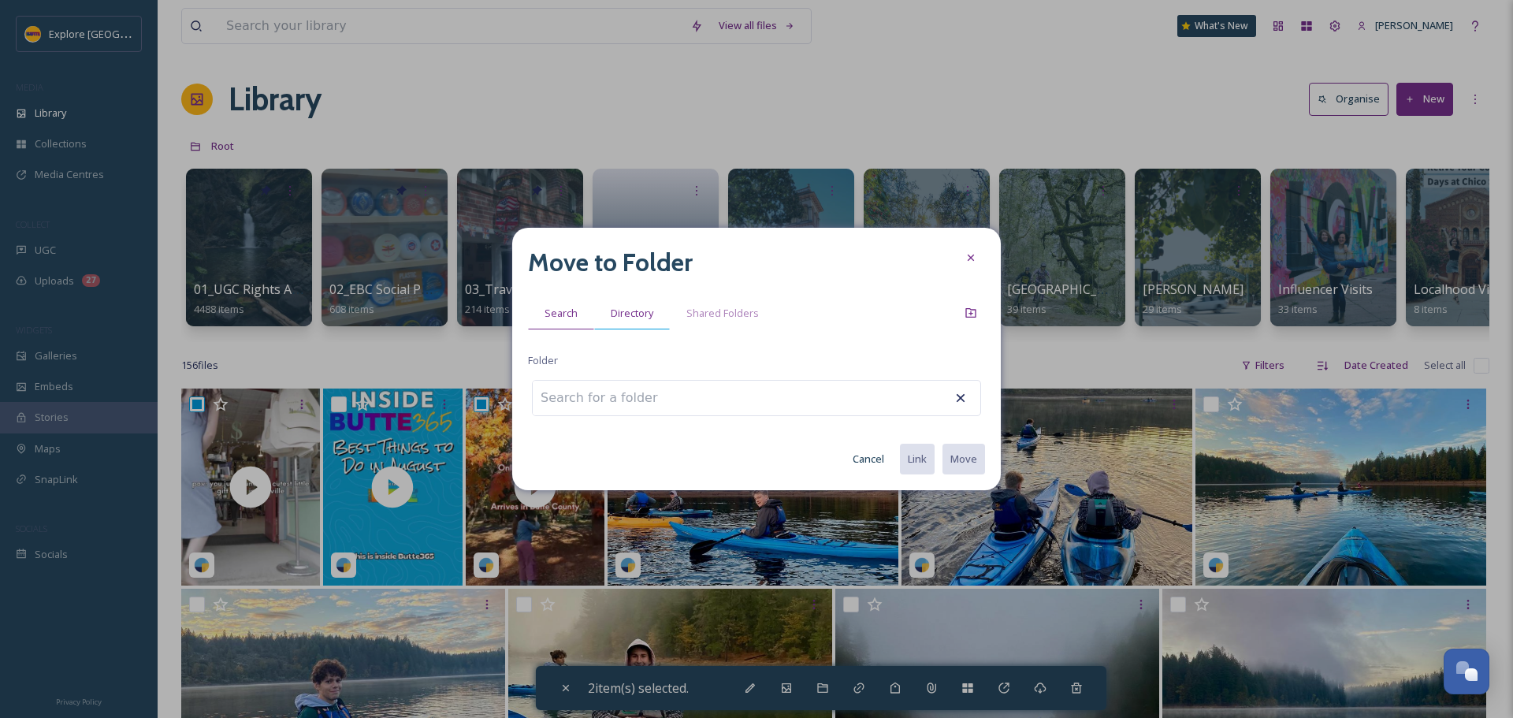
click at [626, 317] on span "Directory" at bounding box center [632, 313] width 43 height 15
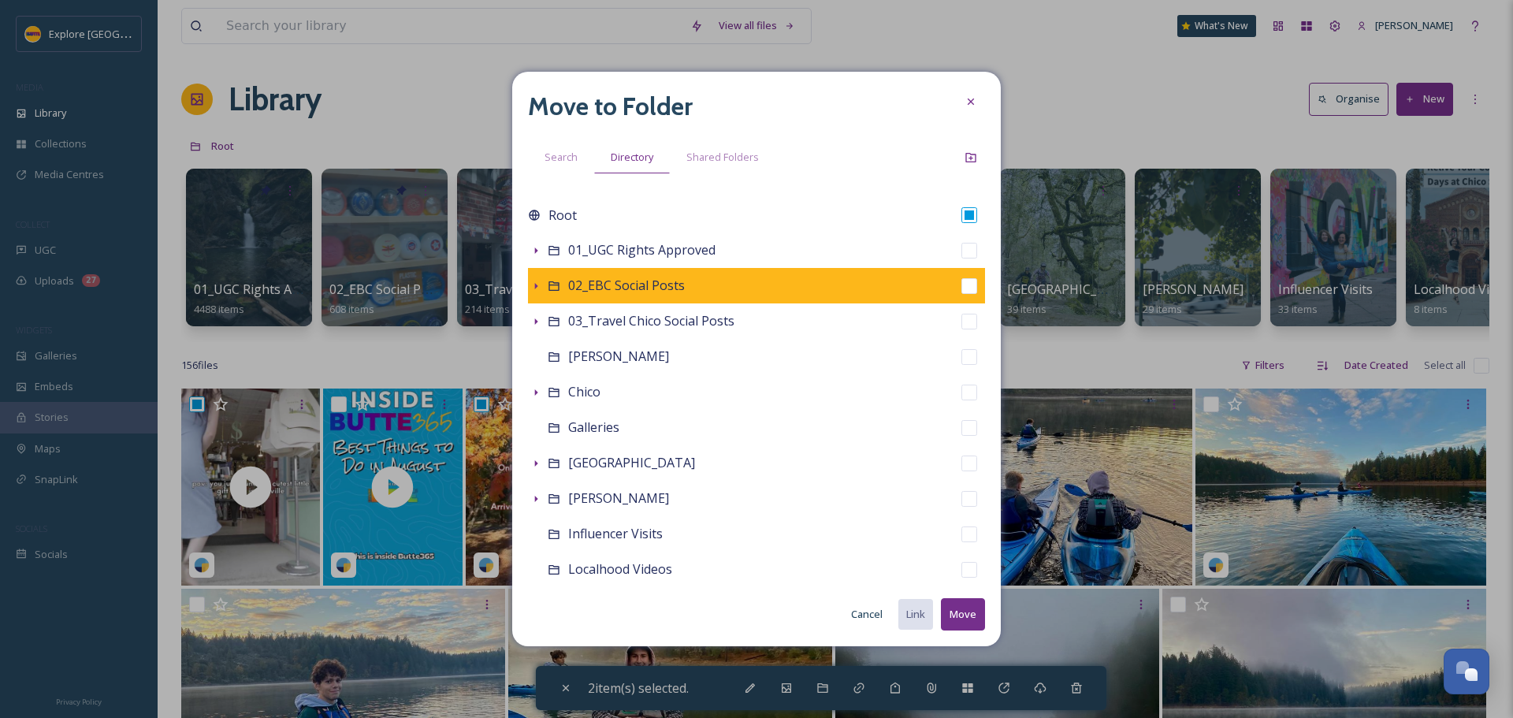
click at [962, 285] on input "checkbox" at bounding box center [970, 286] width 16 height 16
checkbox input "true"
checkbox input "false"
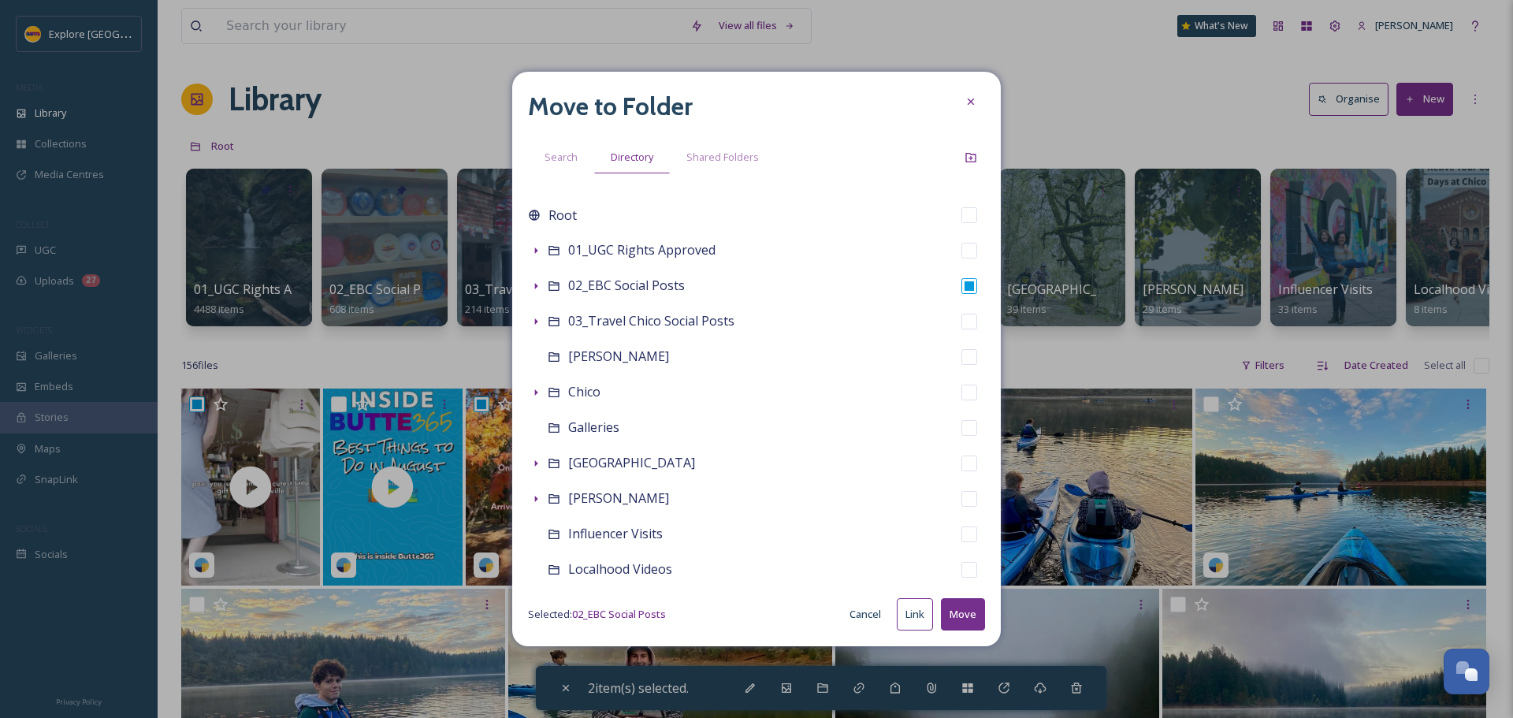
click at [967, 615] on button "Move" at bounding box center [963, 614] width 44 height 32
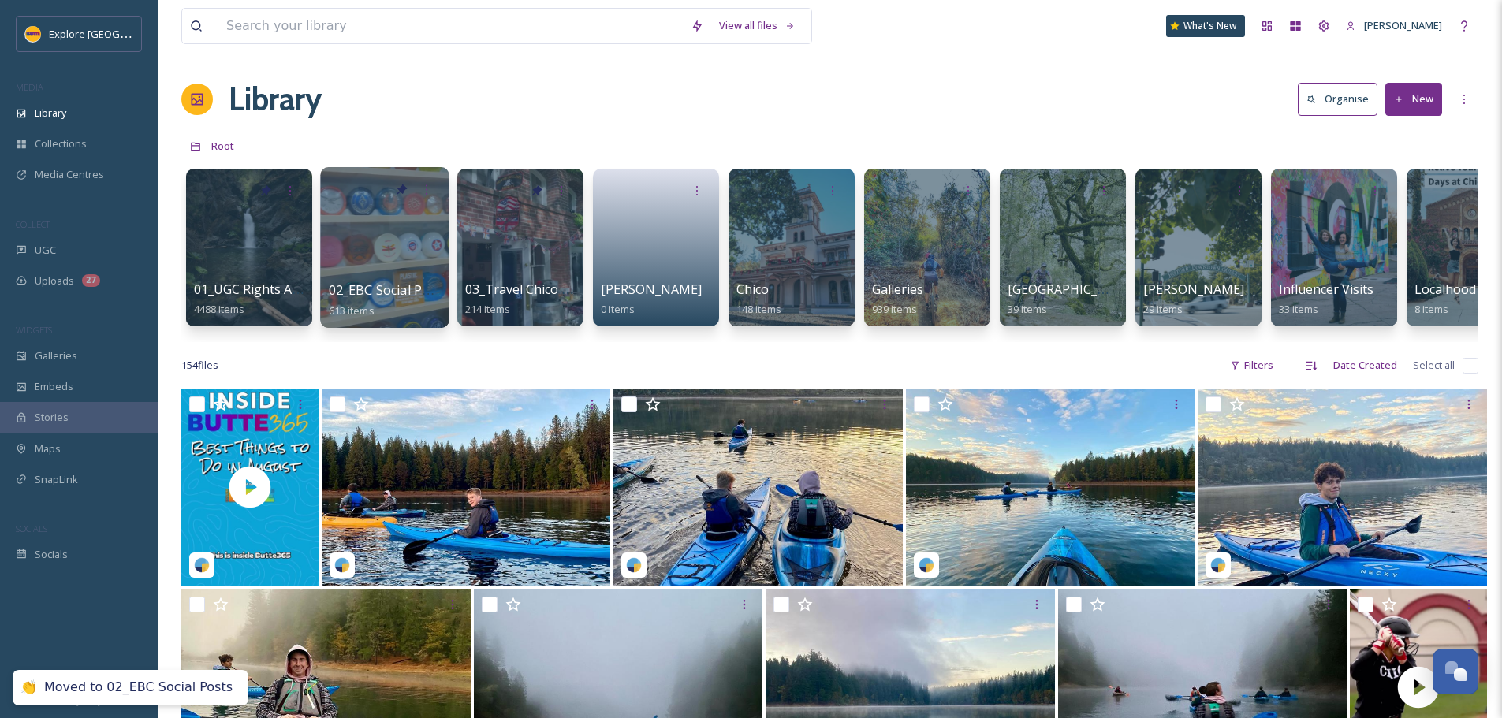
click at [364, 285] on span "02_EBC Social Posts" at bounding box center [388, 289] width 119 height 17
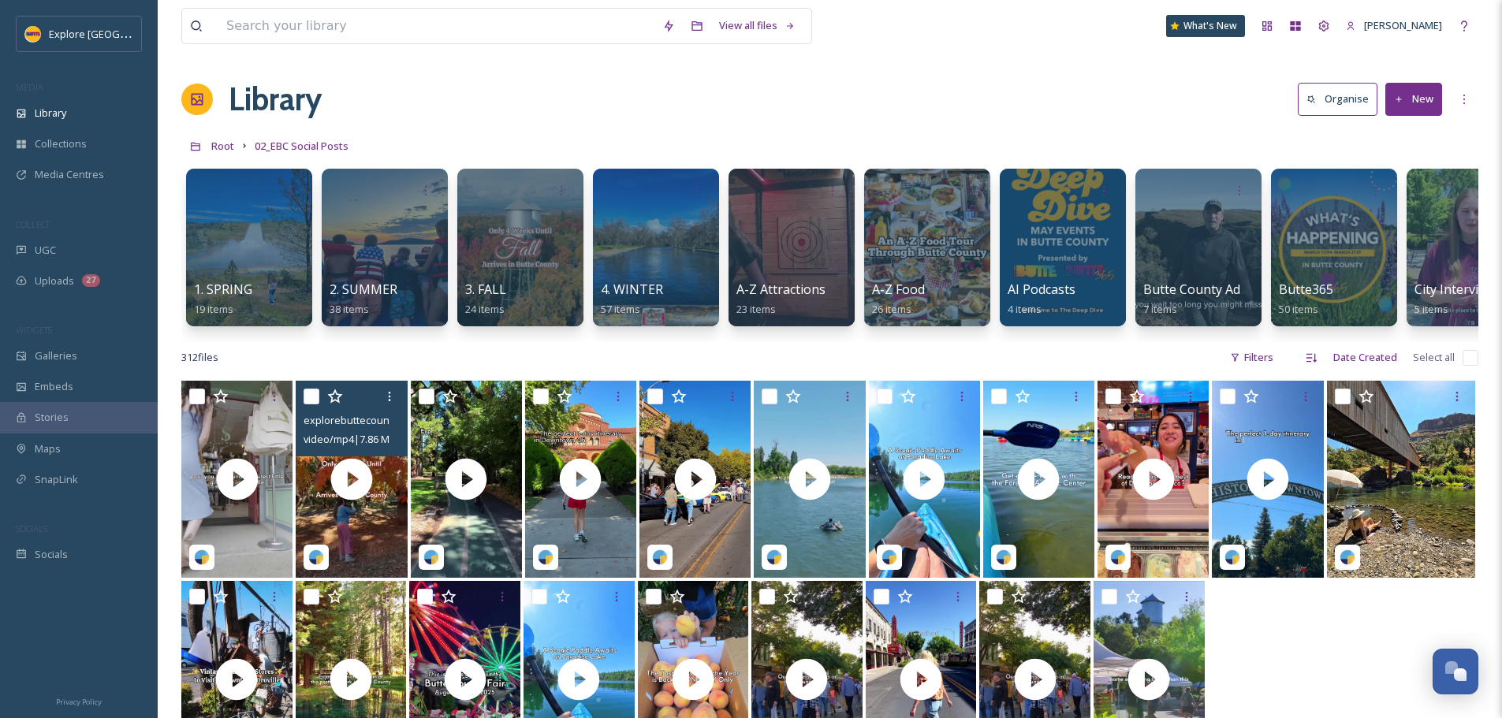
click at [314, 404] on input "checkbox" at bounding box center [311, 397] width 16 height 16
checkbox input "true"
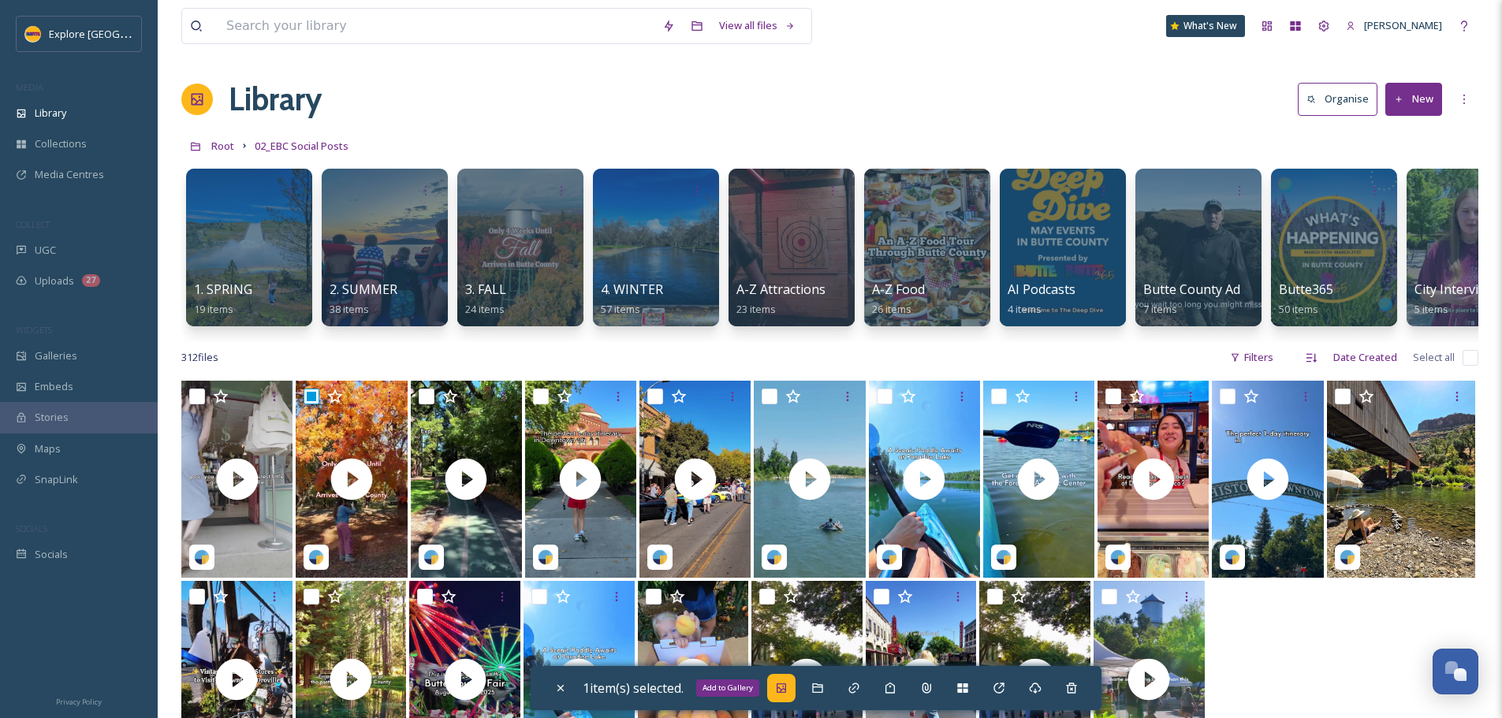
click at [783, 690] on icon at bounding box center [781, 688] width 13 height 13
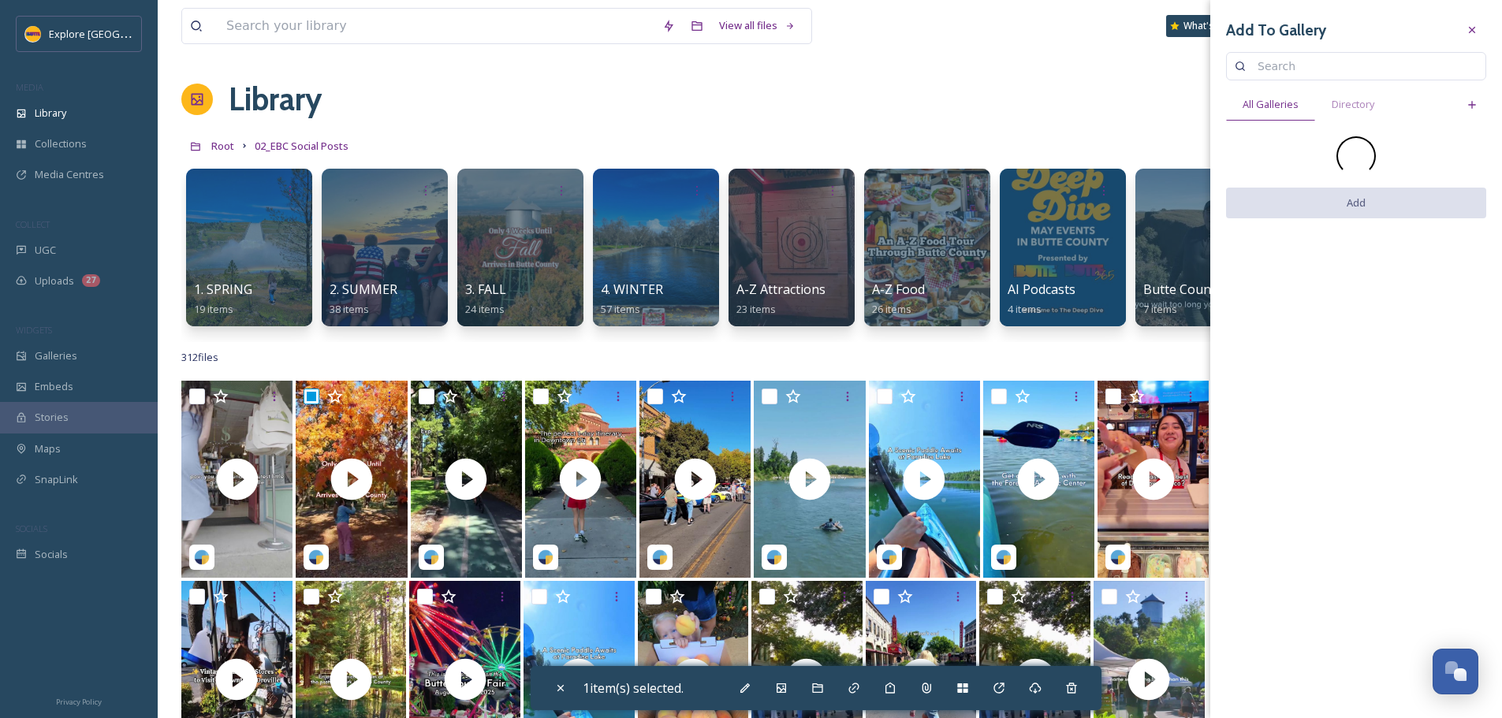
click at [1271, 63] on input at bounding box center [1363, 66] width 228 height 32
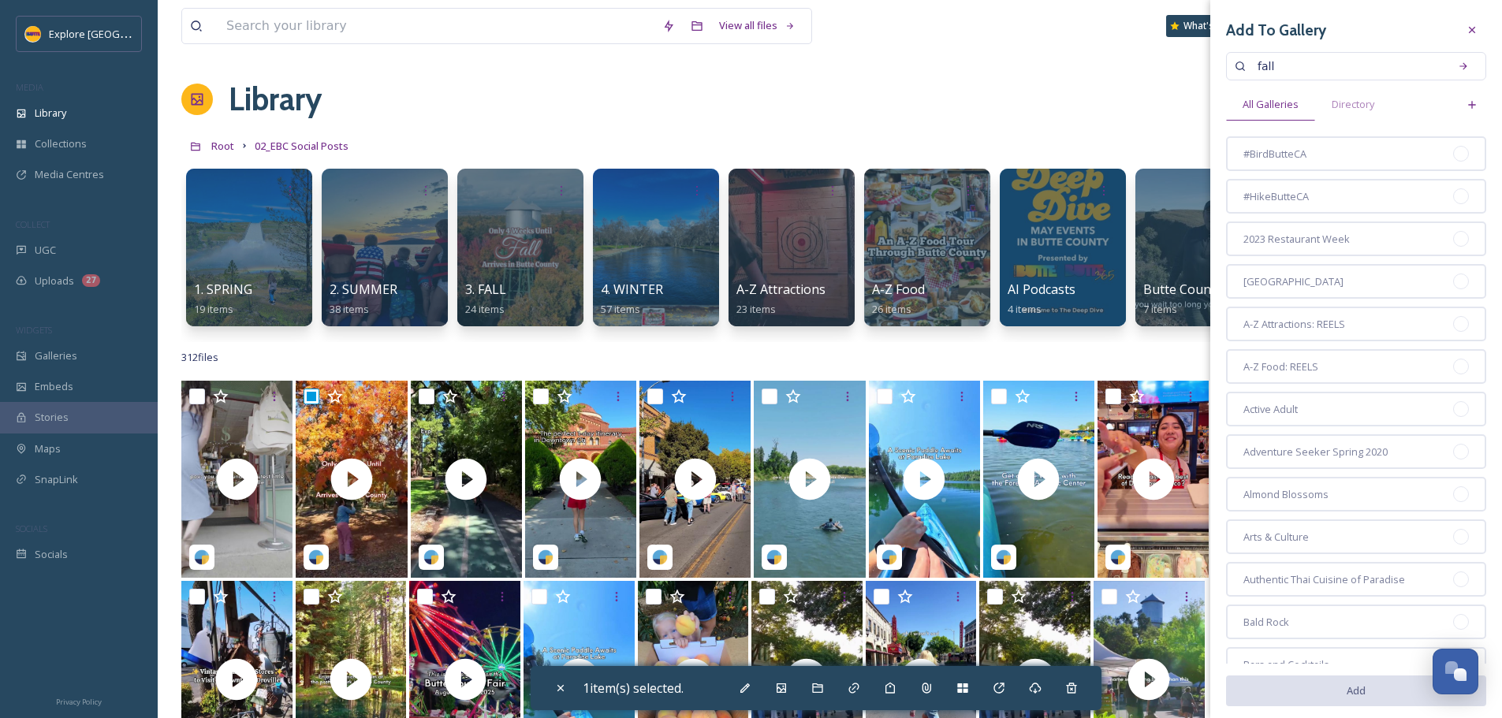
click at [1403, 76] on input "fall" at bounding box center [1346, 66] width 195 height 32
type input "fall"
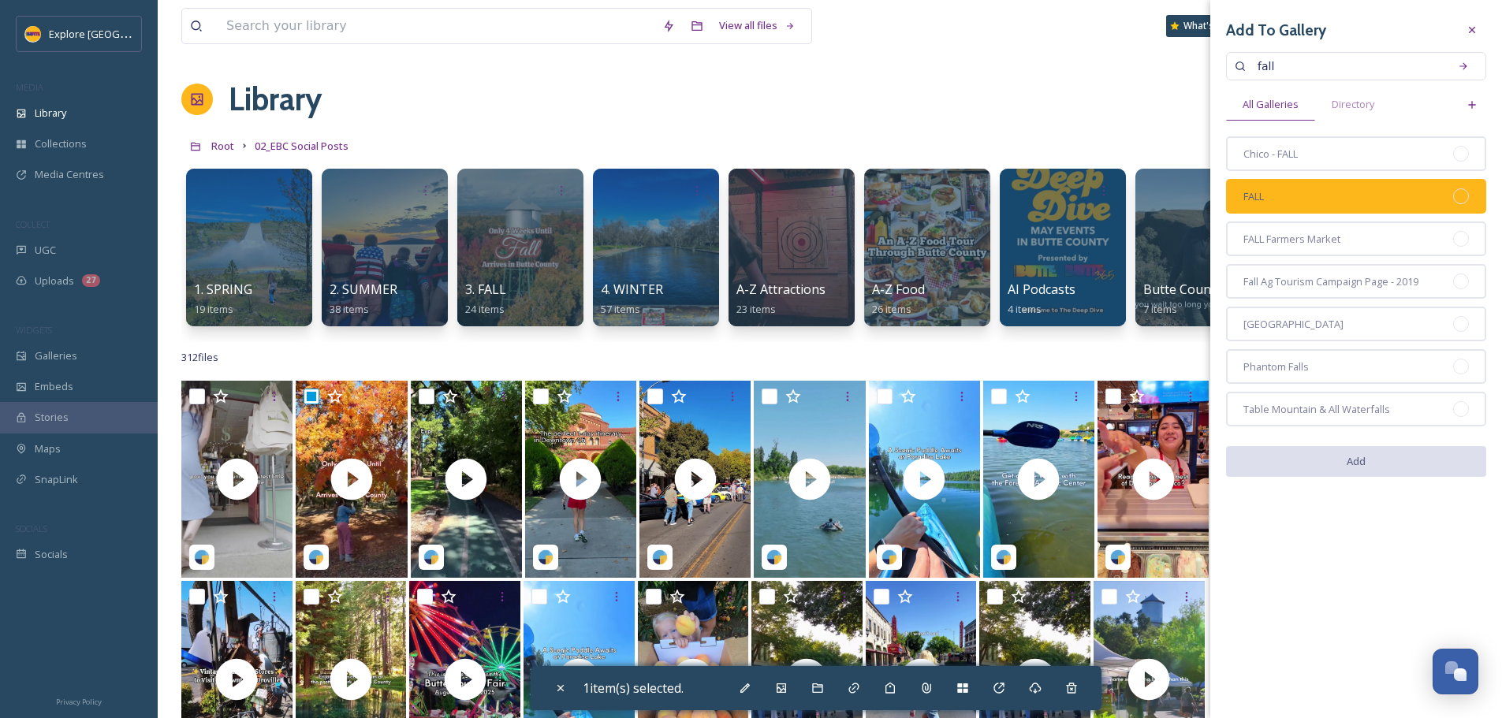
click at [1465, 197] on div at bounding box center [1461, 196] width 16 height 16
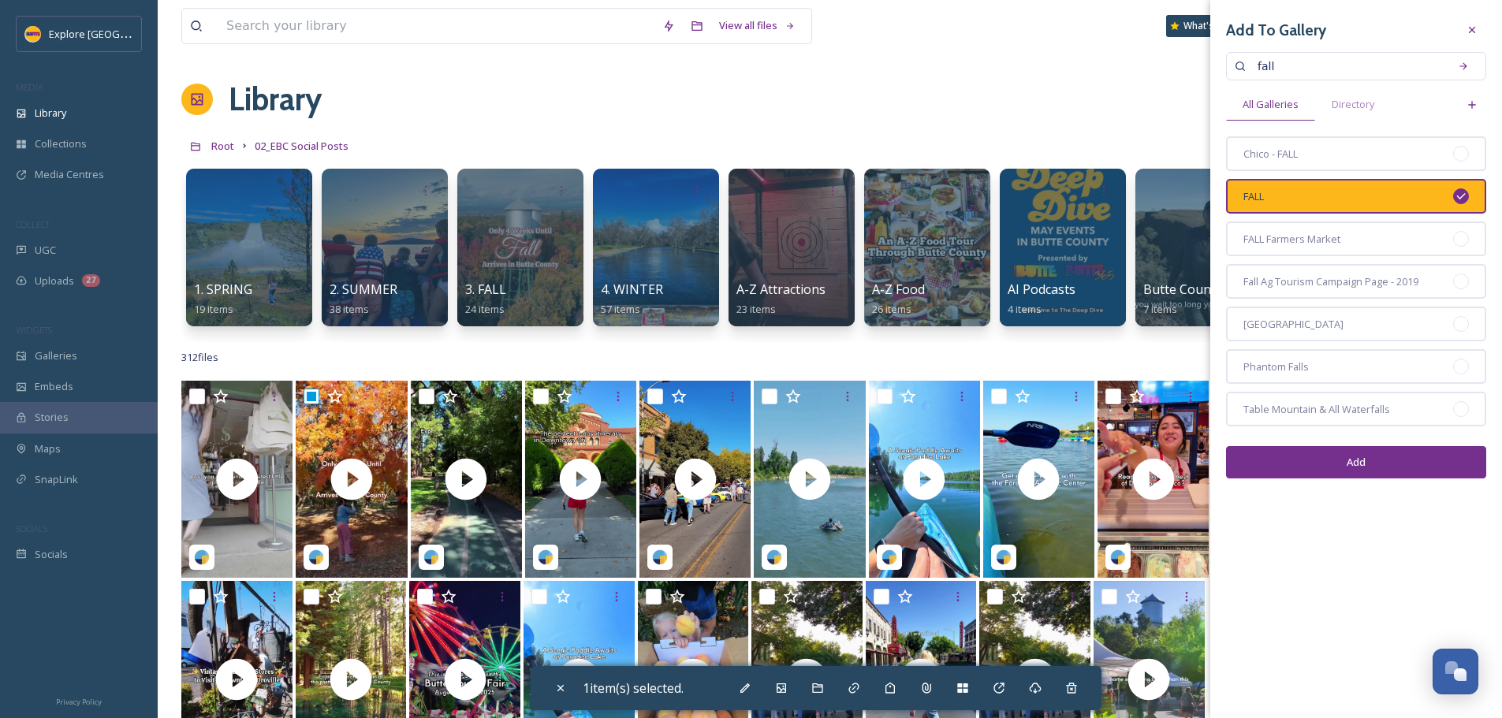
click at [1363, 471] on button "Add" at bounding box center [1356, 462] width 260 height 32
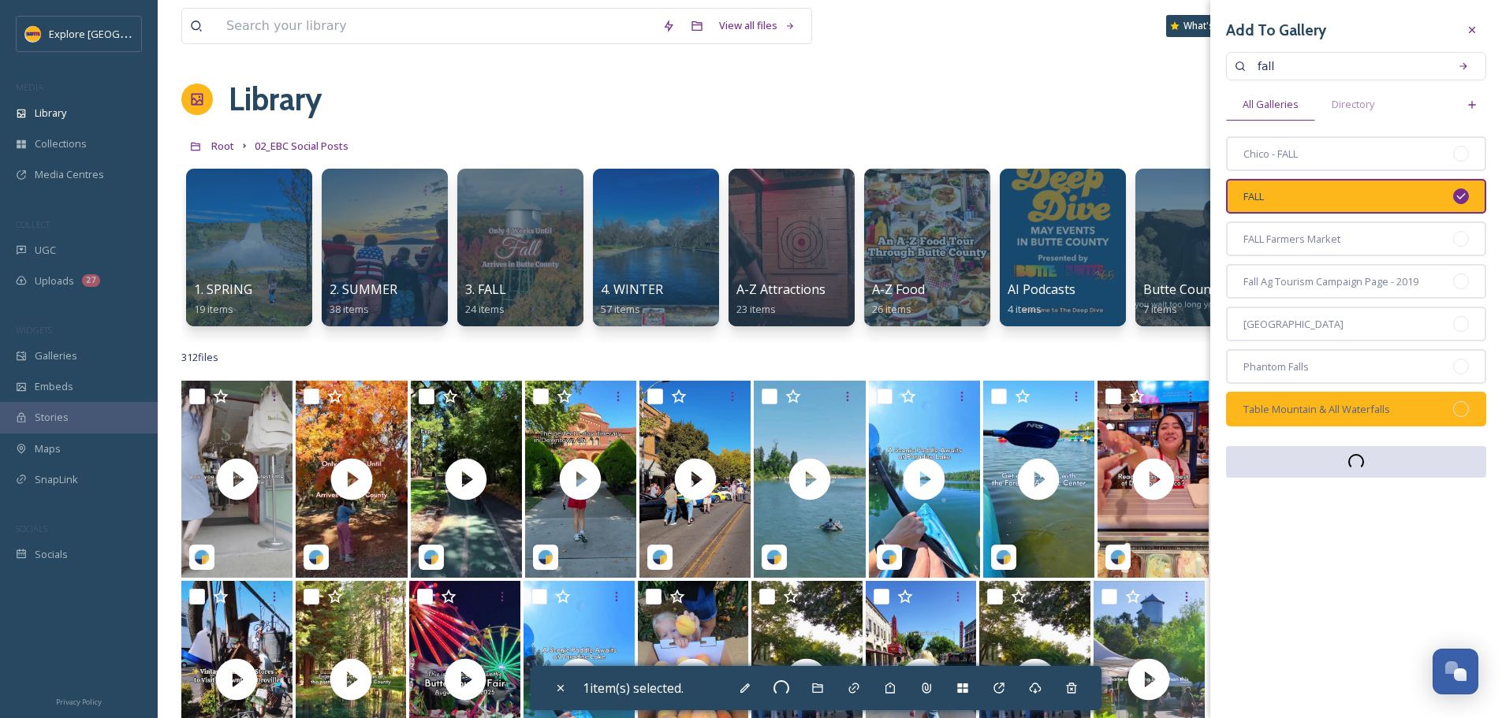
checkbox input "false"
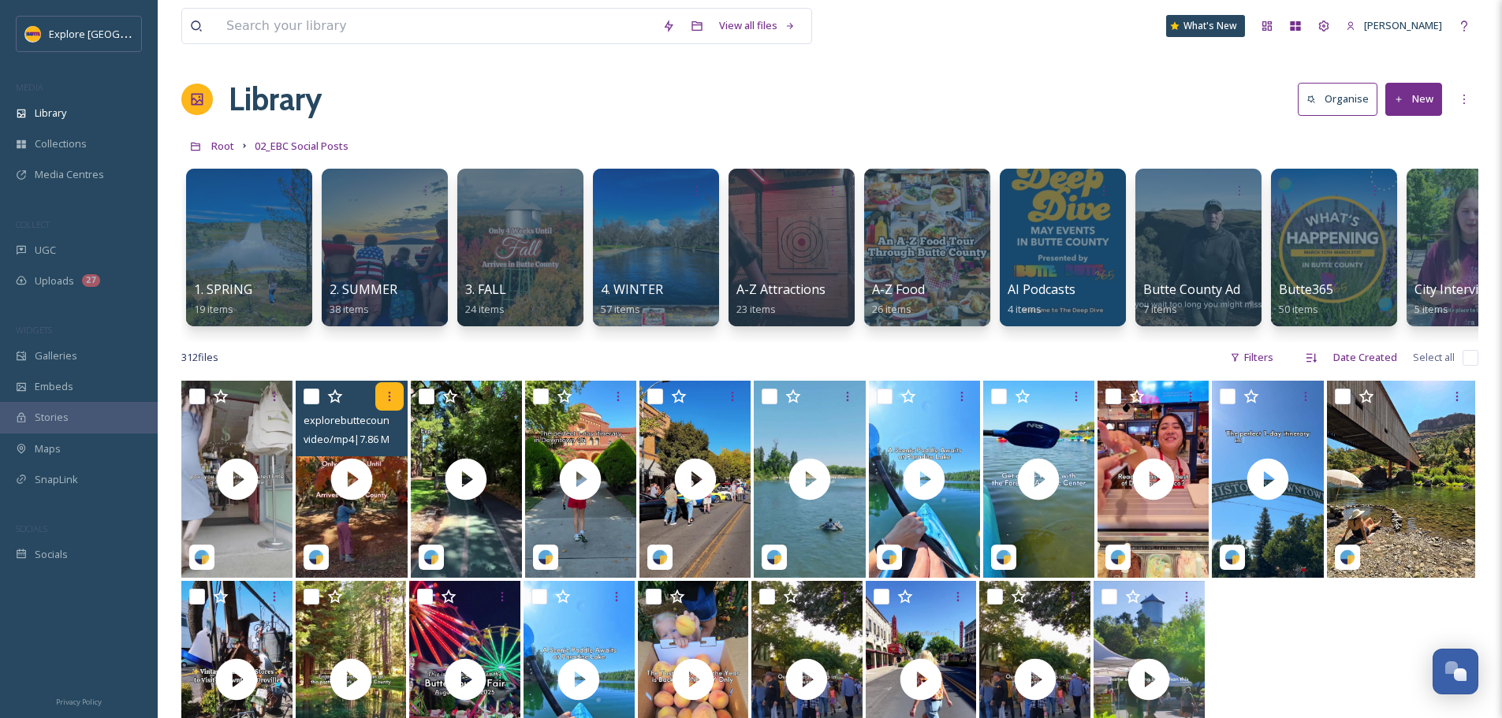
click at [392, 403] on icon at bounding box center [389, 396] width 13 height 13
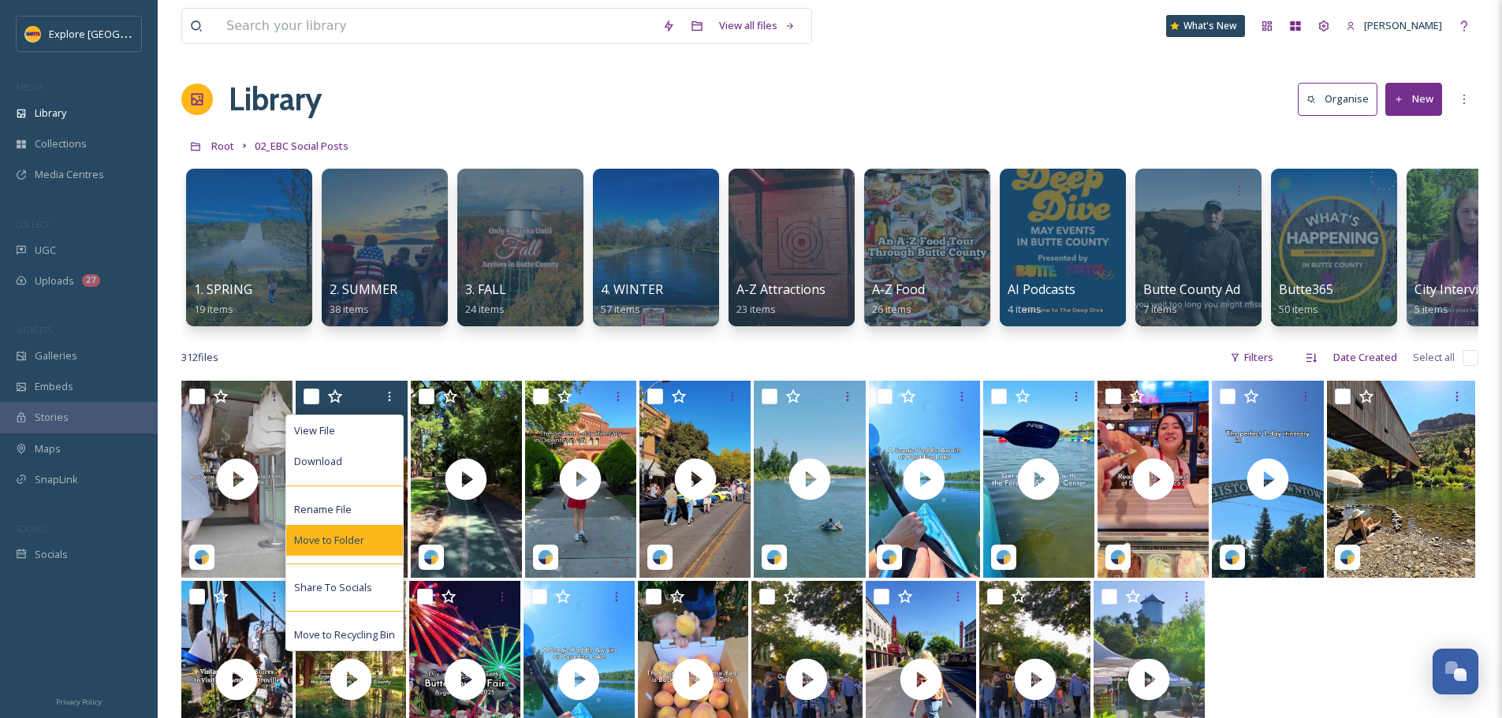
click at [372, 546] on div "Move to Folder" at bounding box center [344, 540] width 117 height 31
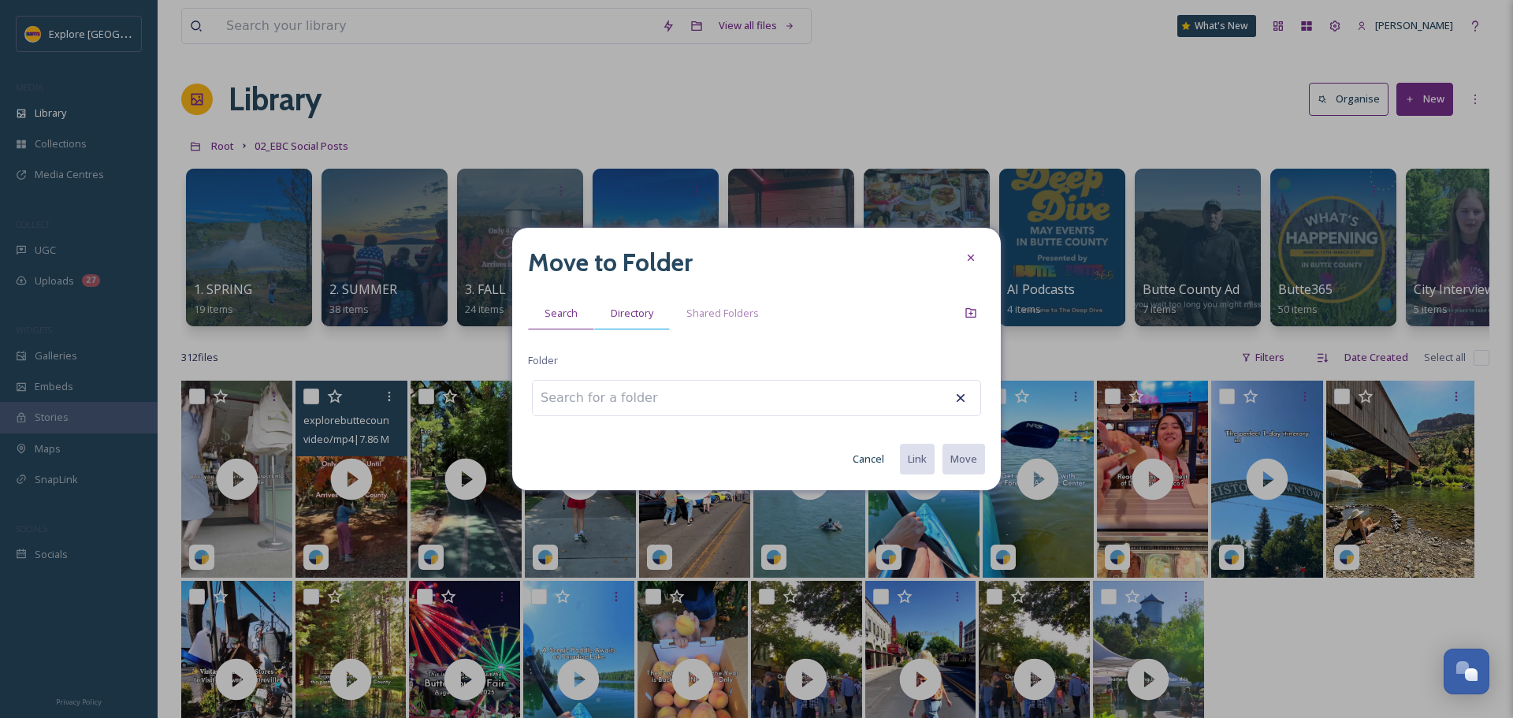
click at [637, 328] on div "Directory" at bounding box center [632, 313] width 76 height 32
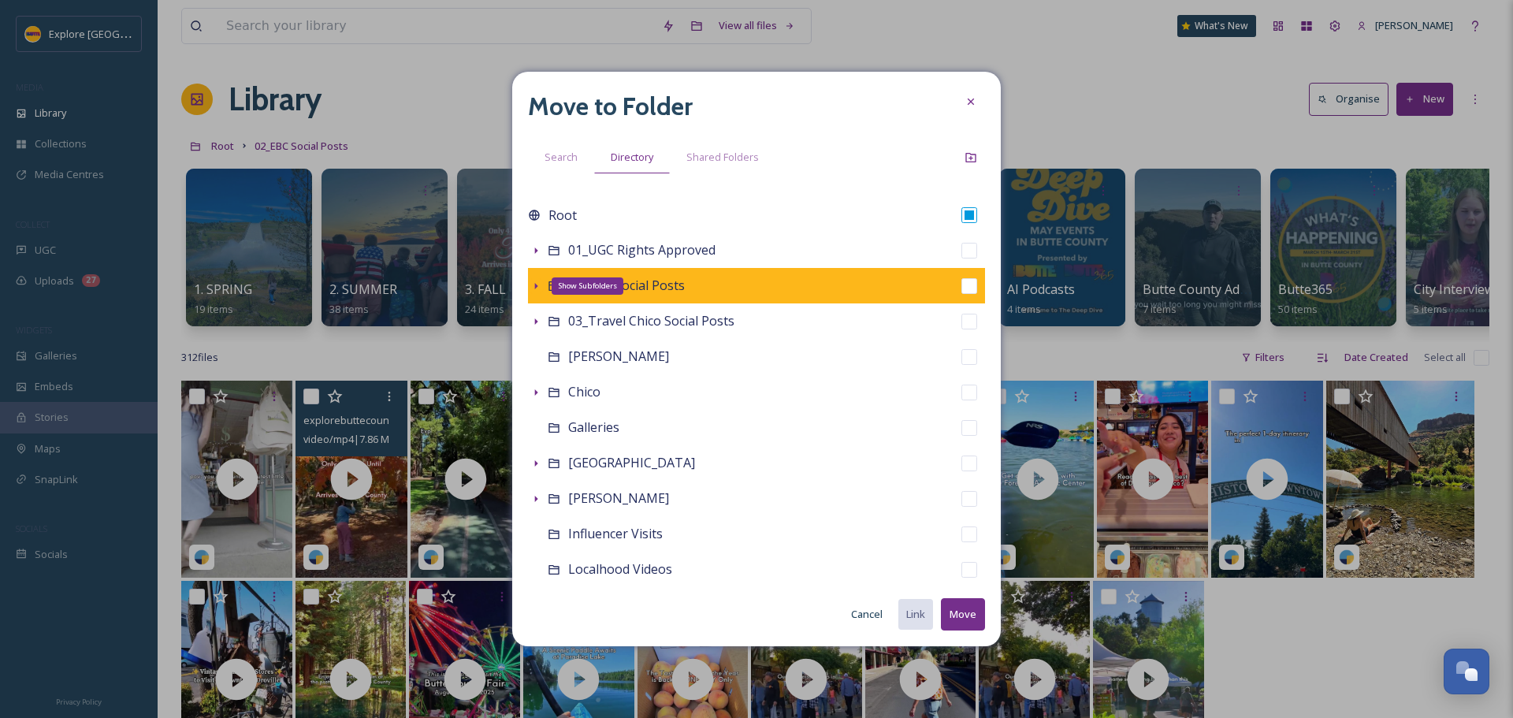
click at [530, 285] on icon at bounding box center [536, 286] width 13 height 13
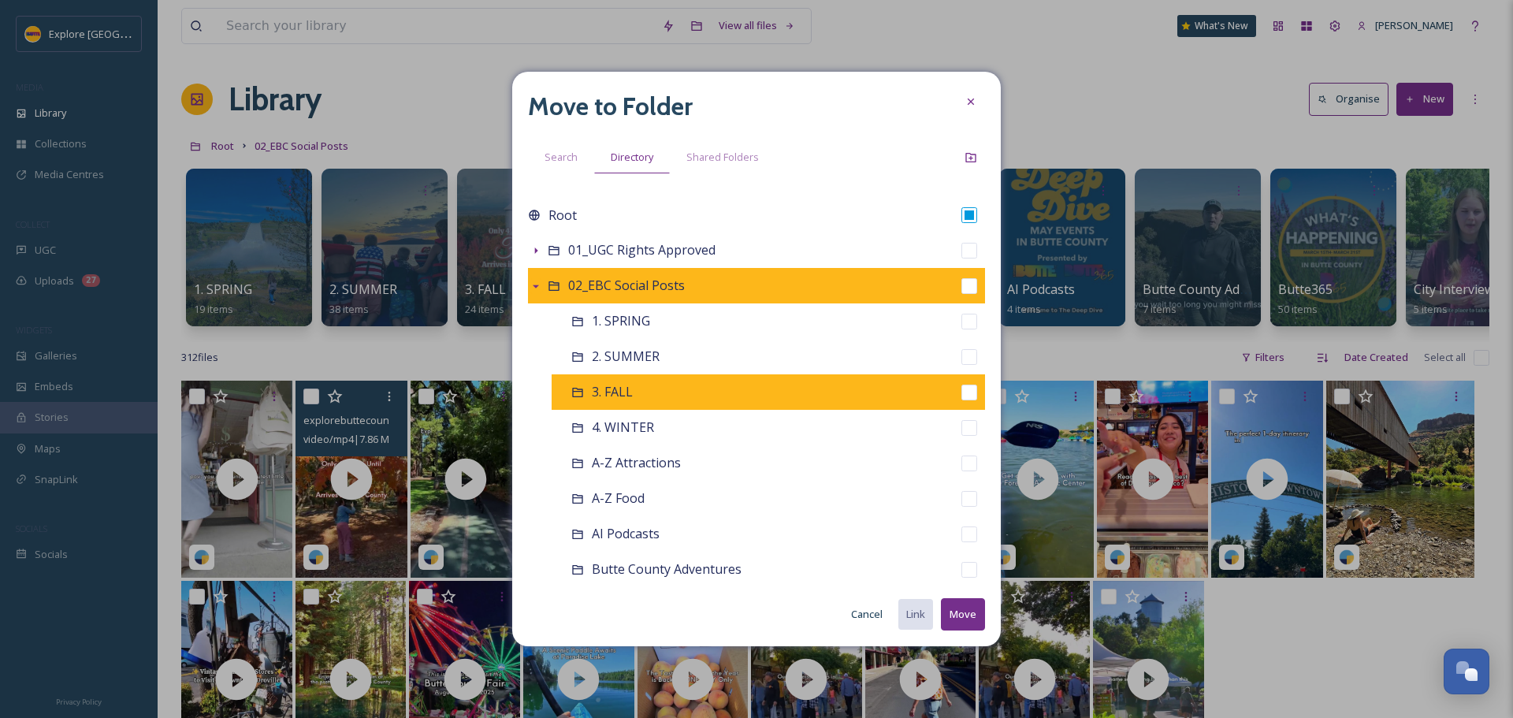
click at [962, 396] on input "checkbox" at bounding box center [970, 393] width 16 height 16
checkbox input "true"
checkbox input "false"
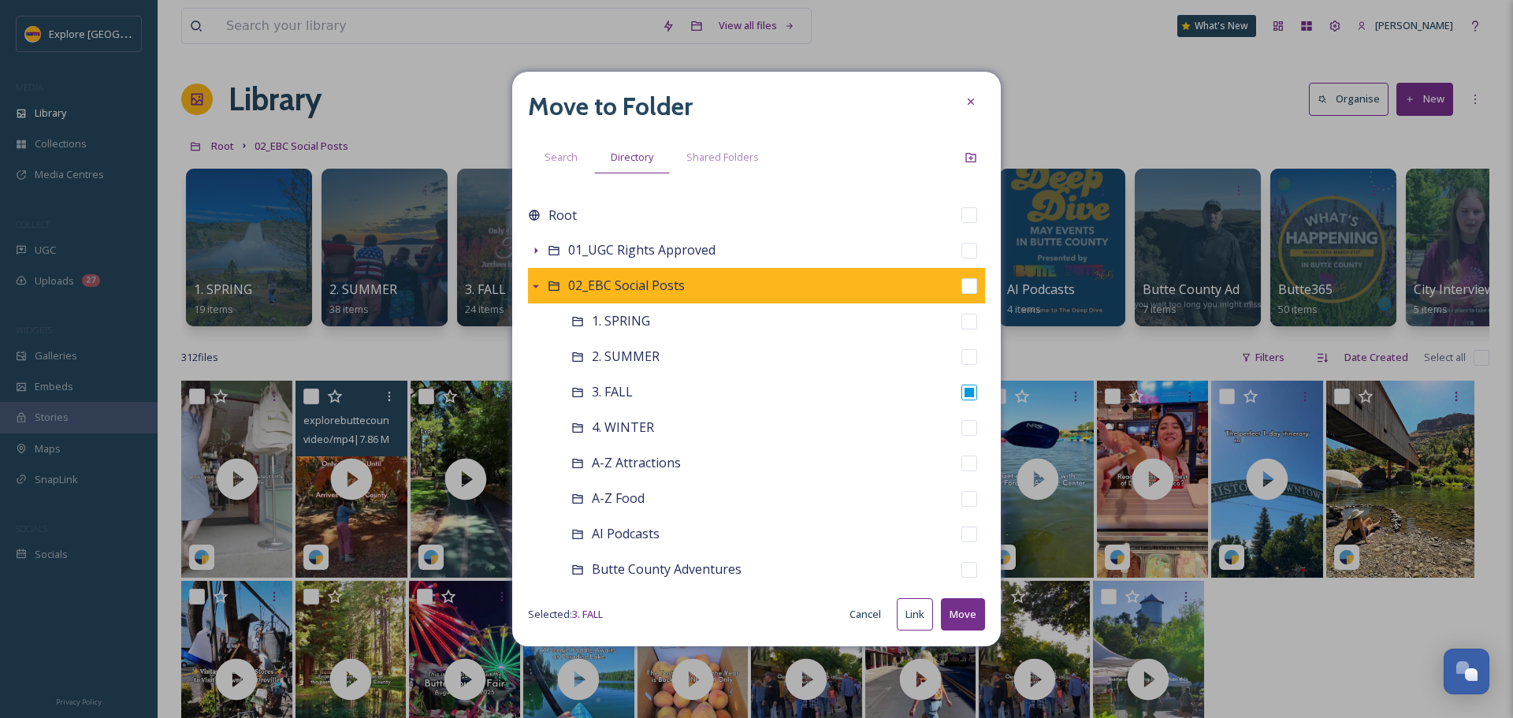
click at [962, 612] on button "Move" at bounding box center [963, 614] width 44 height 32
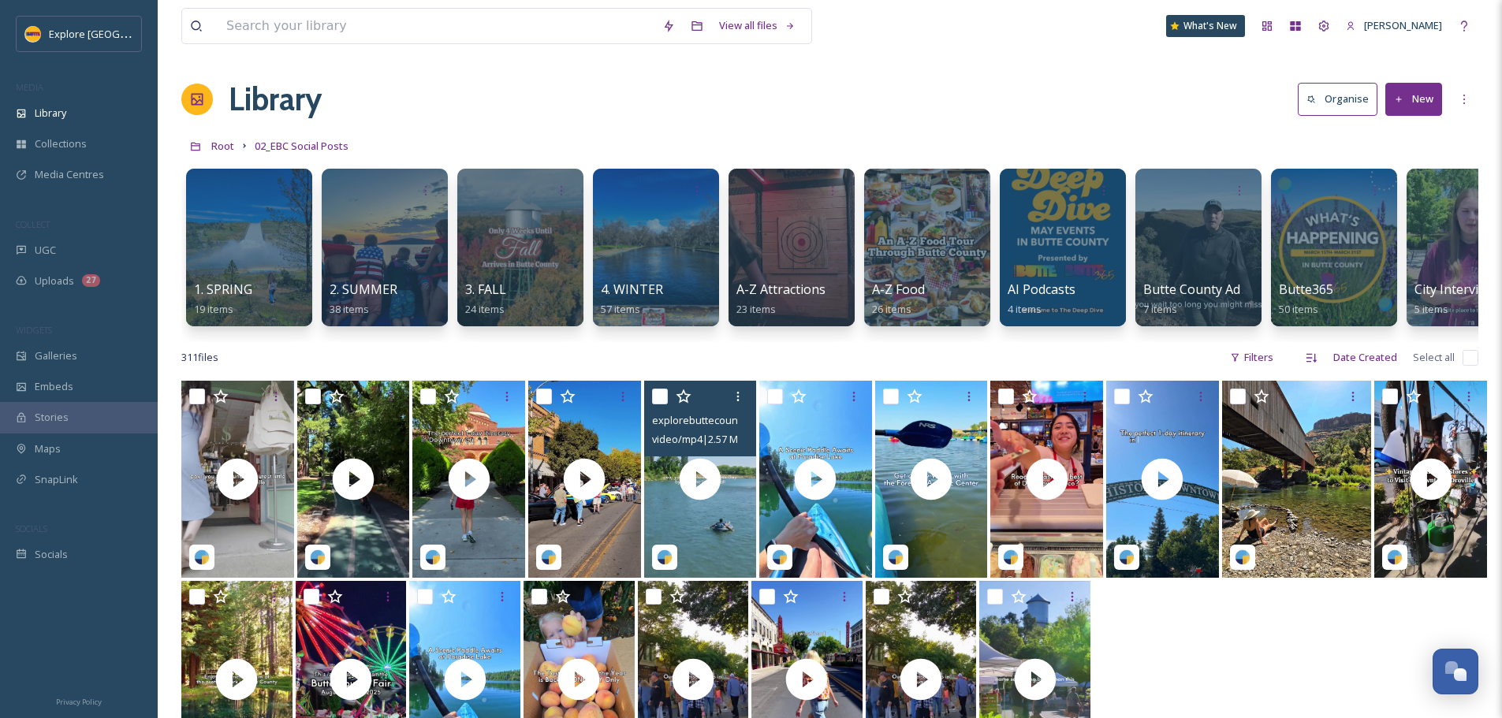
click at [664, 404] on input "checkbox" at bounding box center [660, 397] width 16 height 16
checkbox input "true"
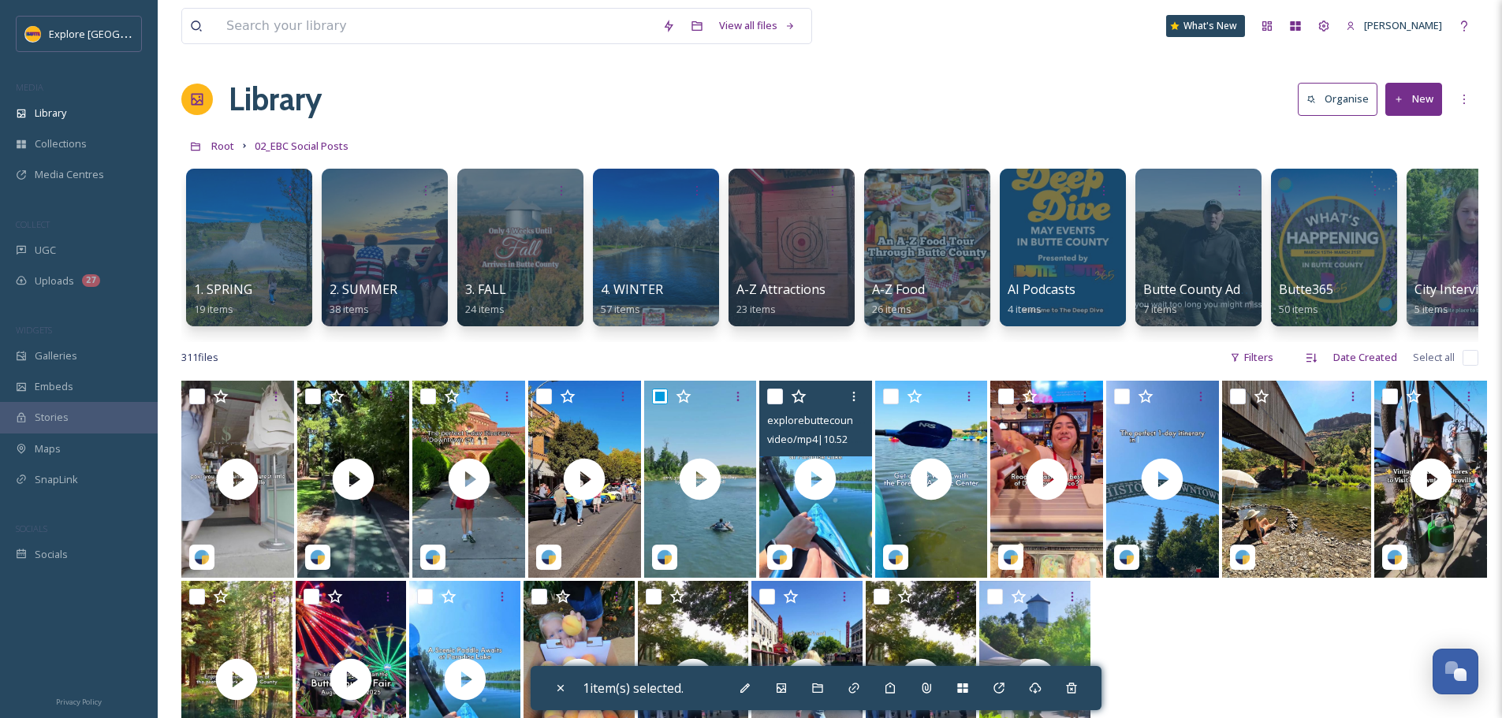
click at [772, 404] on input "checkbox" at bounding box center [775, 397] width 16 height 16
checkbox input "true"
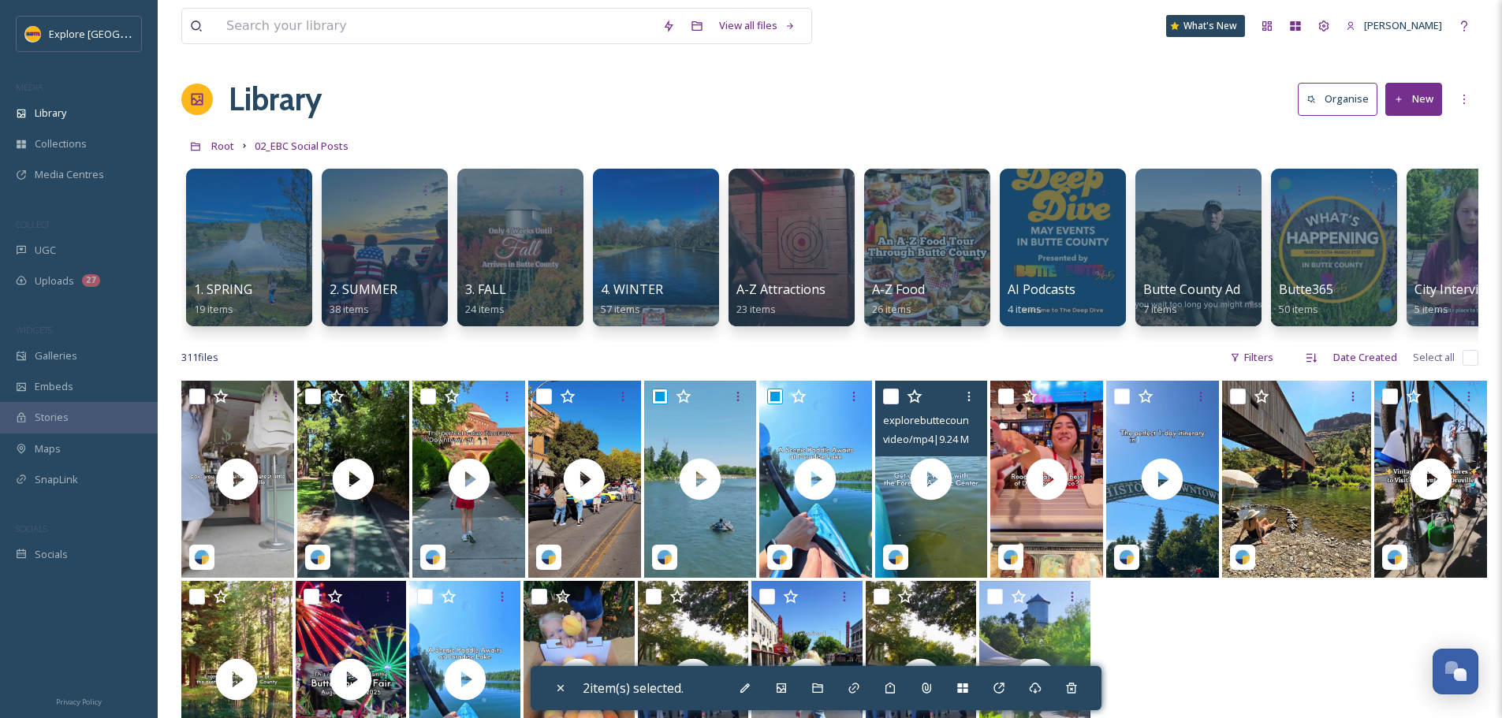
click at [889, 404] on input "checkbox" at bounding box center [891, 397] width 16 height 16
checkbox input "true"
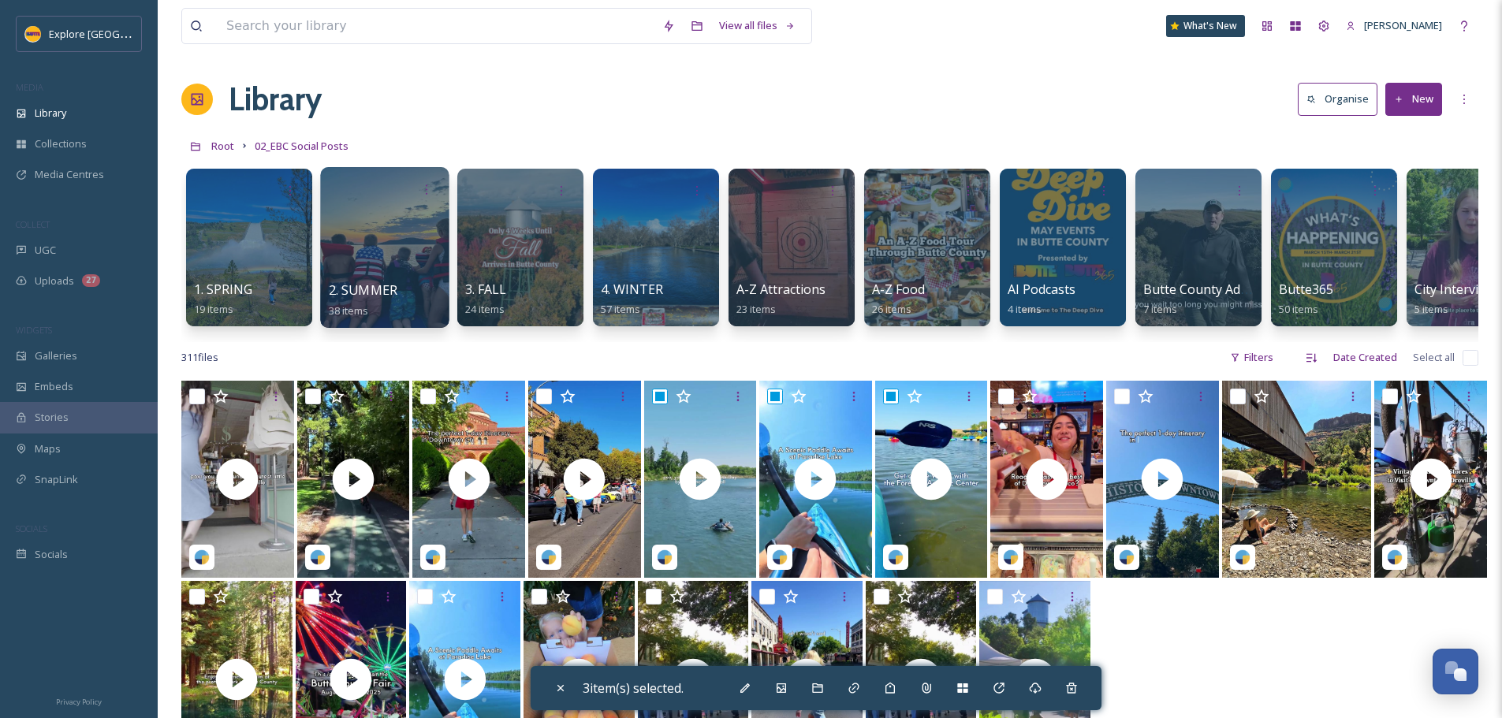
click at [374, 281] on div "2. SUMMER 38 items" at bounding box center [385, 300] width 113 height 39
click at [400, 260] on div at bounding box center [384, 247] width 128 height 161
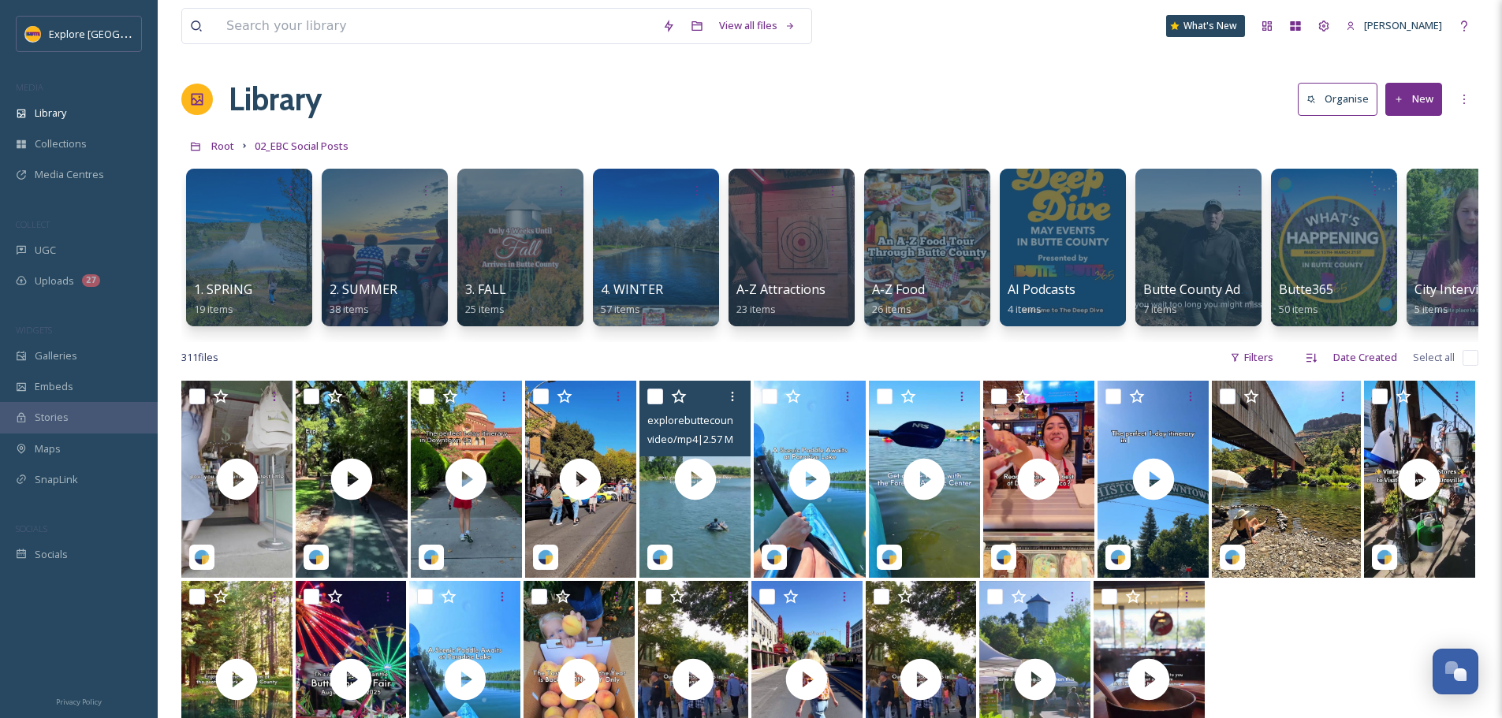
click at [656, 404] on input "checkbox" at bounding box center [655, 397] width 16 height 16
checkbox input "true"
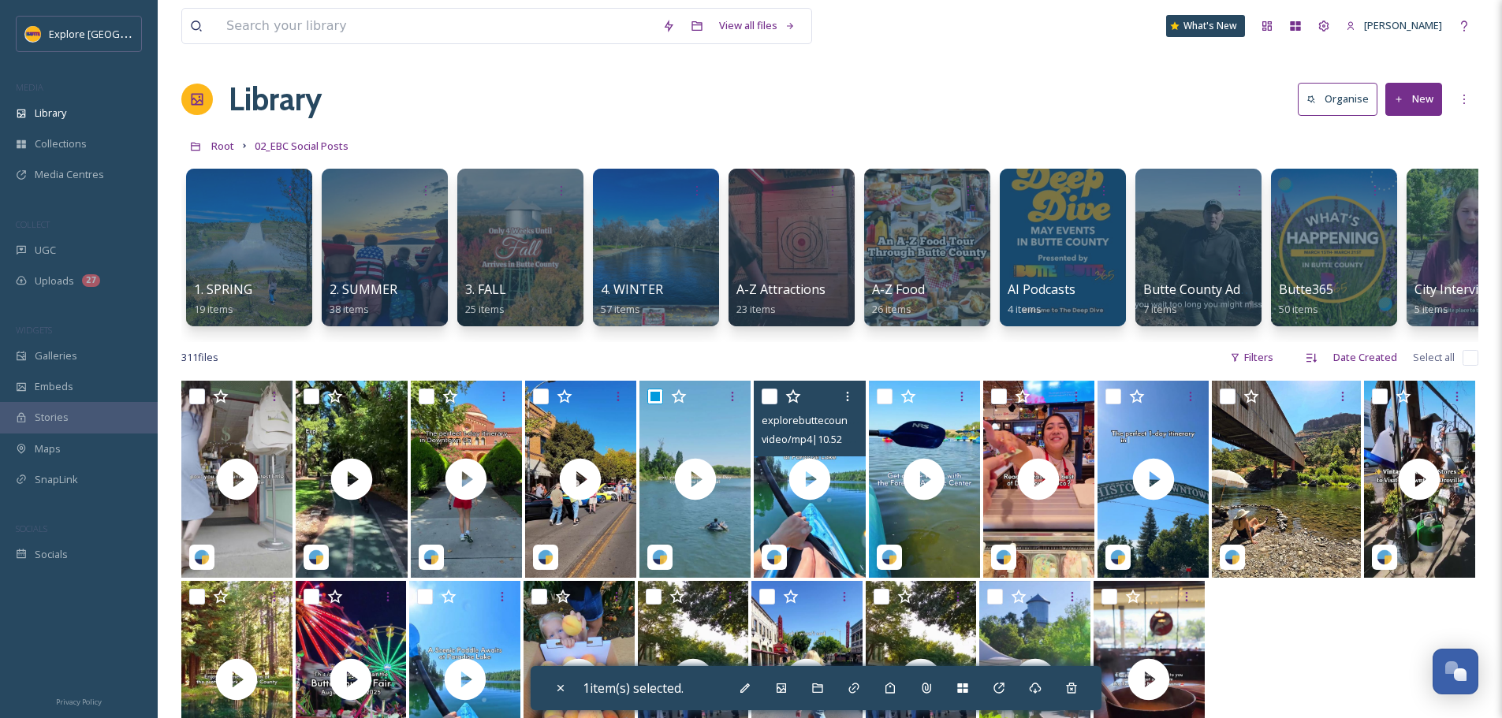
click at [764, 404] on input "checkbox" at bounding box center [769, 397] width 16 height 16
checkbox input "true"
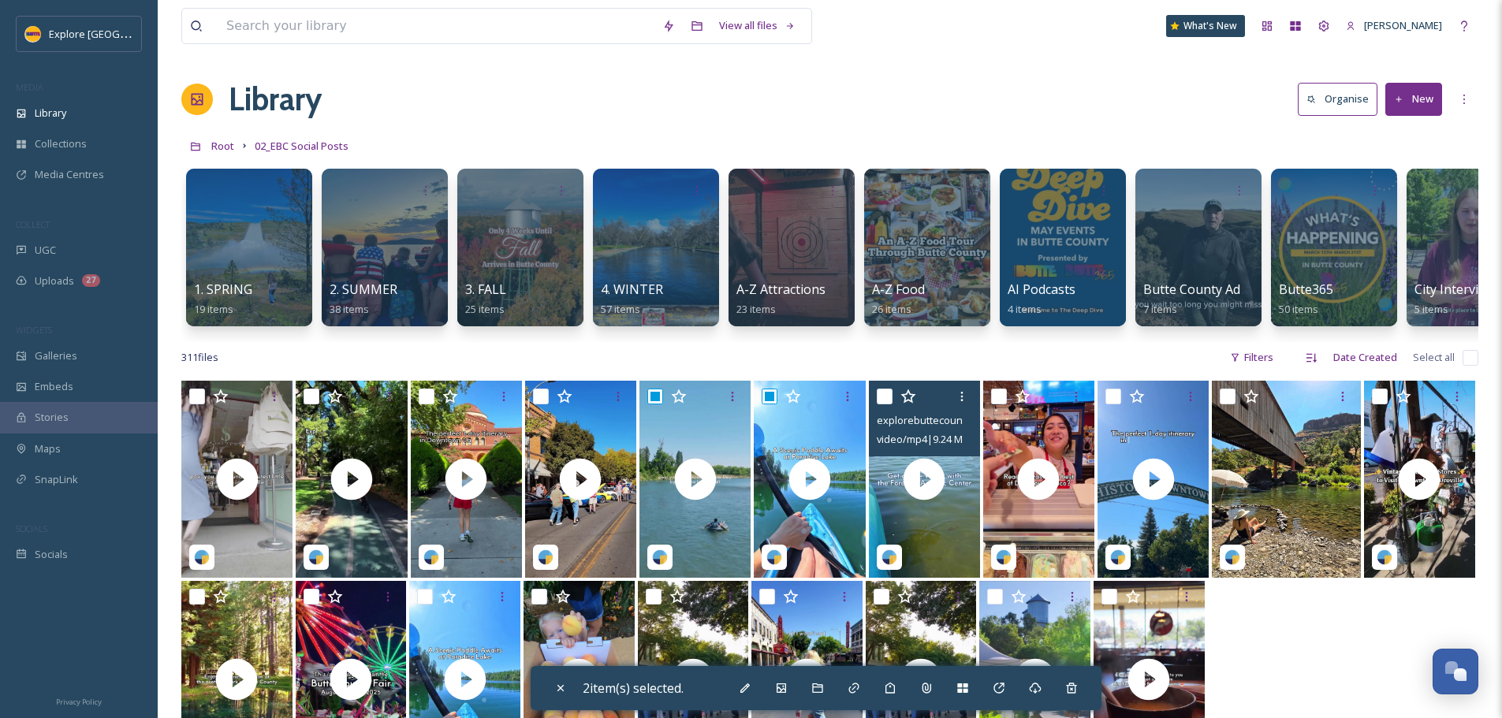
click at [885, 404] on input "checkbox" at bounding box center [884, 397] width 16 height 16
checkbox input "true"
click at [824, 694] on icon at bounding box center [817, 688] width 13 height 13
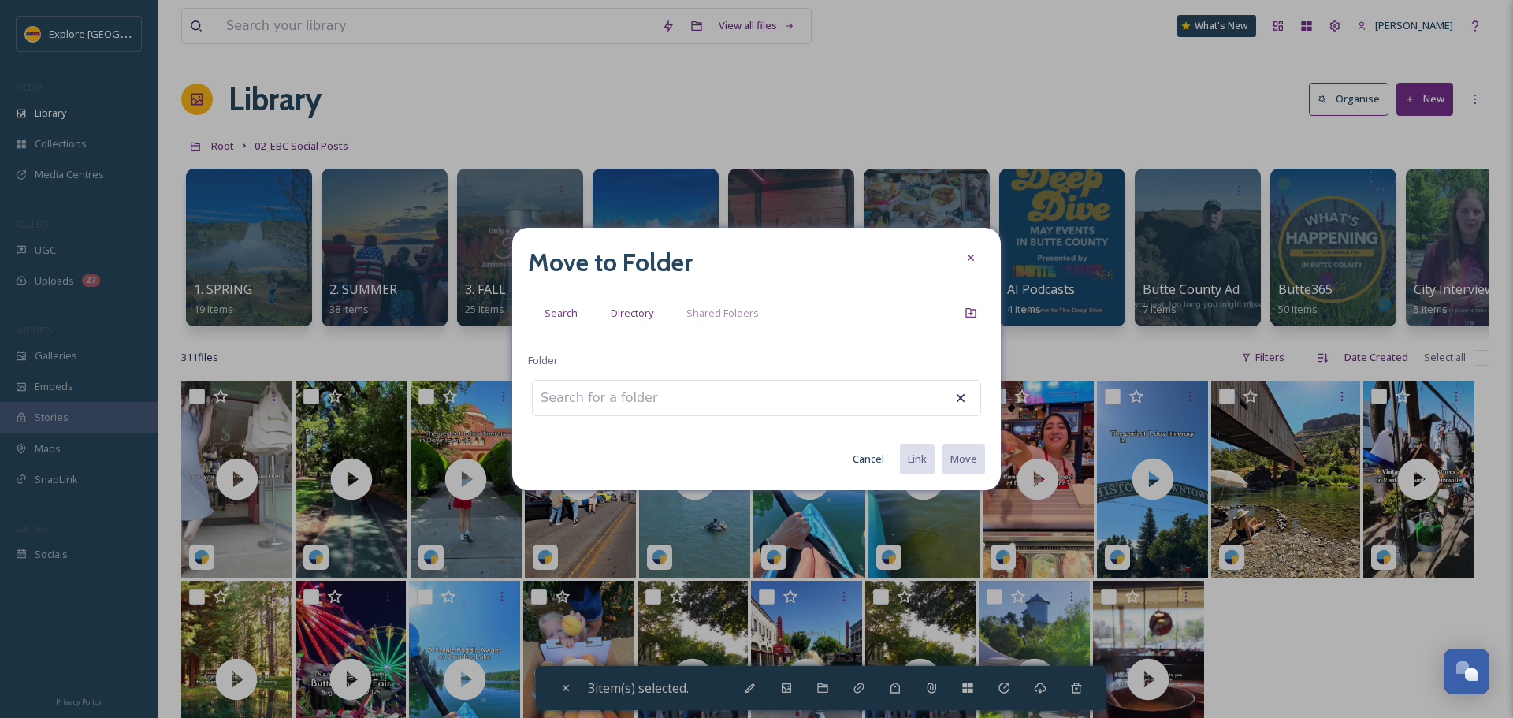
click at [640, 311] on span "Directory" at bounding box center [632, 313] width 43 height 15
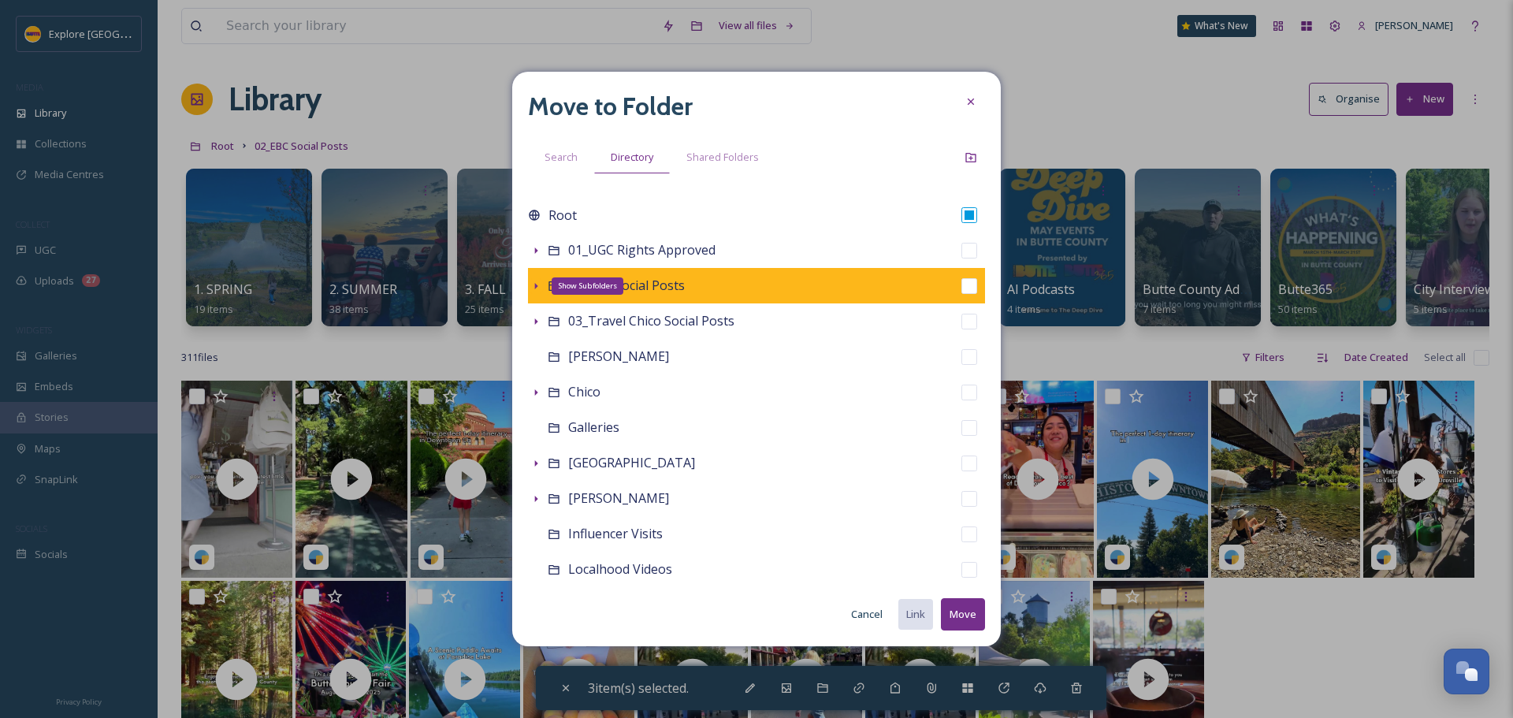
click at [534, 287] on icon at bounding box center [536, 286] width 13 height 13
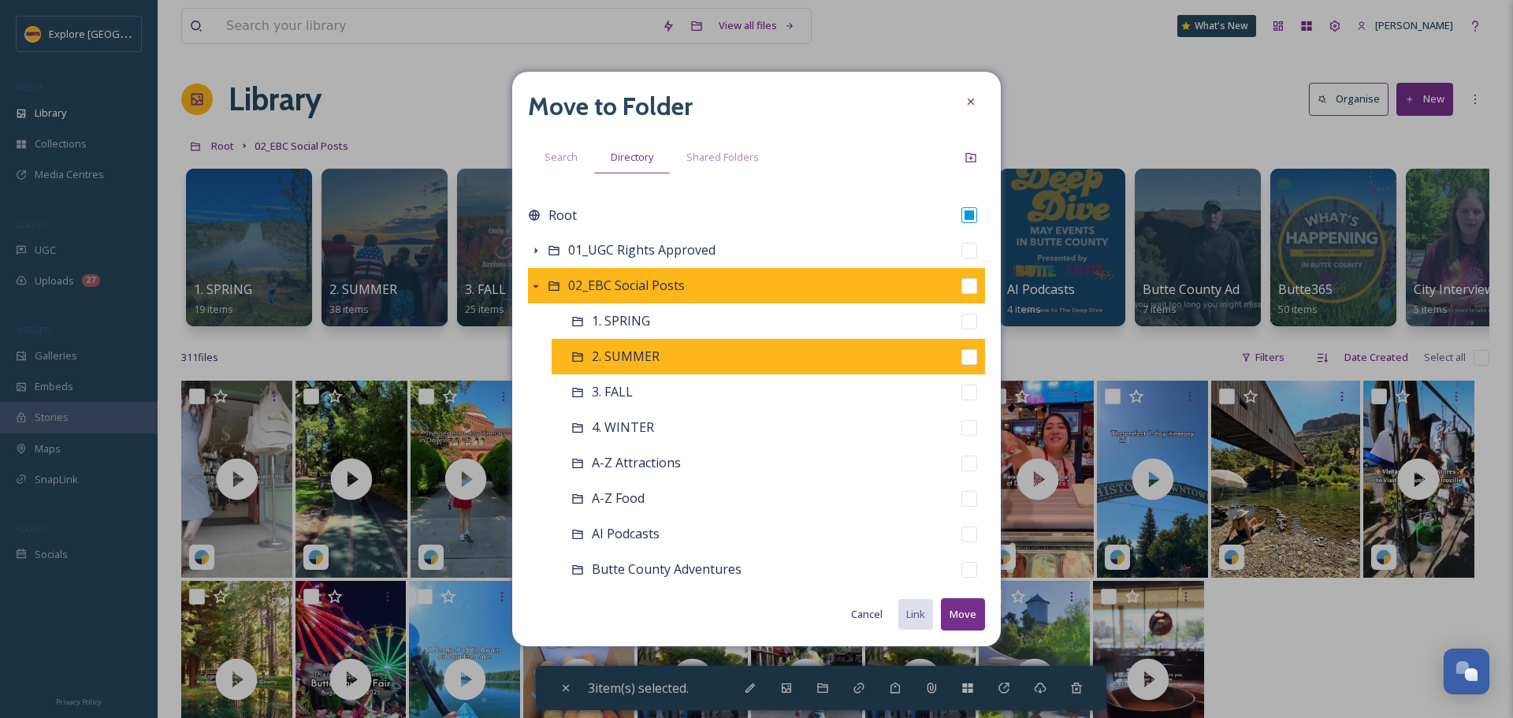
click at [966, 357] on div "2. SUMMER" at bounding box center [769, 356] width 434 height 35
checkbox input "false"
checkbox input "true"
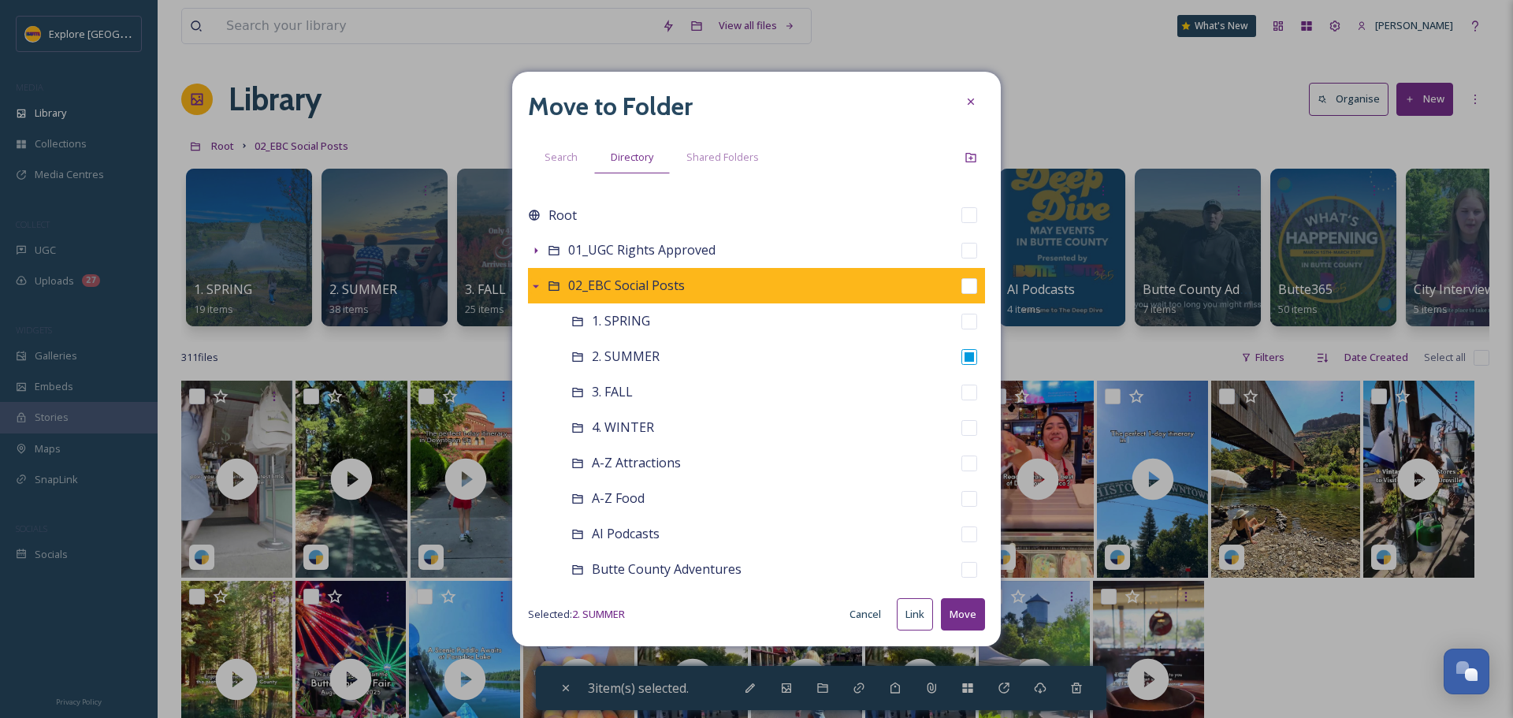
click at [971, 620] on button "Move" at bounding box center [963, 614] width 44 height 32
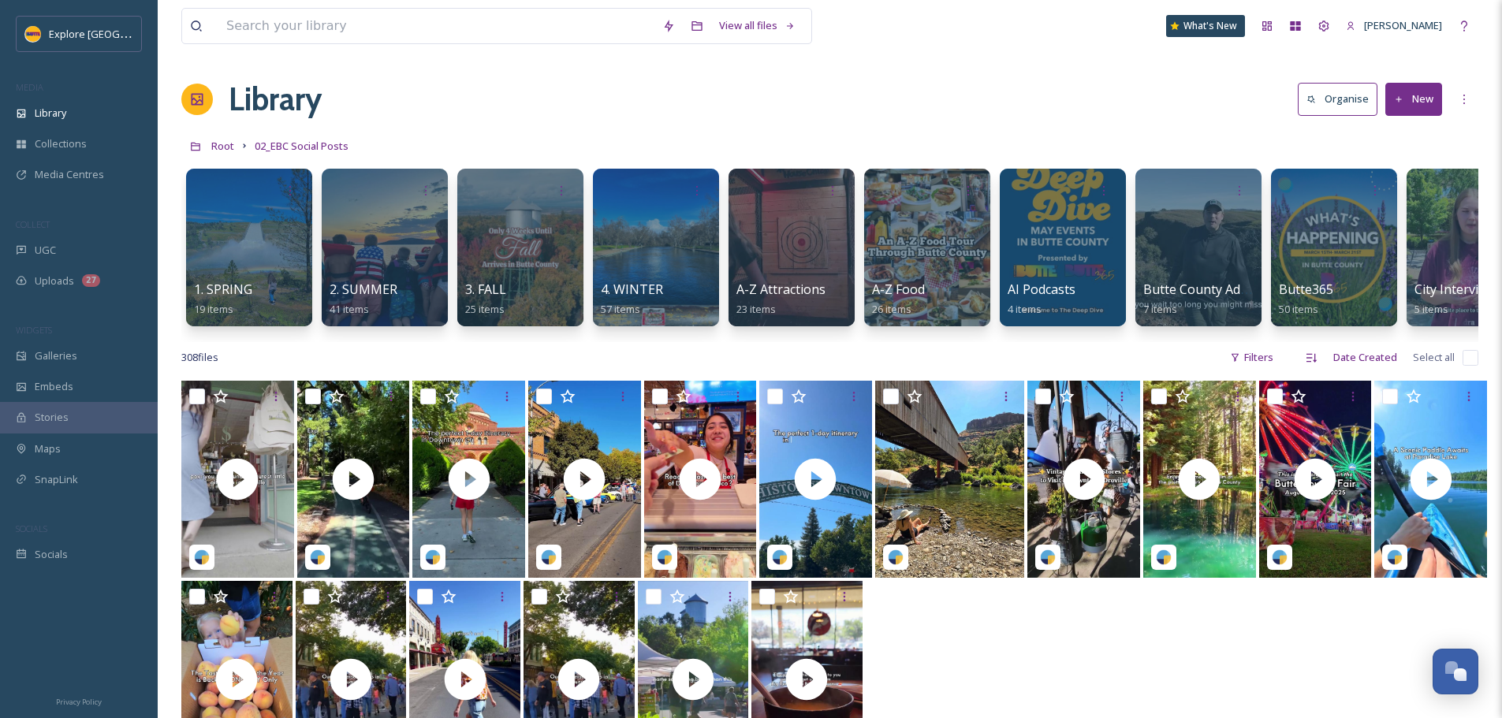
click at [1419, 91] on button "New" at bounding box center [1413, 99] width 57 height 32
click at [1399, 198] on span "Folder" at bounding box center [1395, 197] width 30 height 15
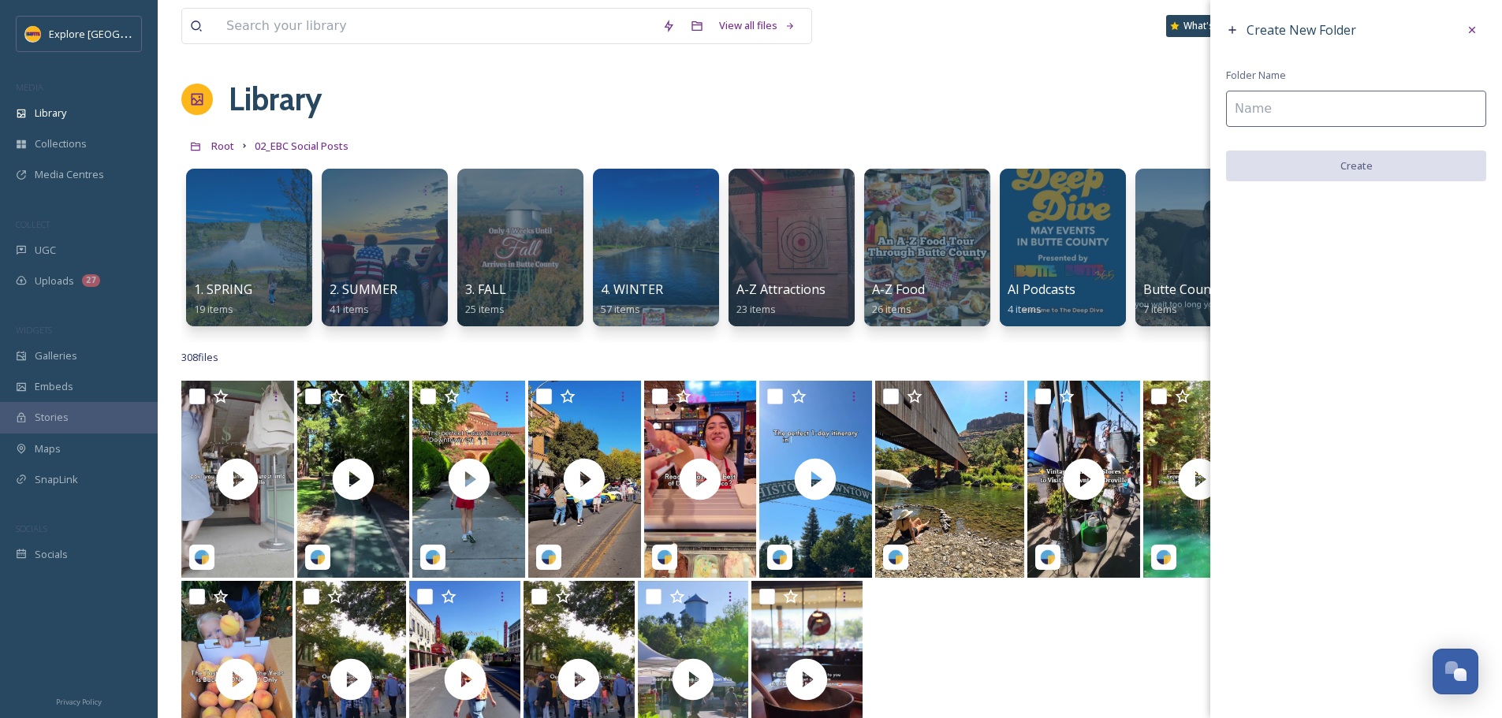
click at [1312, 112] on input at bounding box center [1356, 109] width 260 height 36
type input "Shopping"
click at [1328, 172] on button "Create" at bounding box center [1356, 167] width 260 height 32
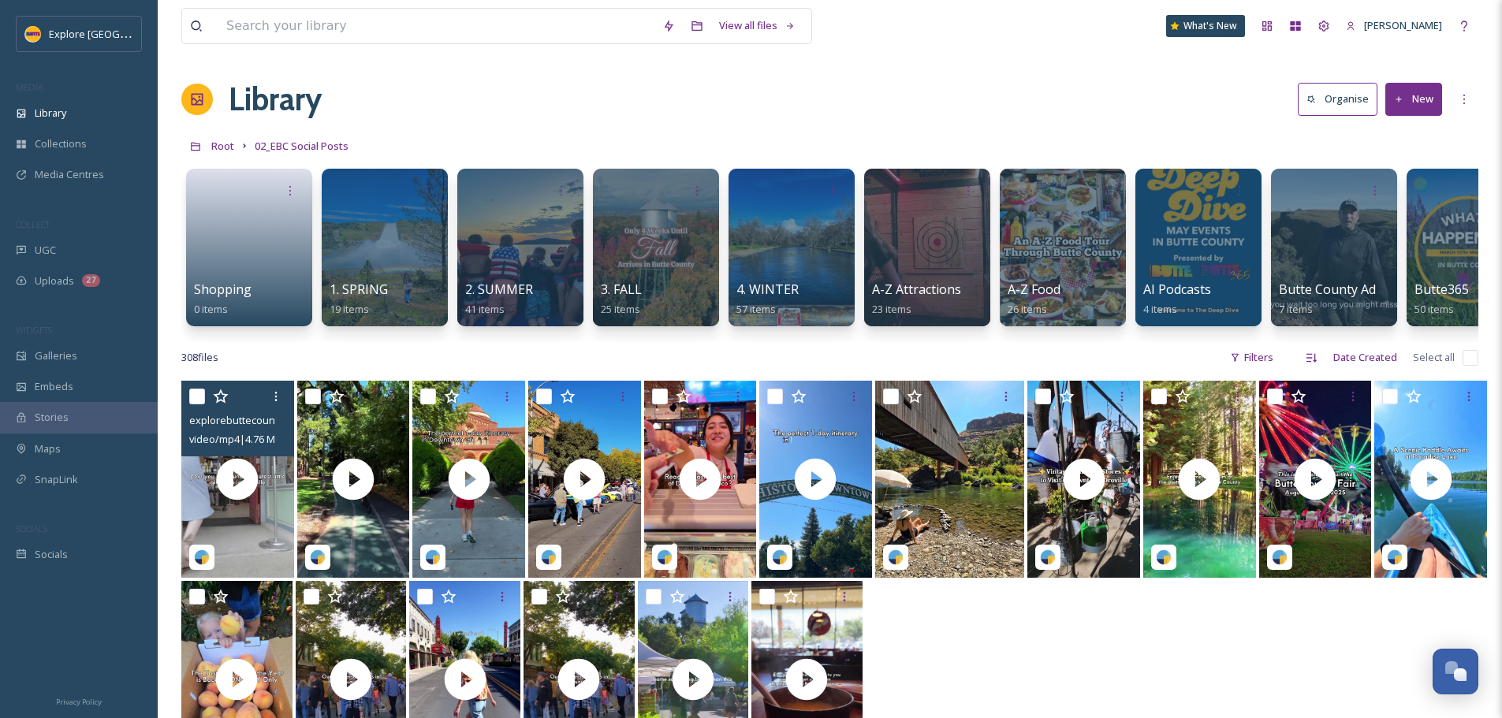
click at [196, 404] on input "checkbox" at bounding box center [197, 397] width 16 height 16
checkbox input "true"
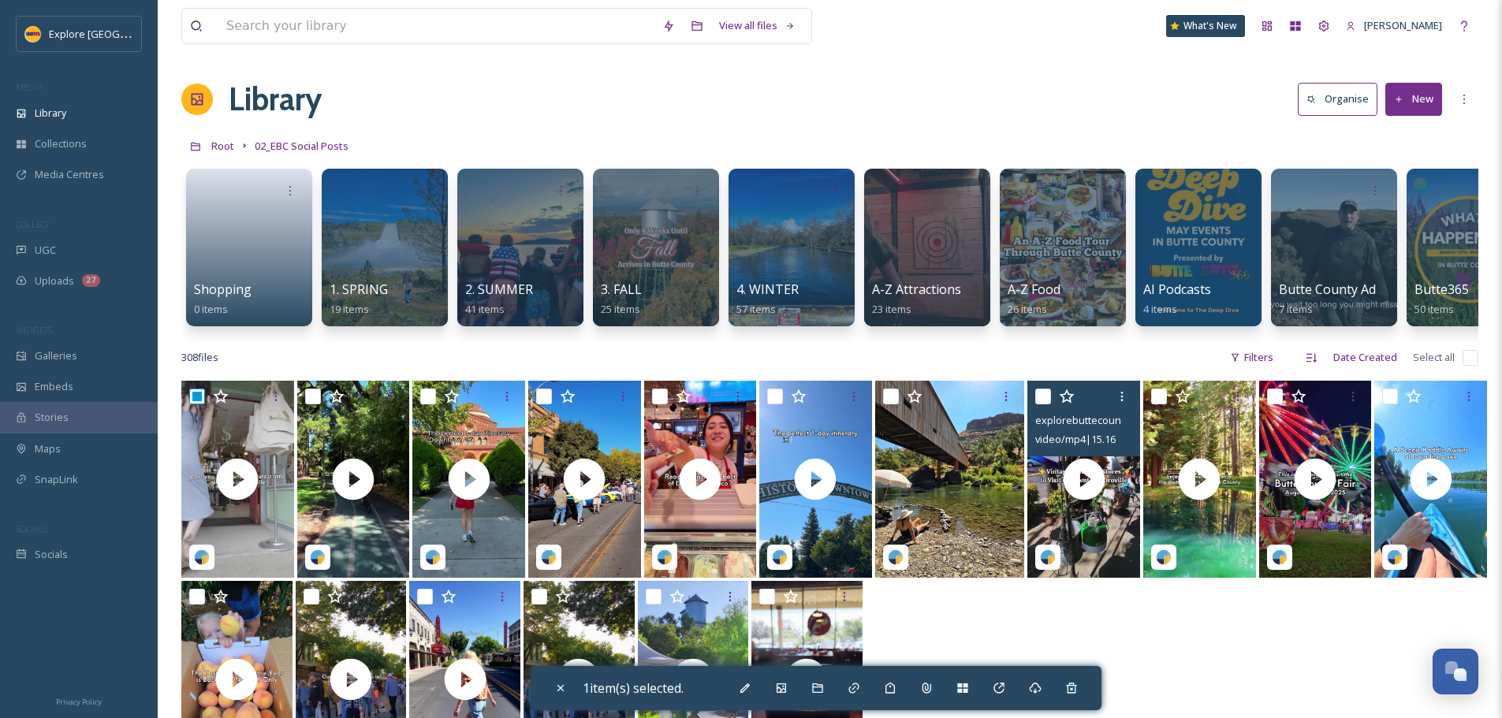
click at [1047, 404] on input "checkbox" at bounding box center [1043, 397] width 16 height 16
checkbox input "true"
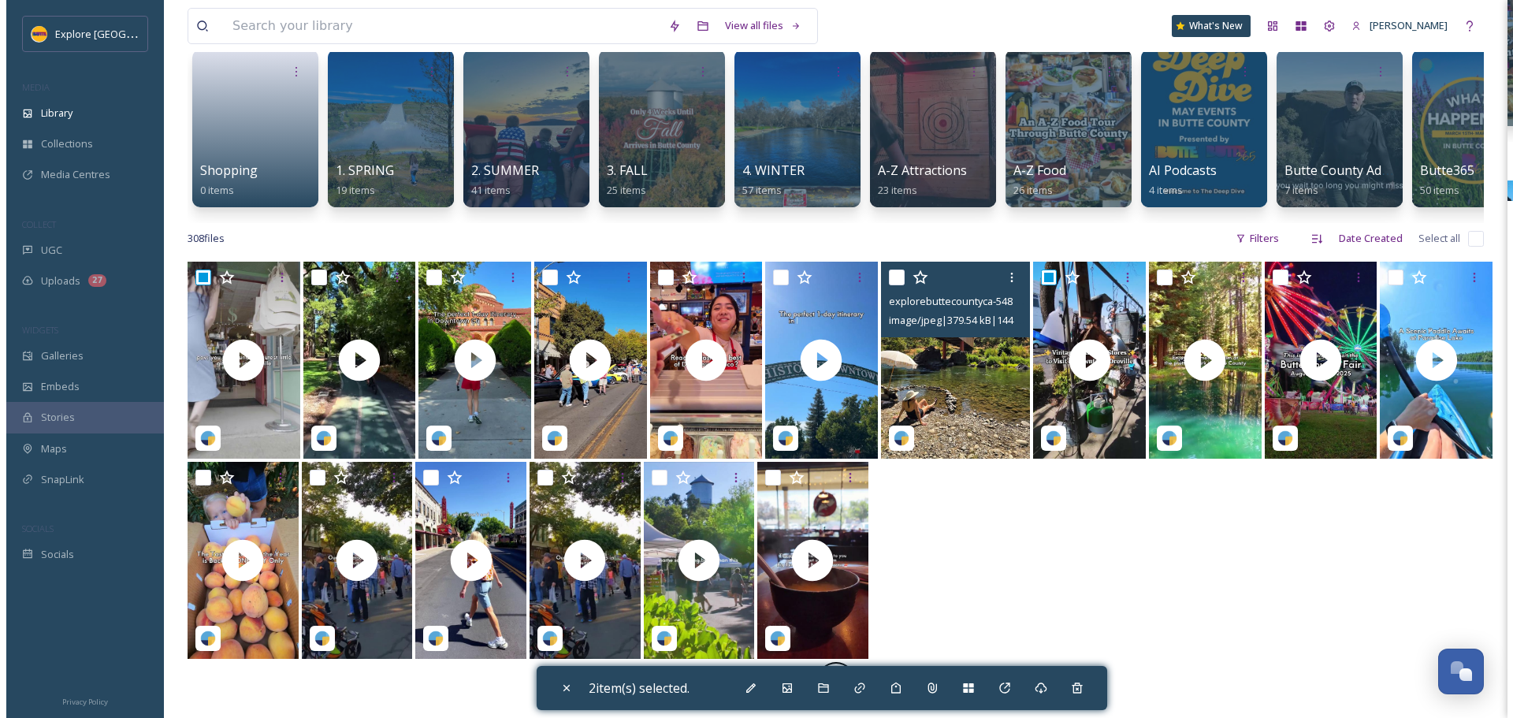
scroll to position [158, 0]
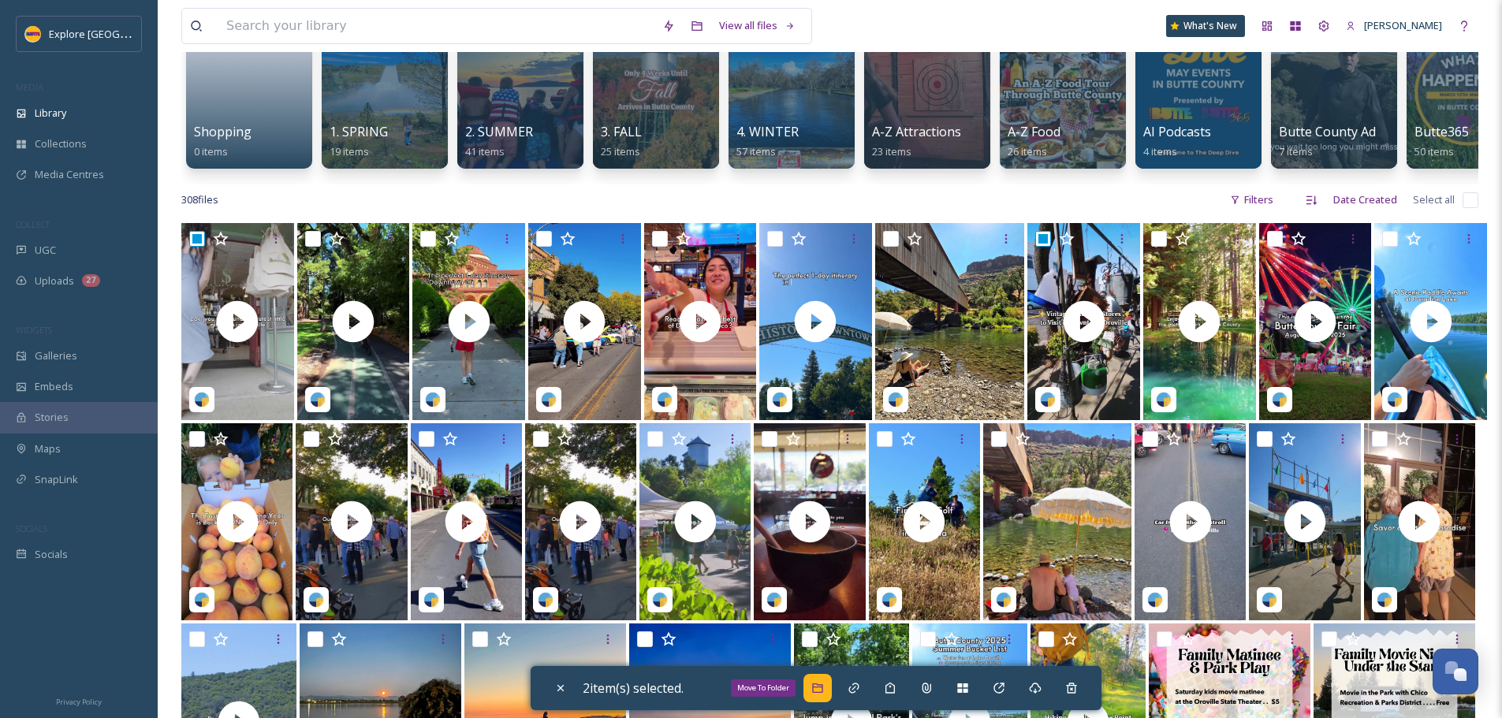
click at [824, 689] on icon at bounding box center [817, 688] width 13 height 13
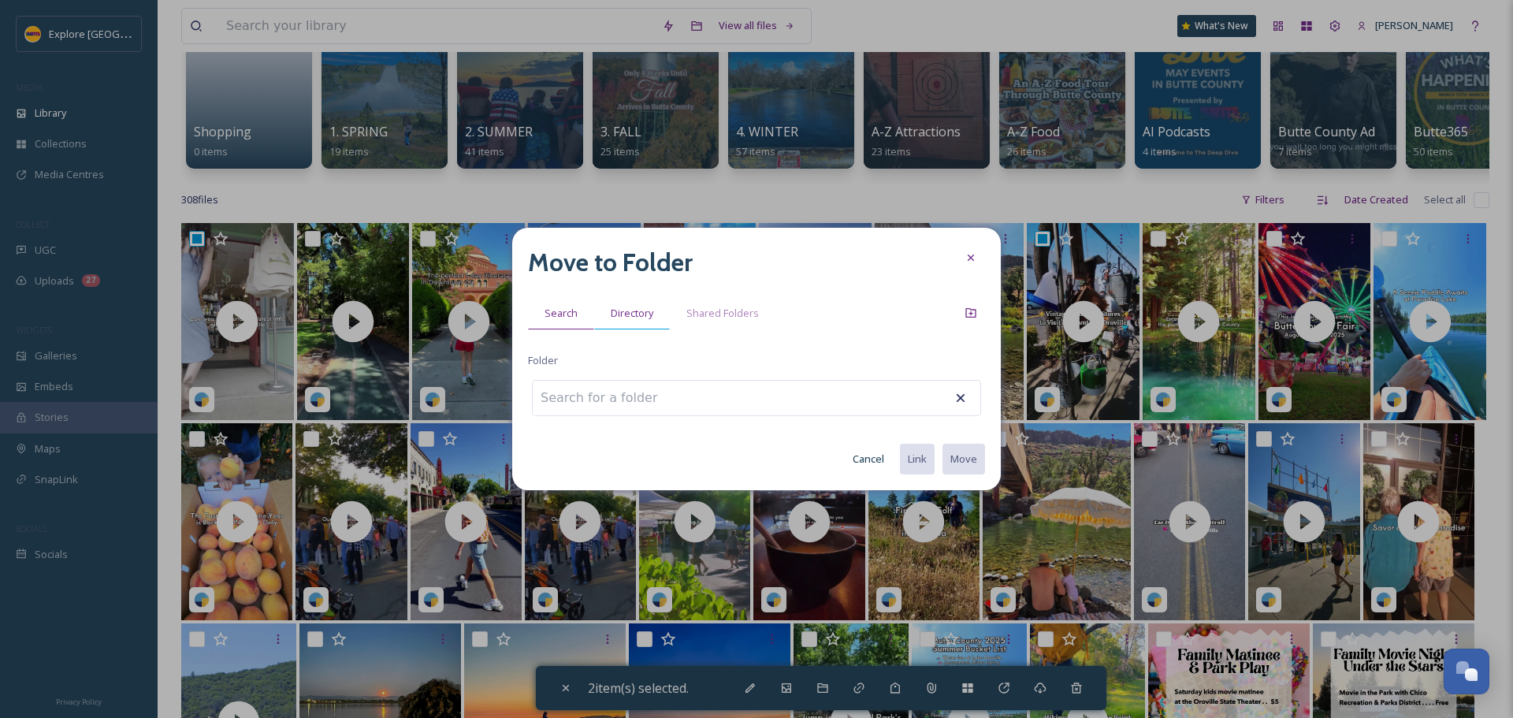
click at [629, 307] on span "Directory" at bounding box center [632, 313] width 43 height 15
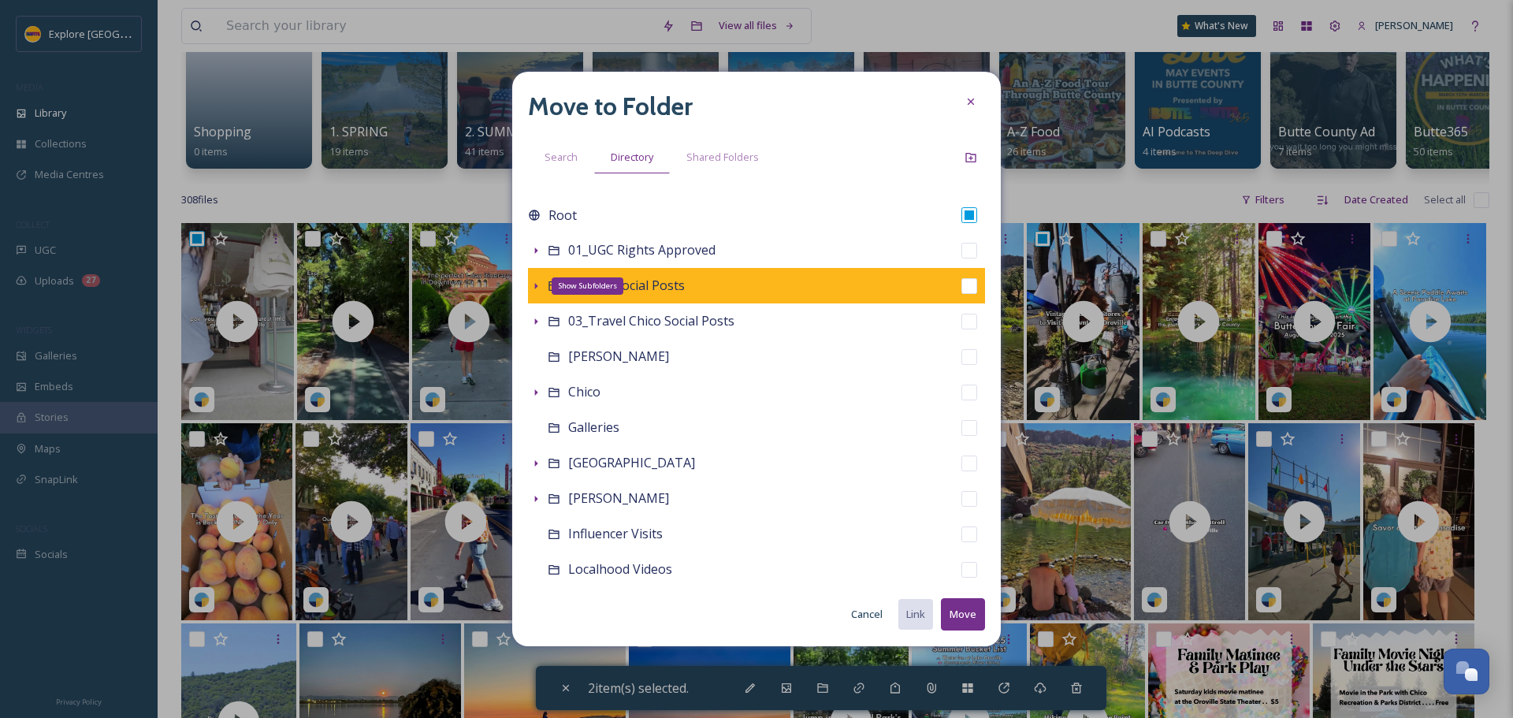
click at [532, 285] on icon at bounding box center [536, 286] width 13 height 13
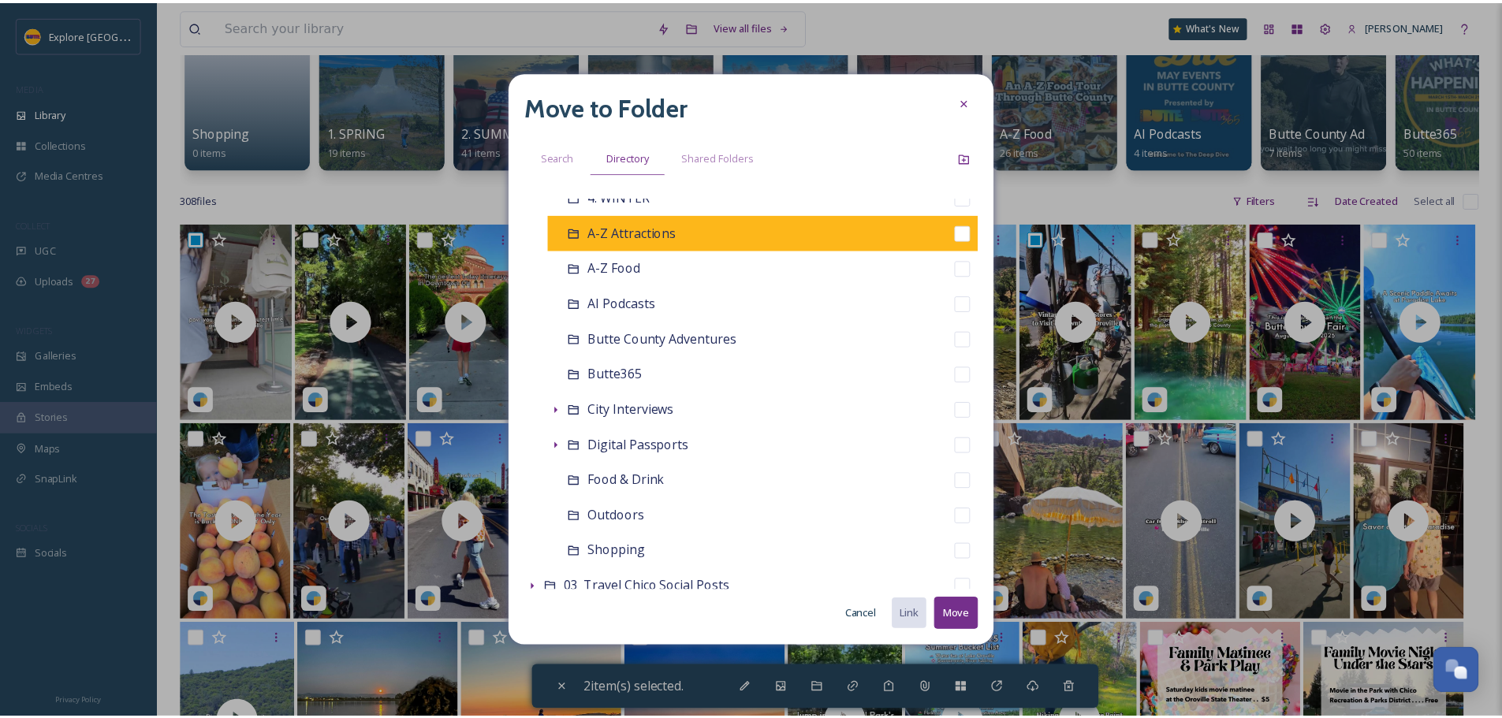
scroll to position [315, 0]
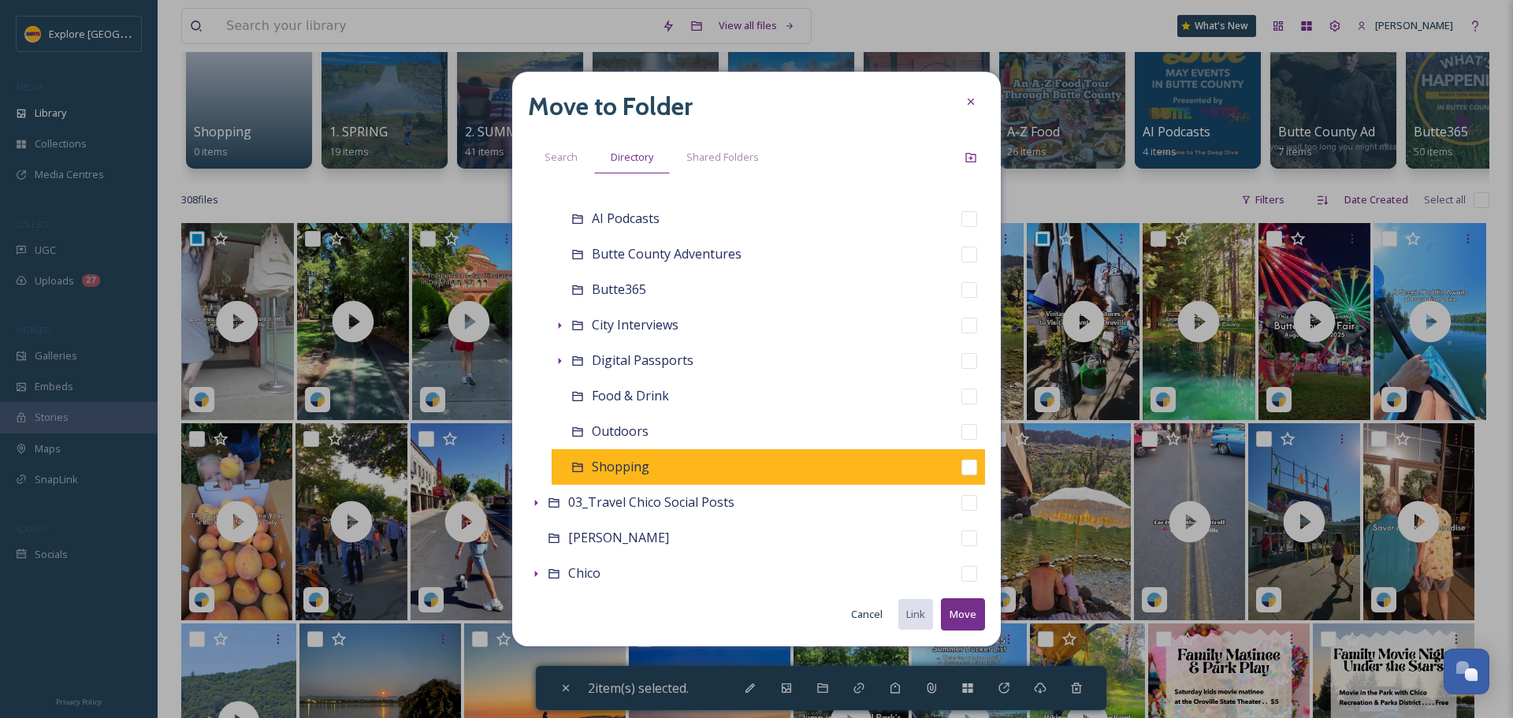
click at [962, 463] on input "checkbox" at bounding box center [970, 468] width 16 height 16
checkbox input "true"
checkbox input "false"
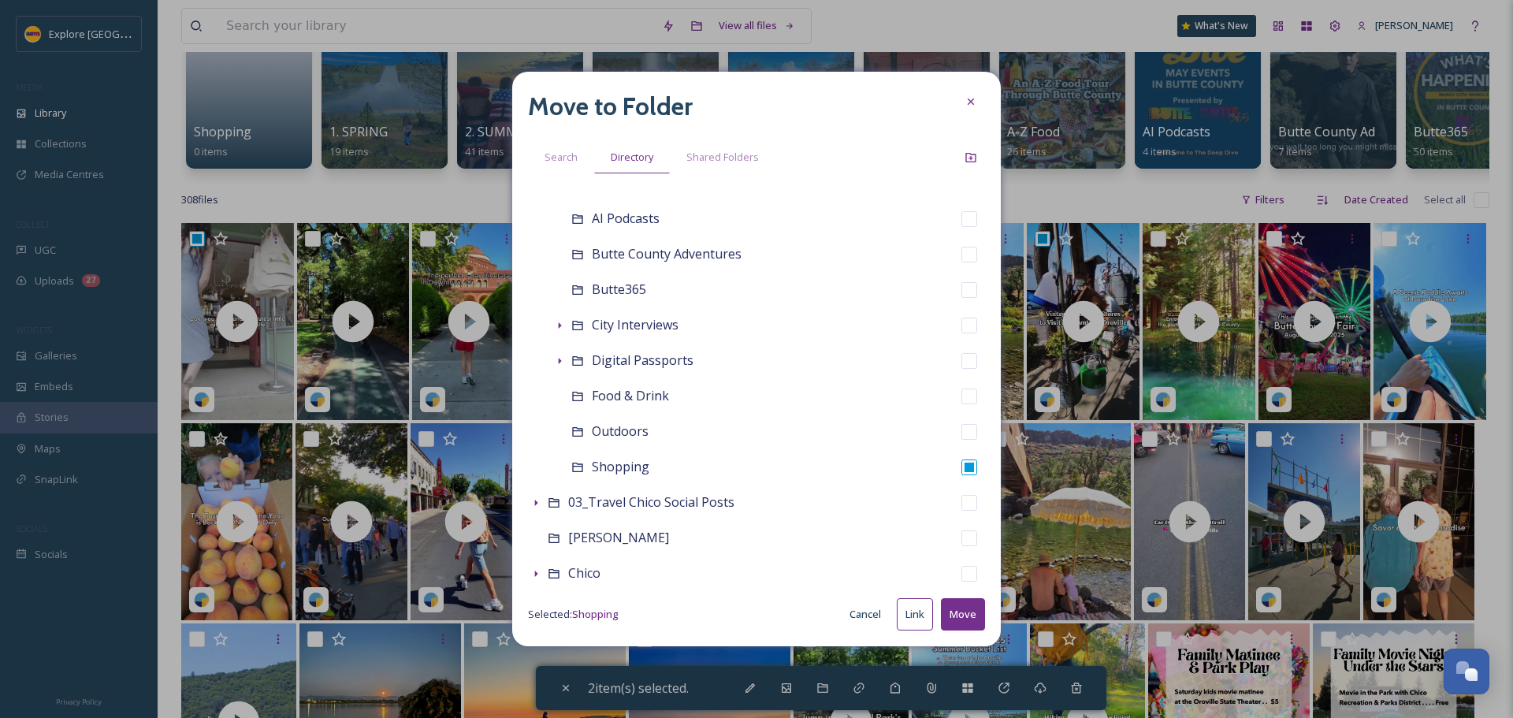
click at [974, 613] on button "Move" at bounding box center [963, 614] width 44 height 32
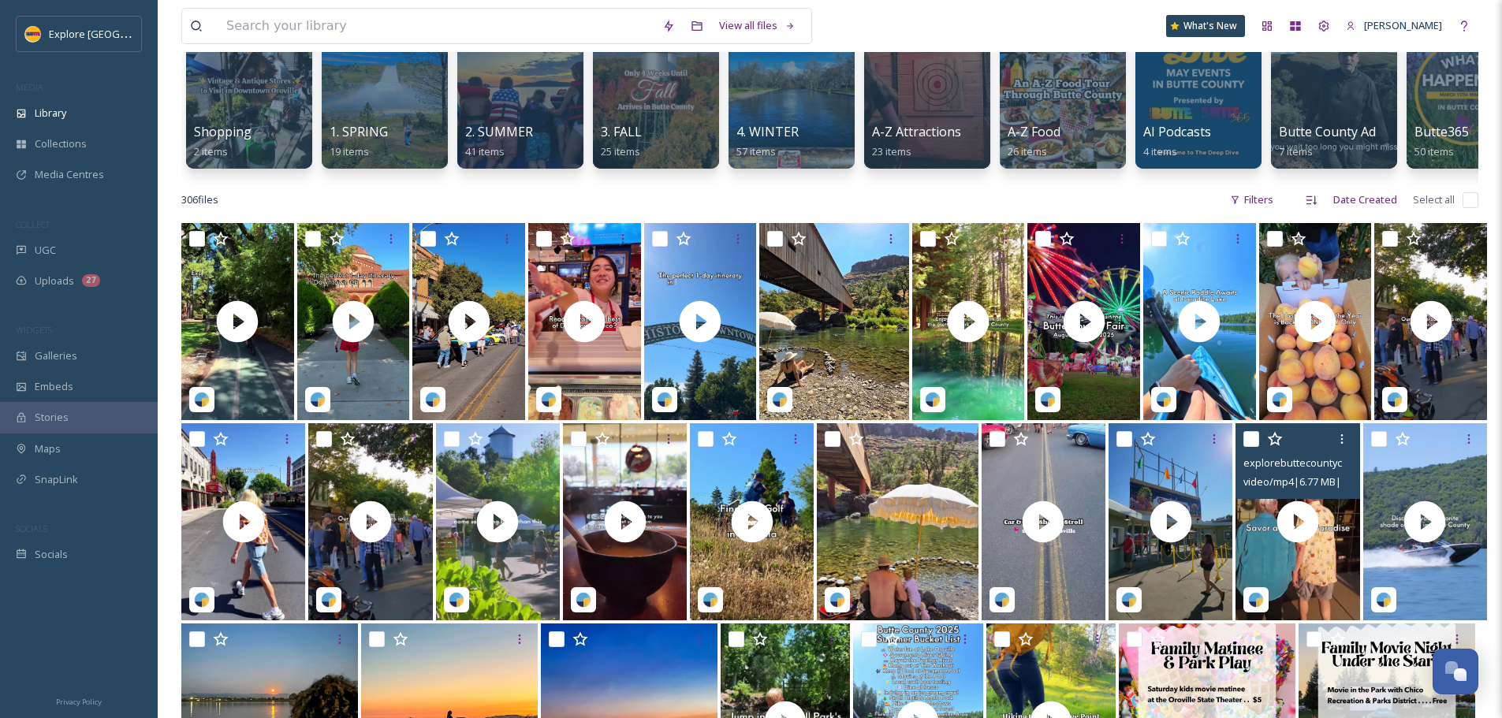
click at [1252, 447] on input "checkbox" at bounding box center [1251, 439] width 16 height 16
checkbox input "true"
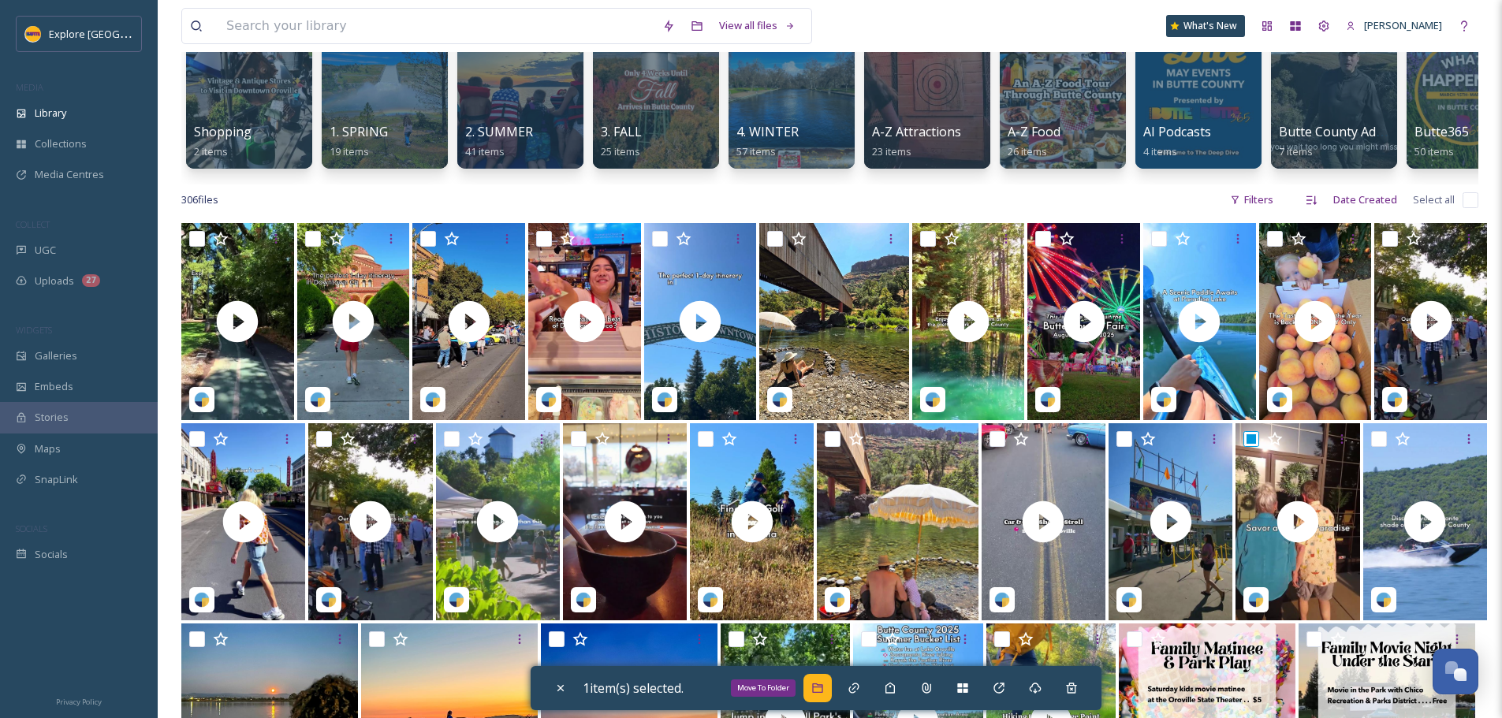
click at [819, 693] on icon at bounding box center [817, 687] width 10 height 9
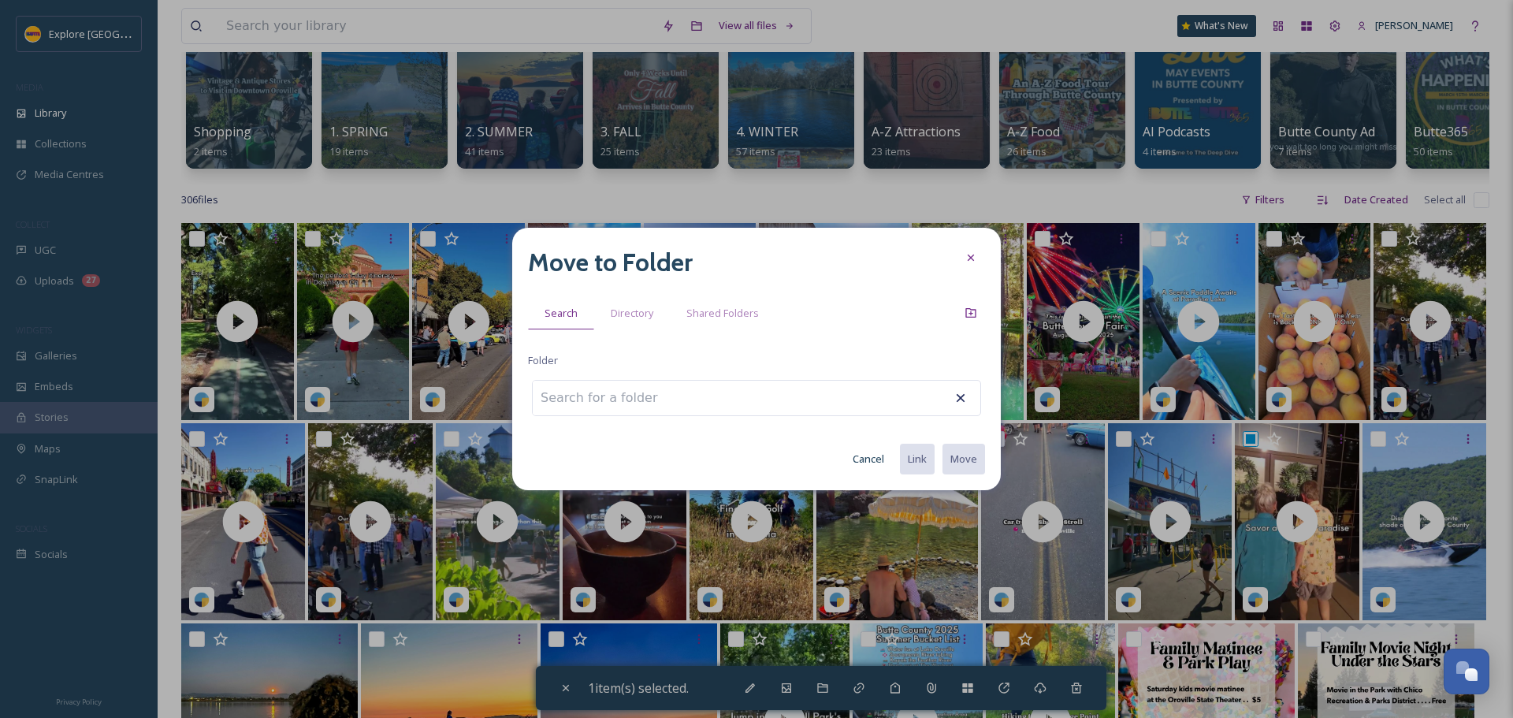
click at [865, 449] on button "Cancel" at bounding box center [868, 459] width 47 height 31
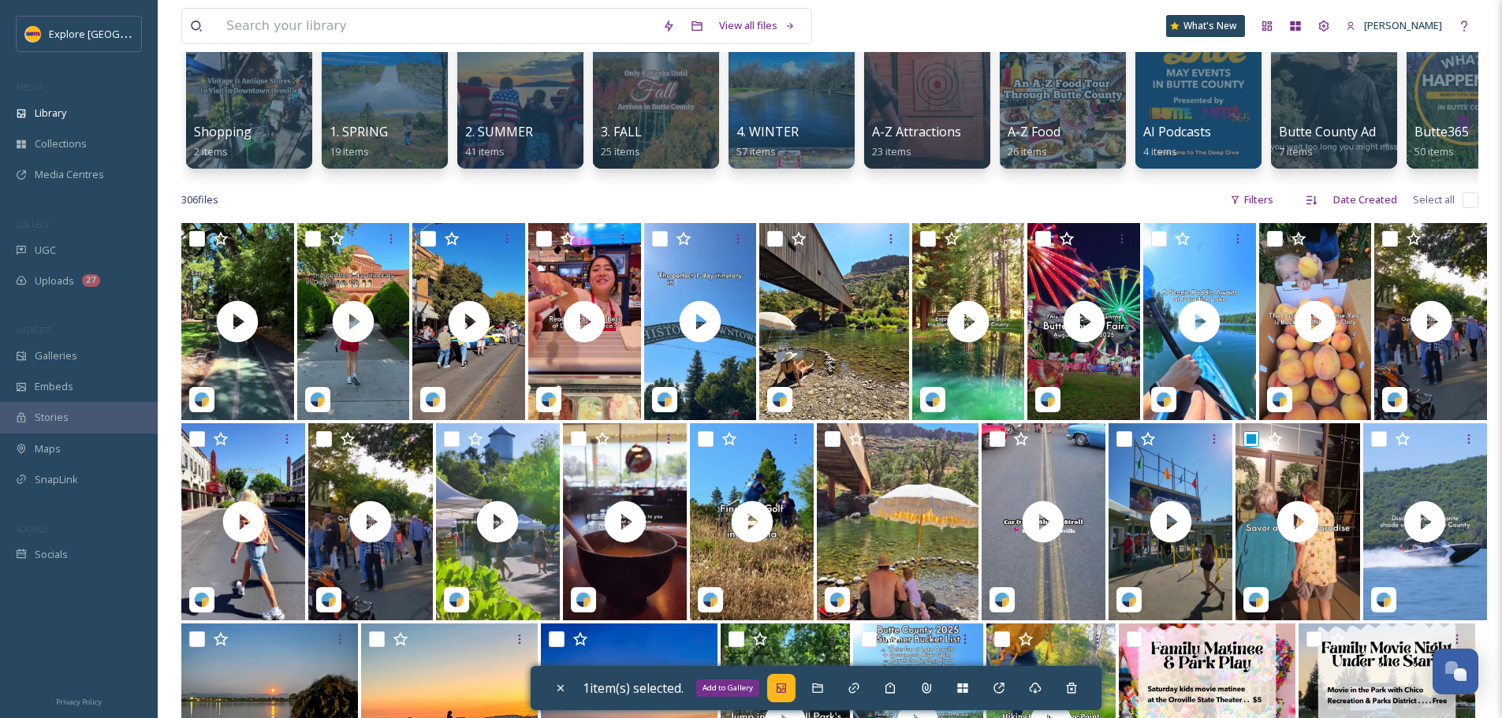
click at [787, 686] on icon at bounding box center [781, 688] width 13 height 13
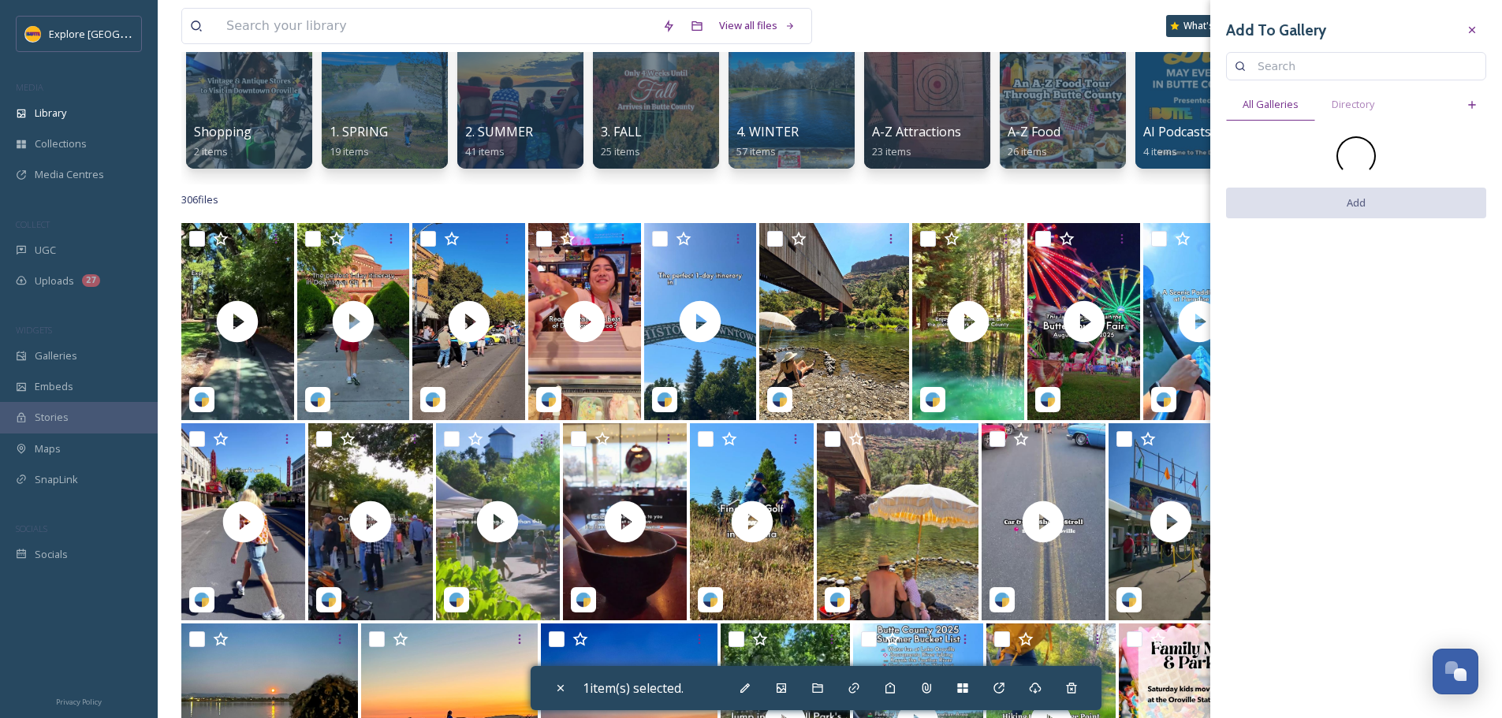
click at [1310, 84] on div "Add To Gallery All Galleries Directory Add" at bounding box center [1356, 123] width 292 height 246
click at [1356, 60] on input "food and drink" at bounding box center [1346, 66] width 195 height 32
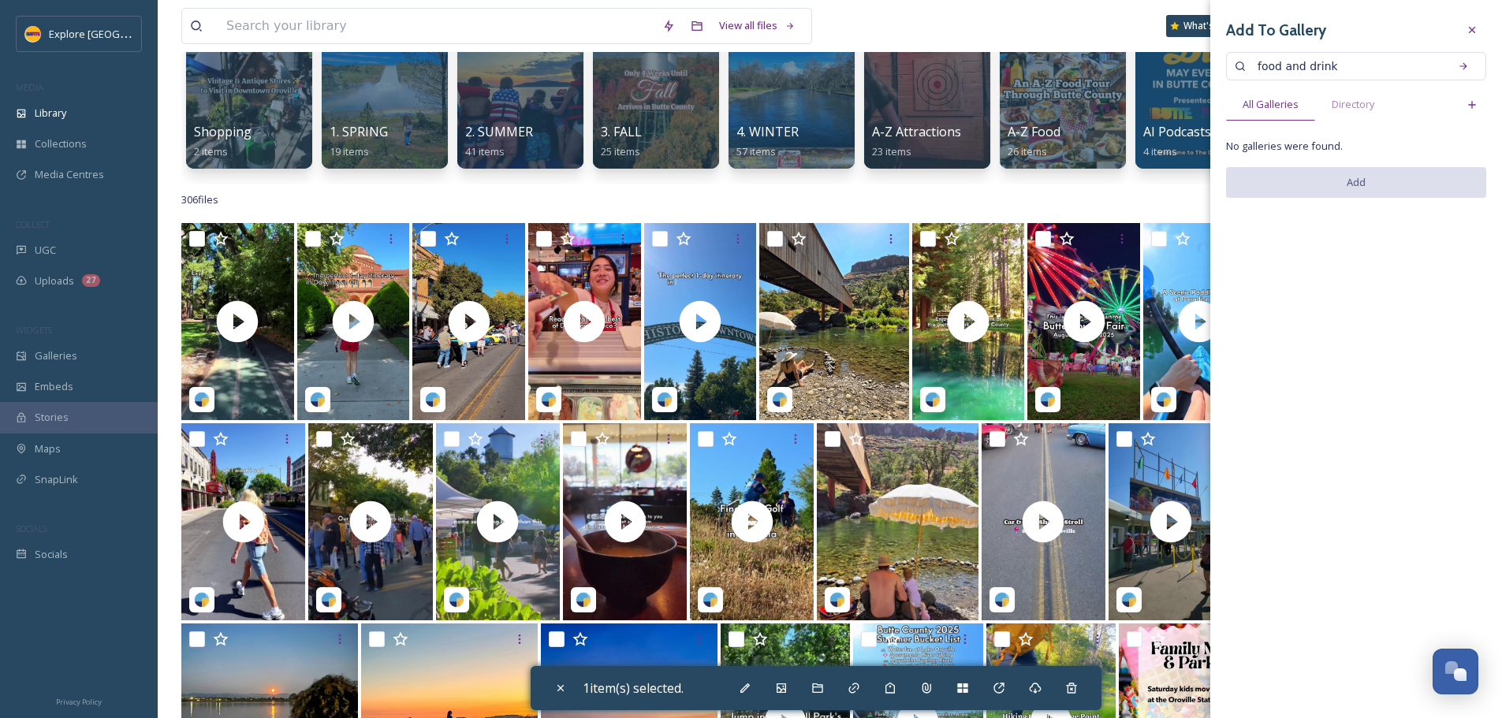
drag, startPoint x: 1286, startPoint y: 66, endPoint x: 1350, endPoint y: 73, distance: 64.9
click at [1350, 73] on input "food and drink" at bounding box center [1346, 66] width 195 height 32
type input "food"
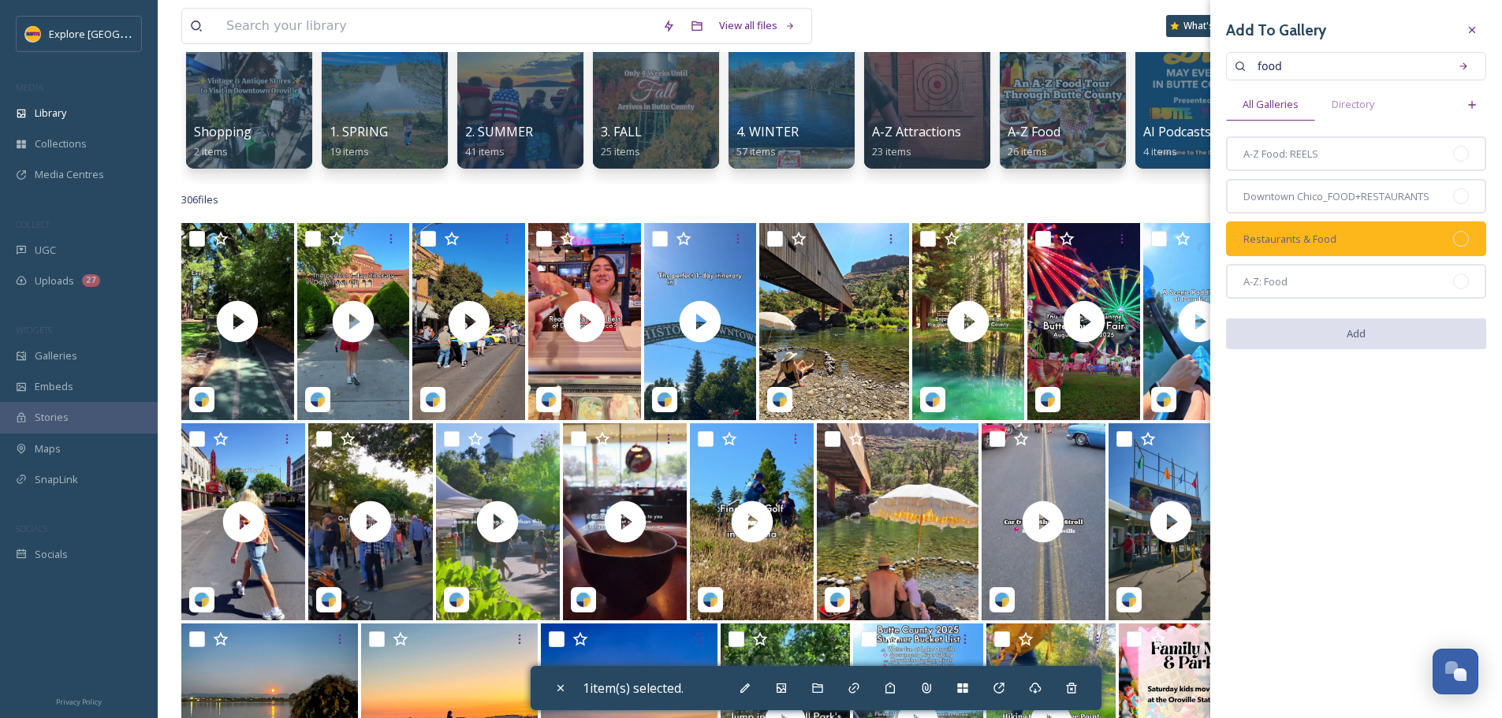
click at [1465, 230] on div "Restaurants & Food" at bounding box center [1356, 238] width 260 height 35
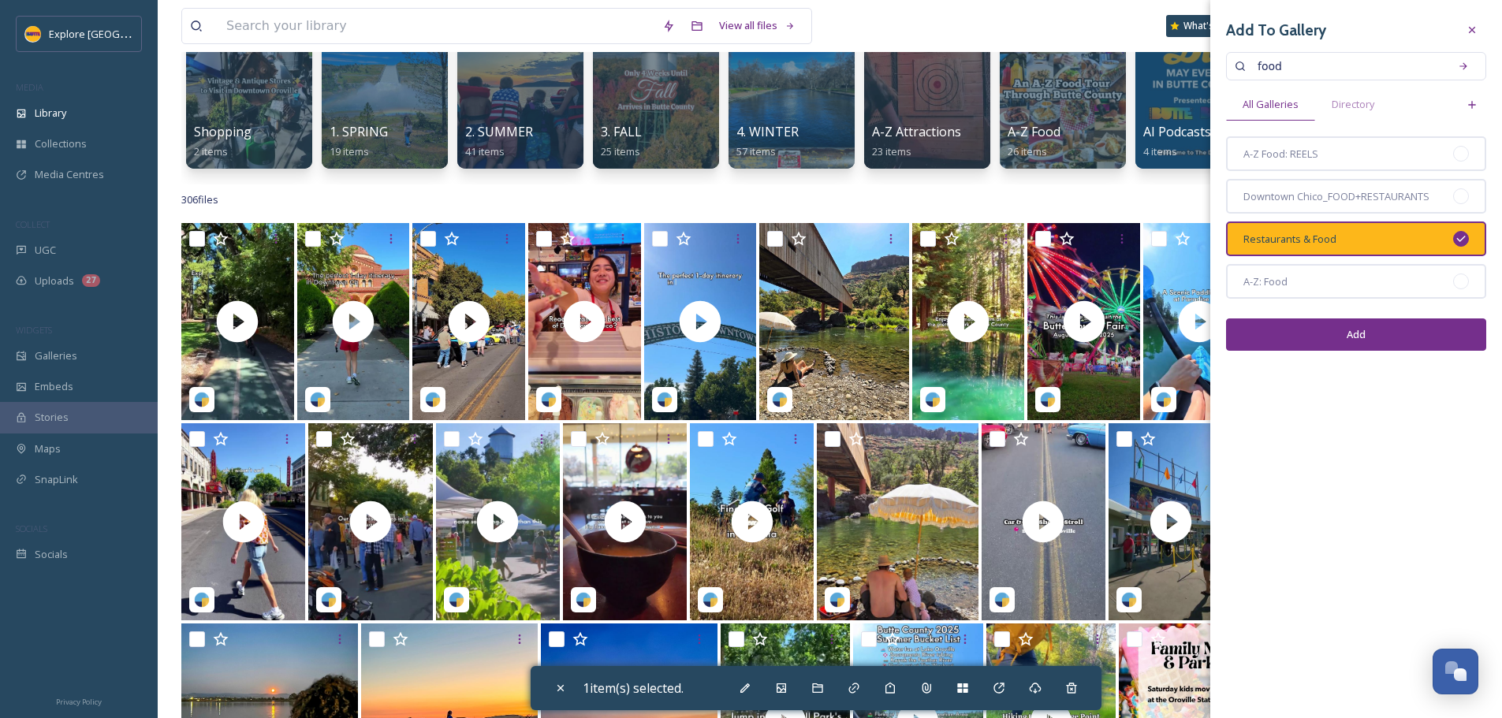
click at [1409, 337] on button "Add" at bounding box center [1356, 334] width 260 height 32
checkbox input "false"
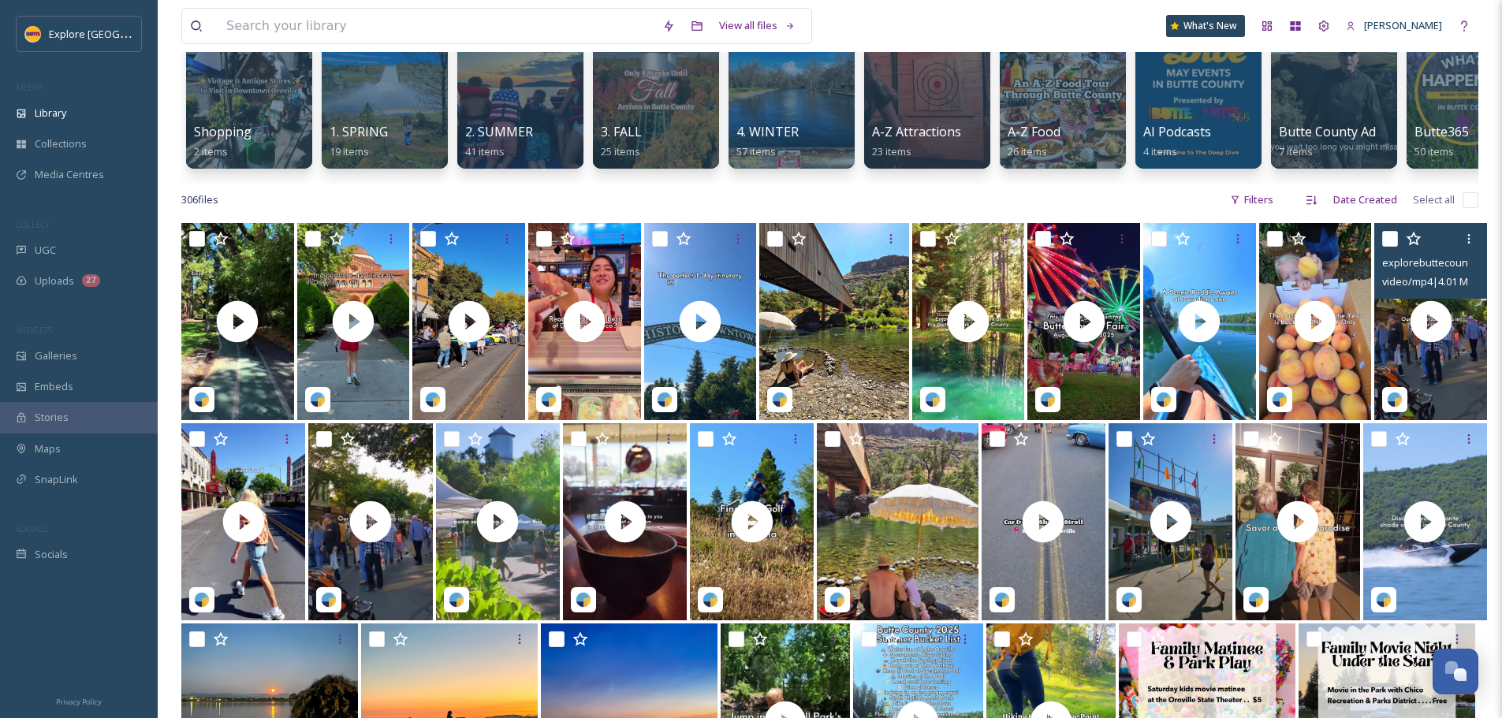
click at [1386, 247] on input "checkbox" at bounding box center [1390, 239] width 16 height 16
checkbox input "true"
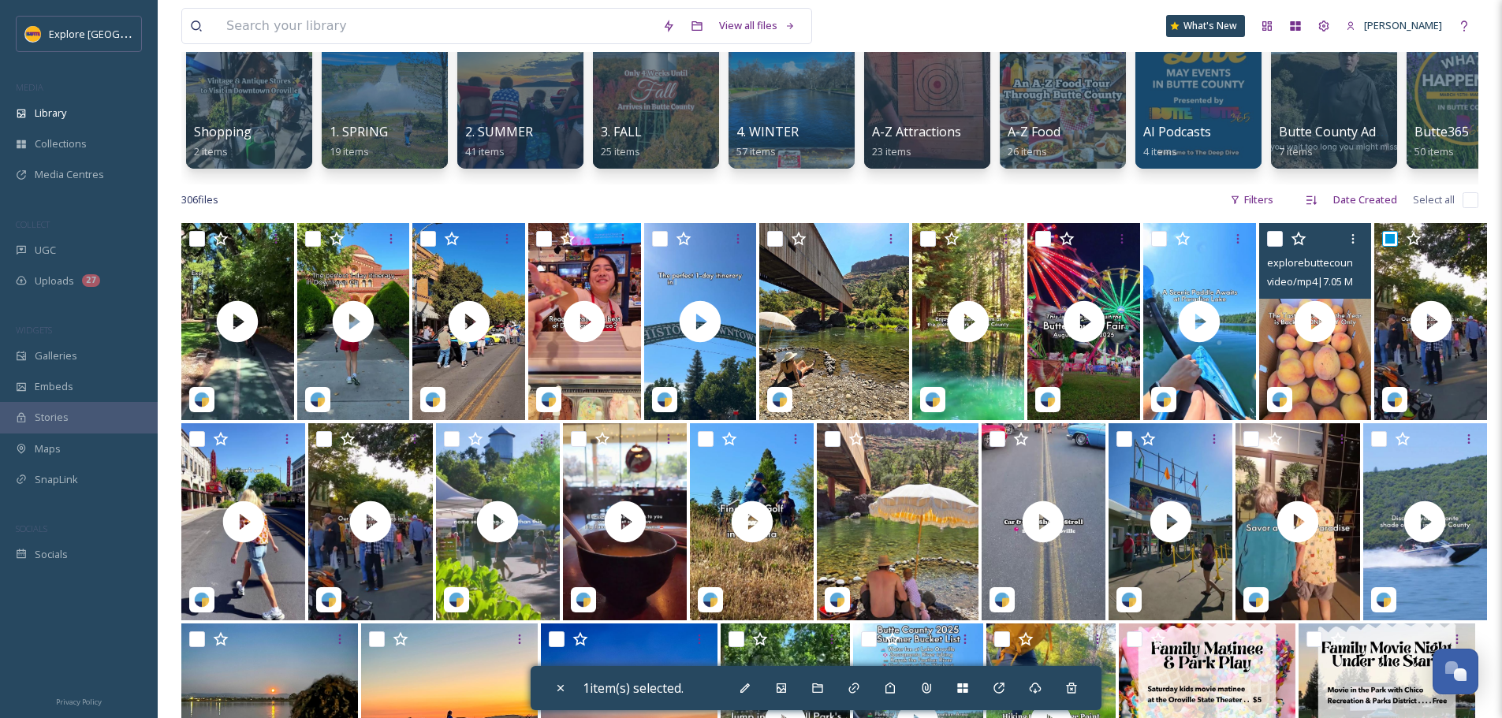
click at [1278, 247] on input "checkbox" at bounding box center [1275, 239] width 16 height 16
checkbox input "true"
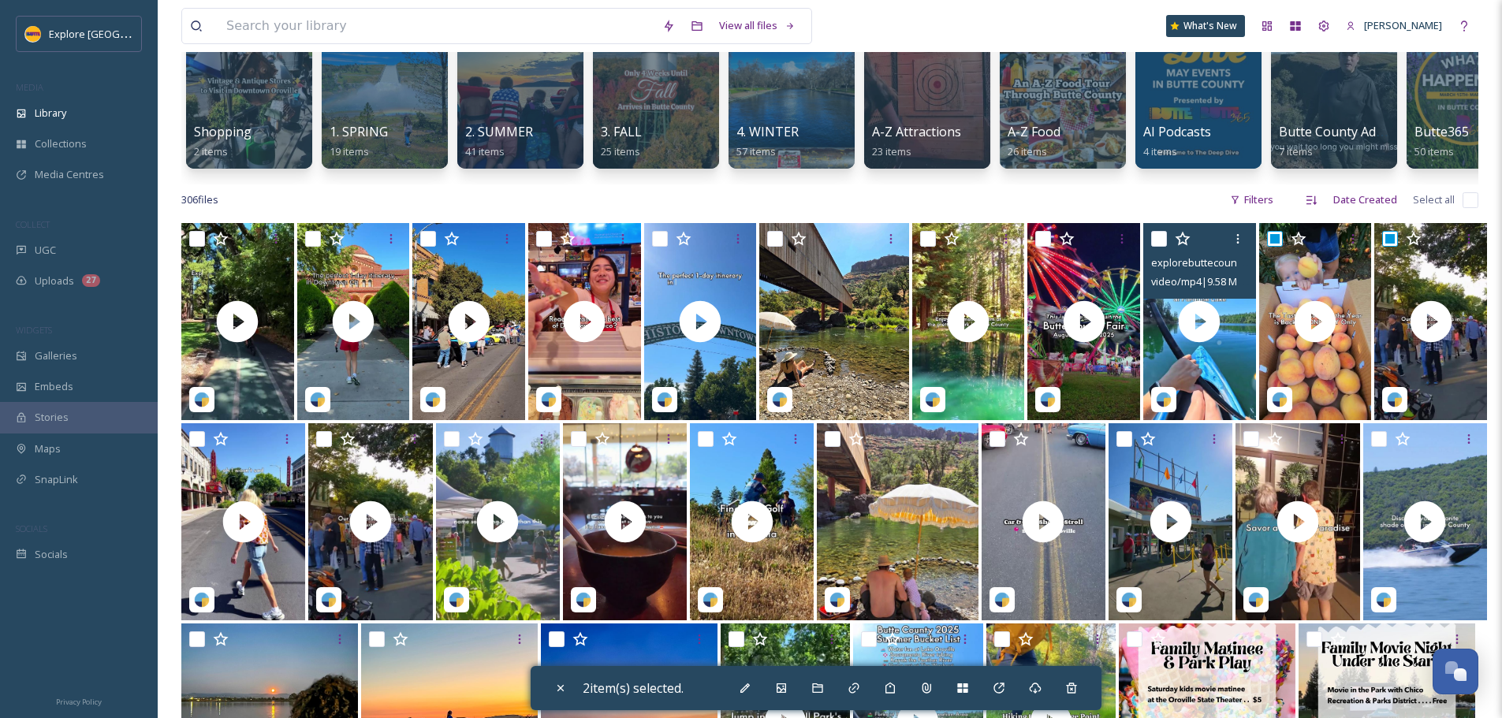
click at [1164, 253] on div at bounding box center [1201, 239] width 101 height 28
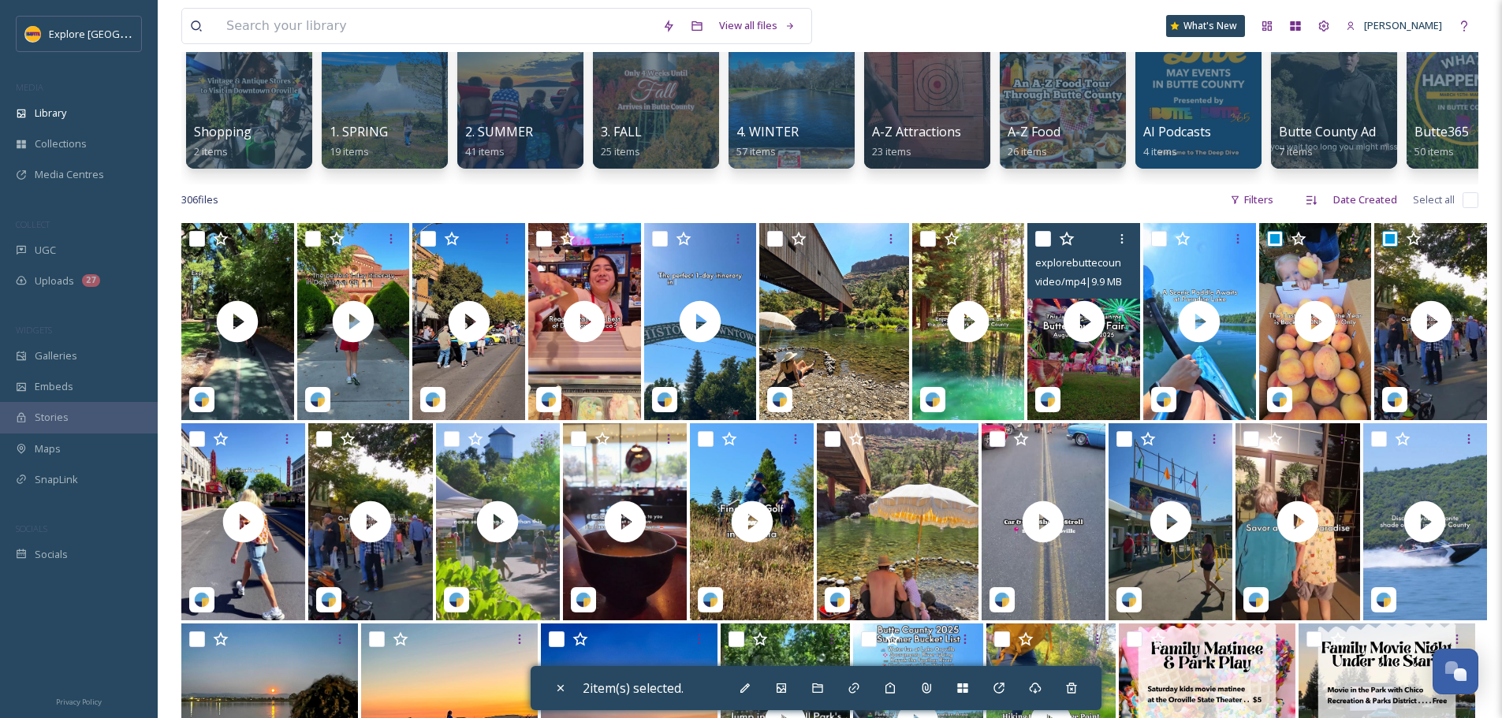
click at [1048, 246] on input "checkbox" at bounding box center [1043, 239] width 16 height 16
checkbox input "true"
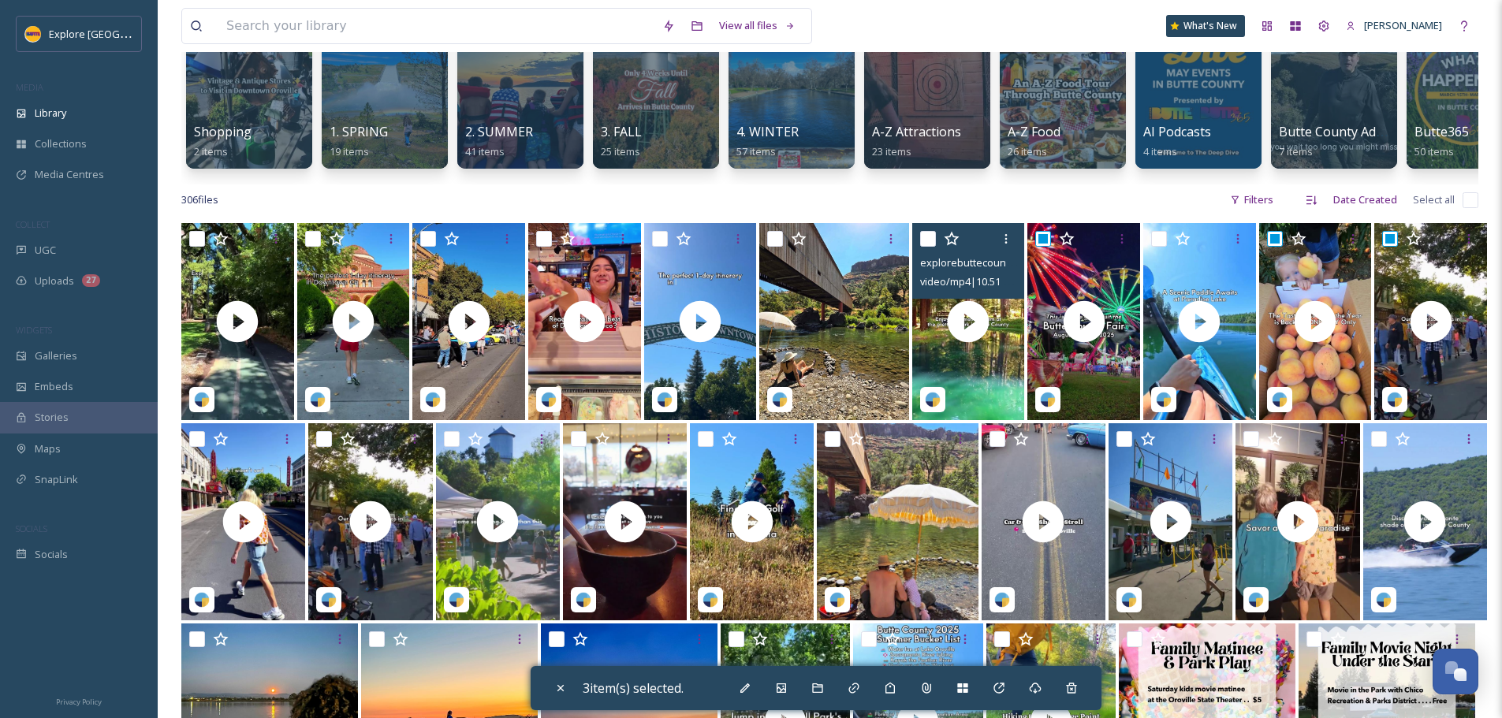
click at [927, 247] on input "checkbox" at bounding box center [928, 239] width 16 height 16
checkbox input "true"
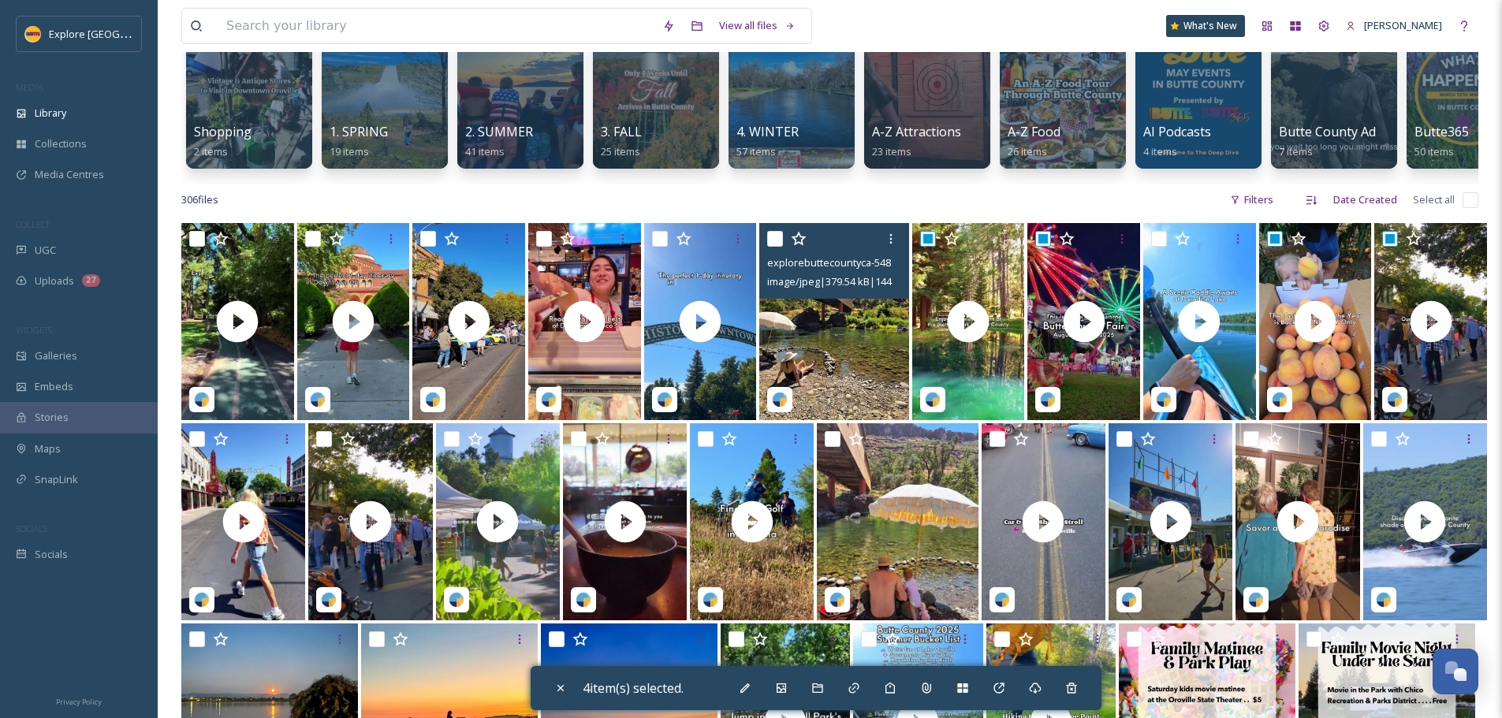
click at [773, 247] on input "checkbox" at bounding box center [775, 239] width 16 height 16
checkbox input "true"
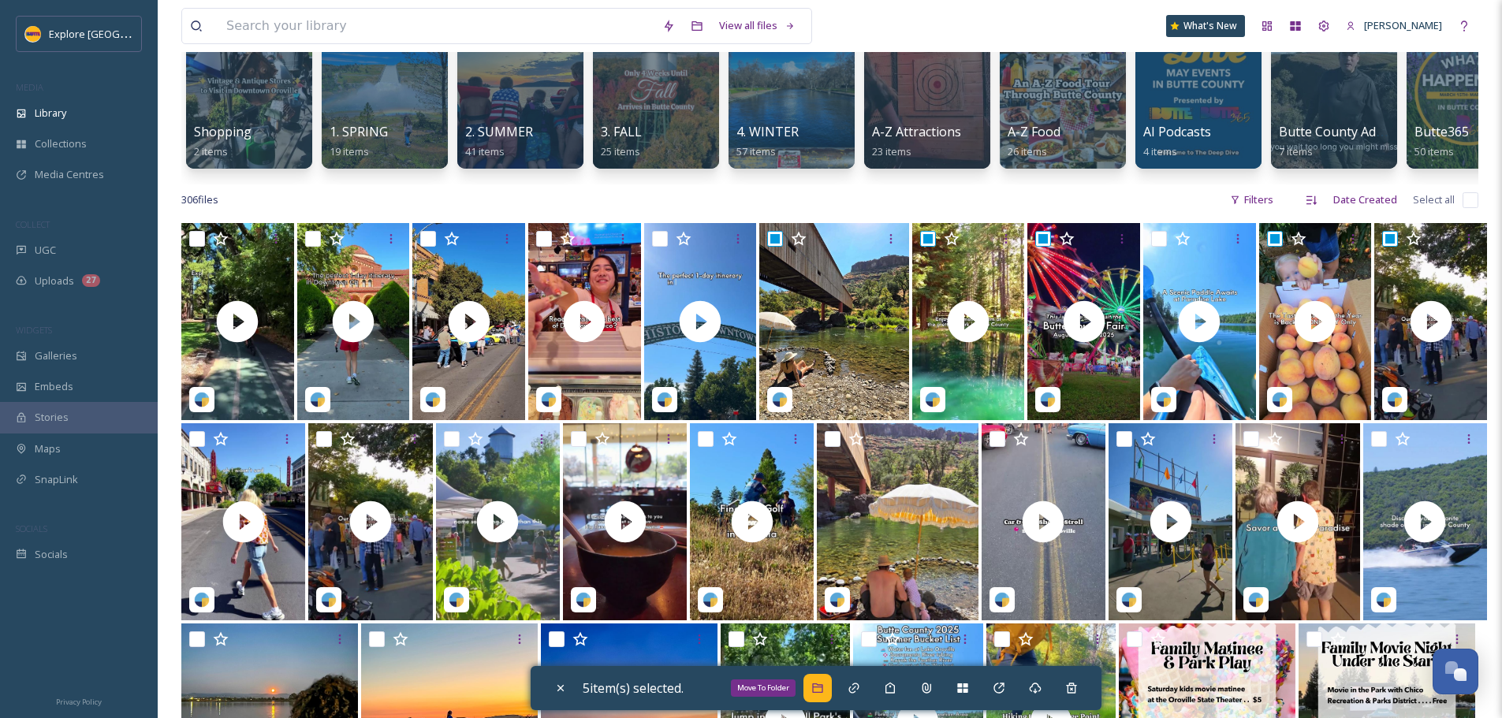
click at [817, 689] on icon at bounding box center [817, 687] width 10 height 9
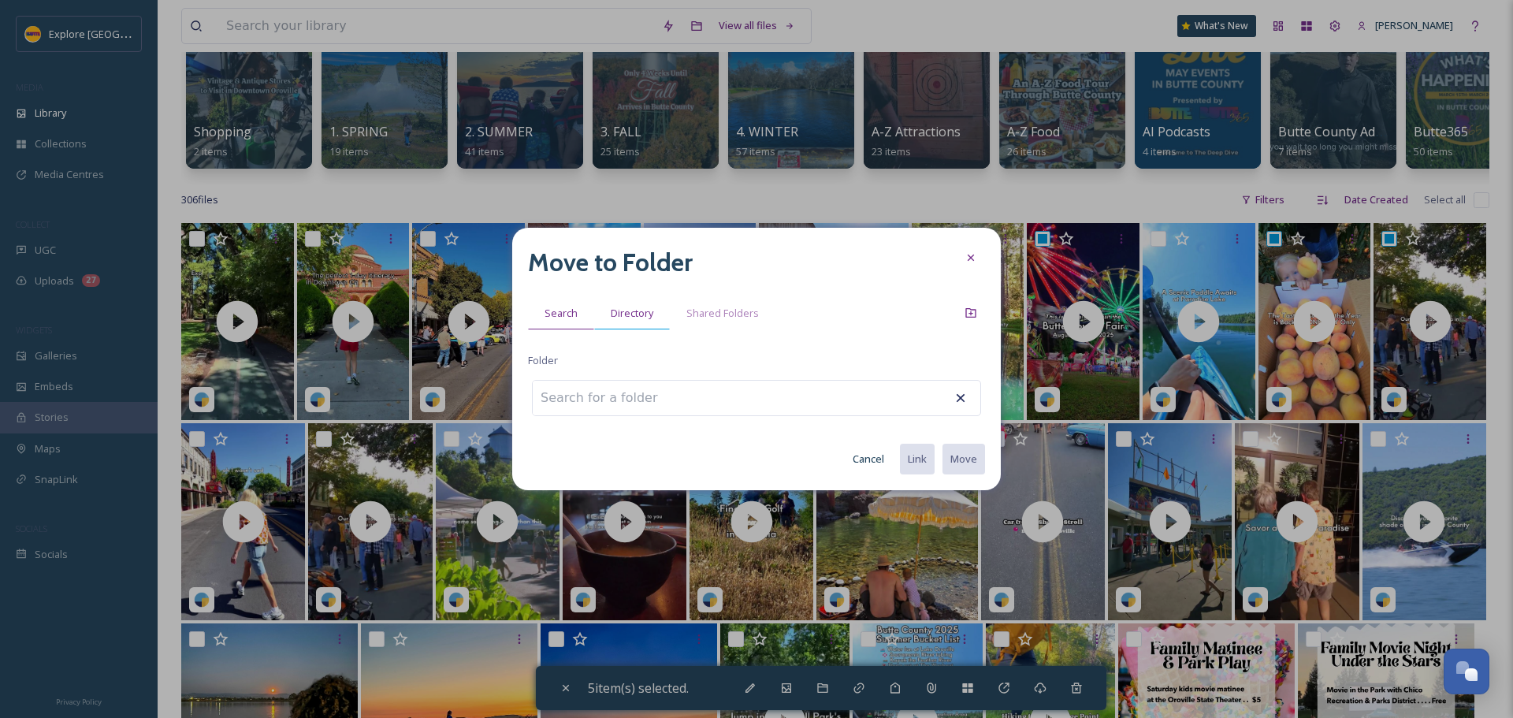
click at [627, 318] on span "Directory" at bounding box center [632, 313] width 43 height 15
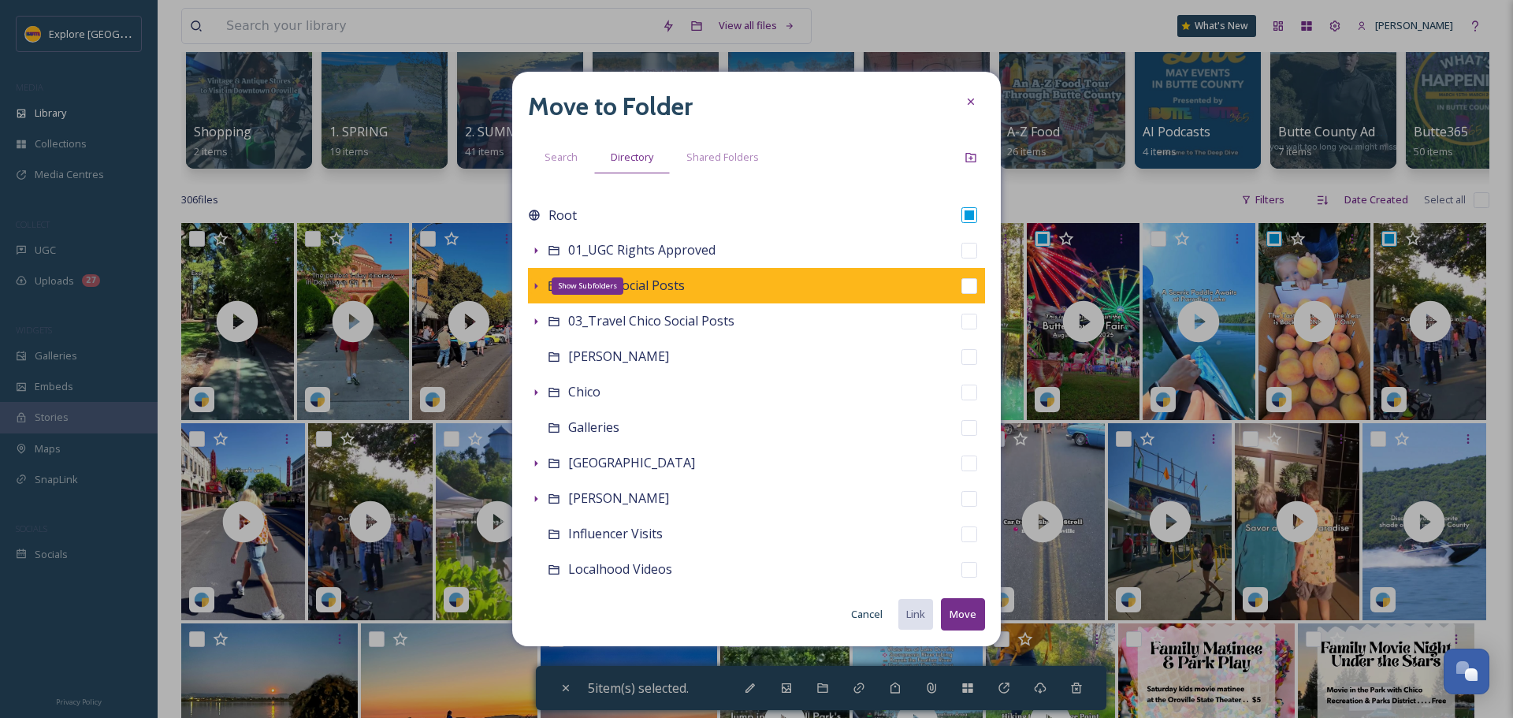
click at [530, 281] on icon at bounding box center [536, 286] width 13 height 13
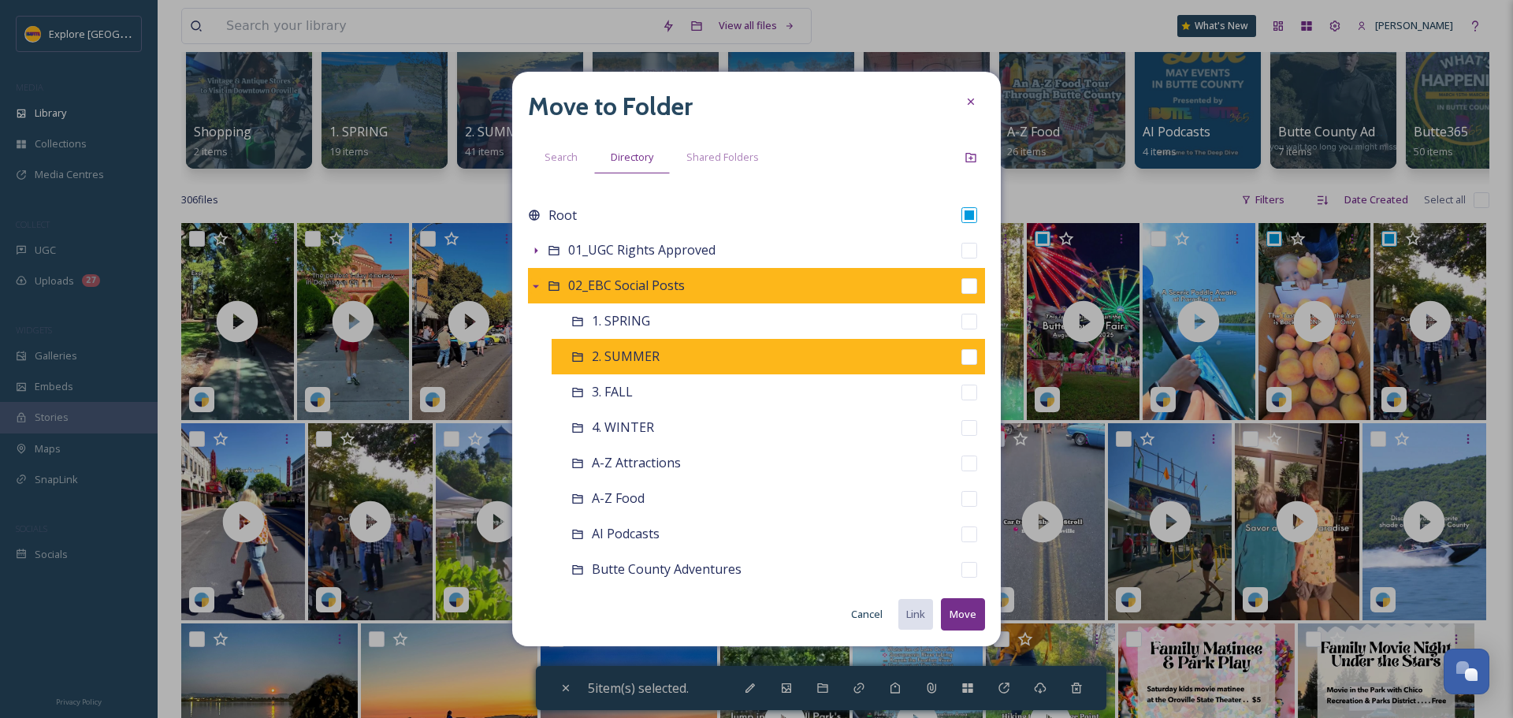
click at [962, 359] on input "checkbox" at bounding box center [970, 357] width 16 height 16
checkbox input "true"
checkbox input "false"
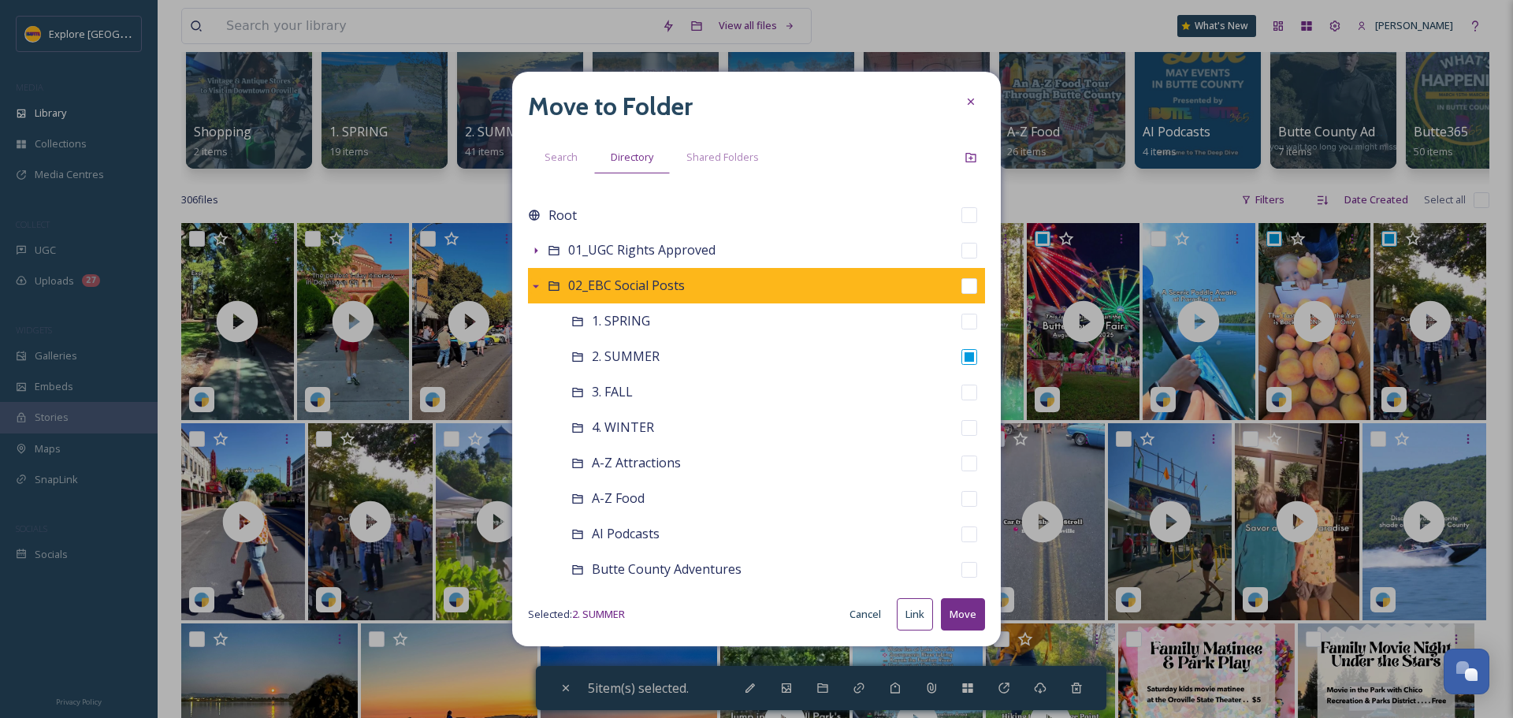
click at [959, 617] on button "Move" at bounding box center [963, 614] width 44 height 32
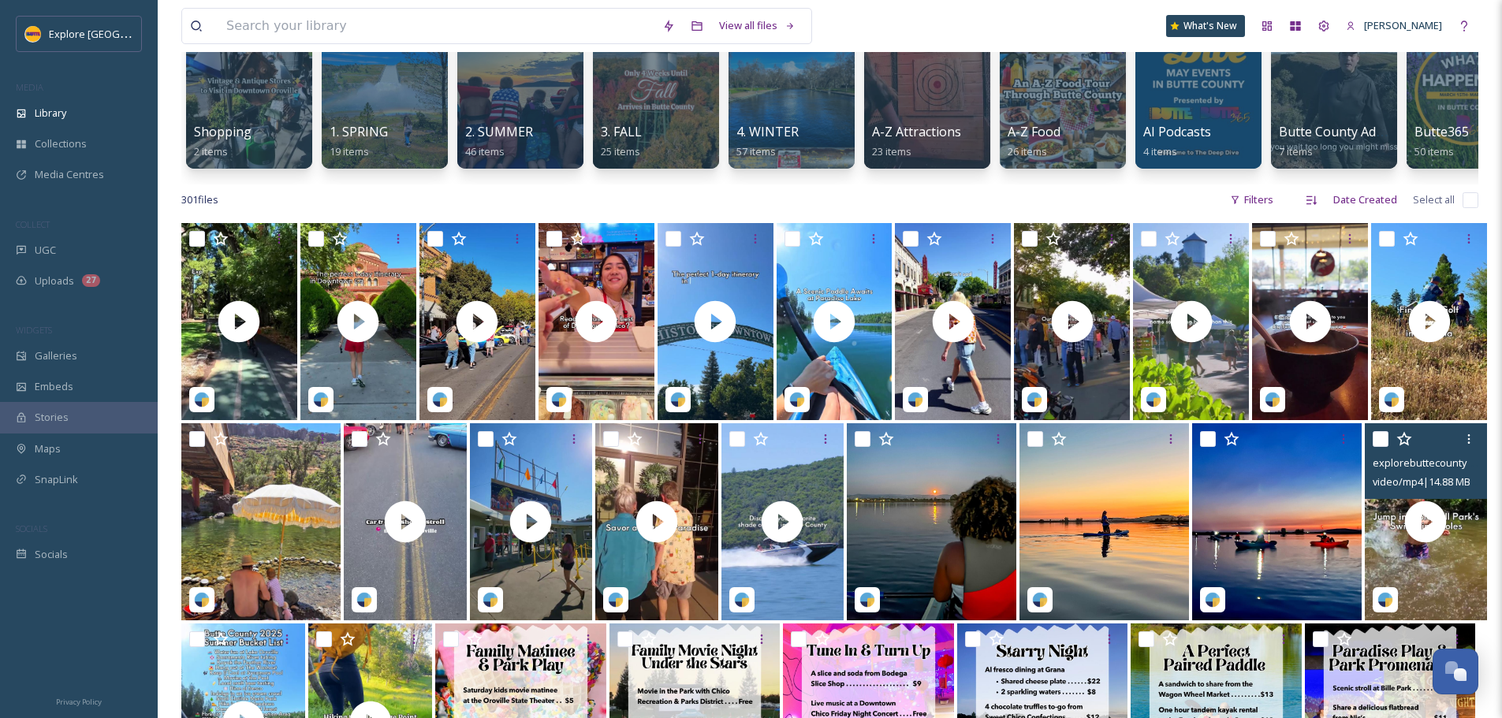
click at [1379, 446] on input "checkbox" at bounding box center [1380, 439] width 16 height 16
checkbox input "true"
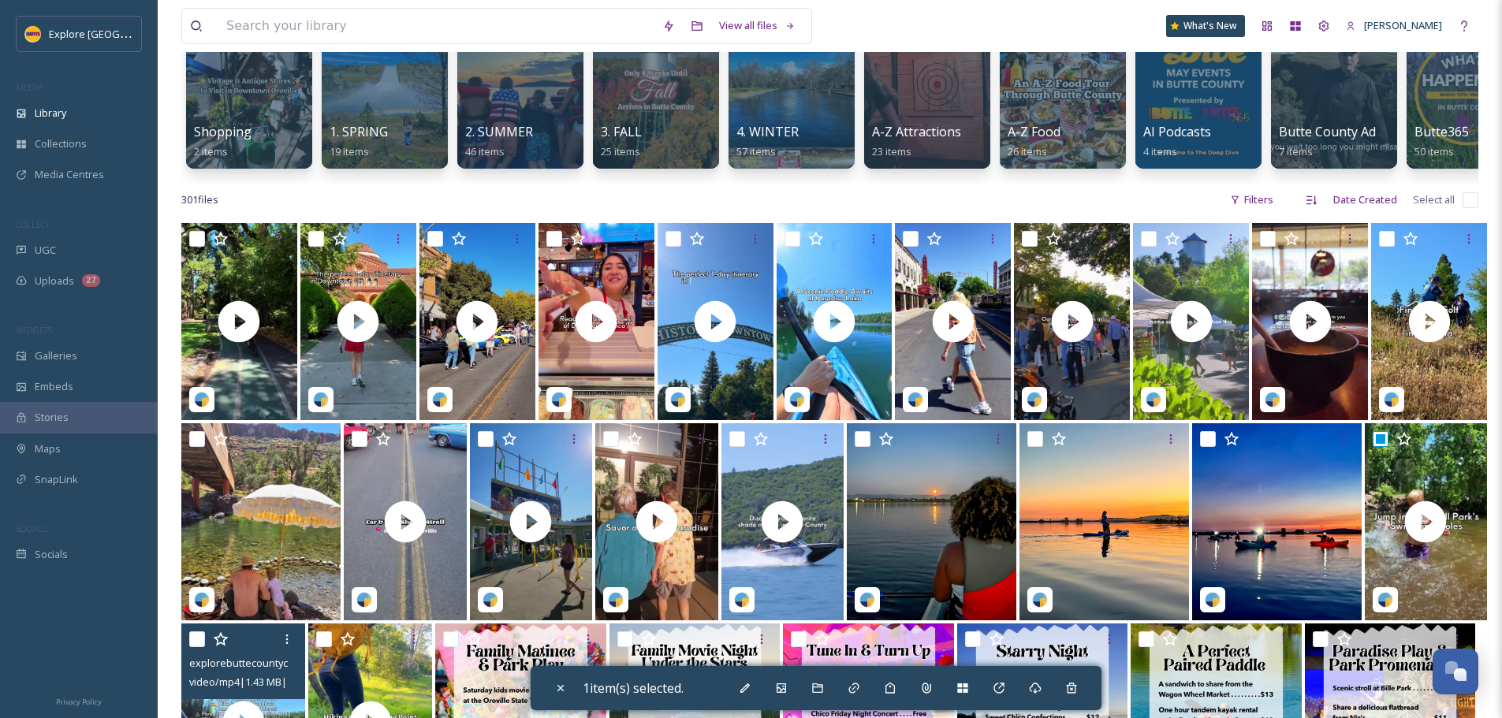
click at [202, 647] on input "checkbox" at bounding box center [197, 639] width 16 height 16
checkbox input "true"
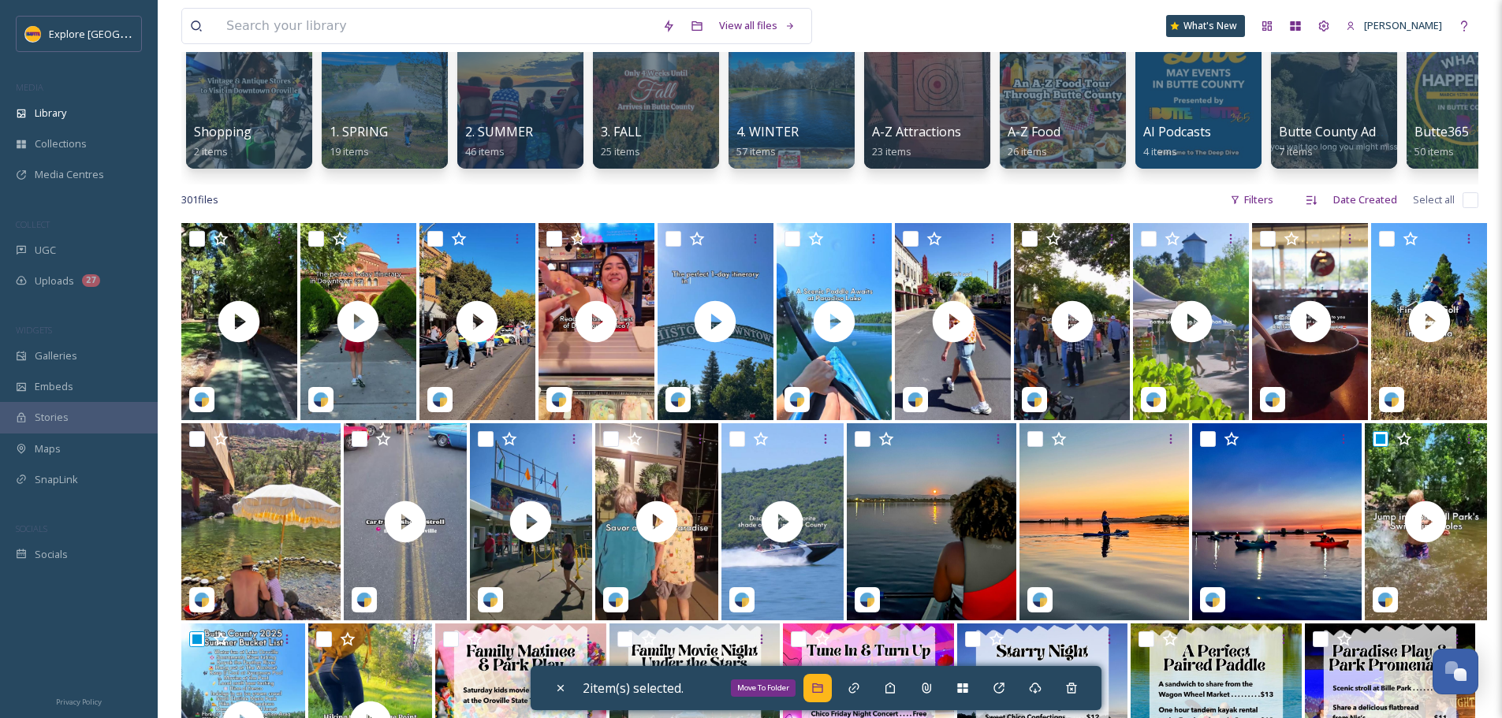
click at [812, 683] on div "Move To Folder" at bounding box center [817, 688] width 28 height 28
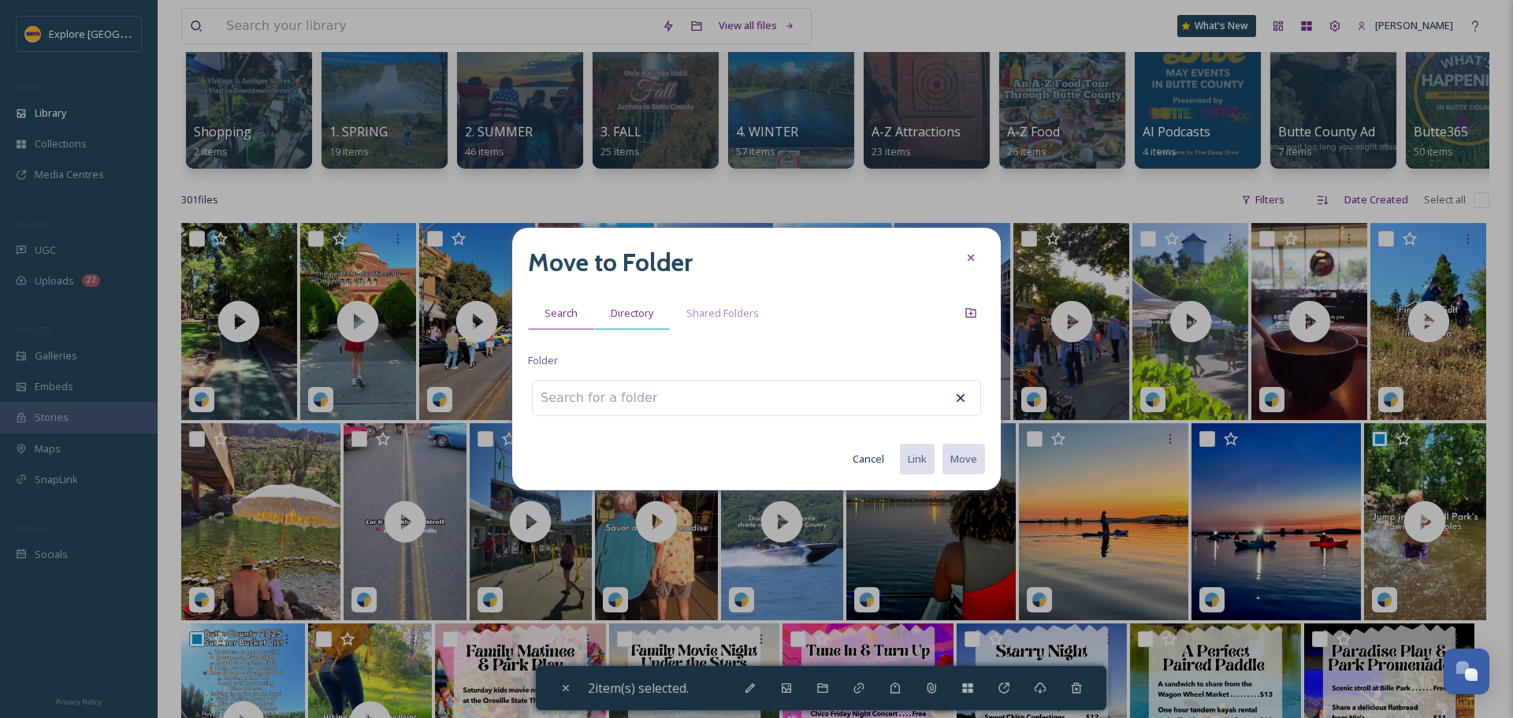
click at [645, 323] on div "Directory" at bounding box center [632, 313] width 76 height 32
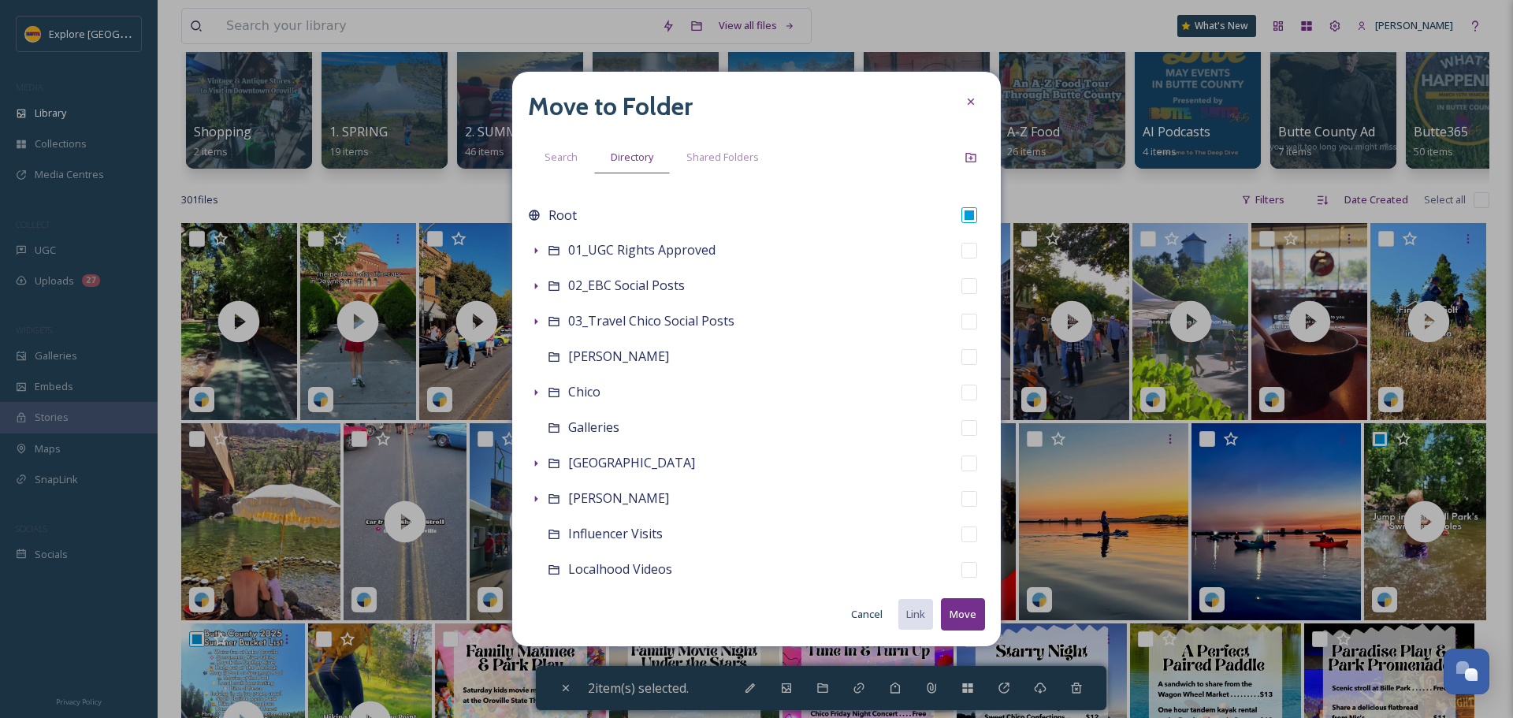
click at [525, 282] on div "Move to Folder Search Directory Shared Folders Root 01_UGC Rights Approved 02_E…" at bounding box center [756, 359] width 489 height 575
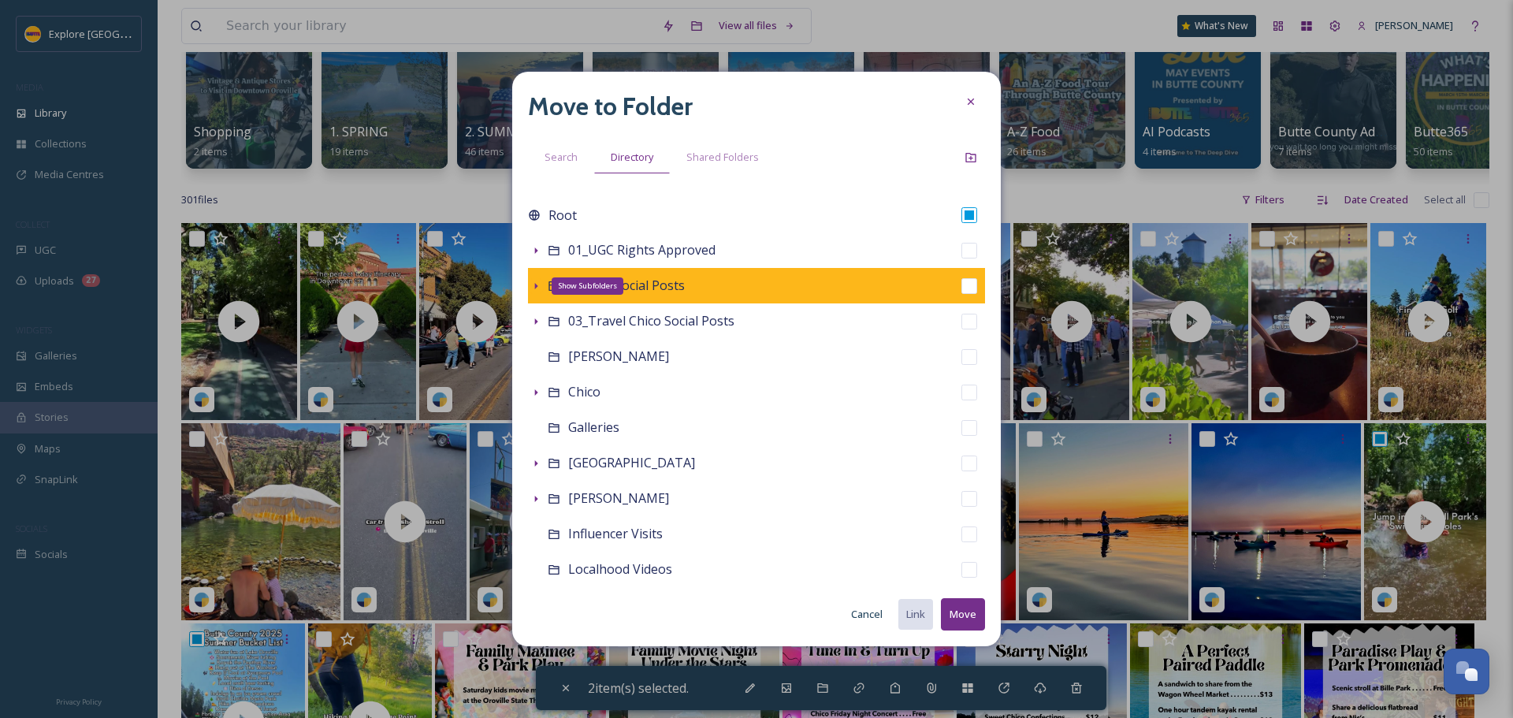
click at [536, 285] on icon at bounding box center [536, 286] width 3 height 6
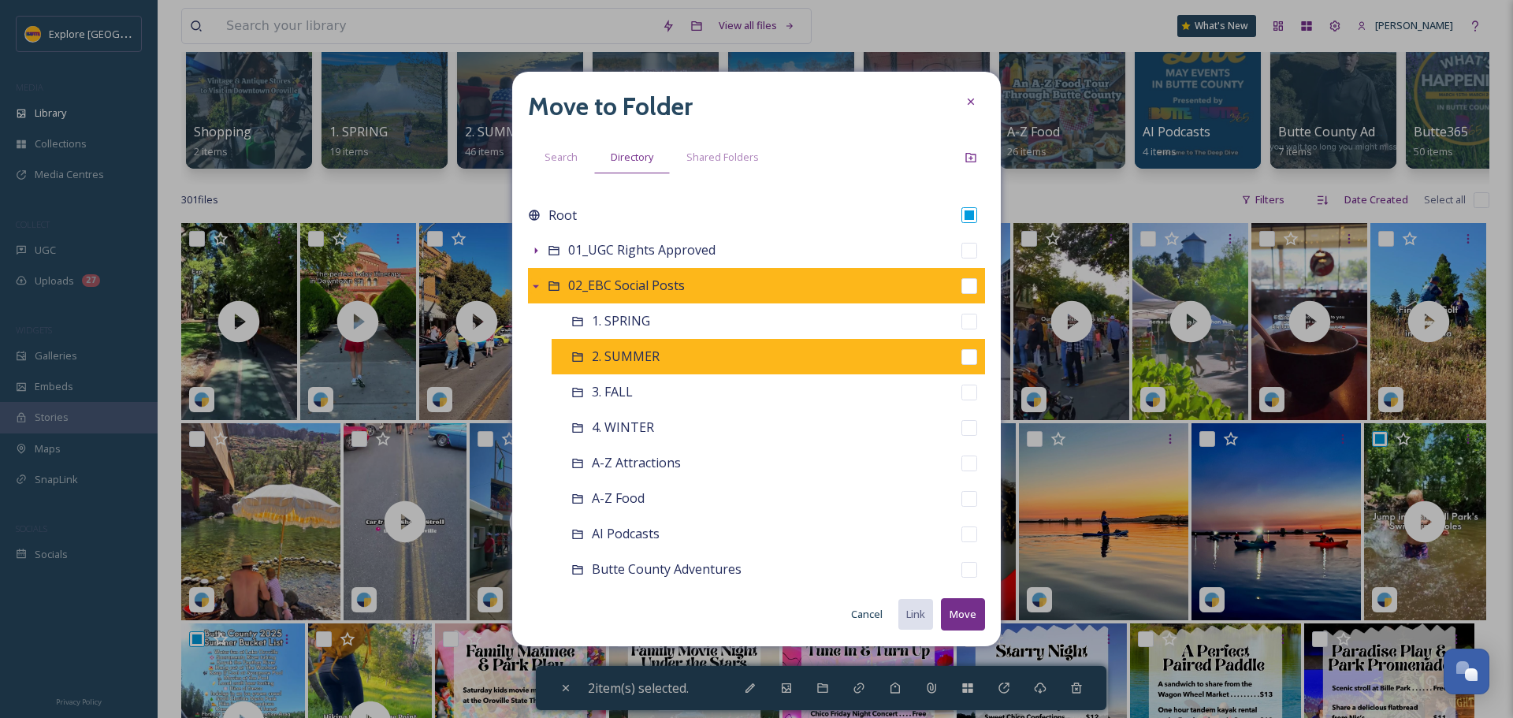
click at [962, 360] on input "checkbox" at bounding box center [970, 357] width 16 height 16
checkbox input "true"
checkbox input "false"
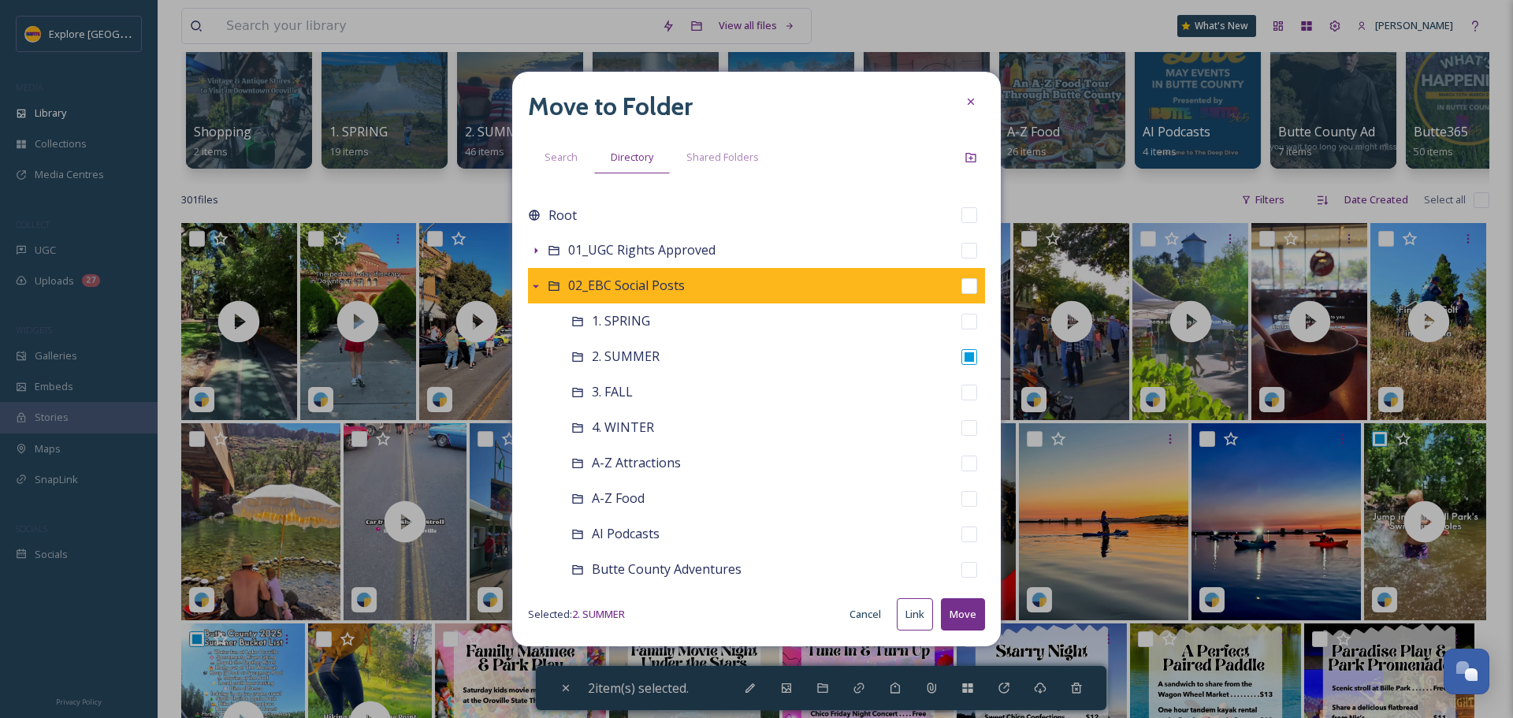
click at [961, 622] on button "Move" at bounding box center [963, 614] width 44 height 32
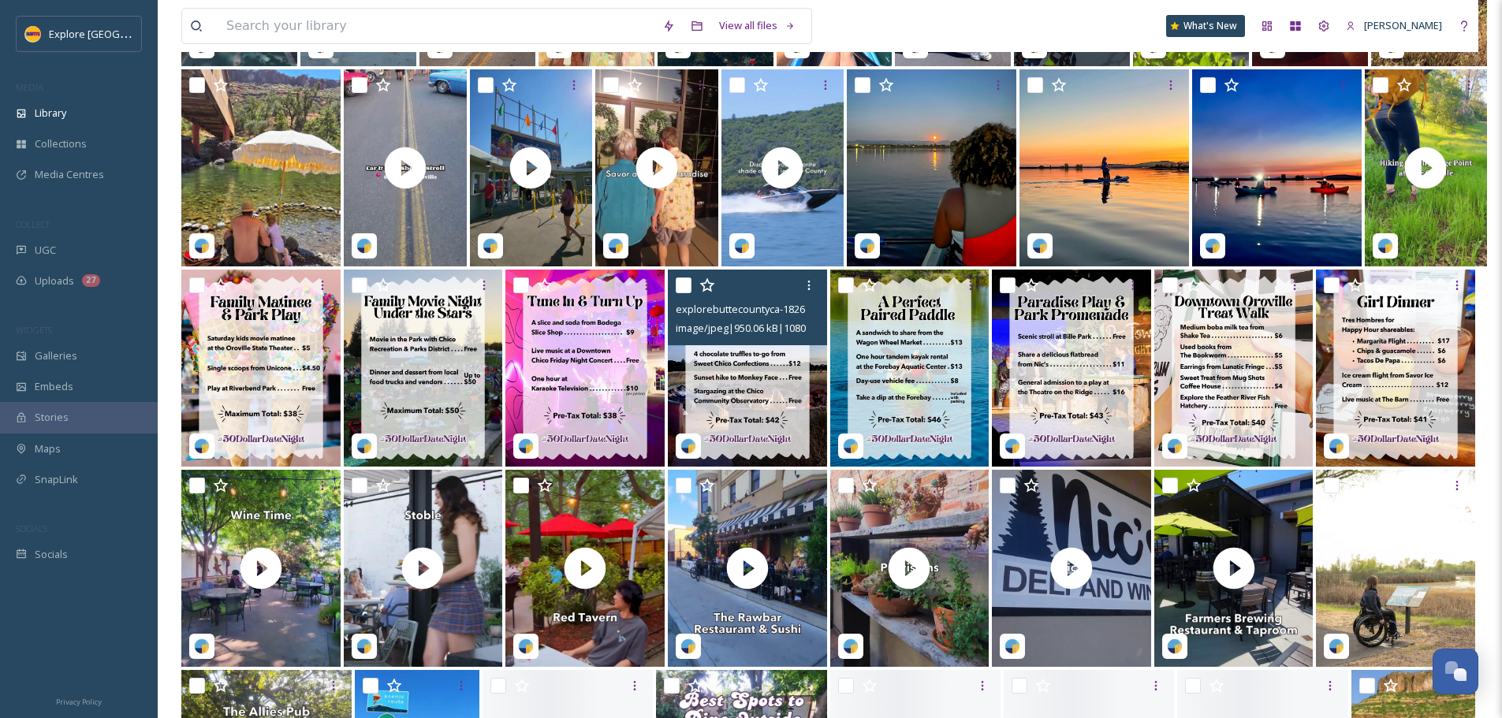
scroll to position [550, 0]
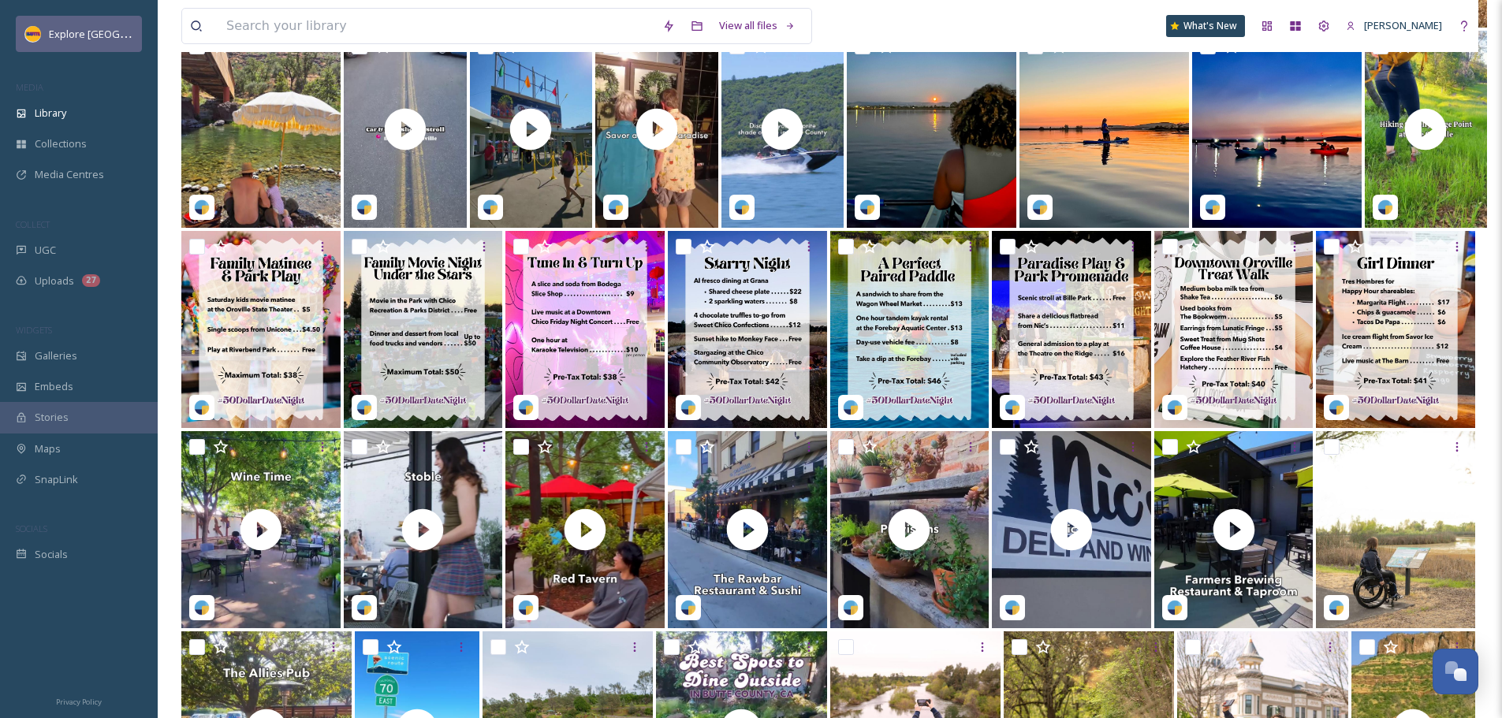
click at [104, 36] on span "Explore [GEOGRAPHIC_DATA]" at bounding box center [118, 33] width 139 height 15
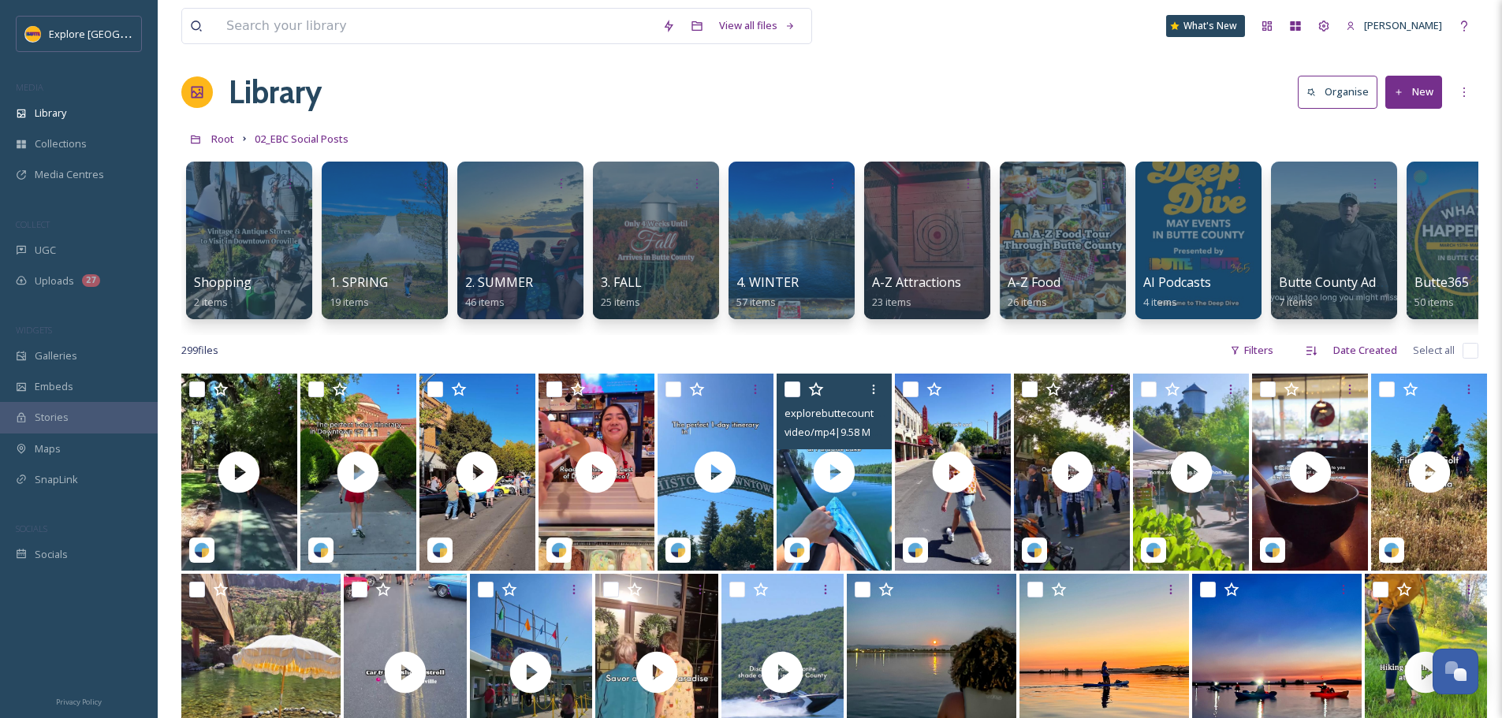
scroll to position [0, 0]
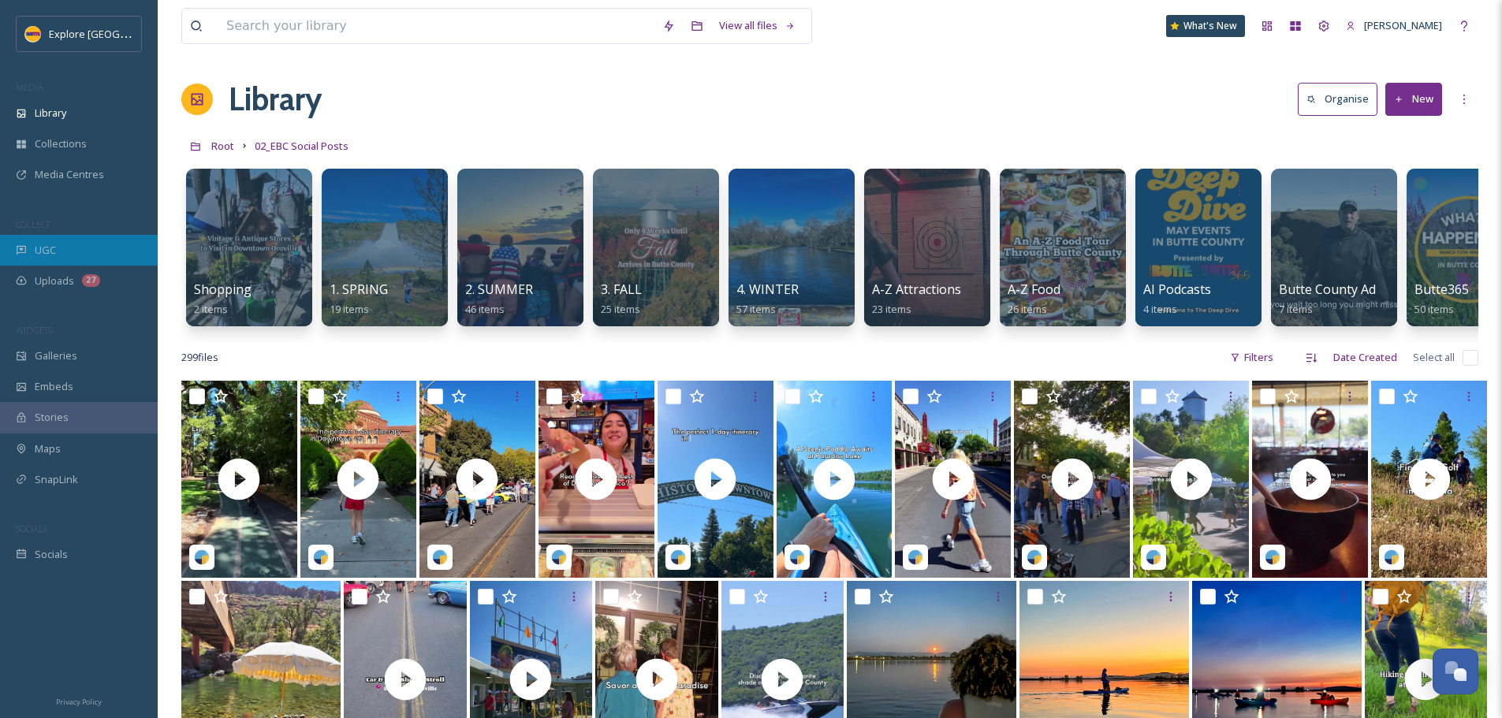
click at [56, 248] on div "UGC" at bounding box center [79, 250] width 158 height 31
